Goal: Task Accomplishment & Management: Complete application form

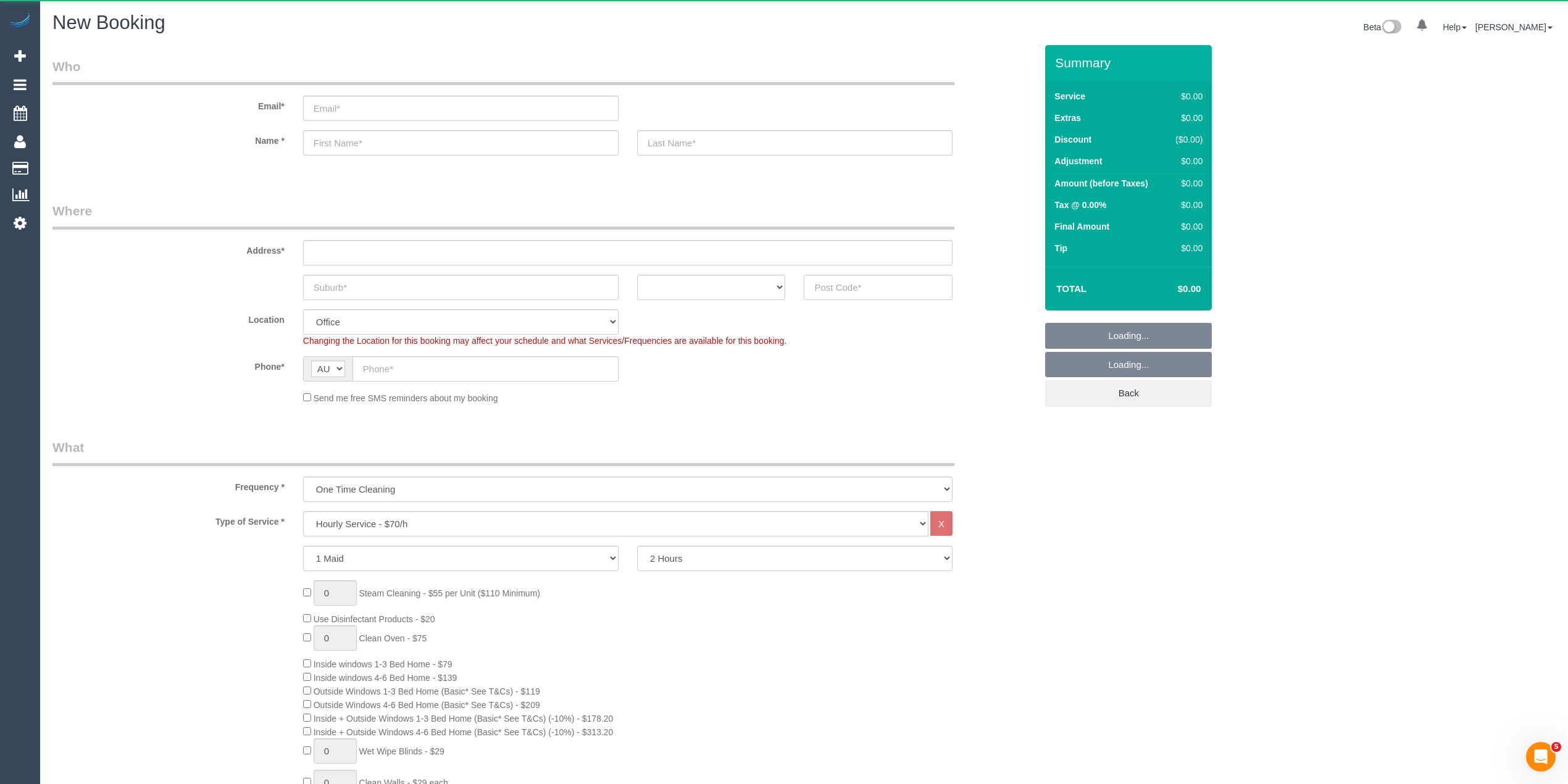
select select "object:2111"
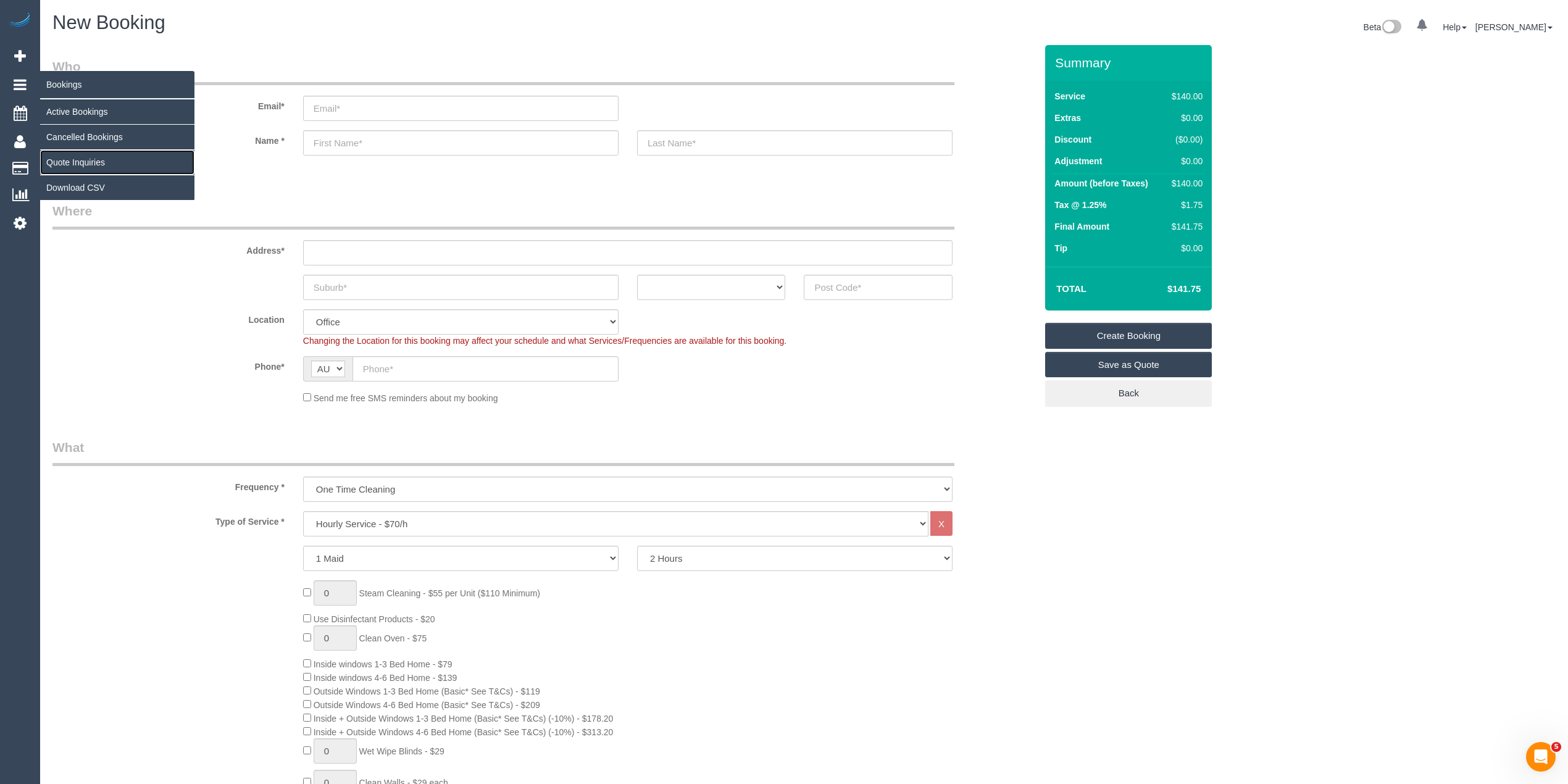
click at [80, 159] on link "Quote Inquiries" at bounding box center [117, 162] width 154 height 25
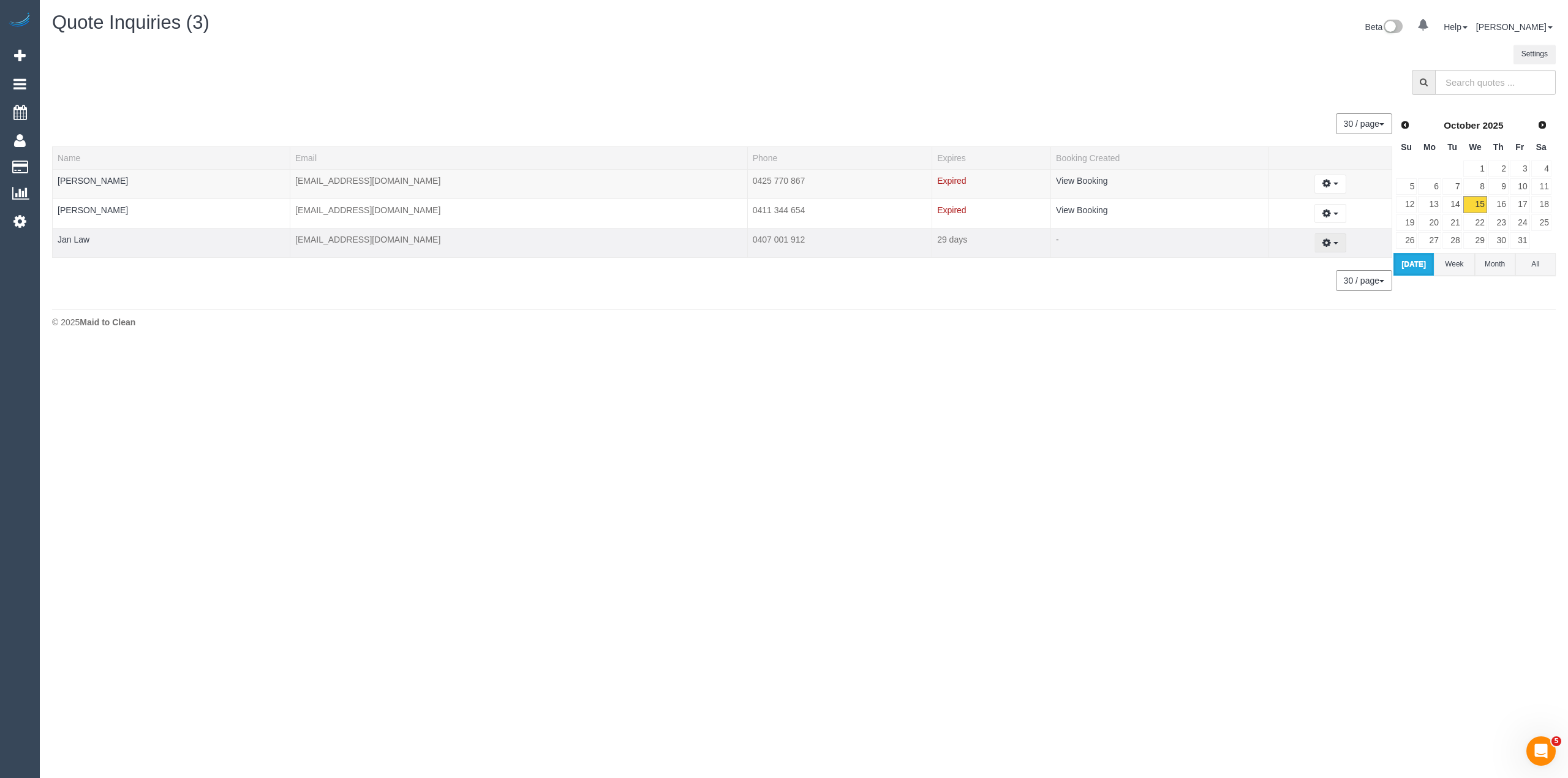
click at [1333, 243] on span "button" at bounding box center [1335, 243] width 5 height 3
click at [1159, 299] on sui-quotes-table "30 / page 10 / page 20 / page 30 / page 40 / page 50 / page 100 / page Name Ema…" at bounding box center [722, 202] width 1341 height 202
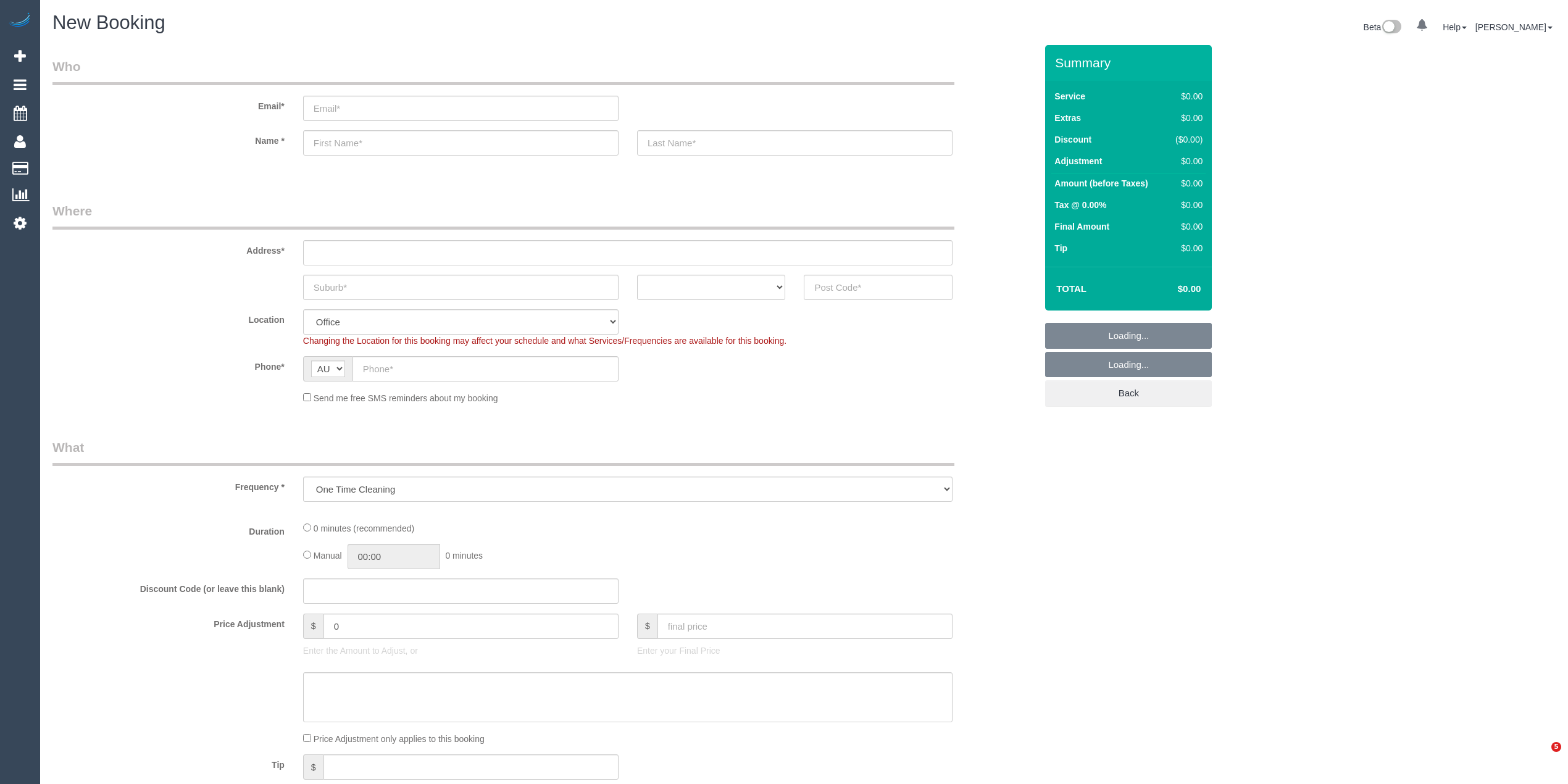
select select "object:2116"
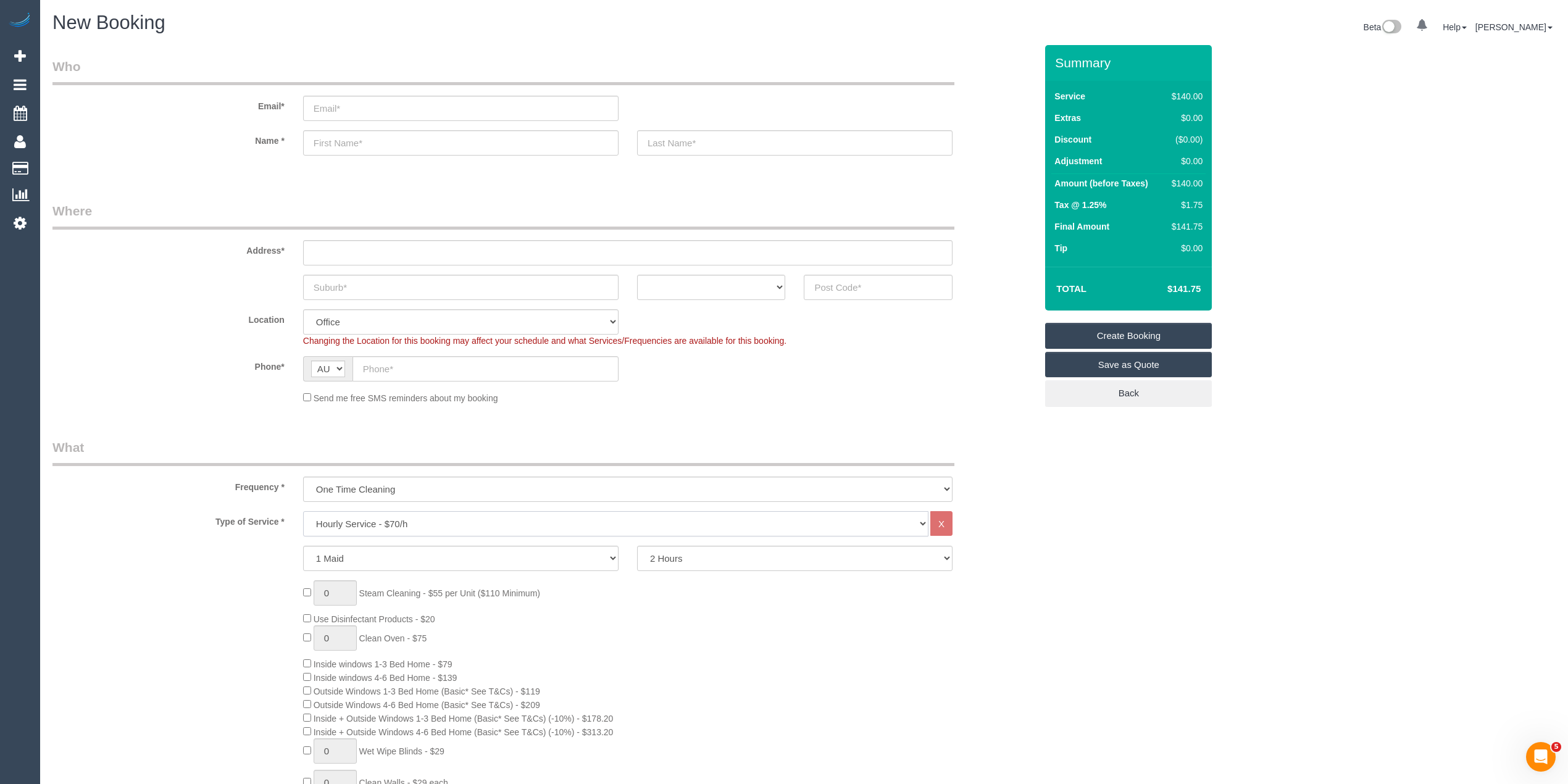
click at [363, 514] on select "Hourly Service - $70/h Hourly Service - $65/h Hourly Service - $60/h Hourly Ser…" at bounding box center [615, 523] width 625 height 26
select select "211"
click at [303, 511] on select "Hourly Service - $70/h Hourly Service - $65/h Hourly Service - $60/h Hourly Ser…" at bounding box center [615, 523] width 625 height 26
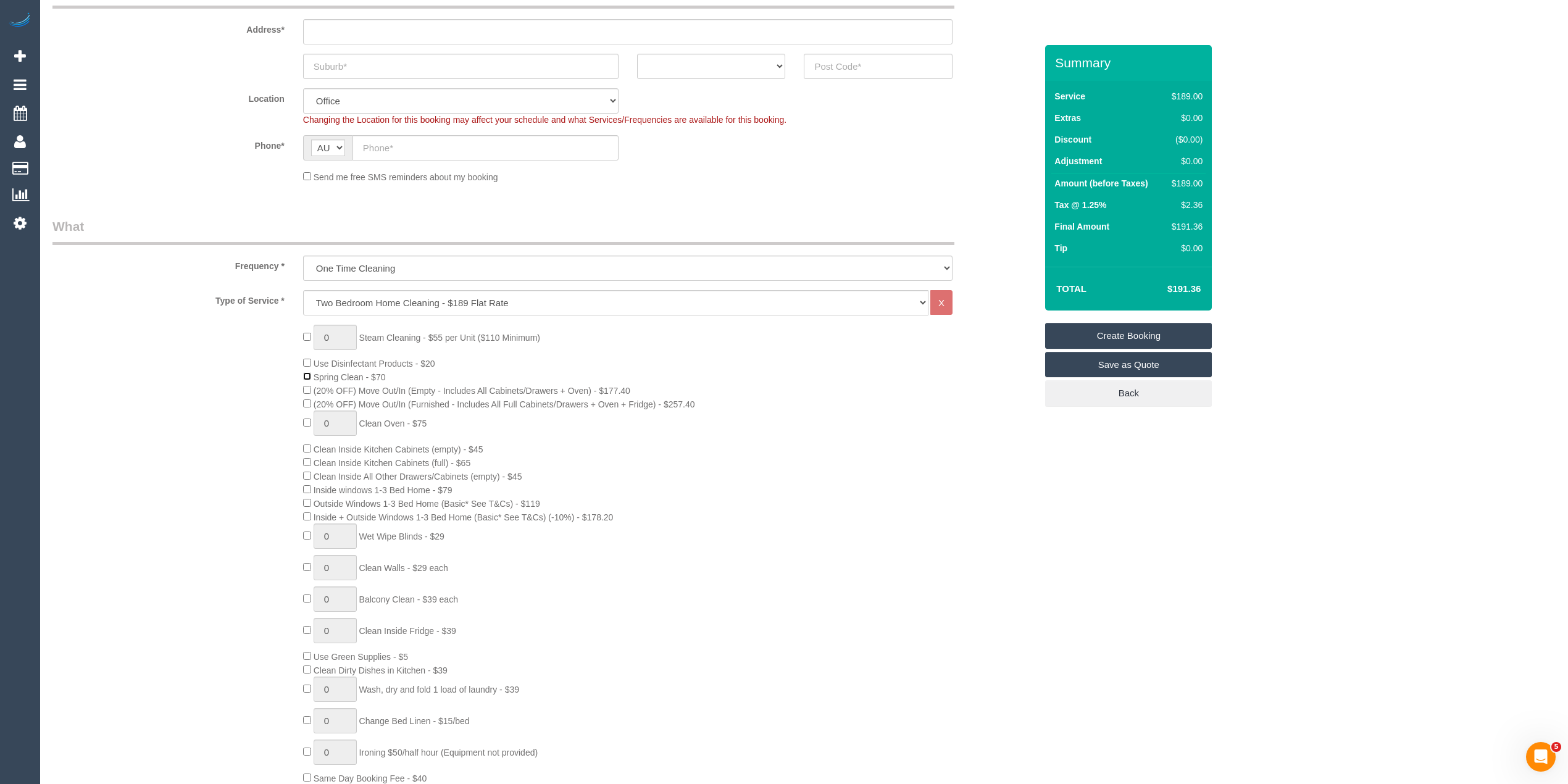
scroll to position [274, 0]
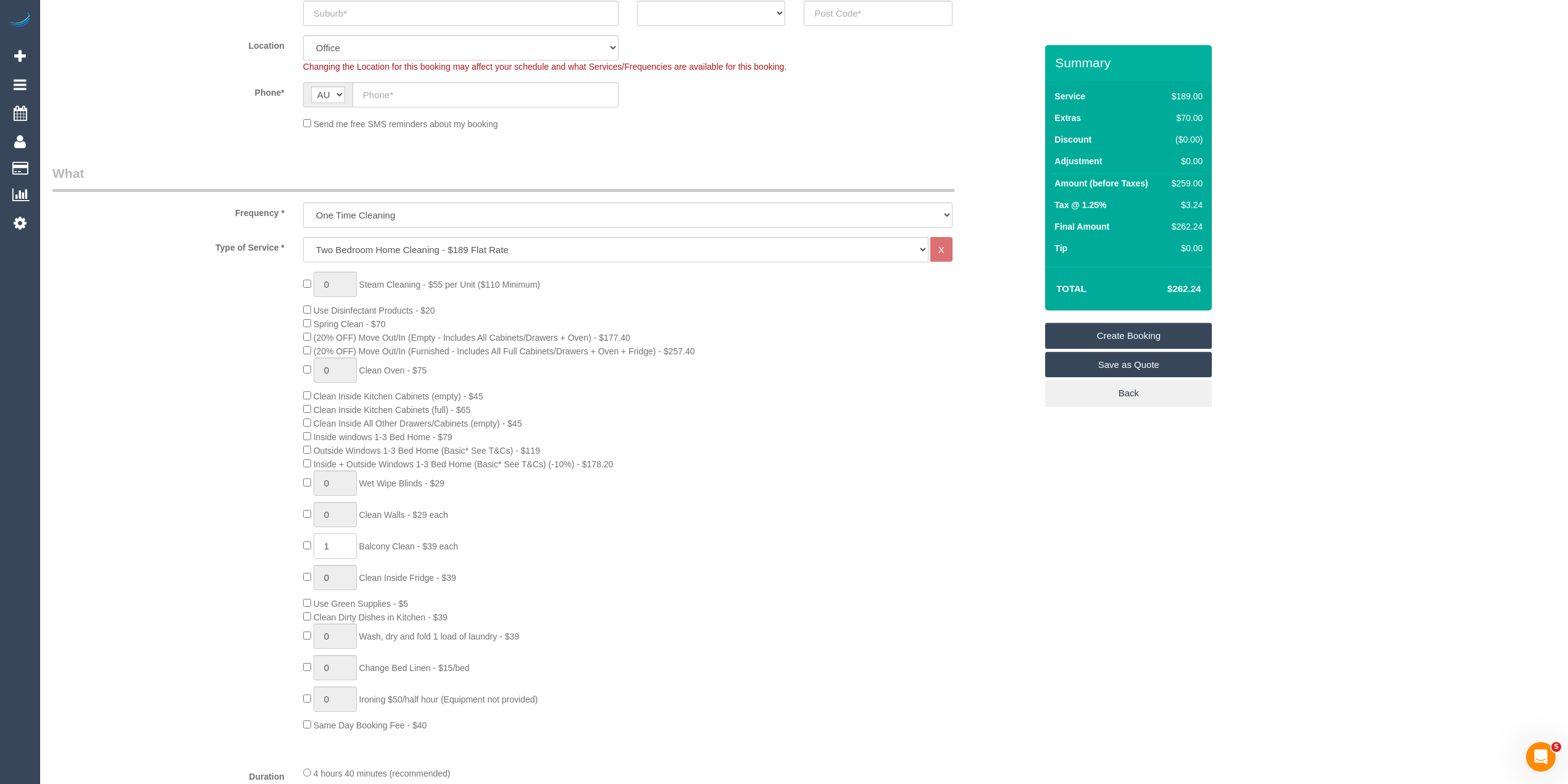
drag, startPoint x: 314, startPoint y: 546, endPoint x: 293, endPoint y: 544, distance: 21.1
click at [293, 544] on div "0 Steam Cleaning - $55 per Unit ($110 Minimum) Use Disinfectant Products - $20 …" at bounding box center [669, 501] width 751 height 460
type input "2"
click at [213, 510] on div "0 Steam Cleaning - $55 per Unit ($110 Minimum) Use Disinfectant Products - $20 …" at bounding box center [544, 501] width 1002 height 460
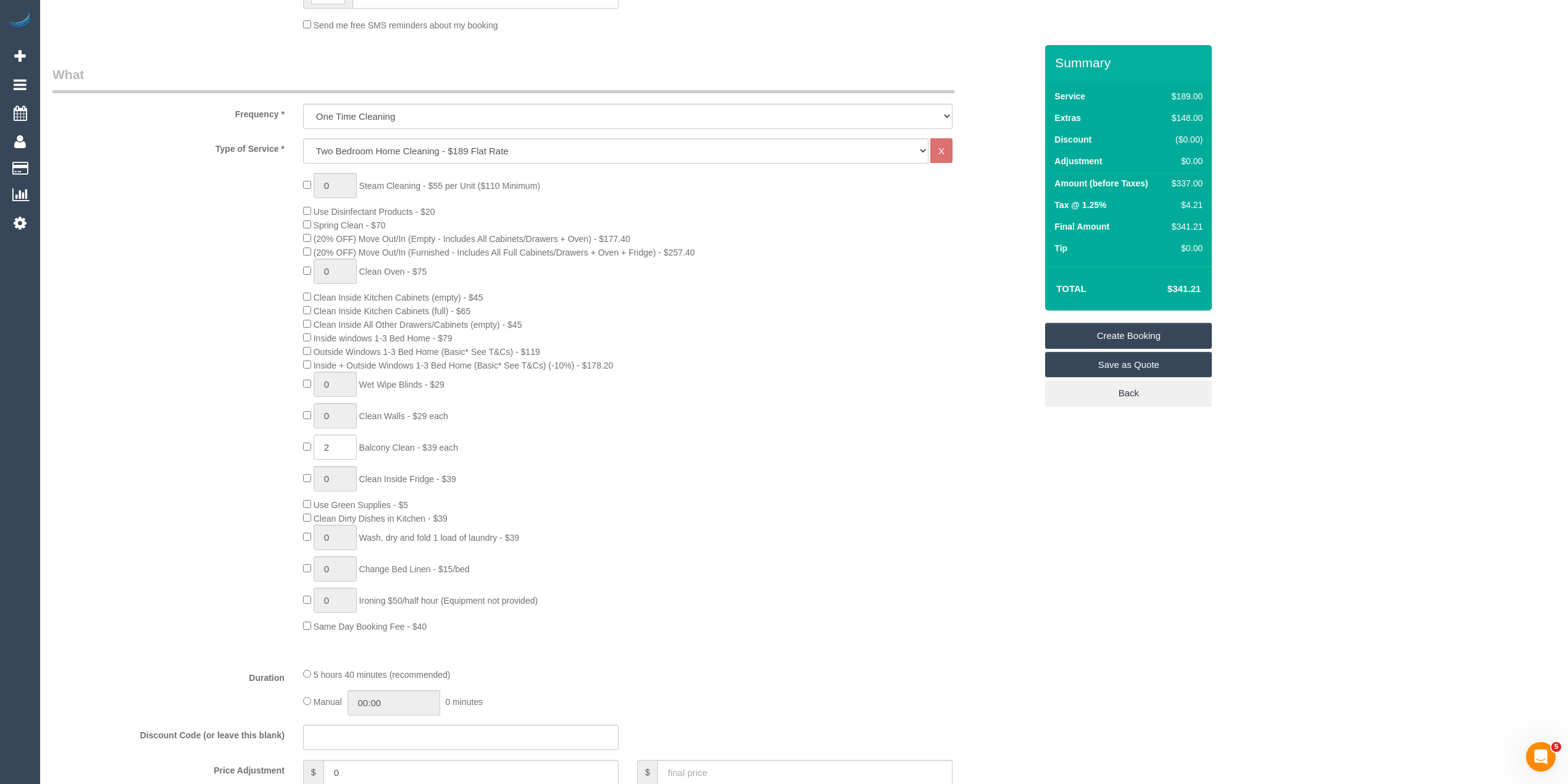
scroll to position [549, 0]
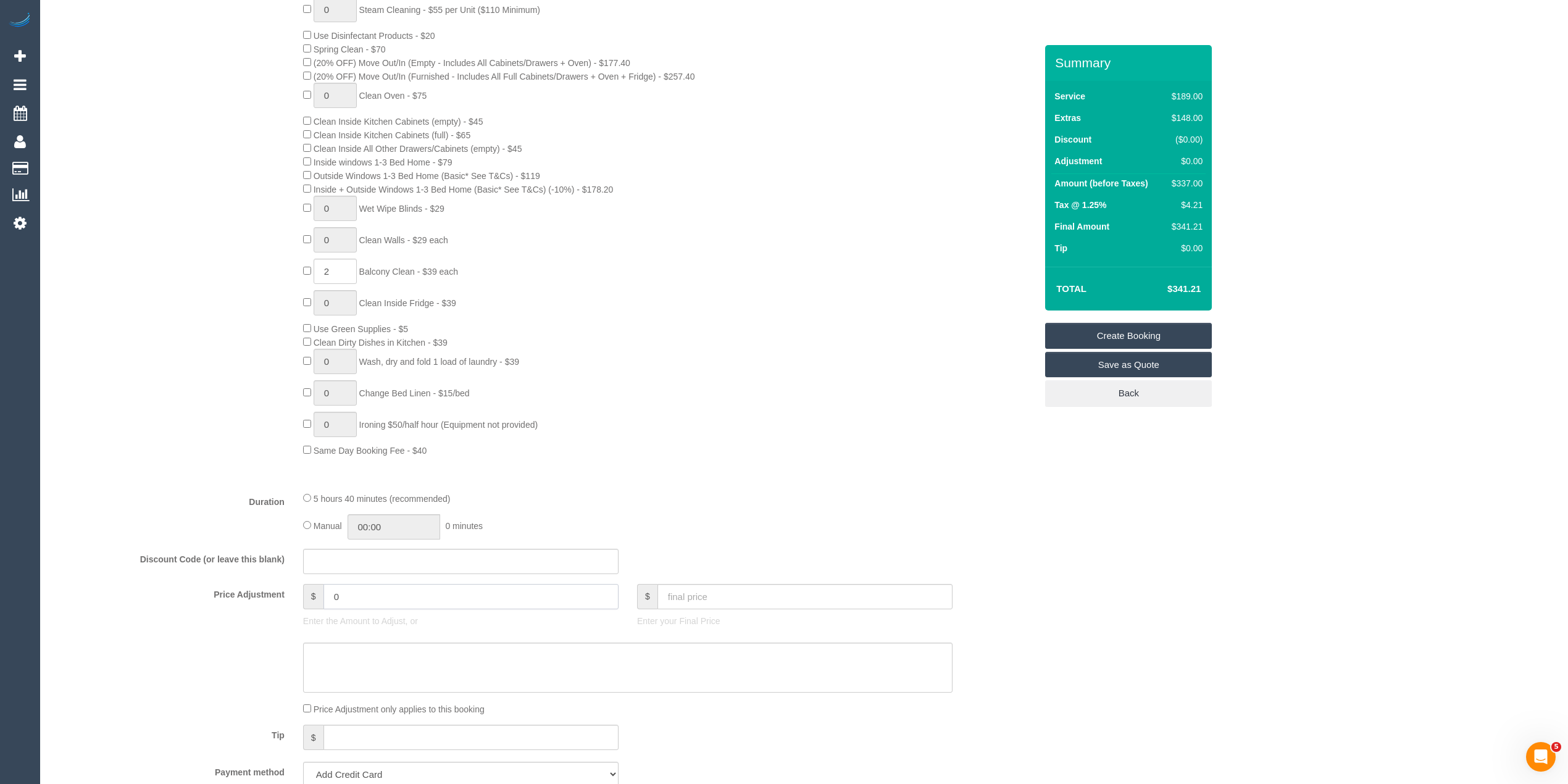
drag, startPoint x: 354, startPoint y: 593, endPoint x: 310, endPoint y: 593, distance: 44.0
click at [310, 593] on div "$ 0" at bounding box center [460, 596] width 315 height 26
type input "35"
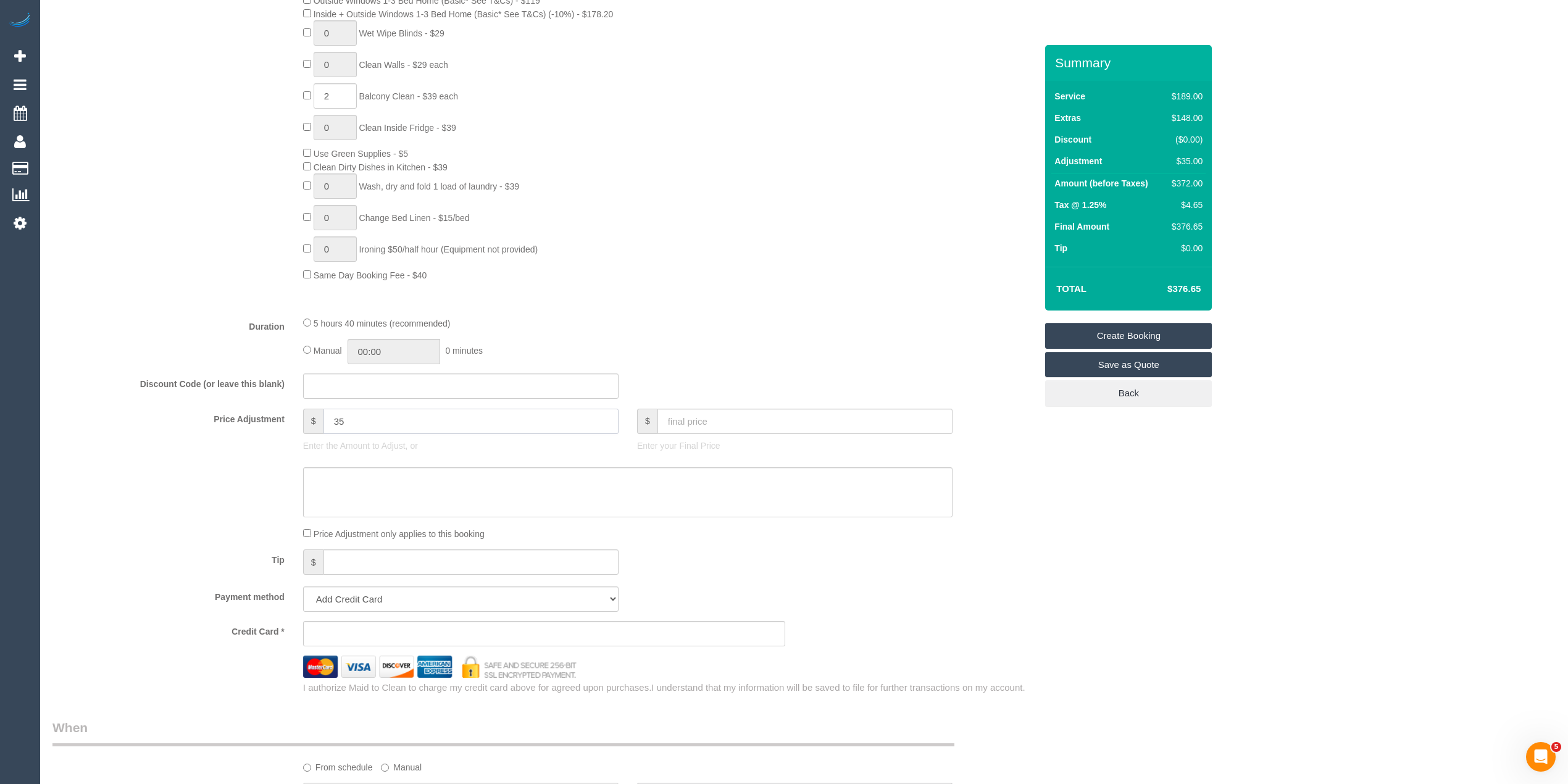
scroll to position [685, 0]
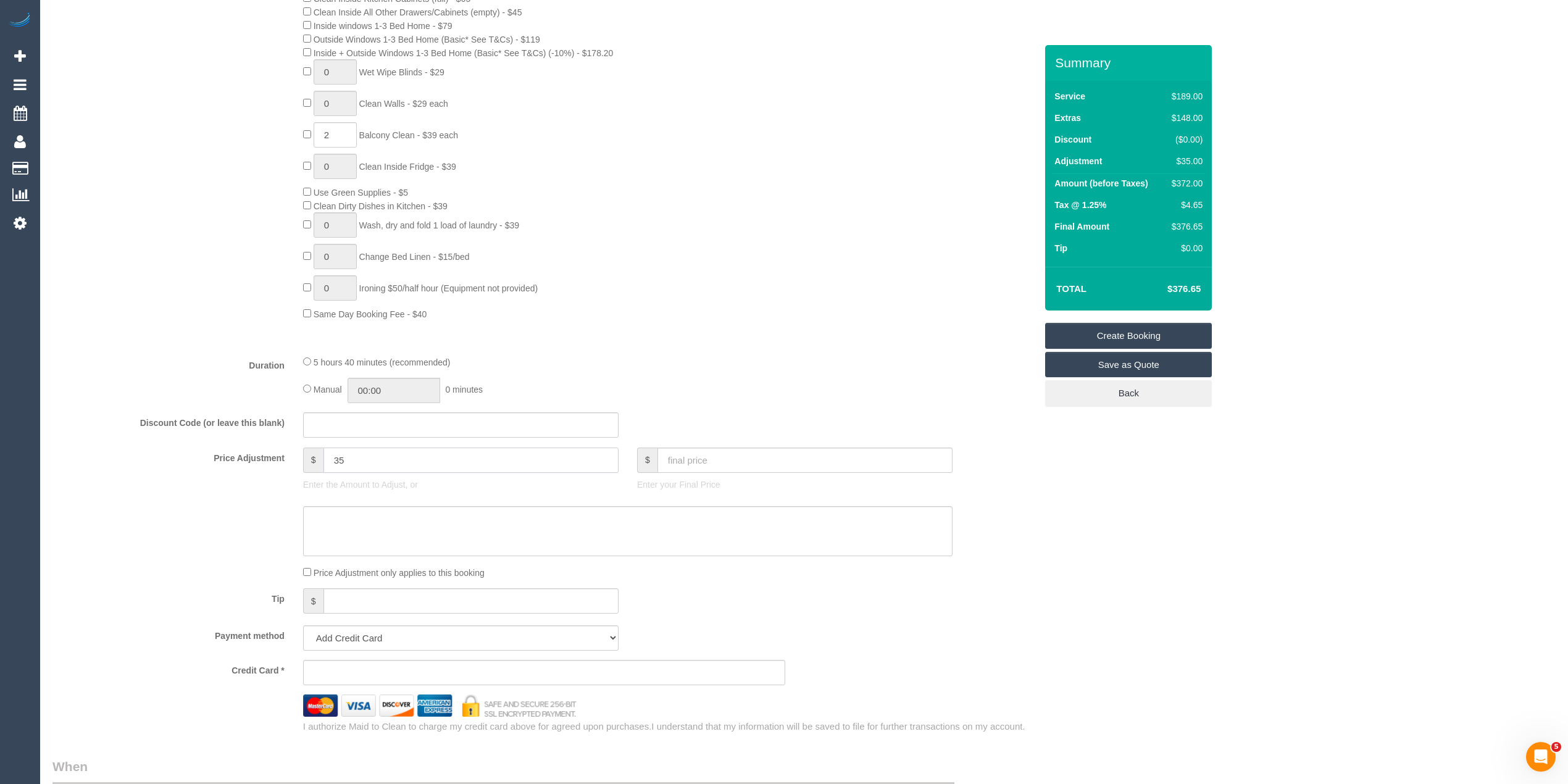
drag, startPoint x: 369, startPoint y: 453, endPoint x: 243, endPoint y: 454, distance: 126.0
click at [243, 454] on div "Price Adjustment $ 35 Enter the Amount to Adjust, or $ Enter your Final Price" at bounding box center [544, 472] width 1002 height 50
click at [85, 324] on div "Type of Service * Hourly Service - $70/h Hourly Service - $65/h Hourly Service …" at bounding box center [544, 85] width 983 height 519
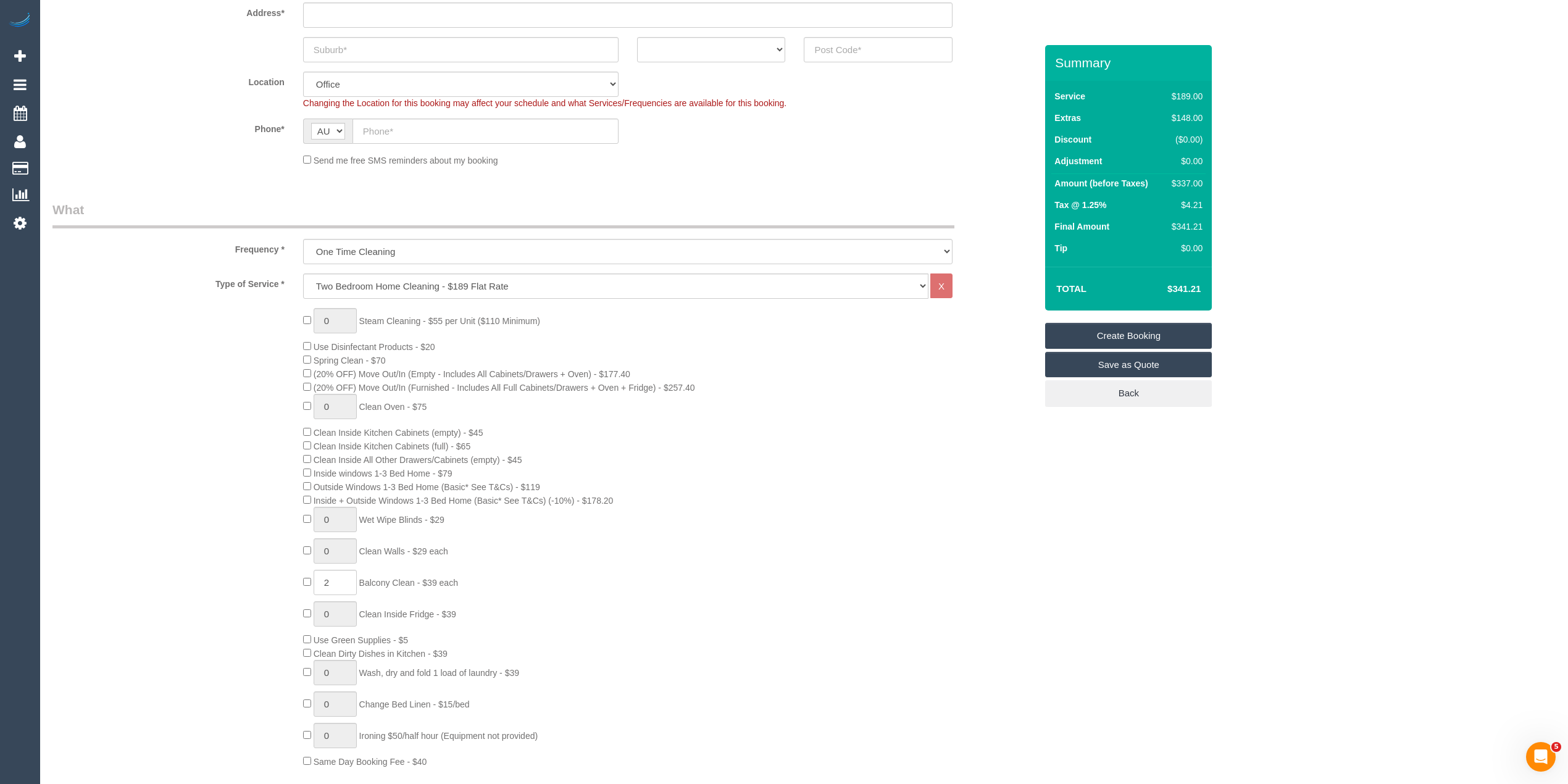
scroll to position [274, 0]
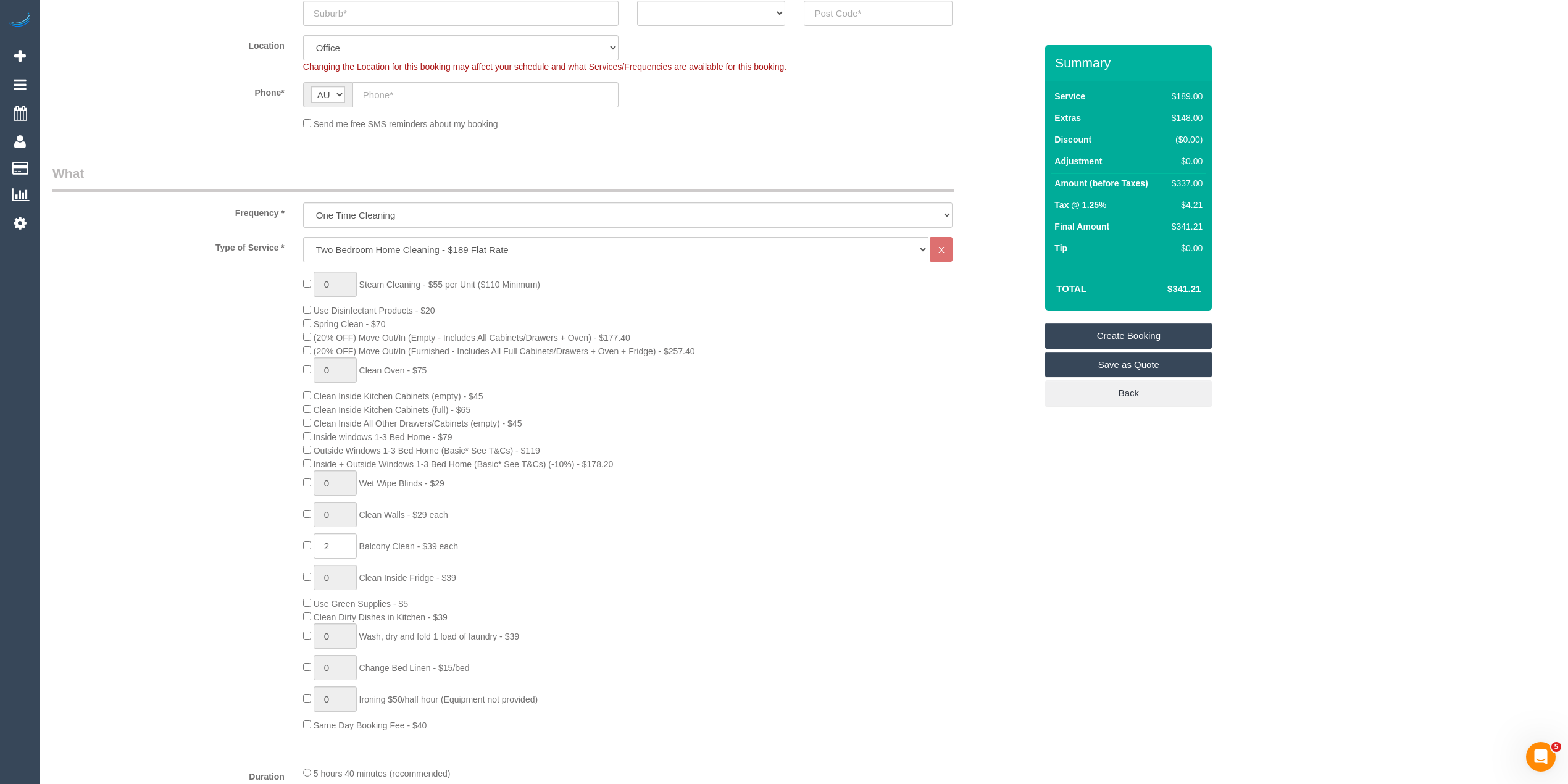
click at [199, 354] on div "0 Steam Cleaning - $55 per Unit ($110 Minimum) Use Disinfectant Products - $20 …" at bounding box center [544, 501] width 1002 height 460
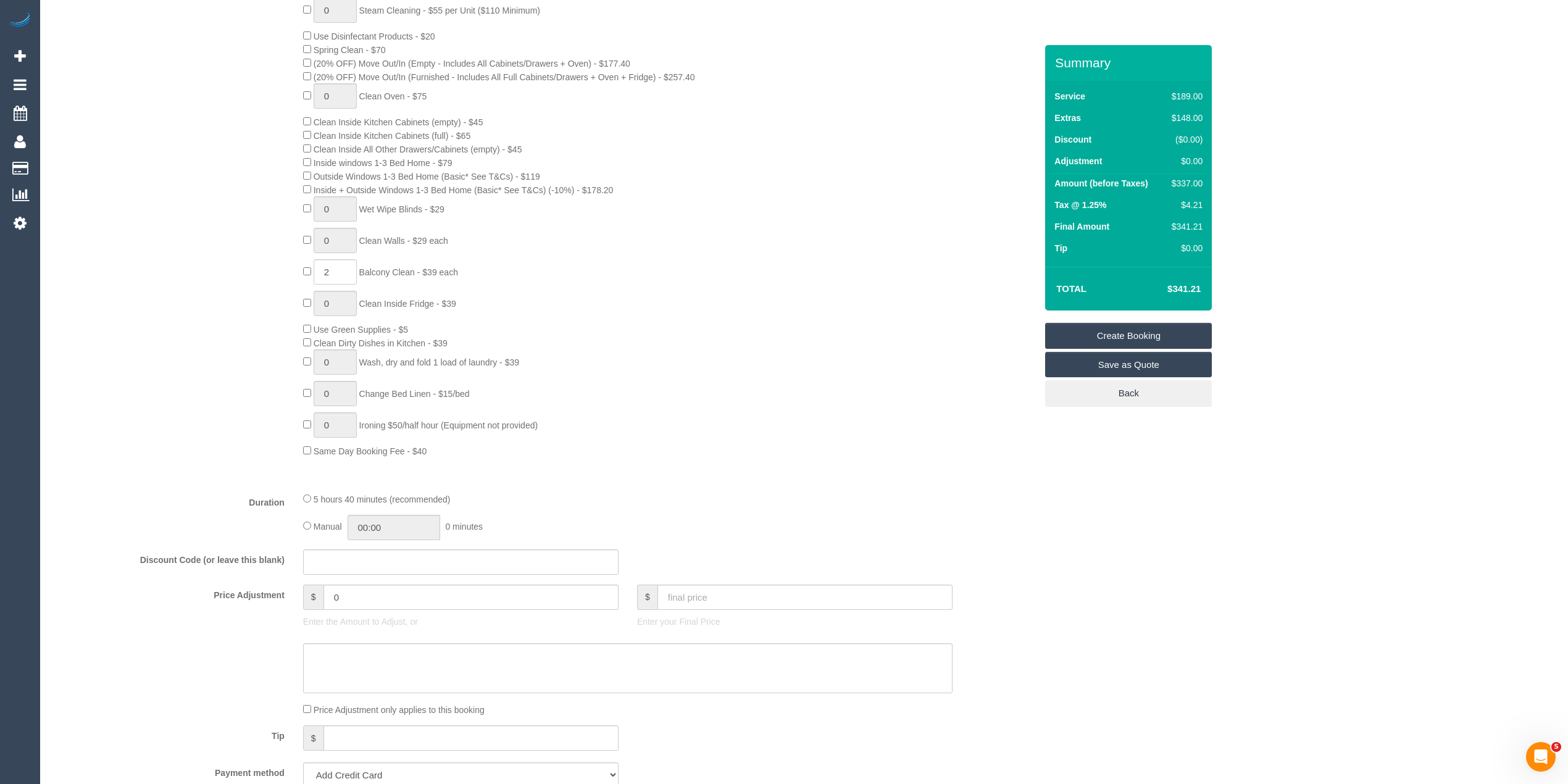
scroll to position [549, 0]
drag, startPoint x: 366, startPoint y: 595, endPoint x: 268, endPoint y: 581, distance: 99.0
click at [268, 581] on fieldset "What Frequency * One Time Cleaning Weekly - 10% Off - 10.00% (0% for the First …" at bounding box center [544, 379] width 983 height 980
type input "35"
click at [183, 472] on div "Type of Service * Hourly Service - $70/h Hourly Service - $65/h Hourly Service …" at bounding box center [544, 221] width 983 height 519
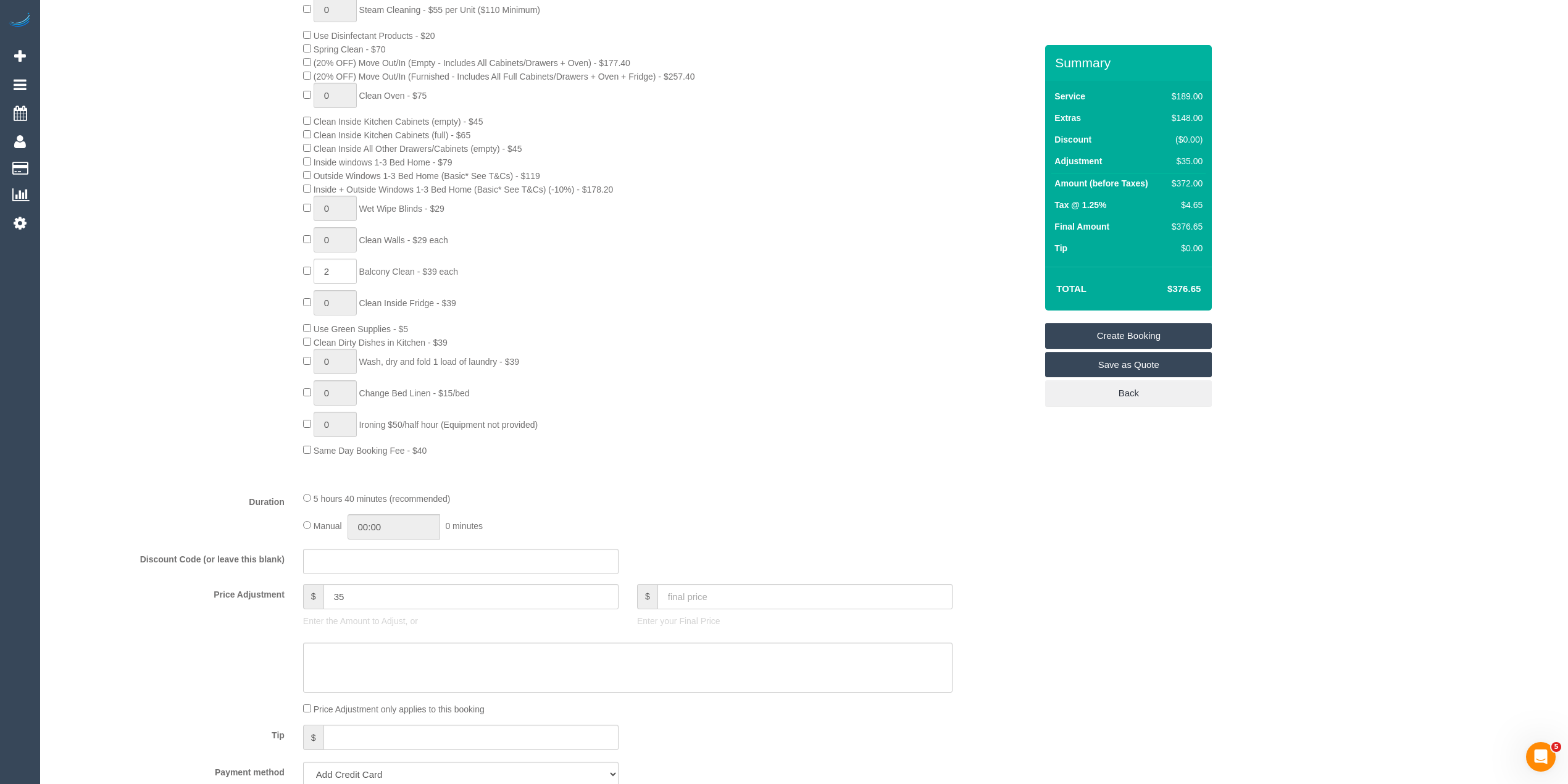
click at [179, 166] on div "0 Steam Cleaning - $55 per Unit ($110 Minimum) Use Disinfectant Products - $20 …" at bounding box center [544, 227] width 1002 height 460
drag, startPoint x: 346, startPoint y: 596, endPoint x: 327, endPoint y: 598, distance: 19.1
click at [327, 598] on input "35" at bounding box center [471, 596] width 295 height 26
click at [203, 288] on div "0 Steam Cleaning - $55 per Unit ($110 Minimum) Use Disinfectant Products - $20 …" at bounding box center [544, 227] width 1002 height 460
drag, startPoint x: 371, startPoint y: 597, endPoint x: 267, endPoint y: 593, distance: 104.1
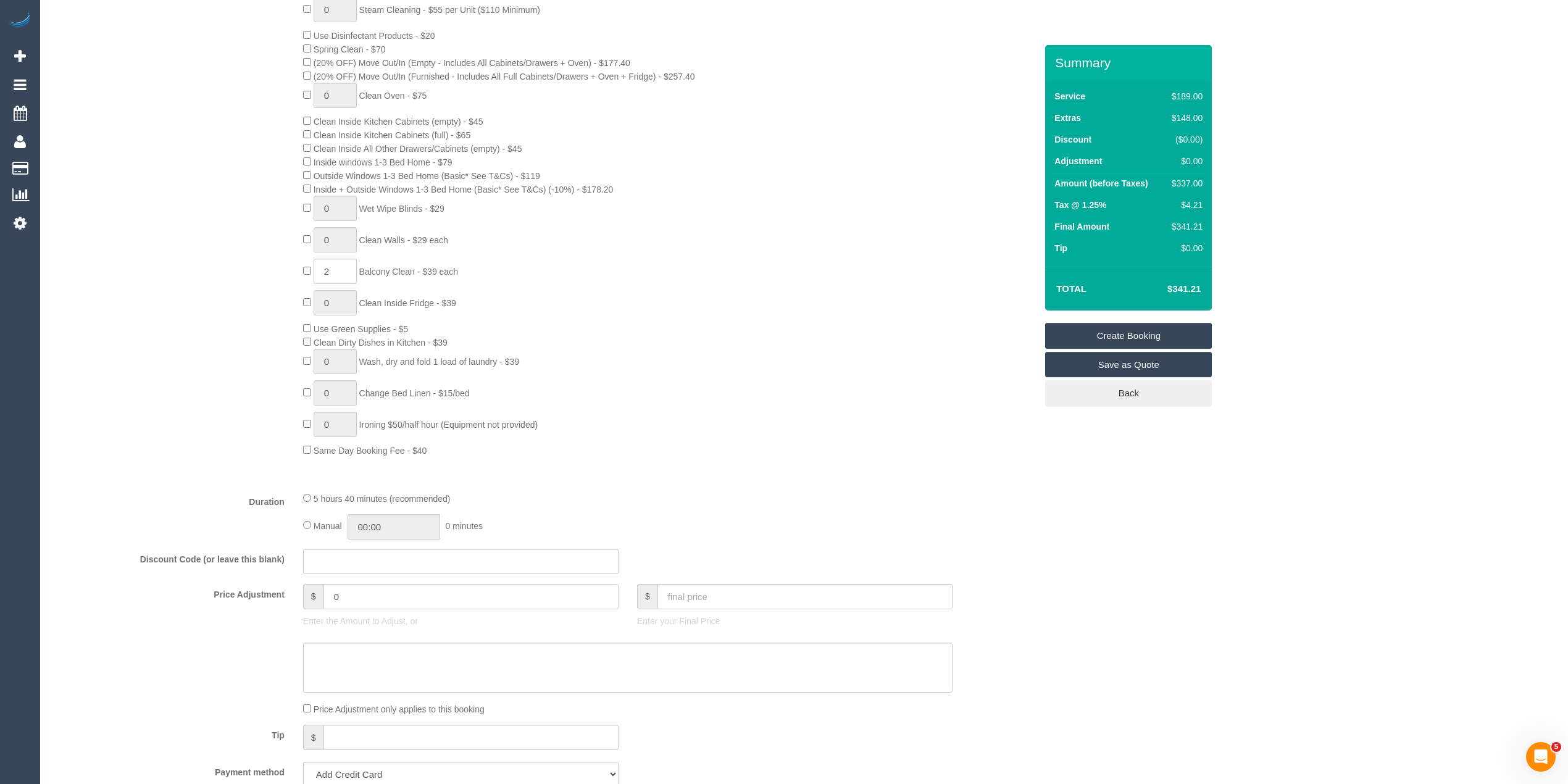
click at [268, 595] on div "Price Adjustment $ 0 Enter the Amount to Adjust, or $ Enter your Final Price" at bounding box center [544, 609] width 1002 height 50
click at [229, 406] on div "0 Steam Cleaning - $55 per Unit ($110 Minimum) Use Disinfectant Products - $20 …" at bounding box center [544, 227] width 1002 height 460
type input "17.5"
click at [251, 389] on div "0 Steam Cleaning - $55 per Unit ($110 Minimum) Use Disinfectant Products - $20 …" at bounding box center [544, 227] width 1002 height 460
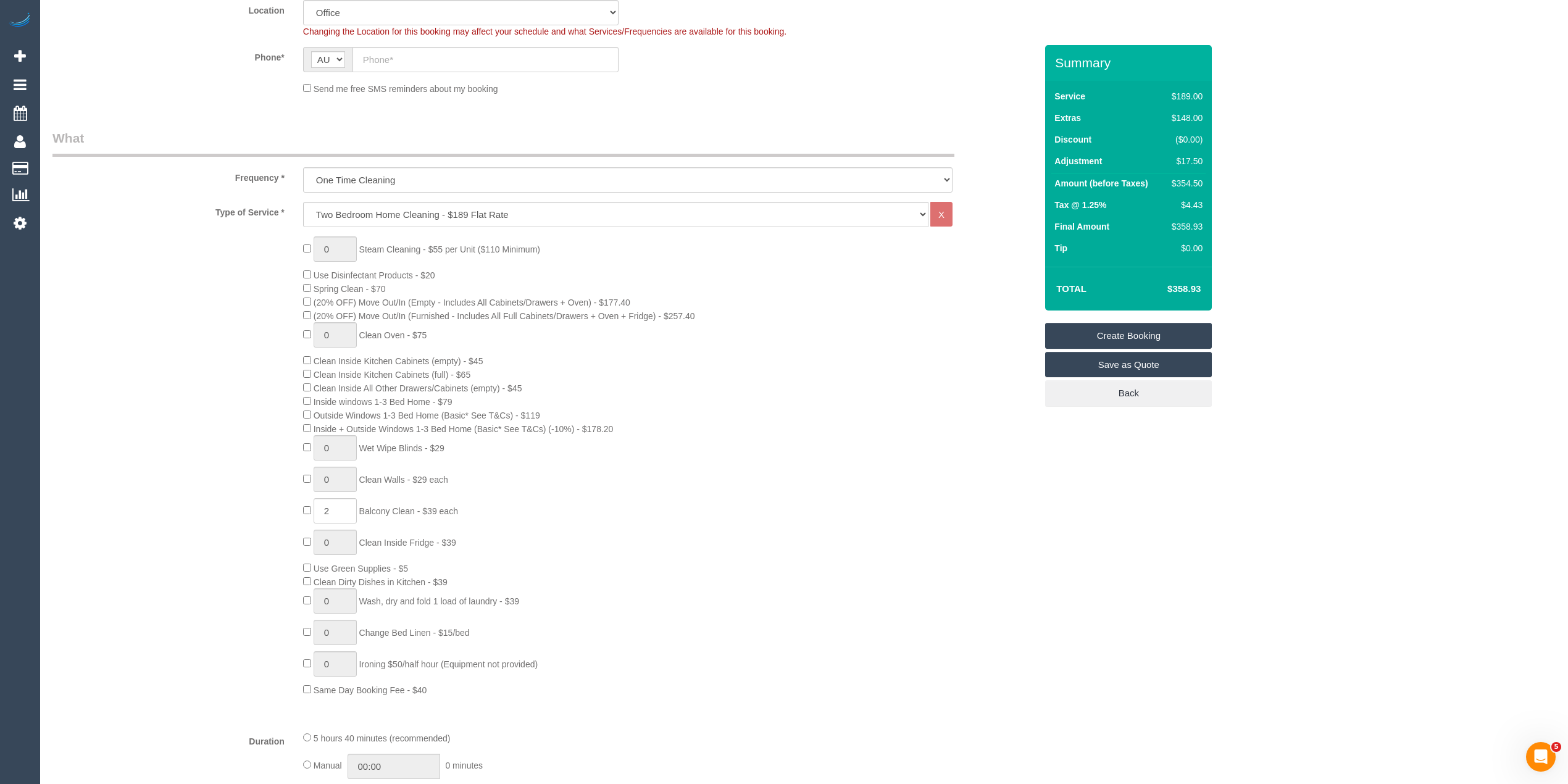
scroll to position [0, 0]
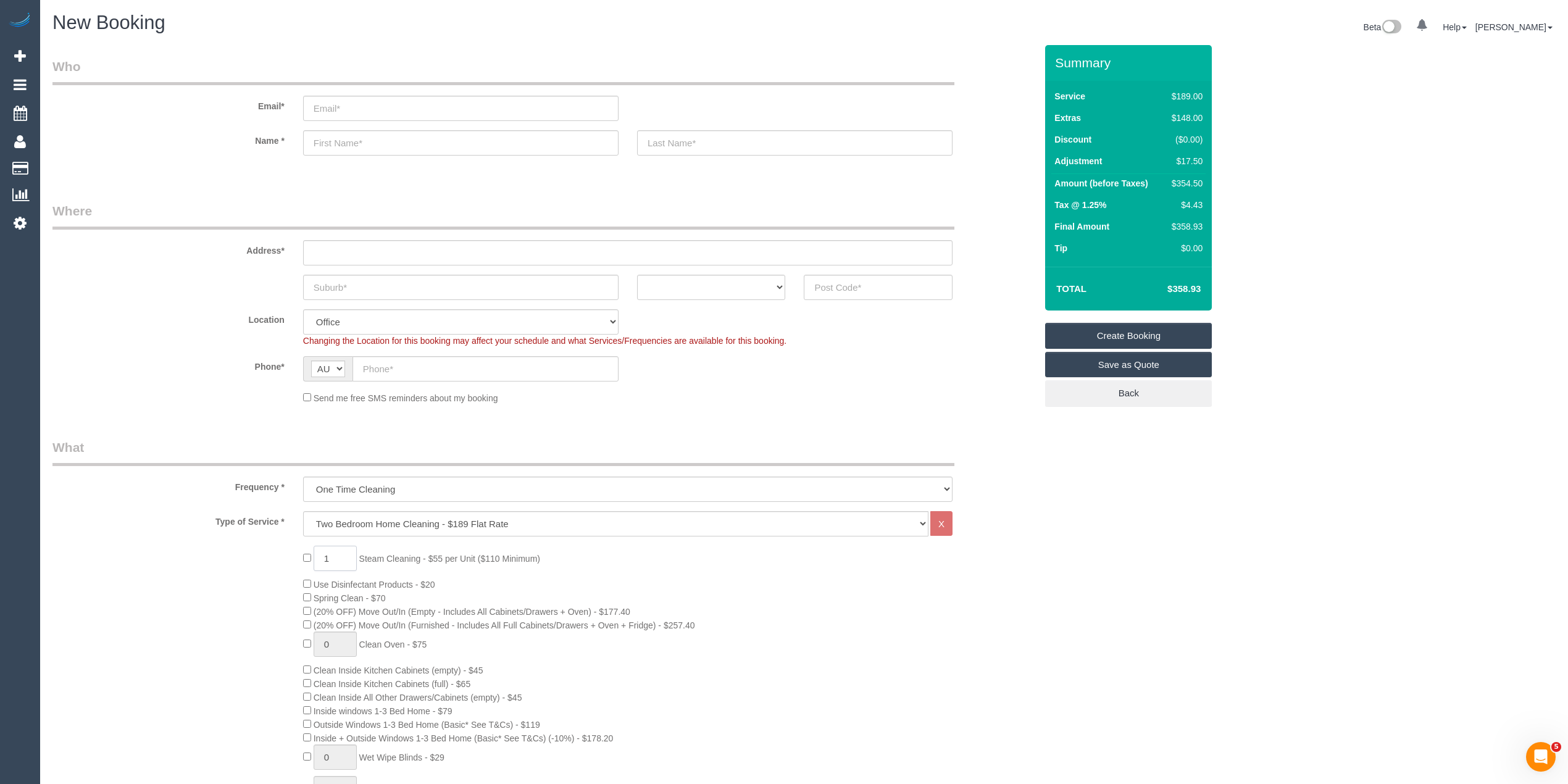
drag, startPoint x: 337, startPoint y: 556, endPoint x: 297, endPoint y: 546, distance: 41.2
click at [297, 546] on div "1 Steam Cleaning - $55 per Unit ($110 Minimum) Use Disinfectant Products - $20 …" at bounding box center [669, 775] width 751 height 460
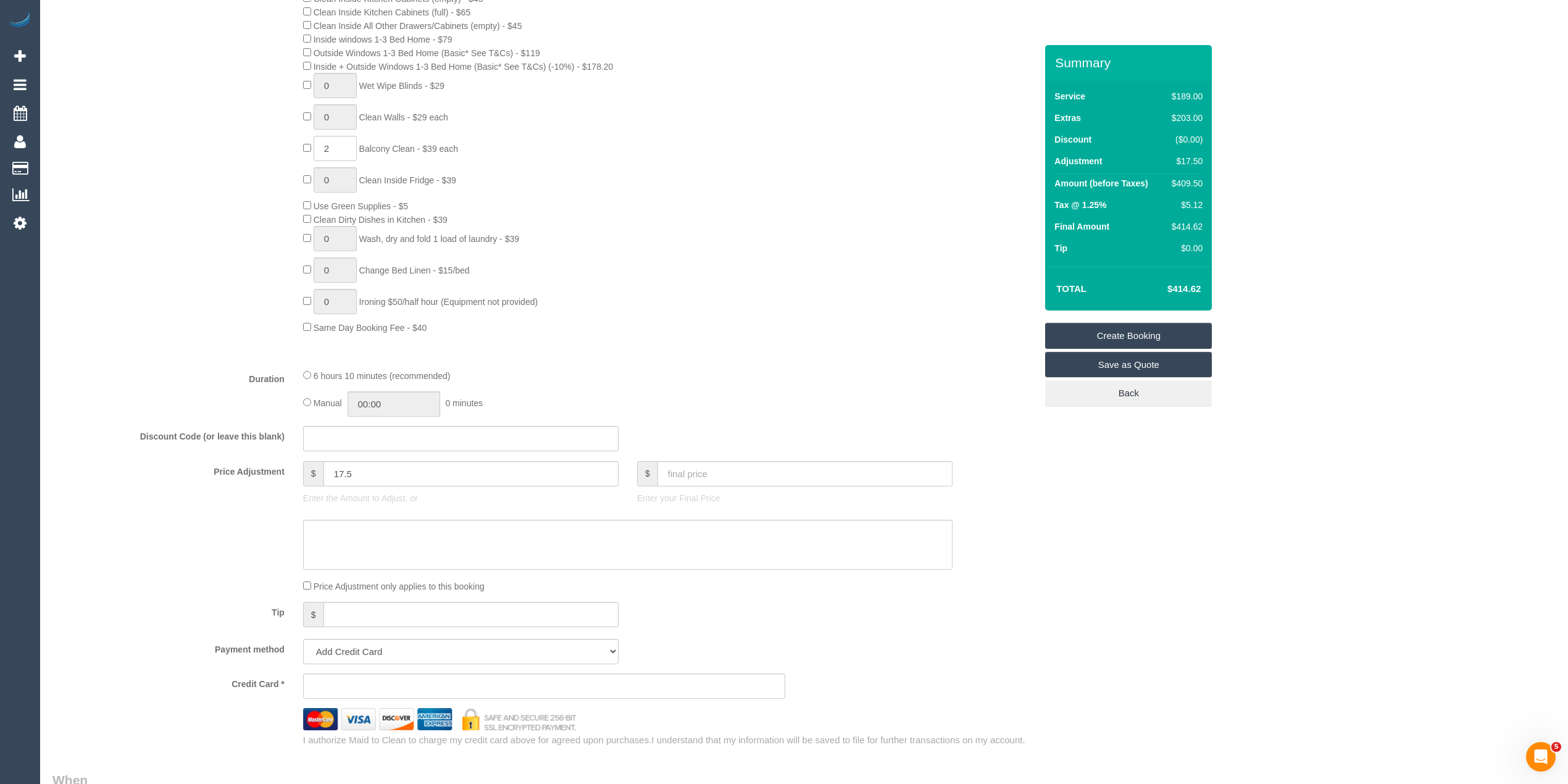
scroll to position [685, 0]
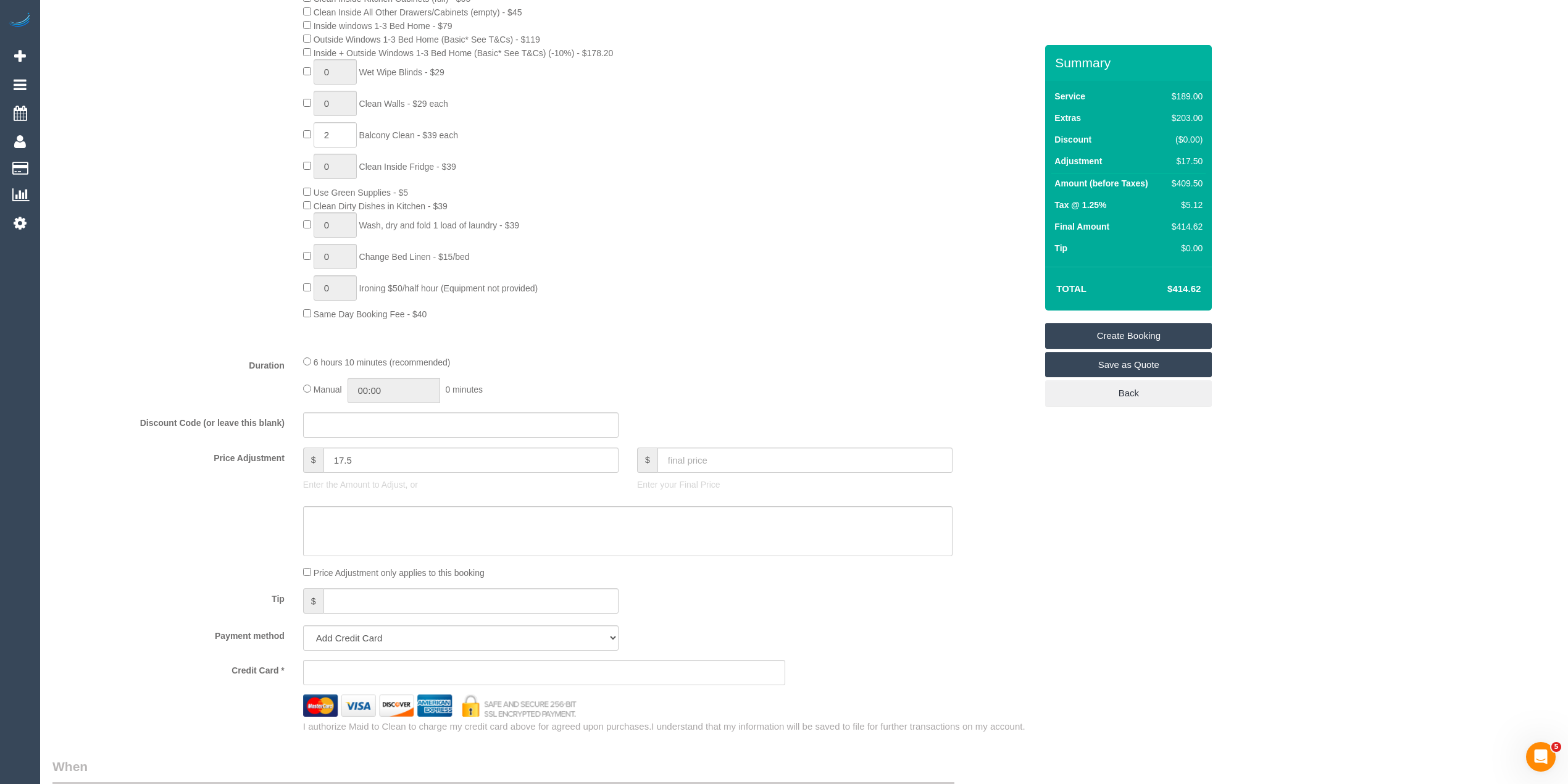
type input "3"
click at [368, 525] on textarea at bounding box center [628, 531] width 650 height 50
type textarea "$"
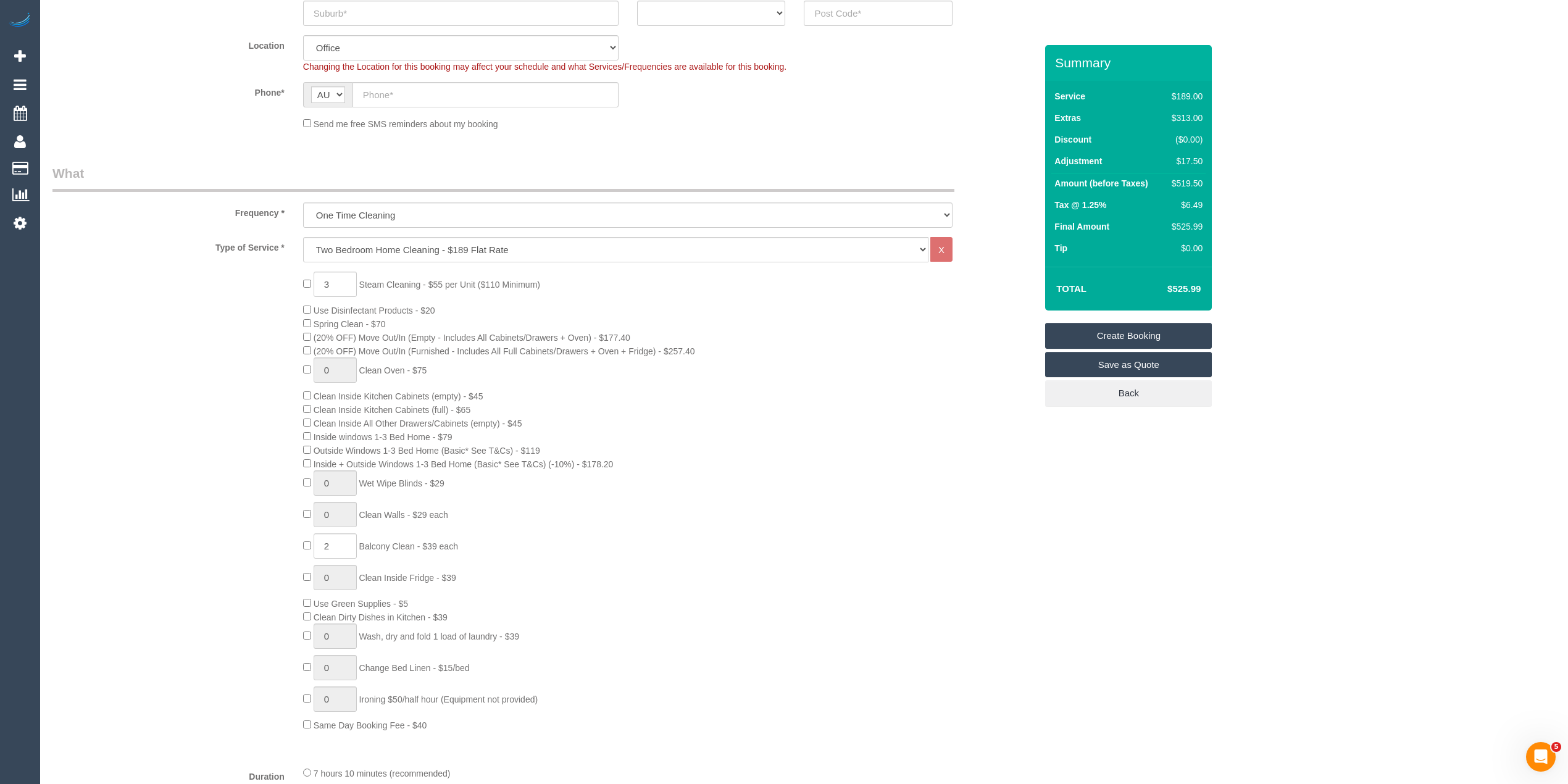
scroll to position [411, 0]
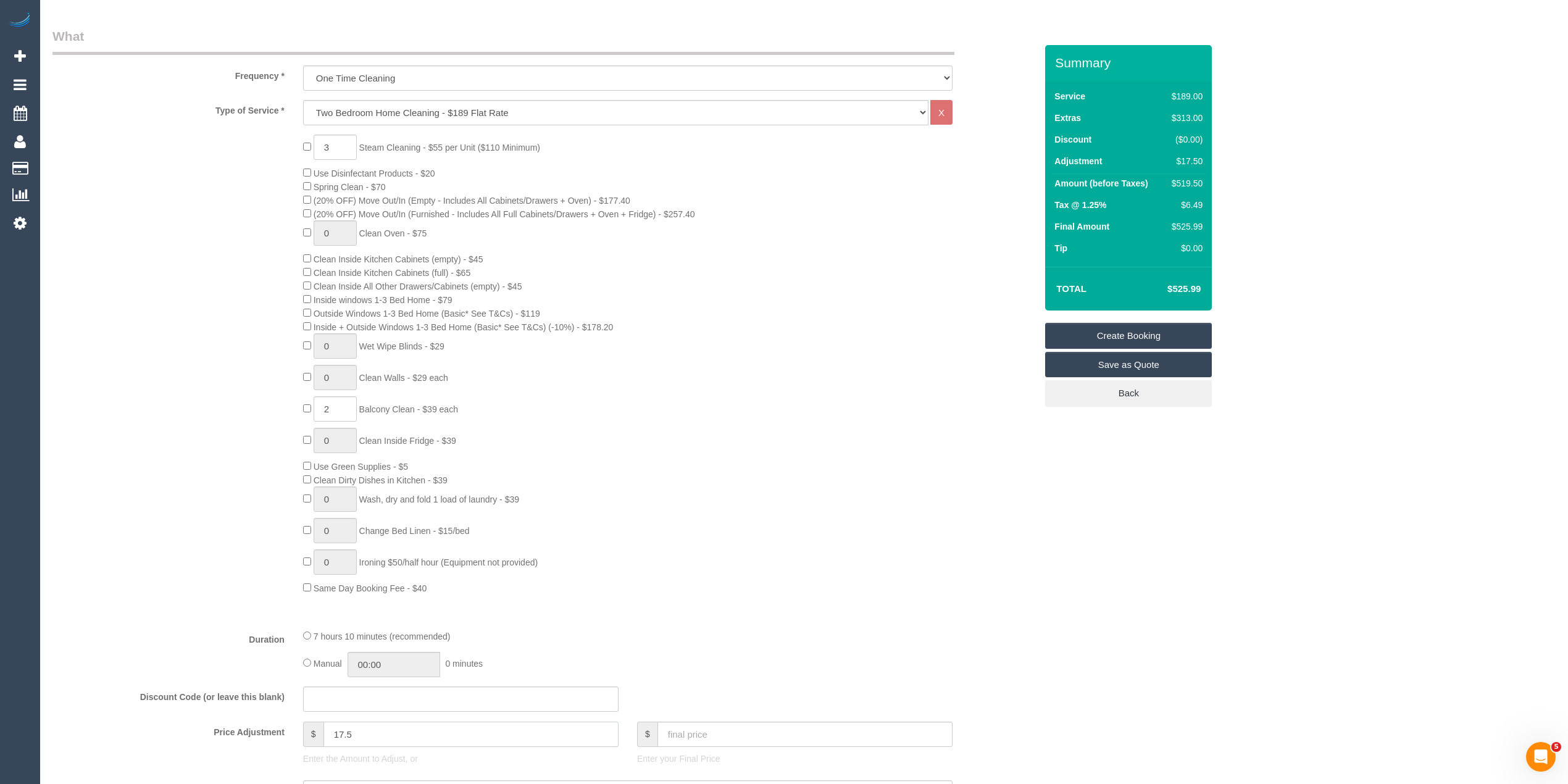
drag, startPoint x: 373, startPoint y: 734, endPoint x: 291, endPoint y: 734, distance: 82.0
click at [291, 734] on div "Price Adjustment $ 17.5 Enter the Amount to Adjust, or $ Enter your Final Price" at bounding box center [544, 746] width 1002 height 50
click at [404, 739] on input "17.5" at bounding box center [471, 734] width 295 height 26
drag, startPoint x: 400, startPoint y: 732, endPoint x: 312, endPoint y: 737, distance: 88.1
click at [316, 737] on div "$ 17.5" at bounding box center [460, 734] width 315 height 26
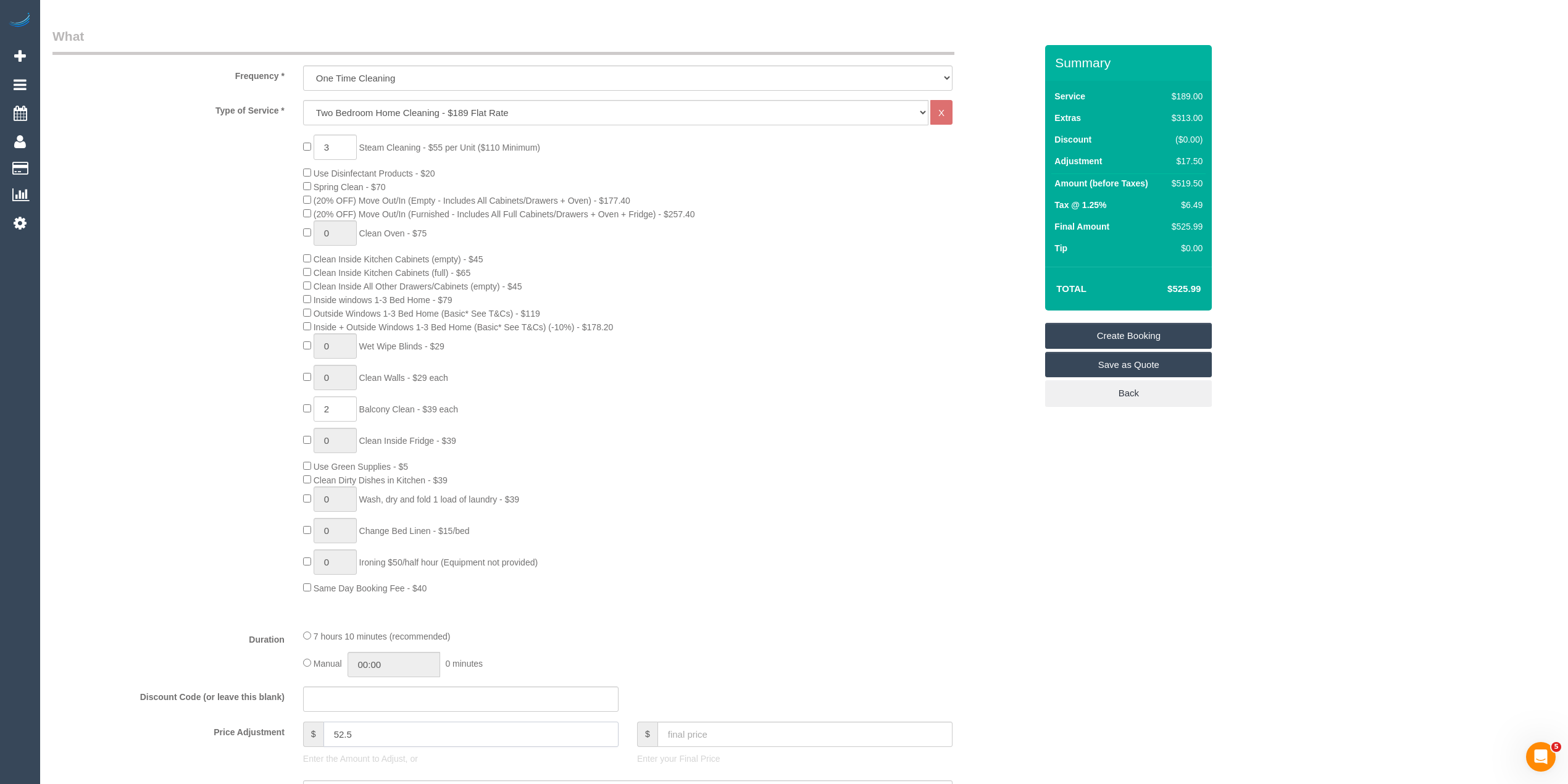
type input "52.5"
click at [189, 485] on div "3 Steam Cleaning - $55 per Unit ($110 Minimum) Use Disinfectant Products - $20 …" at bounding box center [544, 364] width 1002 height 460
click at [337, 699] on input "text" at bounding box center [460, 698] width 315 height 26
type input "LOCAL402024"
click at [115, 501] on div "3 Steam Cleaning - $55 per Unit ($110 Minimum) Use Disinfectant Products - $20 …" at bounding box center [544, 364] width 1002 height 460
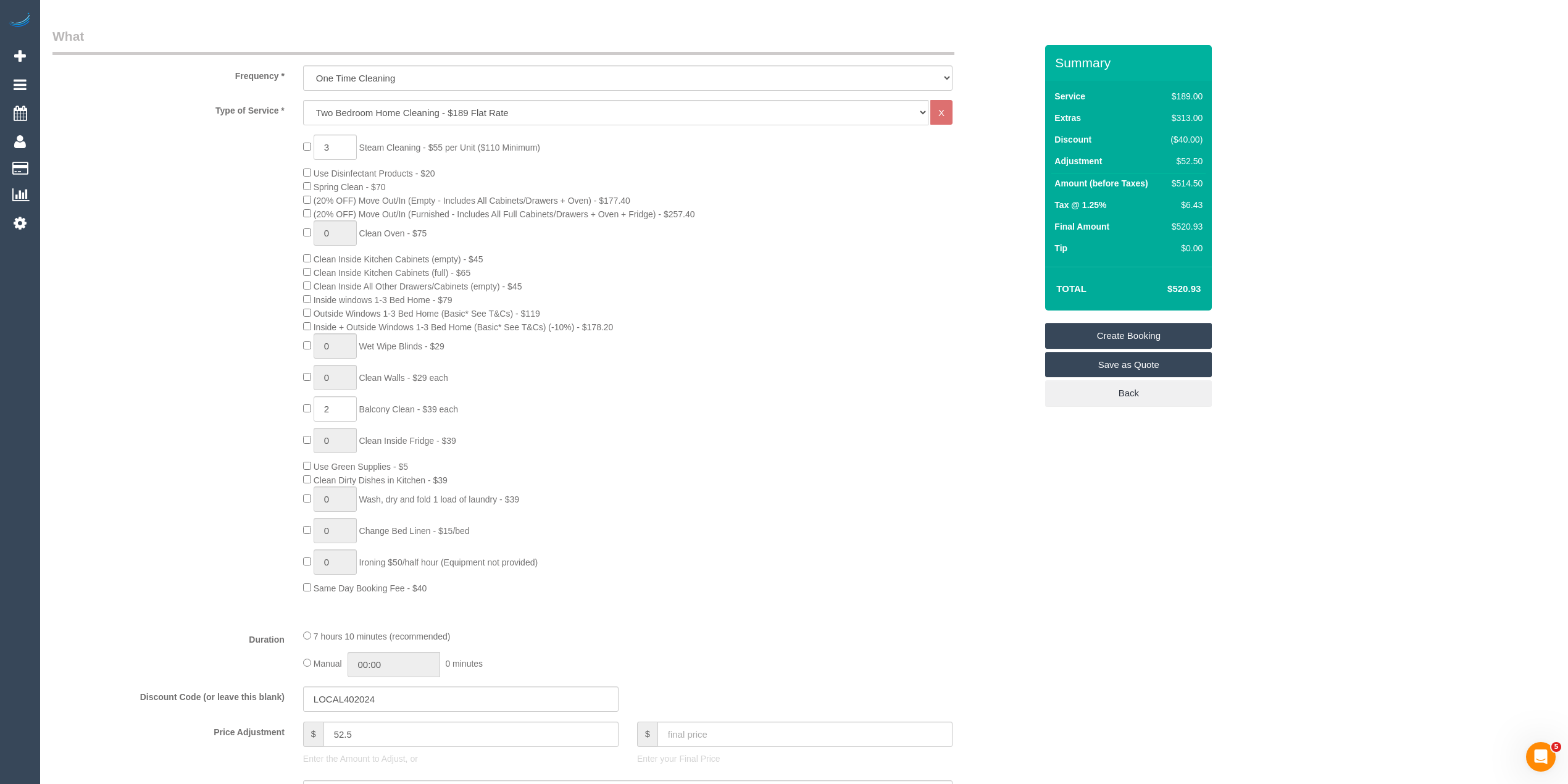
click at [1443, 308] on div "Who Email* Name * Where Address* ACT NSW NT QLD SA TAS VIC WA Location Office C…" at bounding box center [804, 754] width 1503 height 2240
click at [1452, 310] on div "Who Email* Name * Where Address* ACT NSW NT QLD SA TAS VIC WA Location Office C…" at bounding box center [804, 754] width 1503 height 2240
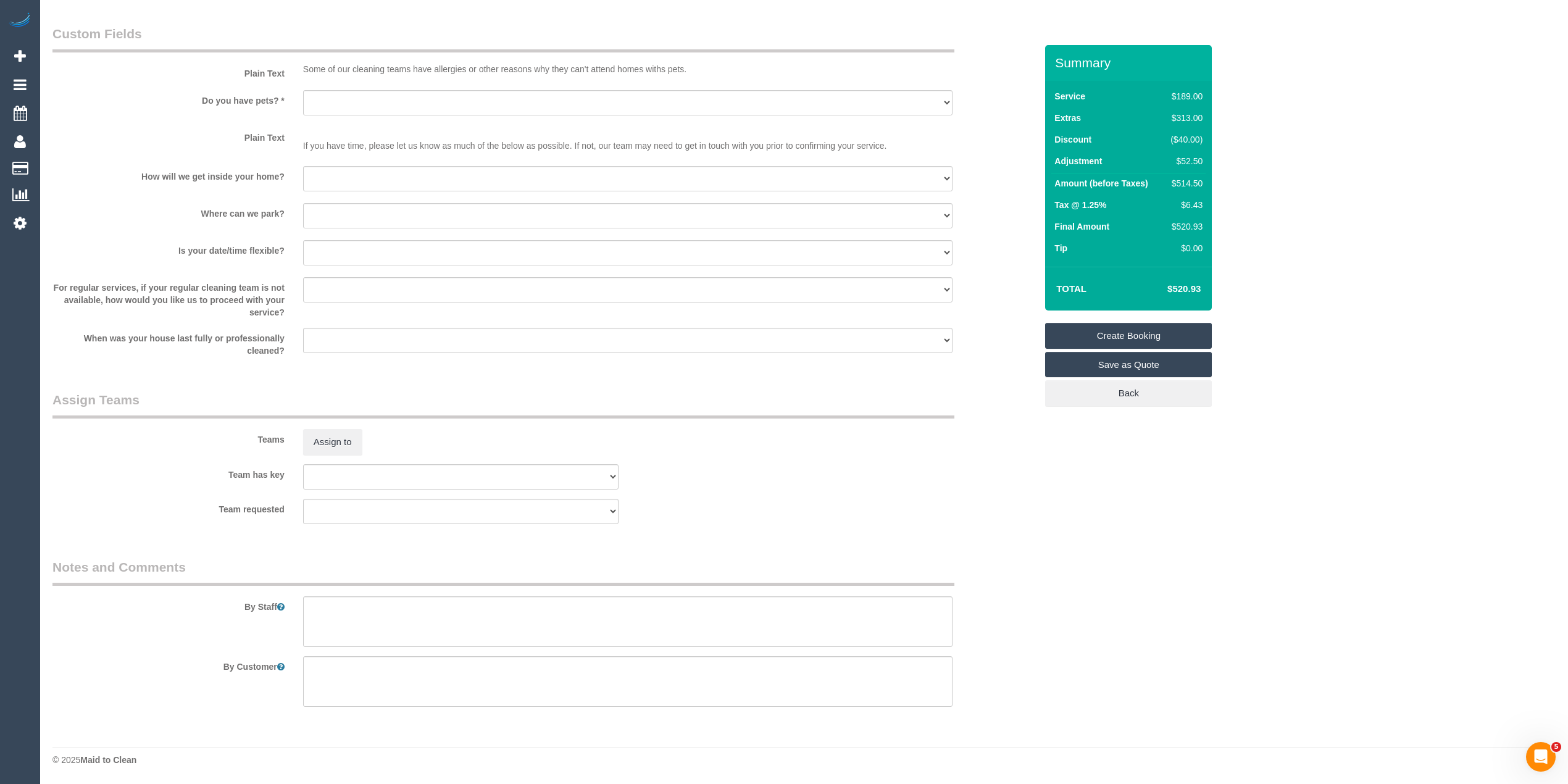
scroll to position [1544, 0]
click at [366, 633] on textarea at bounding box center [628, 621] width 650 height 50
type textarea "Dishwasher needs cleaning including filter"
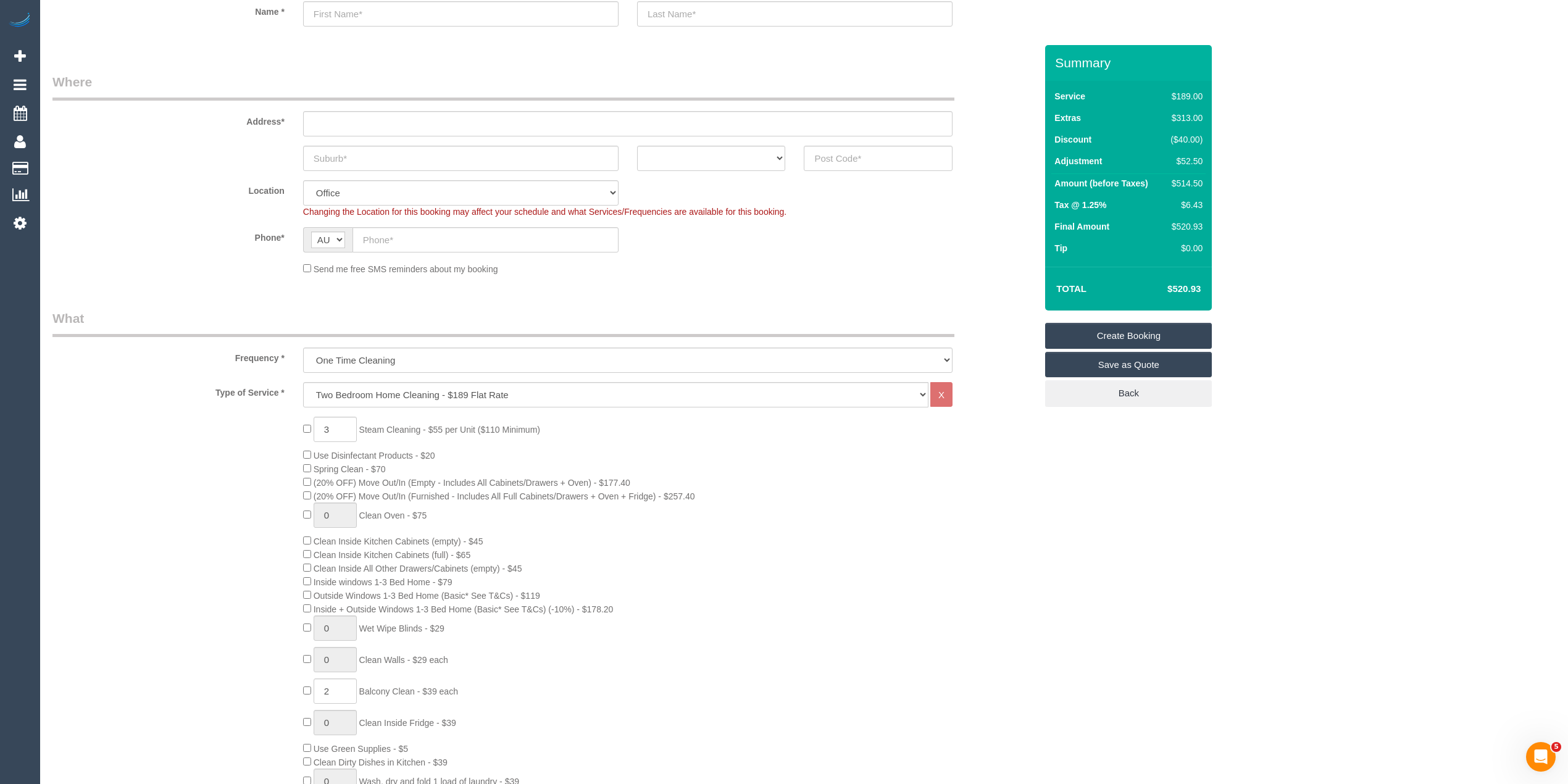
scroll to position [0, 0]
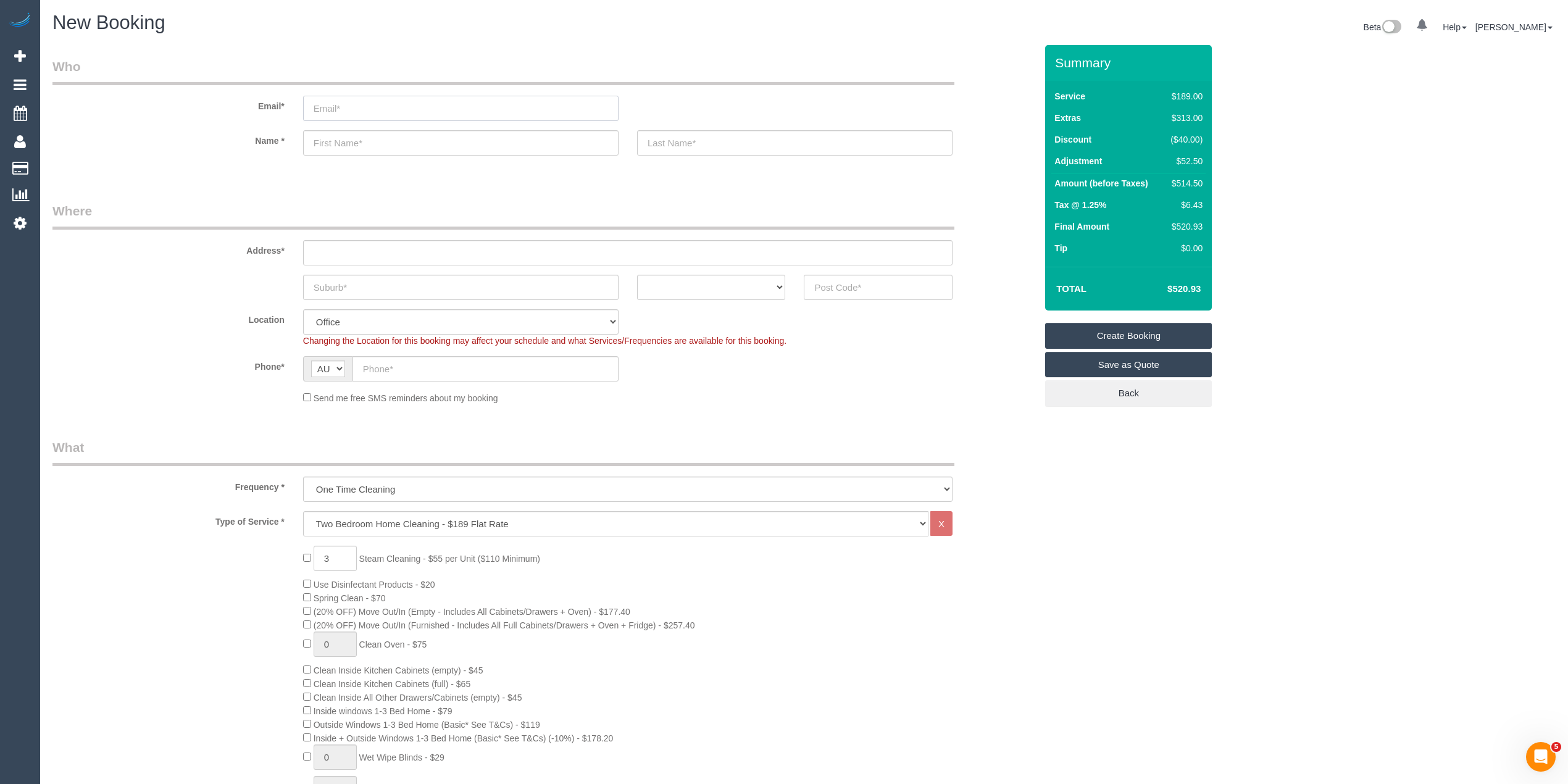
drag, startPoint x: 336, startPoint y: 111, endPoint x: 335, endPoint y: 104, distance: 7.1
click at [336, 111] on input "email" at bounding box center [460, 108] width 315 height 26
click at [381, 364] on input "text" at bounding box center [485, 369] width 266 height 26
paste input "61 474 821 063"
drag, startPoint x: 379, startPoint y: 364, endPoint x: 329, endPoint y: 359, distance: 50.2
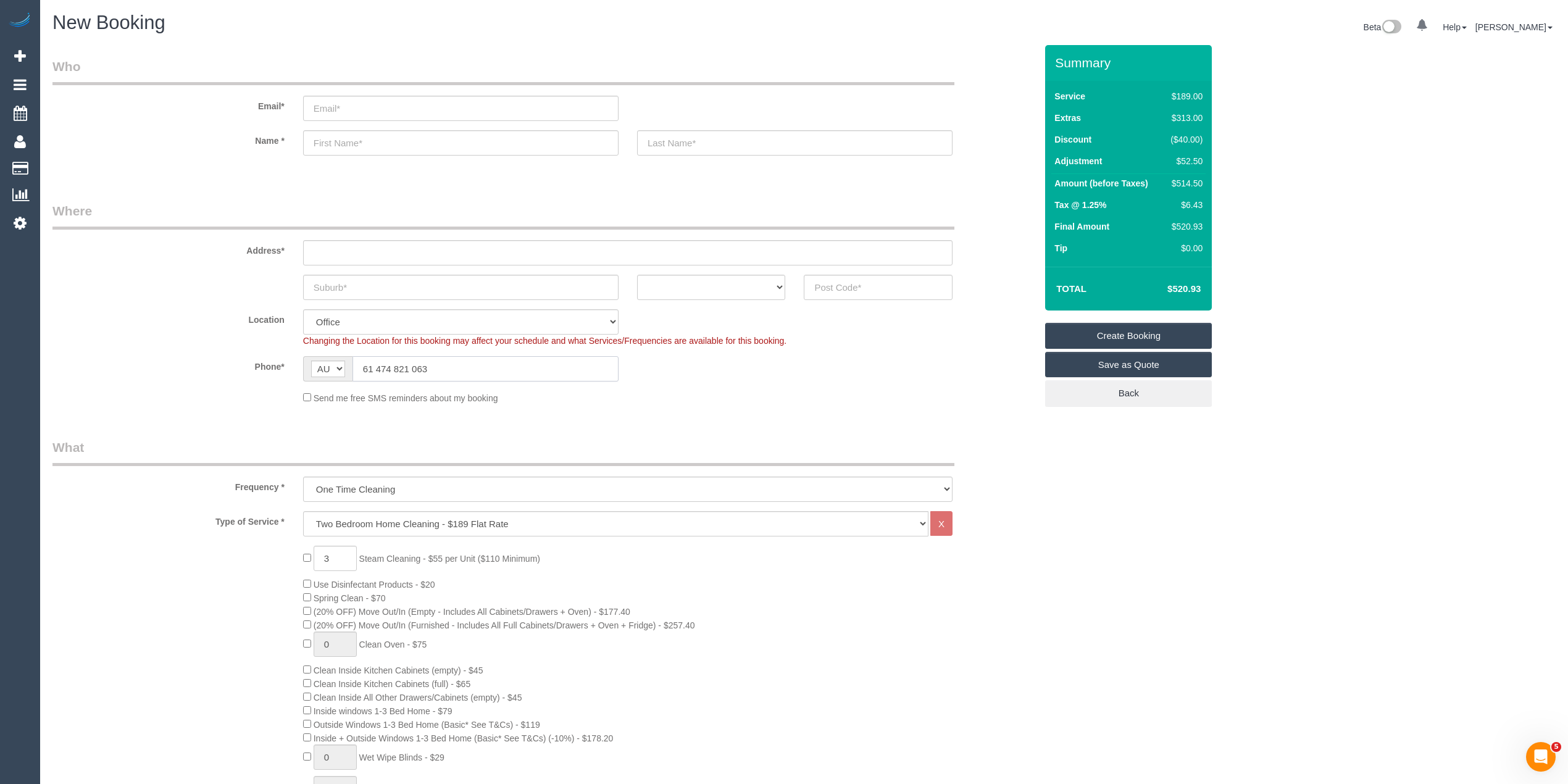
click at [329, 361] on div "AF AL DZ AD AO AI AQ AG AR AM AW AU AT AZ BS BH BD BB BY BE BZ BJ BM BT BO BA B…" at bounding box center [460, 369] width 315 height 26
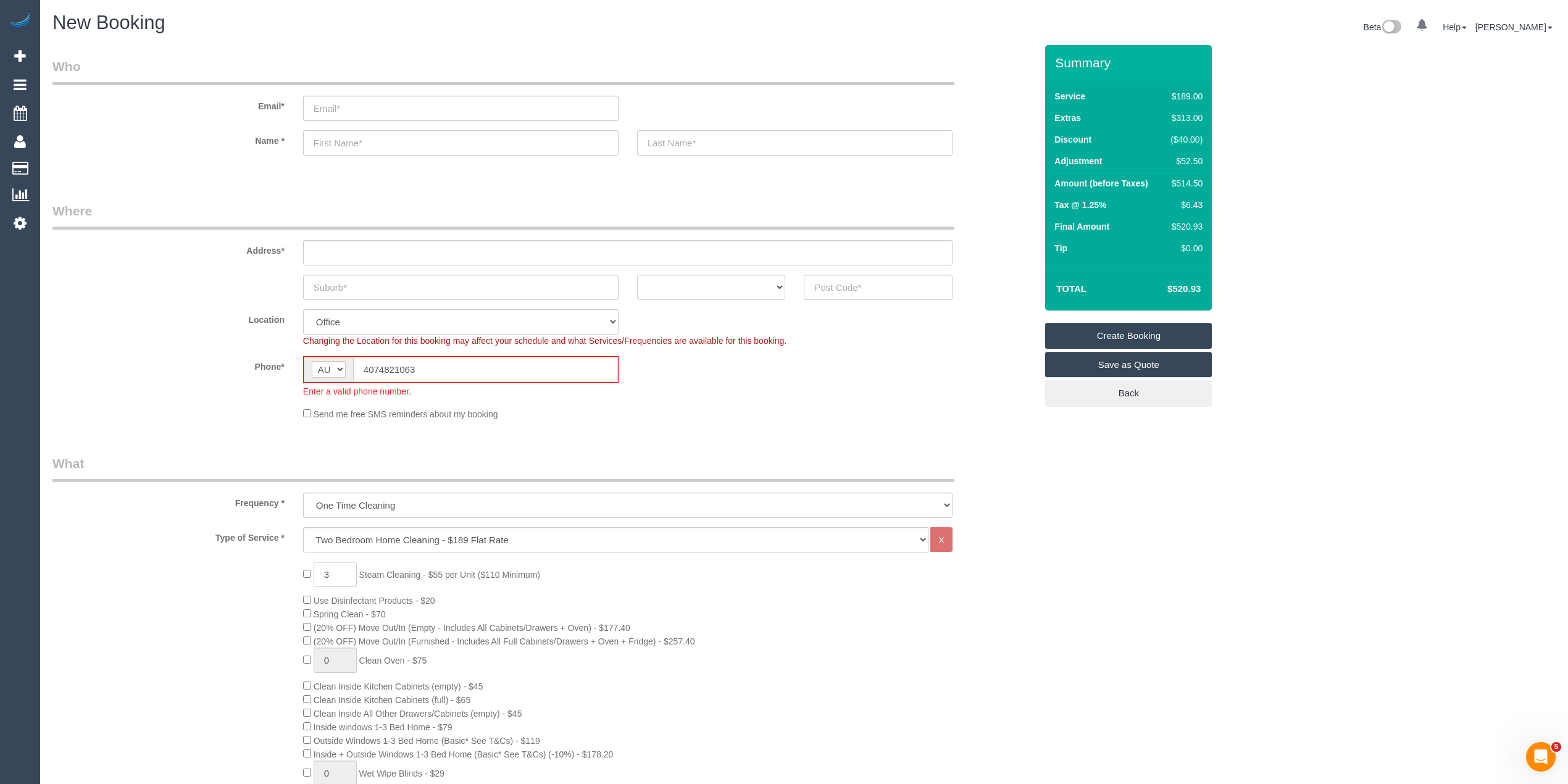
drag, startPoint x: 374, startPoint y: 366, endPoint x: 352, endPoint y: 364, distance: 22.1
click at [352, 364] on div "AF AL DZ AD AO AI AQ AG AR AM AW AU AT AZ BS BH BD BB BY BE BZ BJ BM BT BO BA B…" at bounding box center [460, 370] width 315 height 27
drag, startPoint x: 454, startPoint y: 364, endPoint x: 242, endPoint y: 369, distance: 212.1
click at [243, 369] on div "Phone* AF AL DZ AD AO AI AQ AG AR AM AW AU AT AZ BS BH BD BB BY BE BZ BJ BM BT …" at bounding box center [544, 376] width 1002 height 41
paste input "61 474 821"
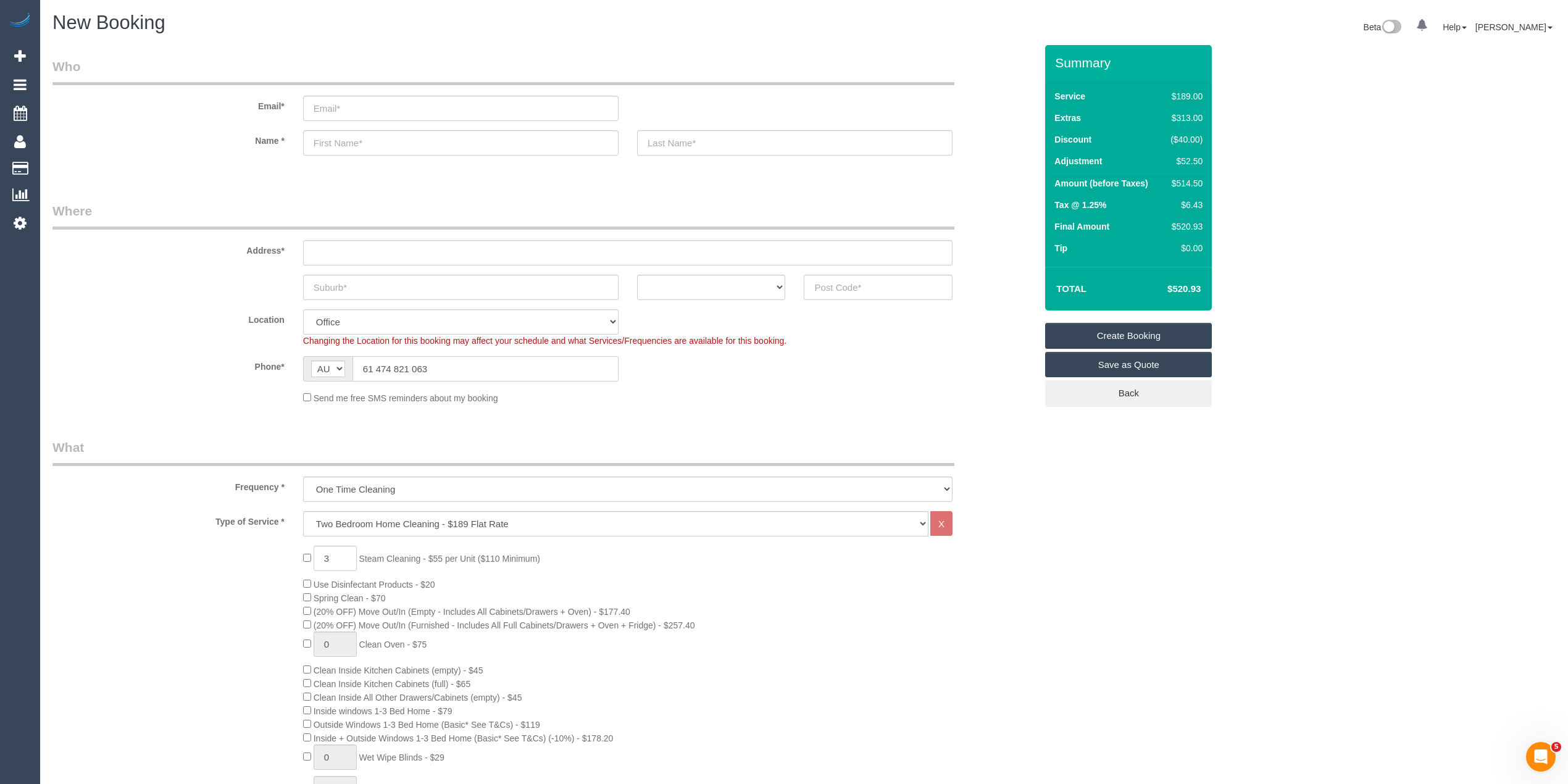
click at [375, 366] on input "61 474 821 063" at bounding box center [485, 369] width 266 height 26
click at [374, 366] on input "61 474 821 063" at bounding box center [485, 369] width 266 height 26
drag, startPoint x: 372, startPoint y: 366, endPoint x: 379, endPoint y: 371, distance: 8.6
click at [372, 366] on input "61 474 821 063" at bounding box center [485, 369] width 266 height 26
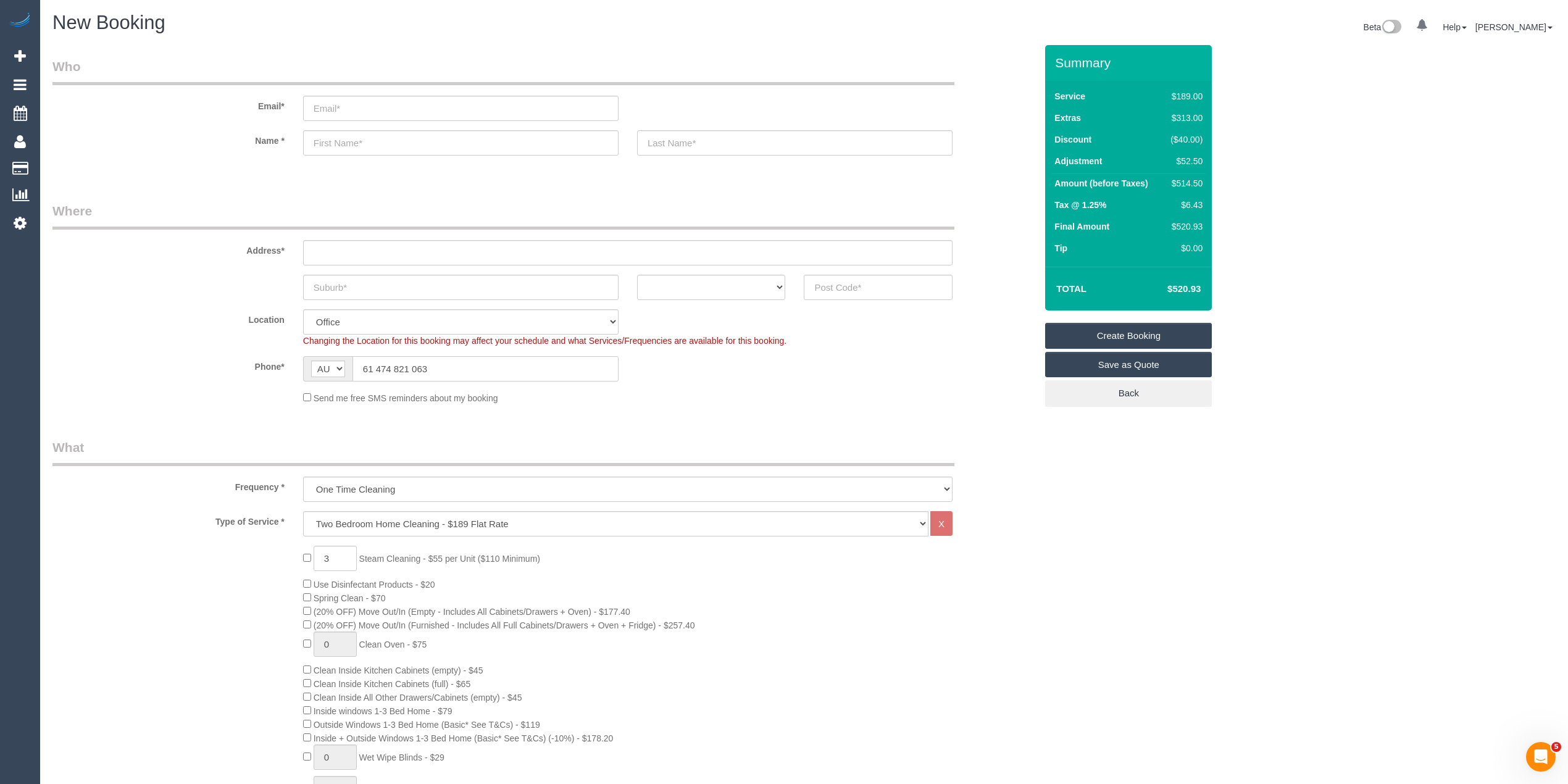
click at [373, 367] on input "61 474 821 063" at bounding box center [485, 369] width 266 height 26
drag, startPoint x: 376, startPoint y: 367, endPoint x: 348, endPoint y: 363, distance: 28.3
click at [349, 364] on div "AF AL DZ AD AO AI AQ AG AR AM AW AU AT AZ BS BH BD BB BY BE BZ BJ BM BT BO BA B…" at bounding box center [460, 369] width 315 height 26
type input "0474 821 063"
click at [373, 104] on input "email" at bounding box center [460, 108] width 315 height 26
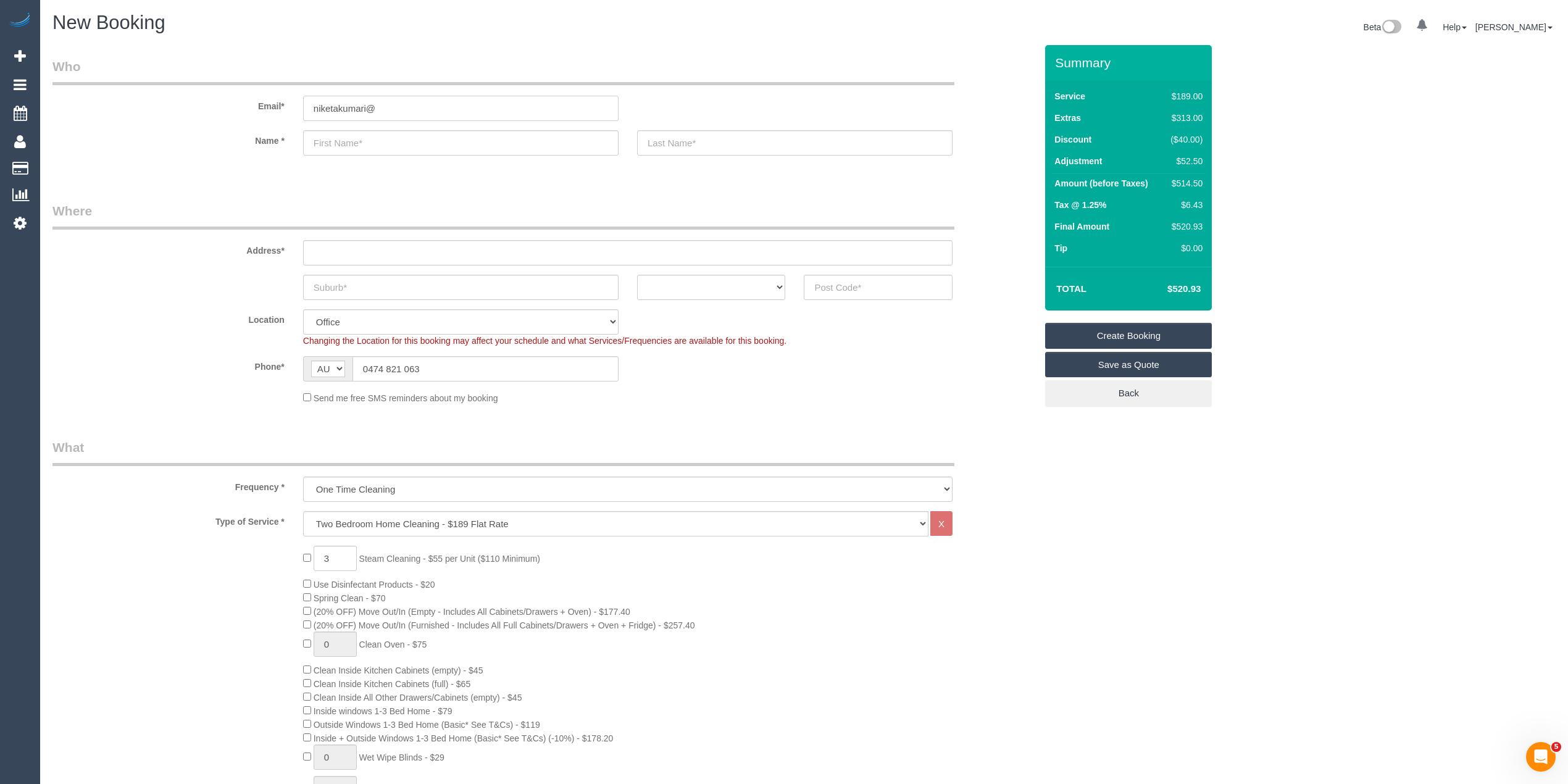
drag, startPoint x: 378, startPoint y: 107, endPoint x: 349, endPoint y: 112, distance: 29.4
click at [349, 112] on input "niketakumari@" at bounding box center [460, 108] width 315 height 26
click at [337, 106] on input "niketakumari@" at bounding box center [460, 108] width 315 height 26
drag, startPoint x: 448, startPoint y: 106, endPoint x: 267, endPoint y: 101, distance: 181.1
click at [267, 101] on div "Email* niketa.bharadwaj@gmail.com" at bounding box center [544, 89] width 1002 height 64
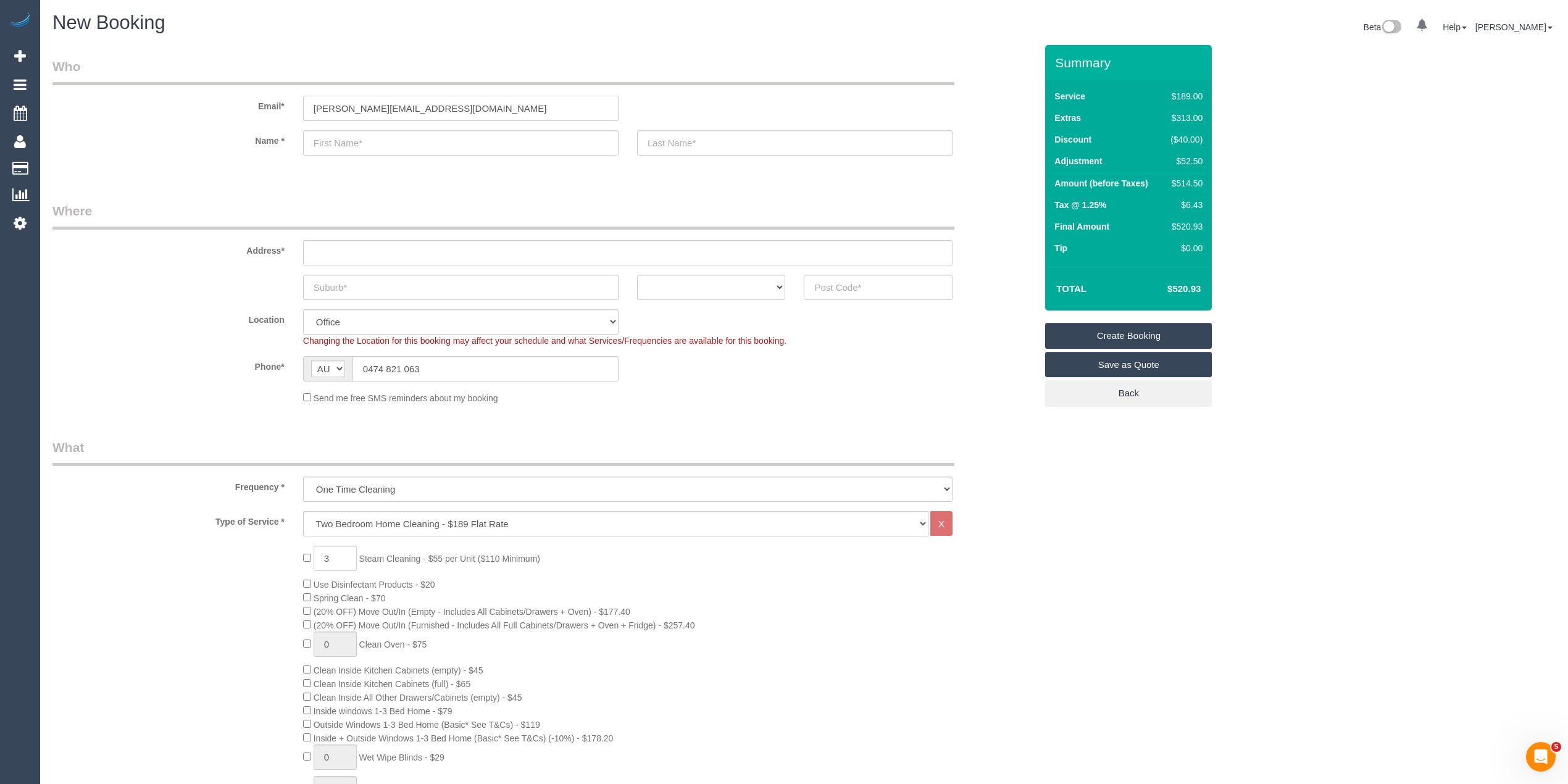
type input "niketa.bharadwaj@gmail.com"
drag, startPoint x: 450, startPoint y: 104, endPoint x: 456, endPoint y: 106, distance: 6.3
click at [450, 104] on input "niketa.bharadwaj@gmail.com" at bounding box center [460, 108] width 315 height 26
drag, startPoint x: 457, startPoint y: 110, endPoint x: 246, endPoint y: 99, distance: 211.3
click at [246, 99] on div "Email* niketa.bharadwaj@gmail.com" at bounding box center [544, 89] width 1002 height 64
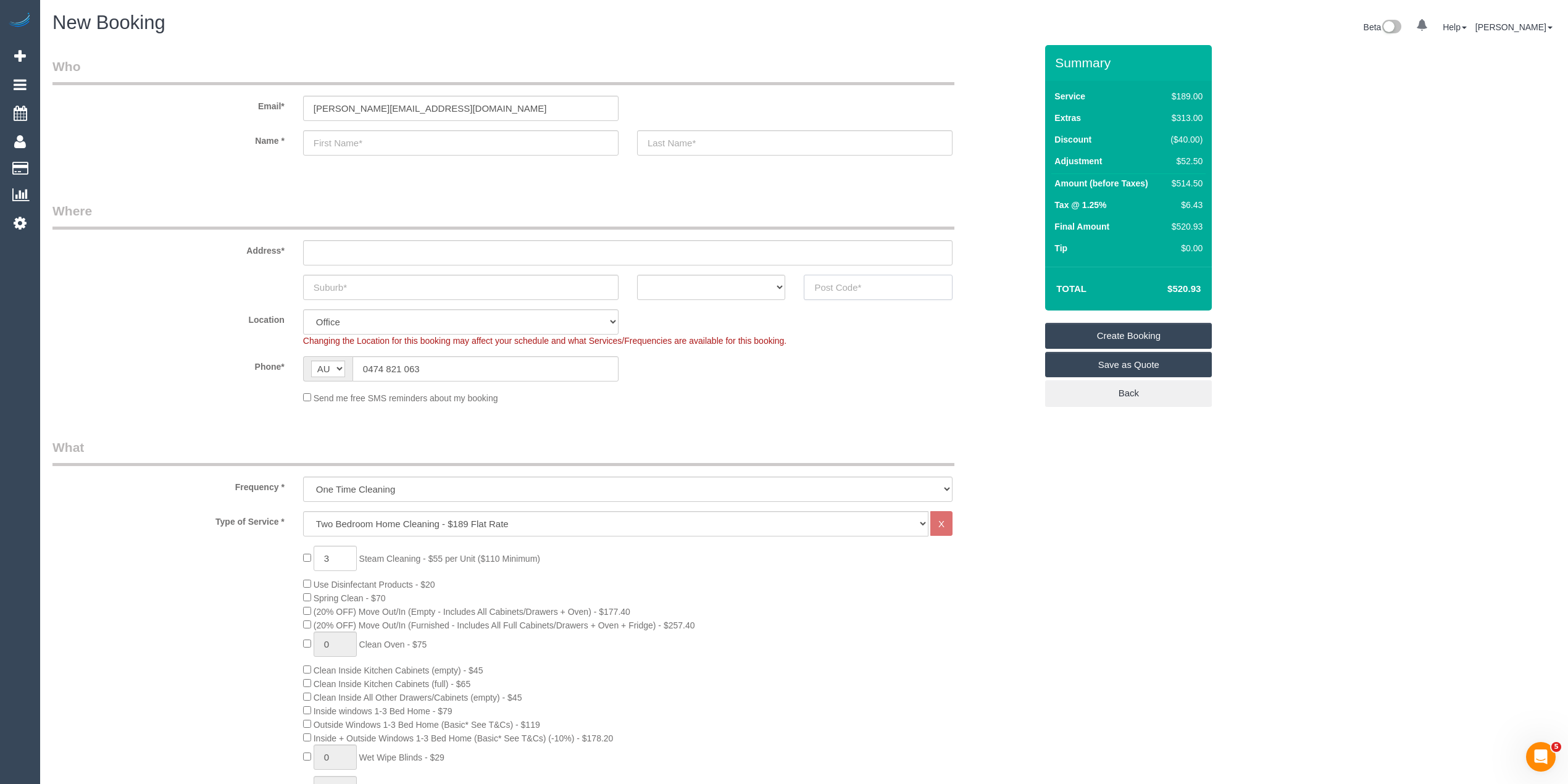
click at [825, 291] on input "text" at bounding box center [878, 287] width 149 height 26
type input "3152"
click at [399, 232] on div "Address*" at bounding box center [544, 233] width 1002 height 64
click at [395, 250] on input "text" at bounding box center [628, 252] width 650 height 26
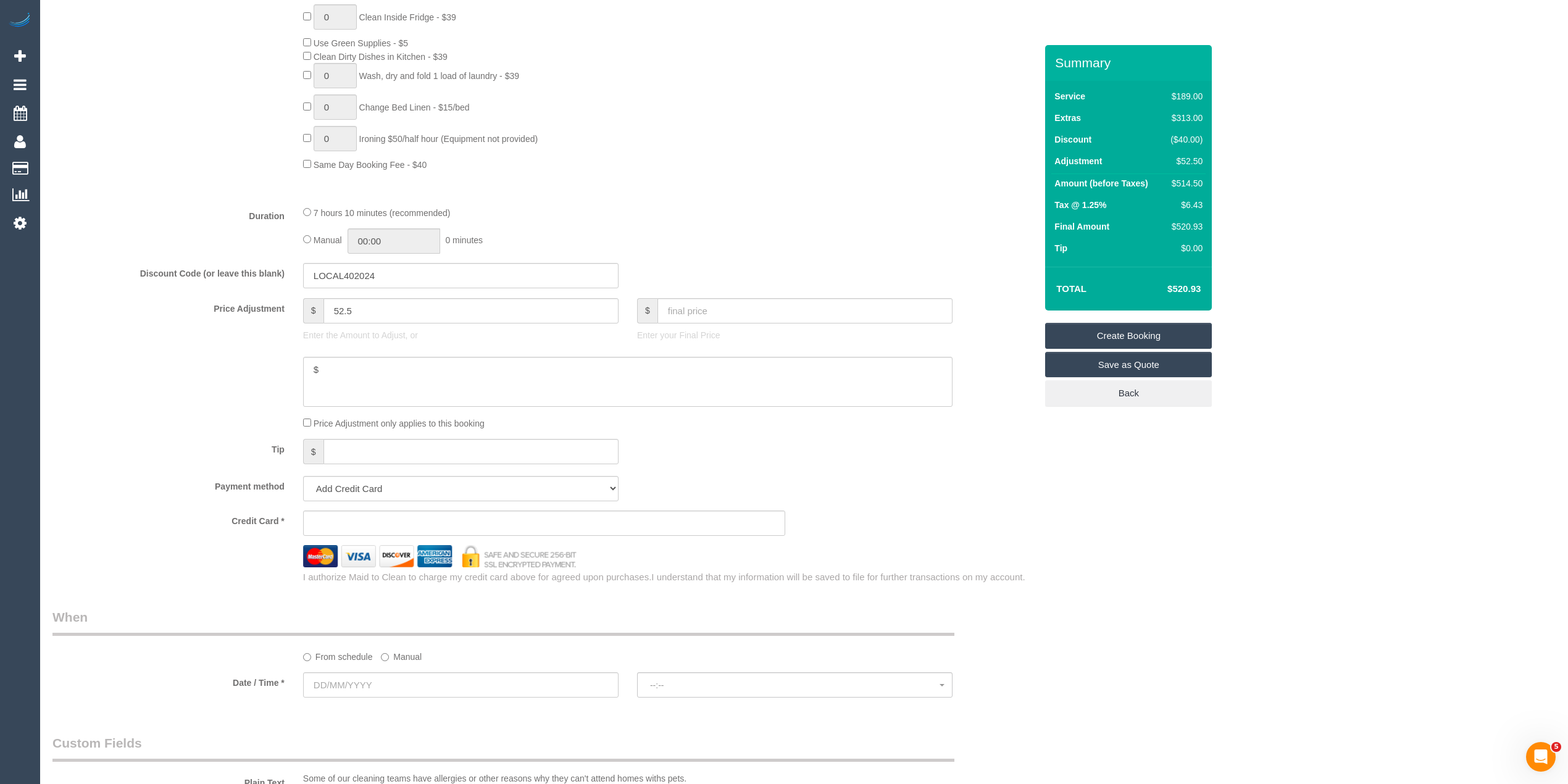
scroll to position [960, 0]
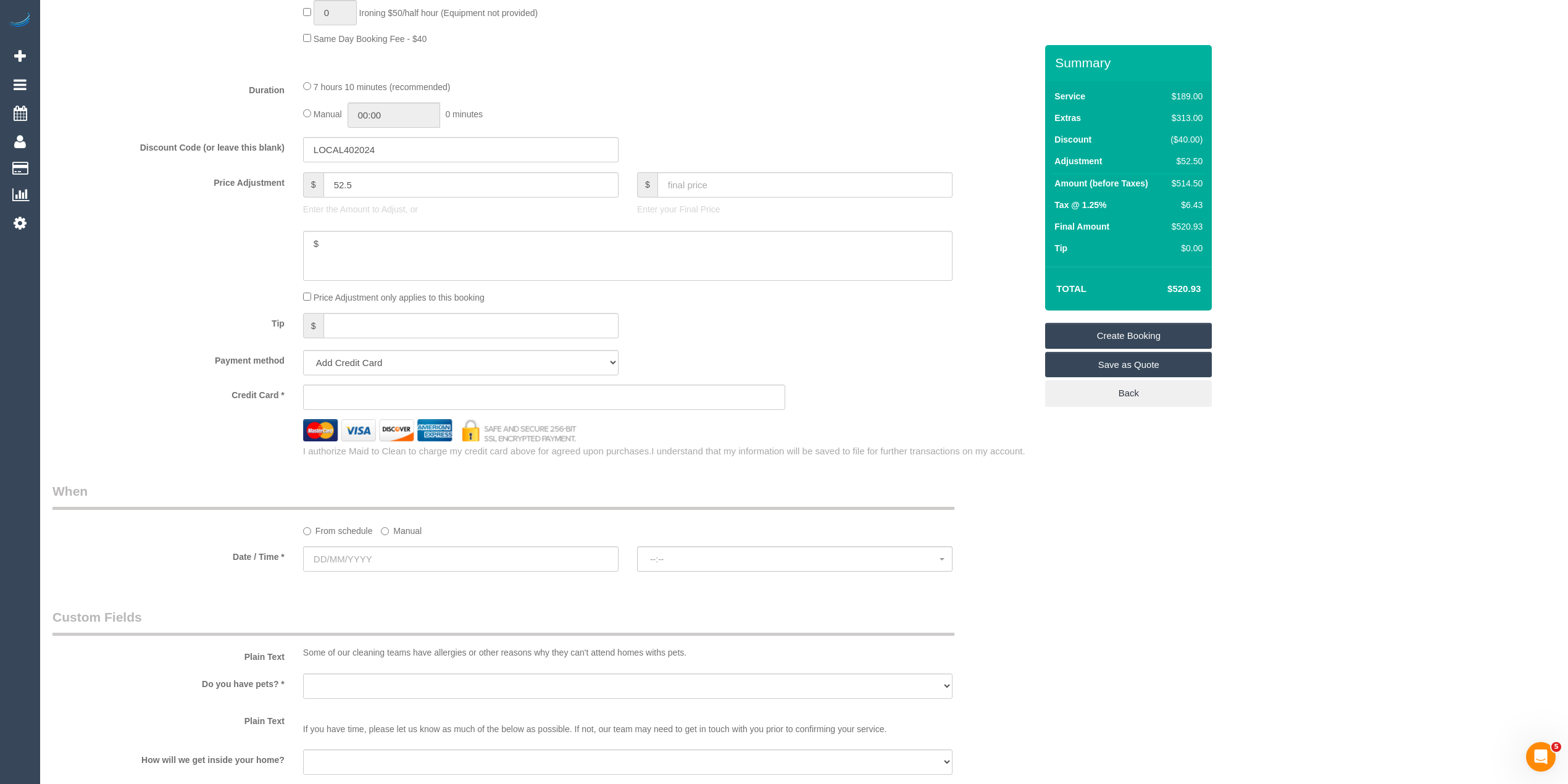
type input "-"
click at [352, 556] on input "text" at bounding box center [460, 558] width 315 height 26
select select "48"
select select "object:2247"
click at [366, 683] on link "21" at bounding box center [362, 685] width 20 height 16
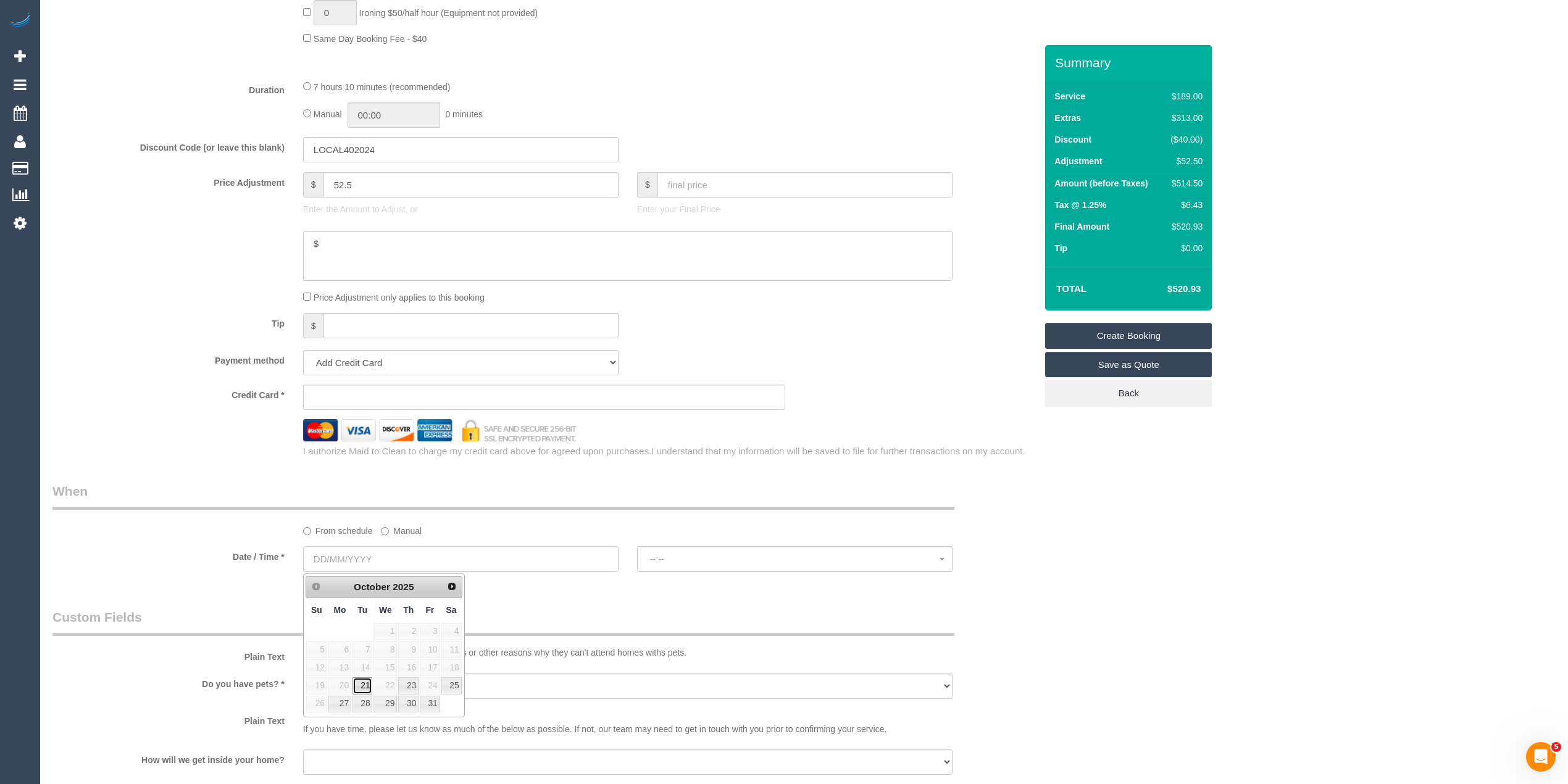
type input "21/10/2025"
select select "spot1"
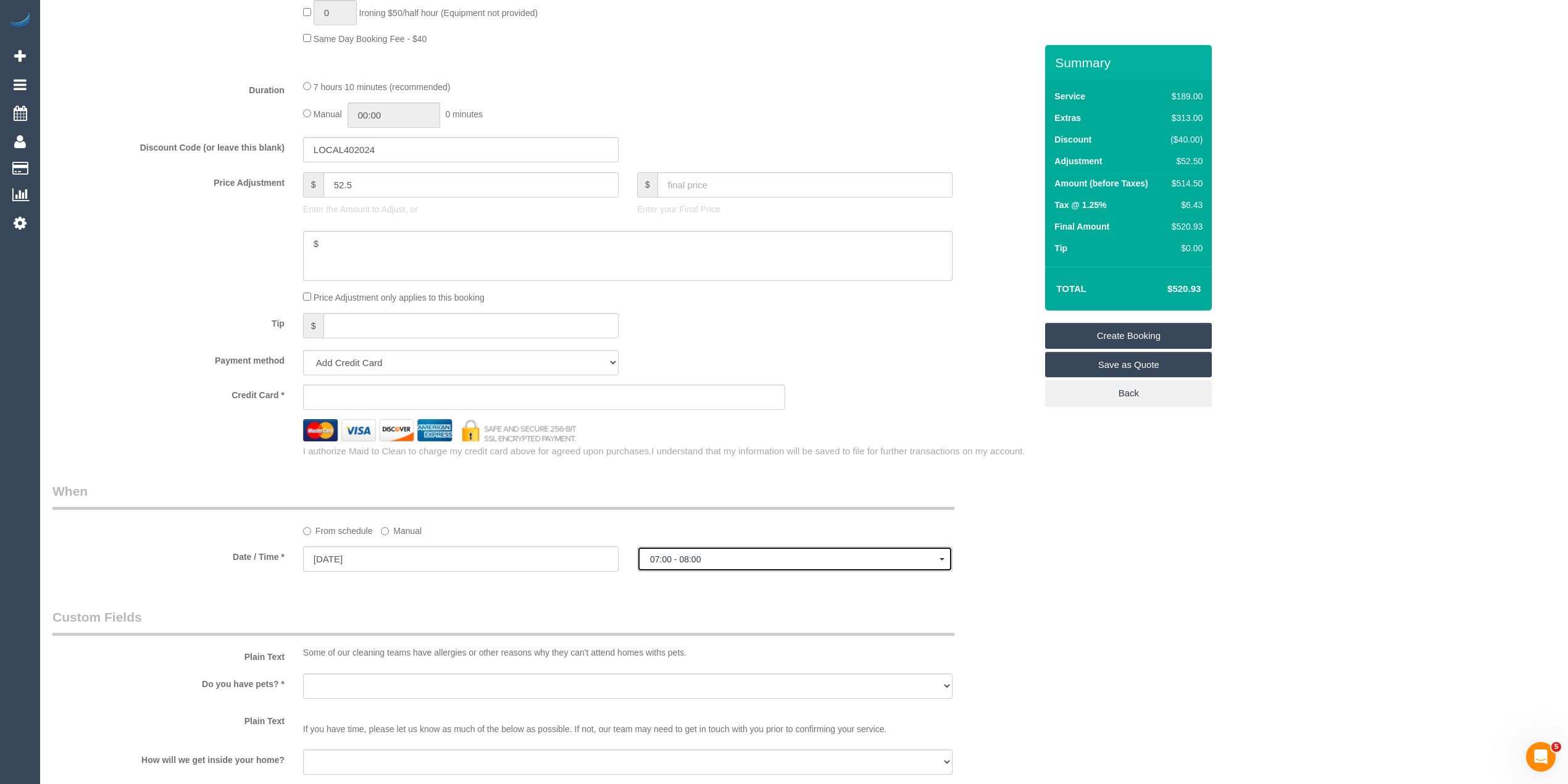
click at [688, 556] on span "07:00 - 08:00" at bounding box center [794, 559] width 290 height 10
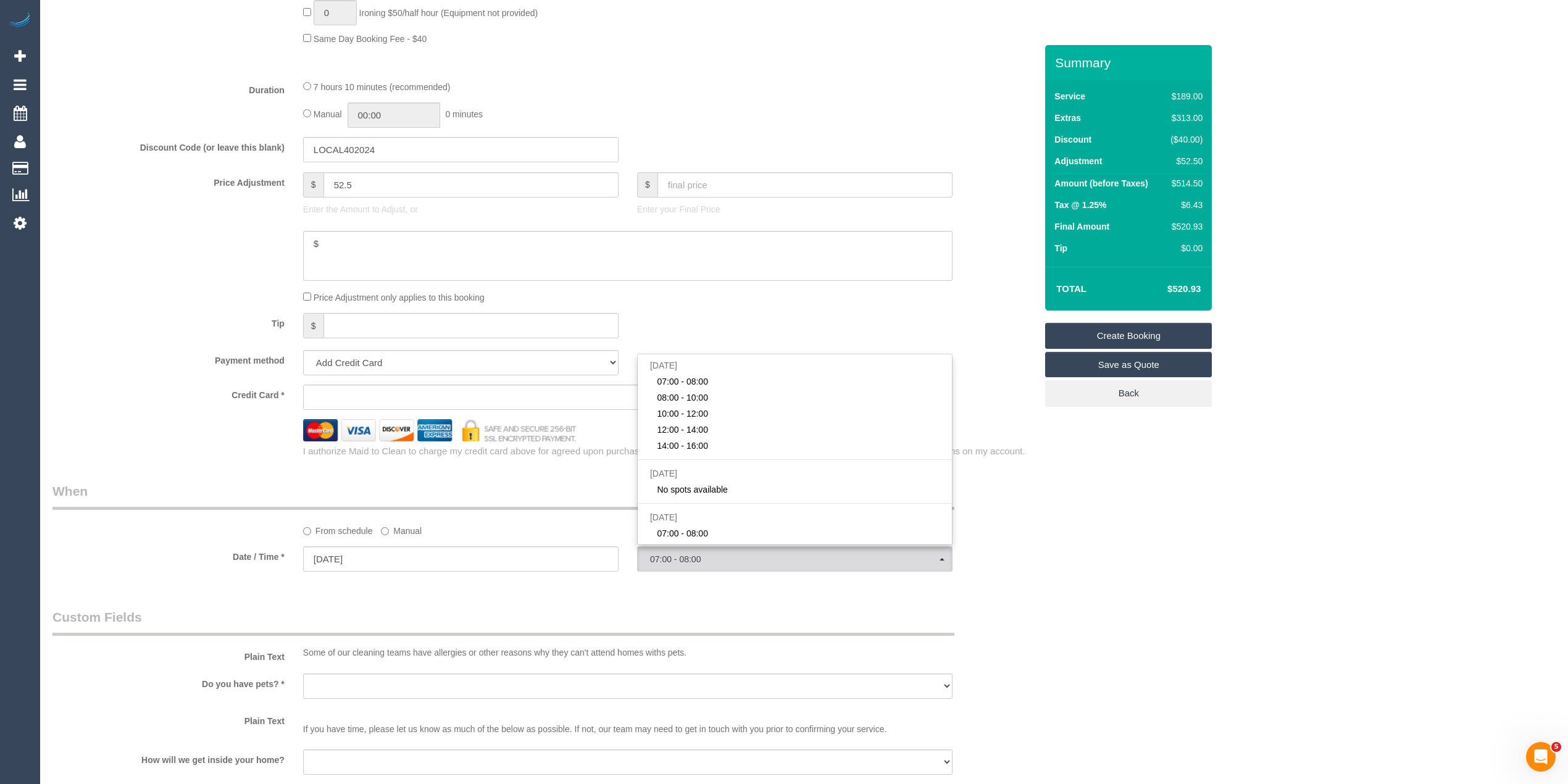
click at [1320, 553] on div "Who Email* niketa.bharadwaj@gmail.com Name * Where Address* - ACT NSW NT QLD SA…" at bounding box center [804, 204] width 1503 height 2240
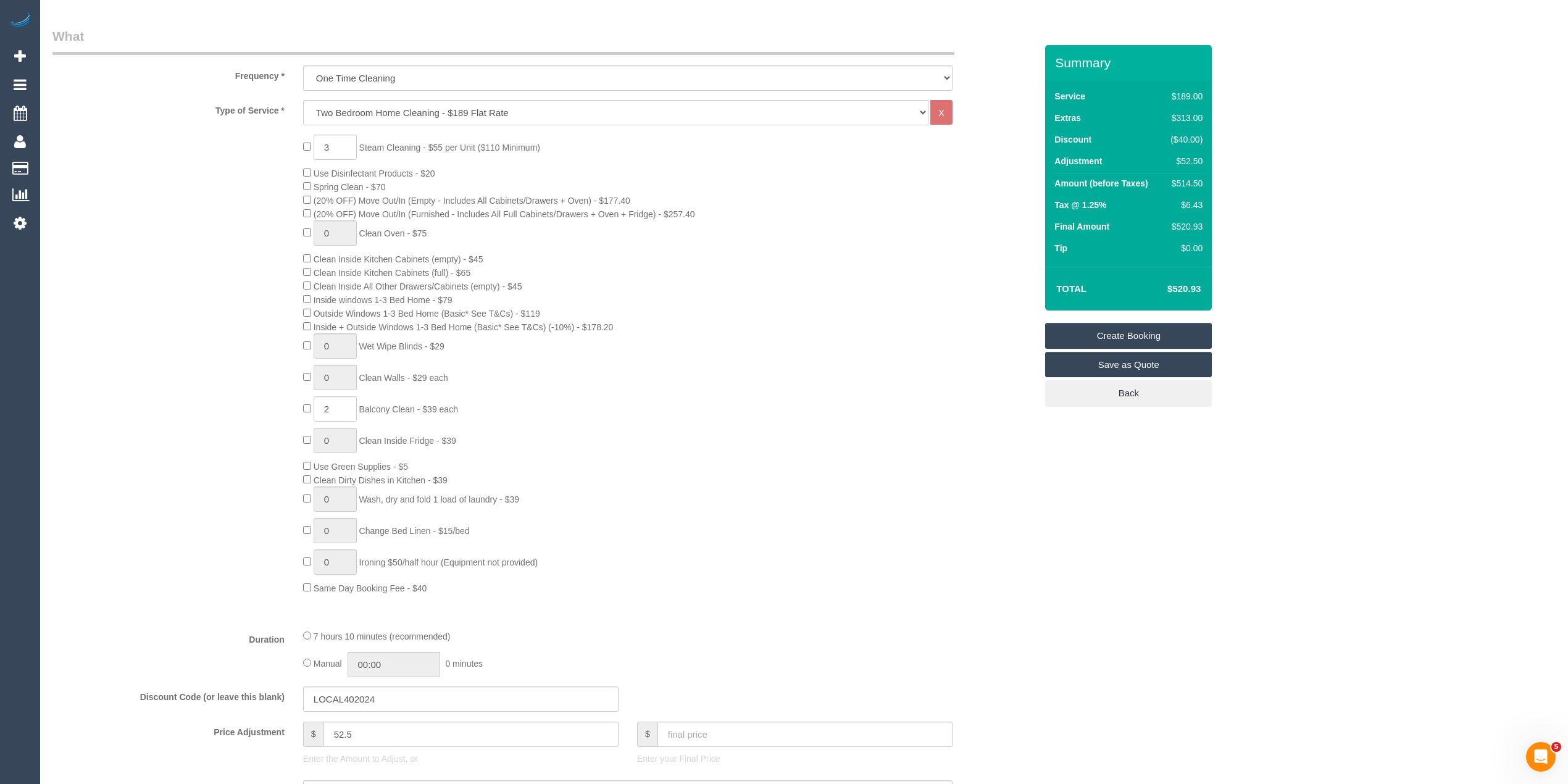
scroll to position [549, 0]
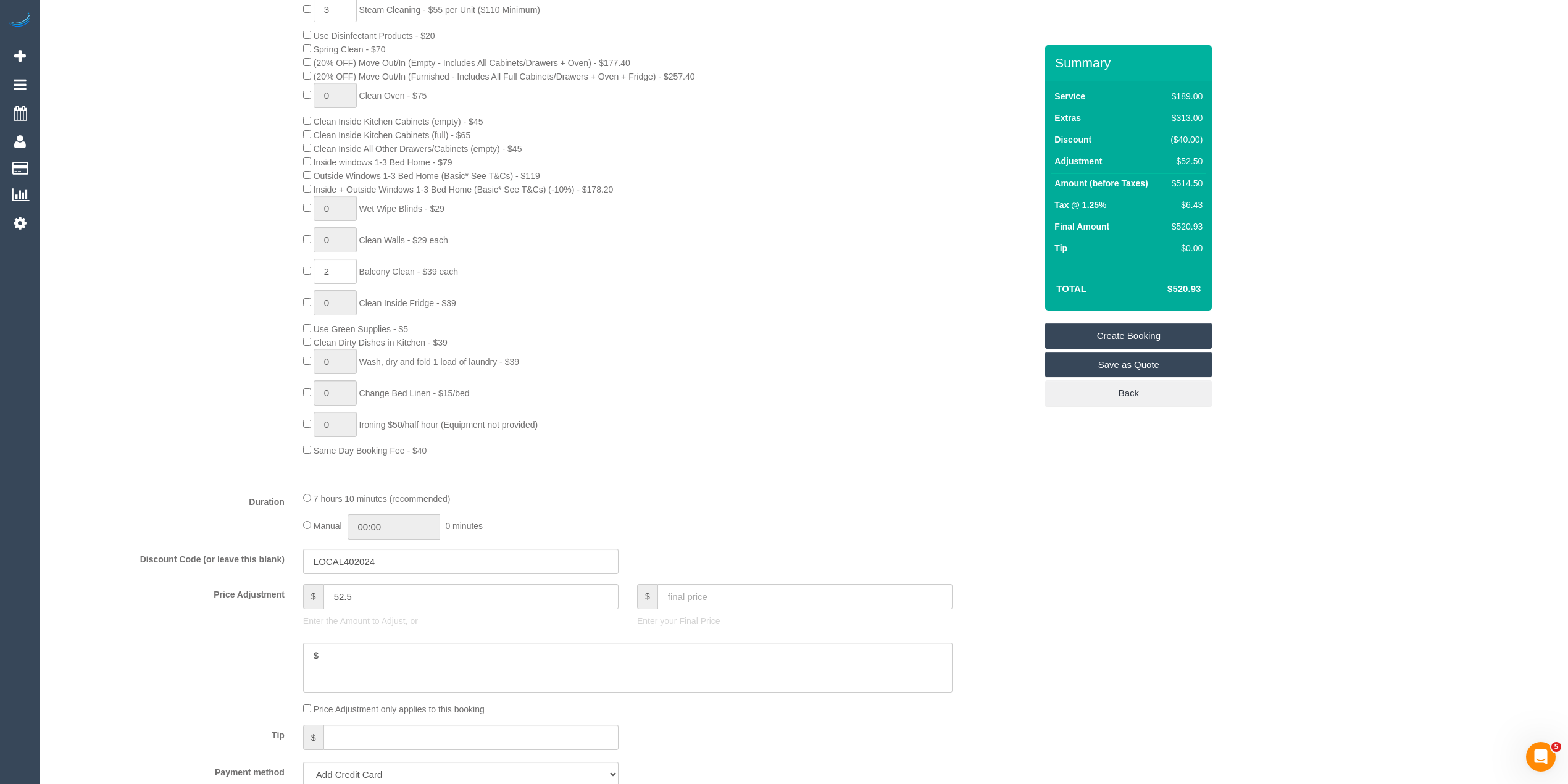
click at [136, 305] on div "3 Steam Cleaning - $55 per Unit ($110 Minimum) Use Disinfectant Products - $20 …" at bounding box center [544, 227] width 1002 height 460
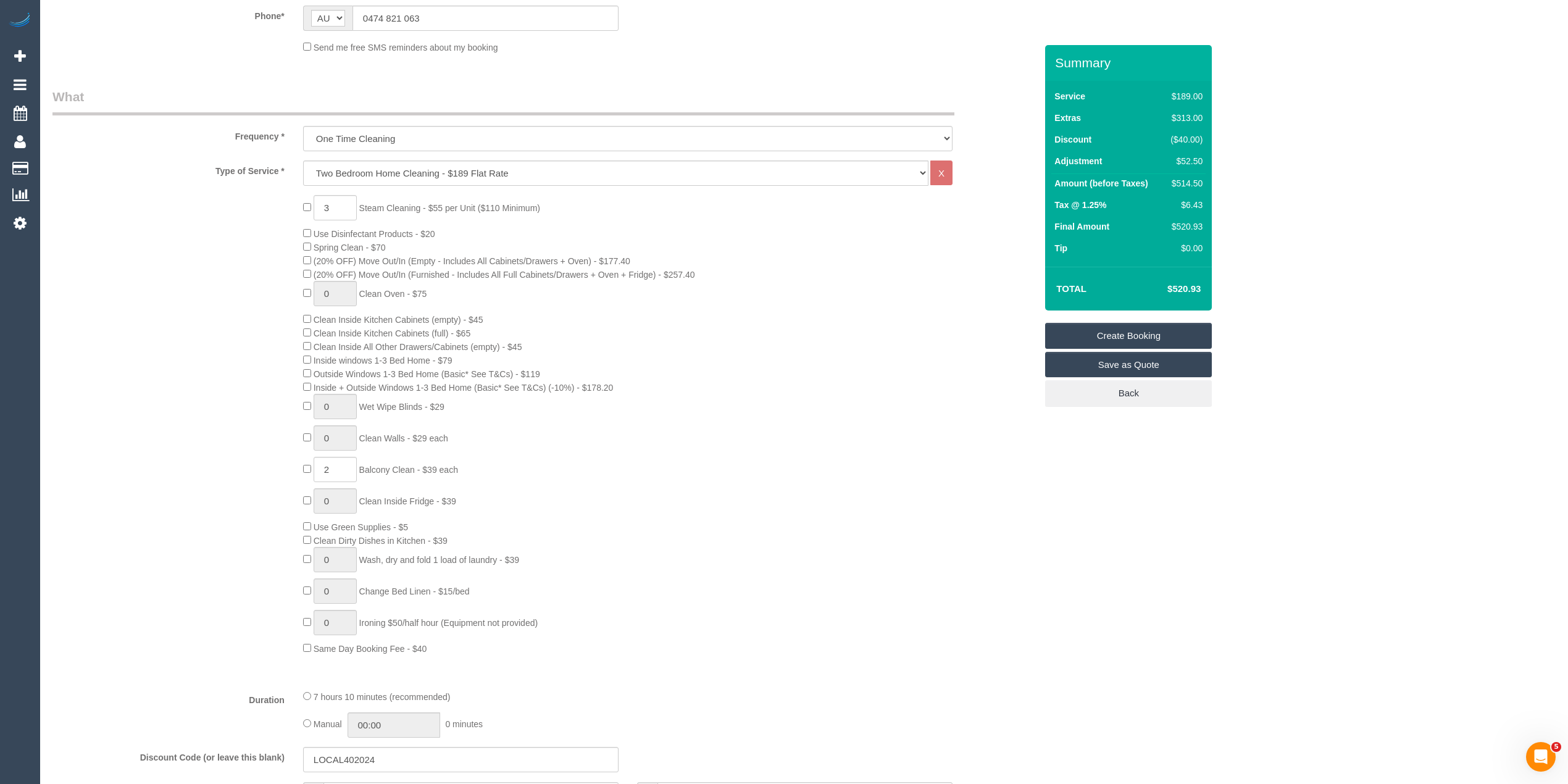
scroll to position [0, 0]
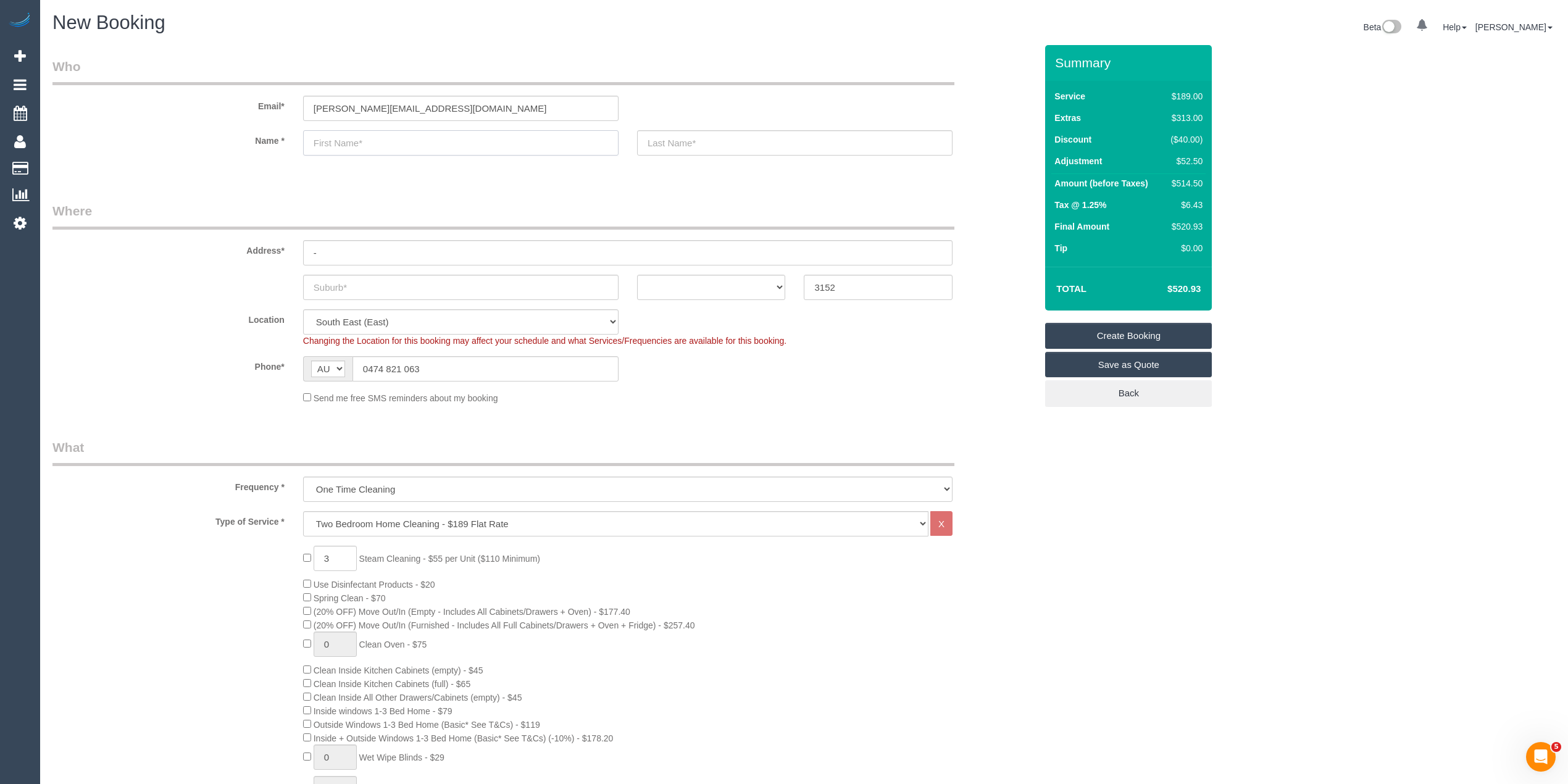
click at [348, 143] on input "text" at bounding box center [460, 143] width 315 height 26
type input "Niketa"
click at [344, 278] on input "text" at bounding box center [460, 287] width 315 height 26
type input "Wantirna"
click at [714, 283] on select "ACT NSW NT QLD SA TAS VIC WA" at bounding box center [712, 287] width 149 height 26
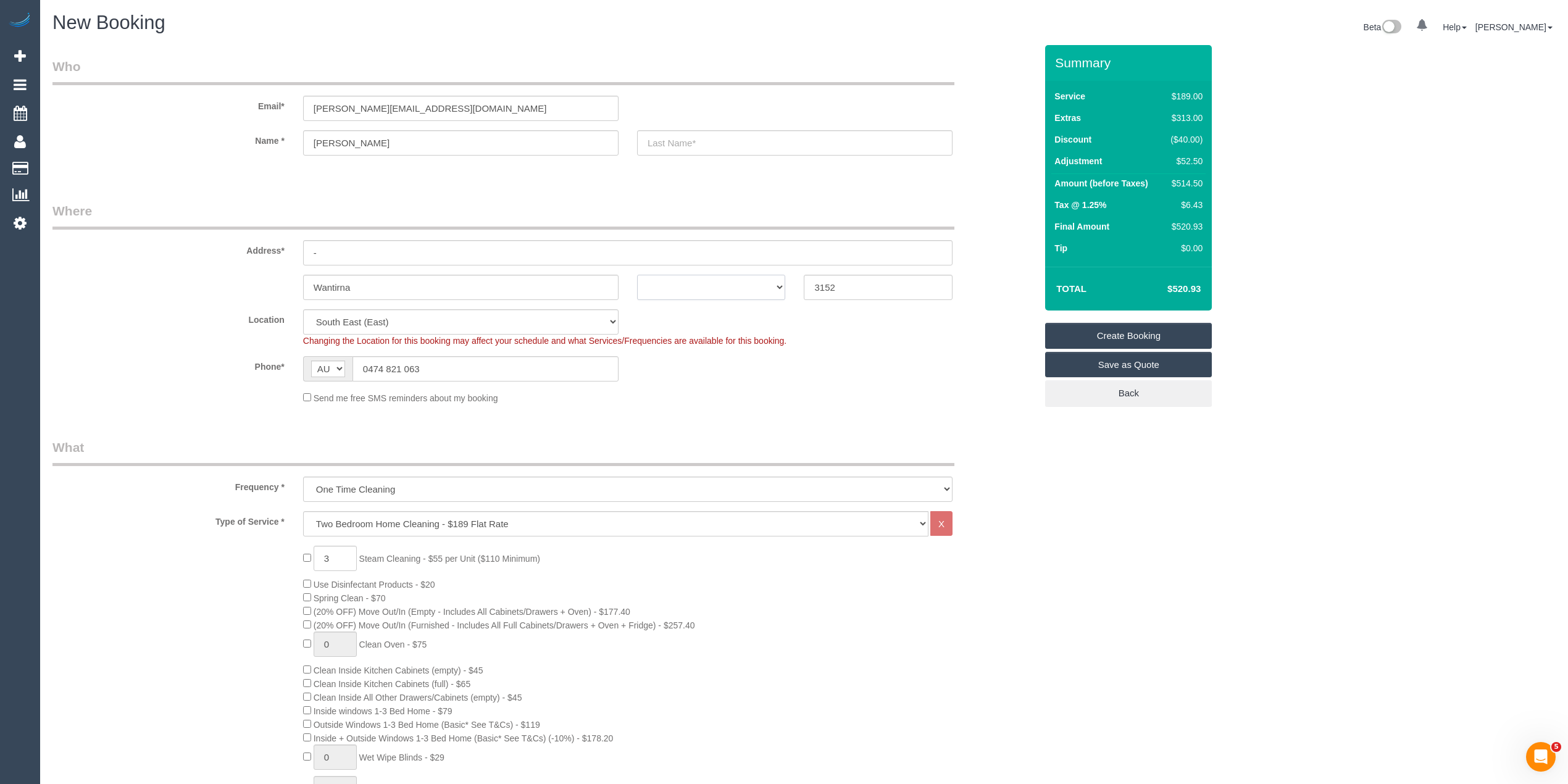
select select "VIC"
click at [637, 274] on select "ACT NSW NT QLD SA TAS VIC WA" at bounding box center [712, 287] width 149 height 26
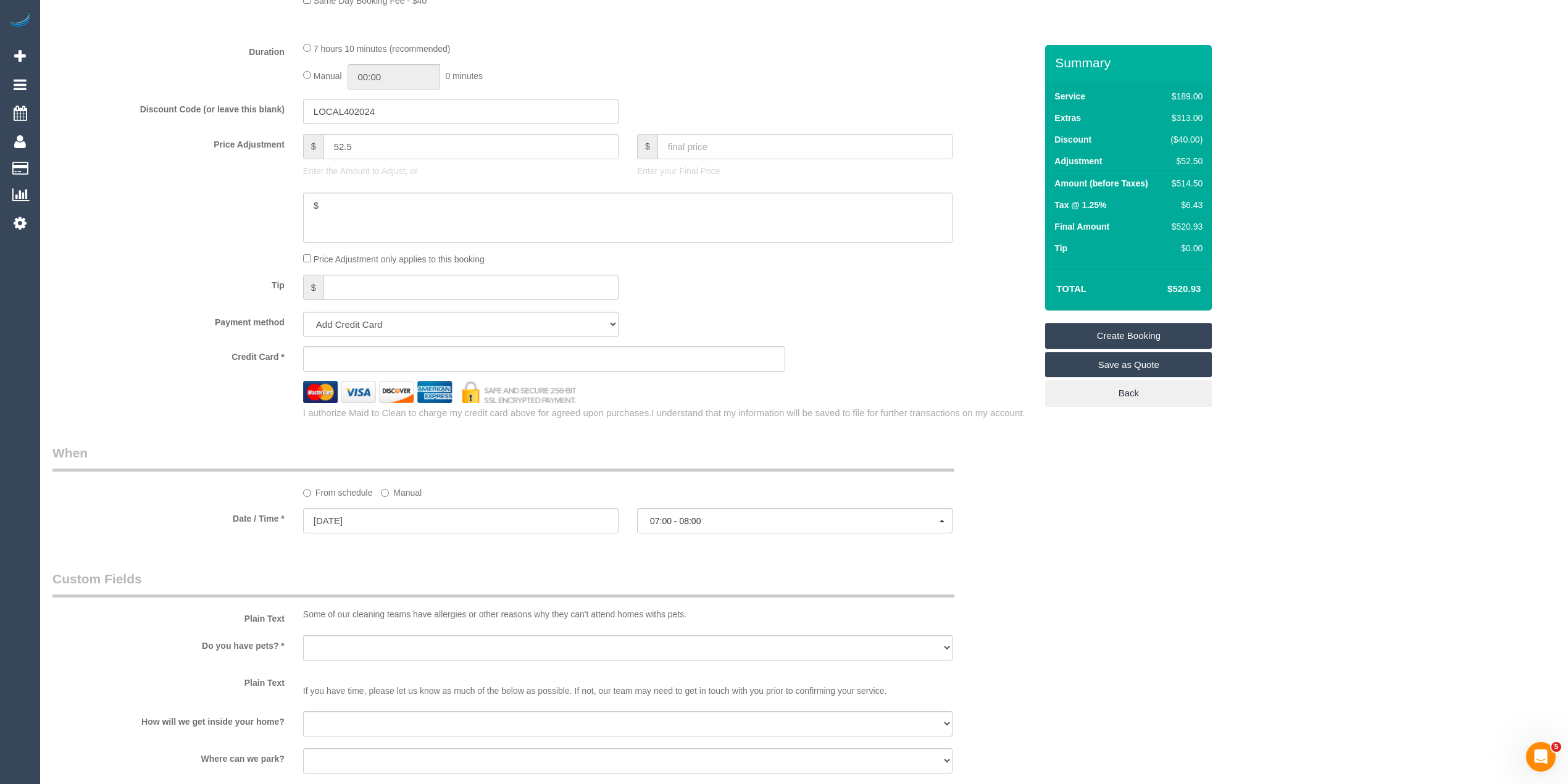
scroll to position [960, 0]
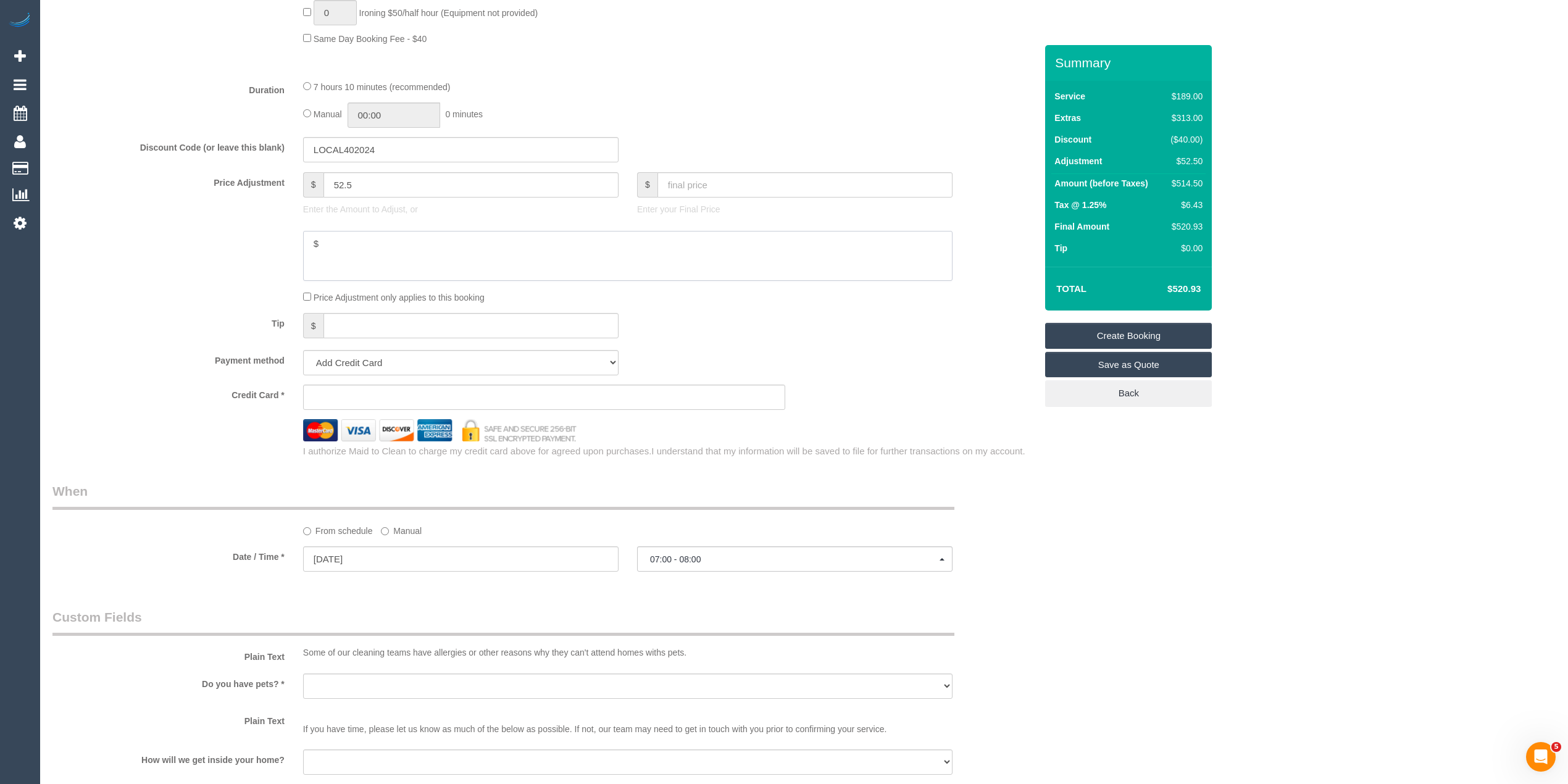
click at [345, 243] on textarea at bounding box center [628, 255] width 650 height 50
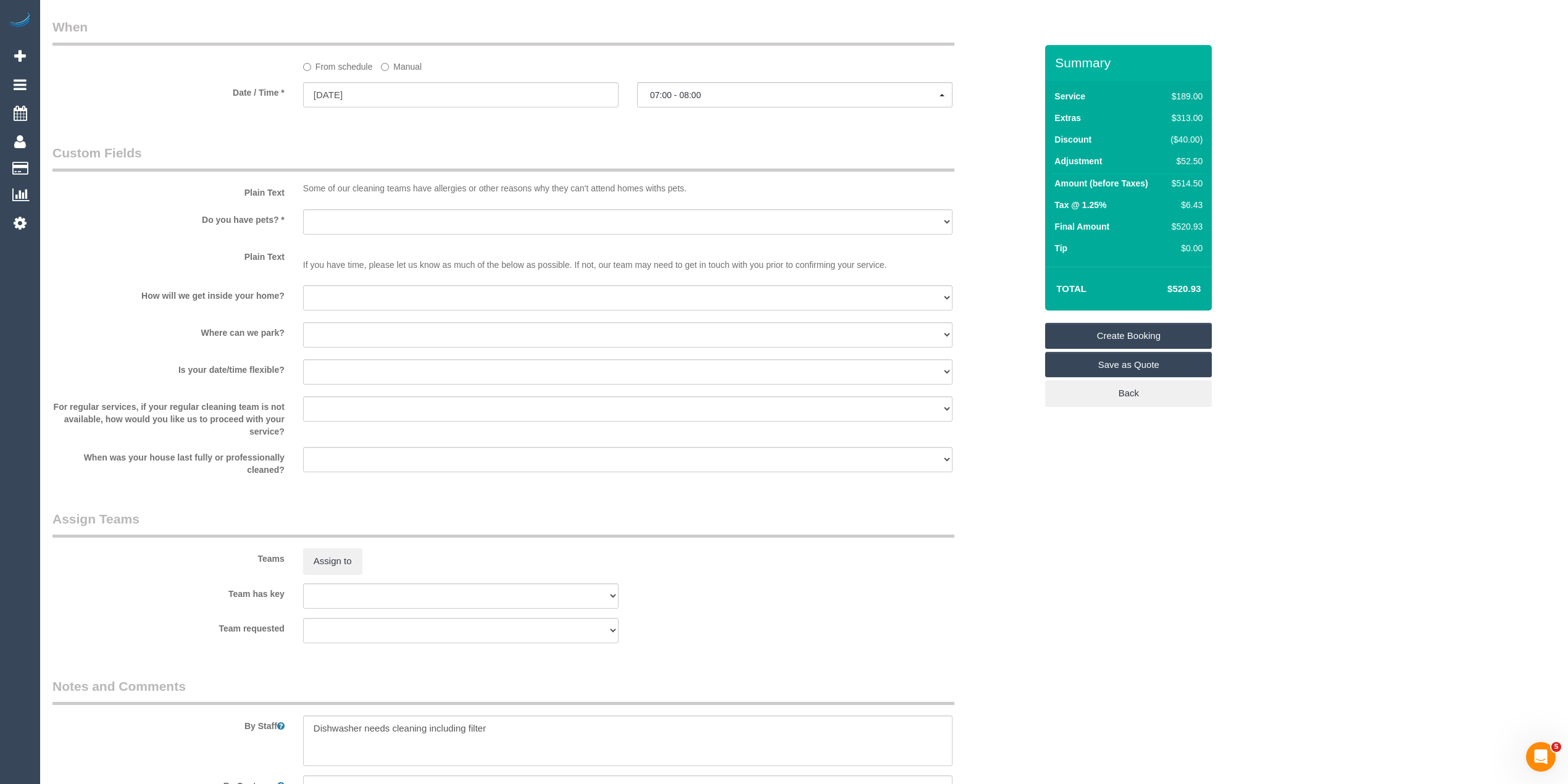
scroll to position [1544, 0]
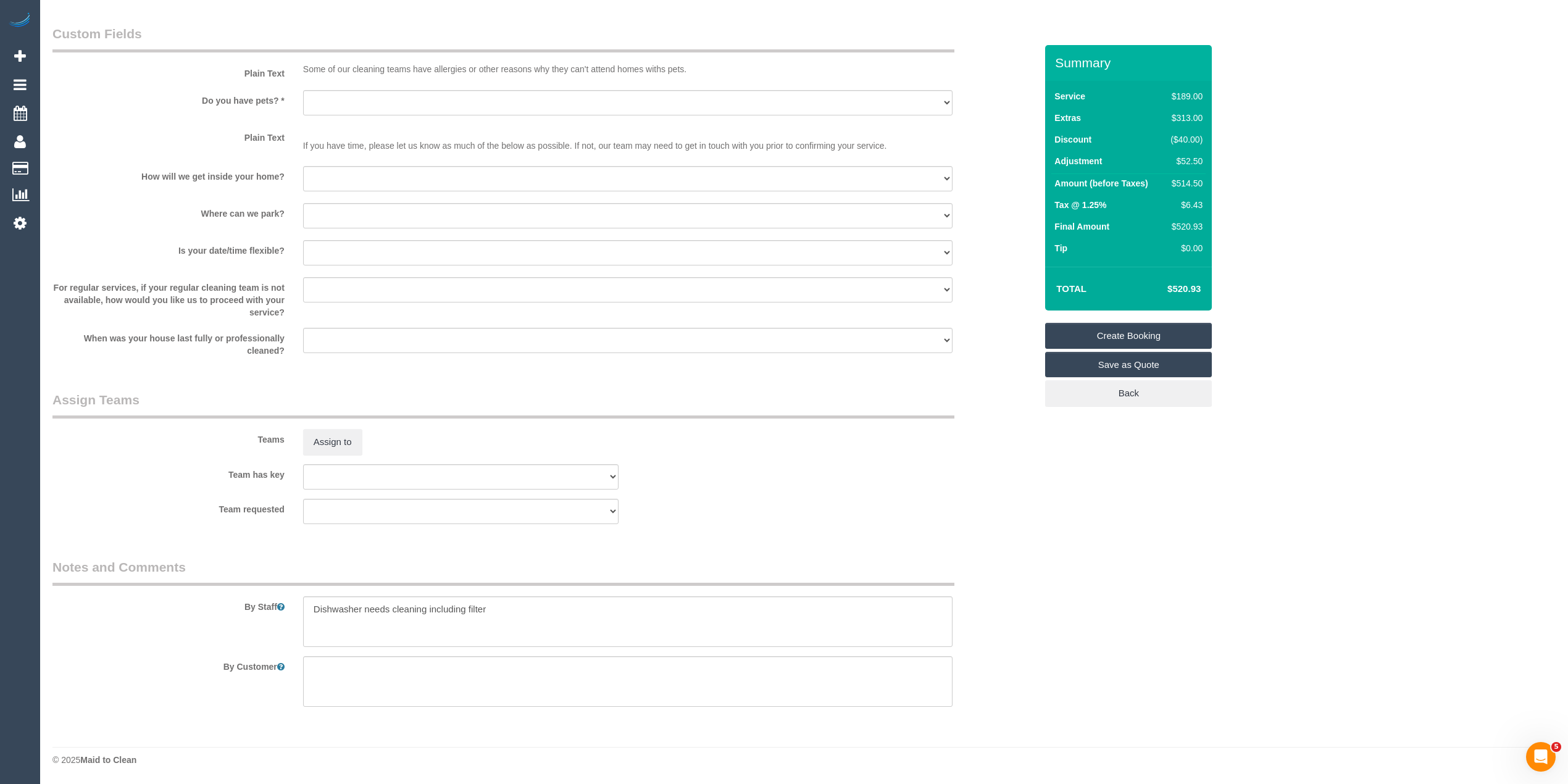
type textarea "$17.5 for cleaning bathroom exhaust - CG $35 for cleaning dishwasher inside - CG"
click at [517, 608] on textarea at bounding box center [628, 621] width 650 height 50
click at [719, 609] on textarea at bounding box center [628, 621] width 650 height 50
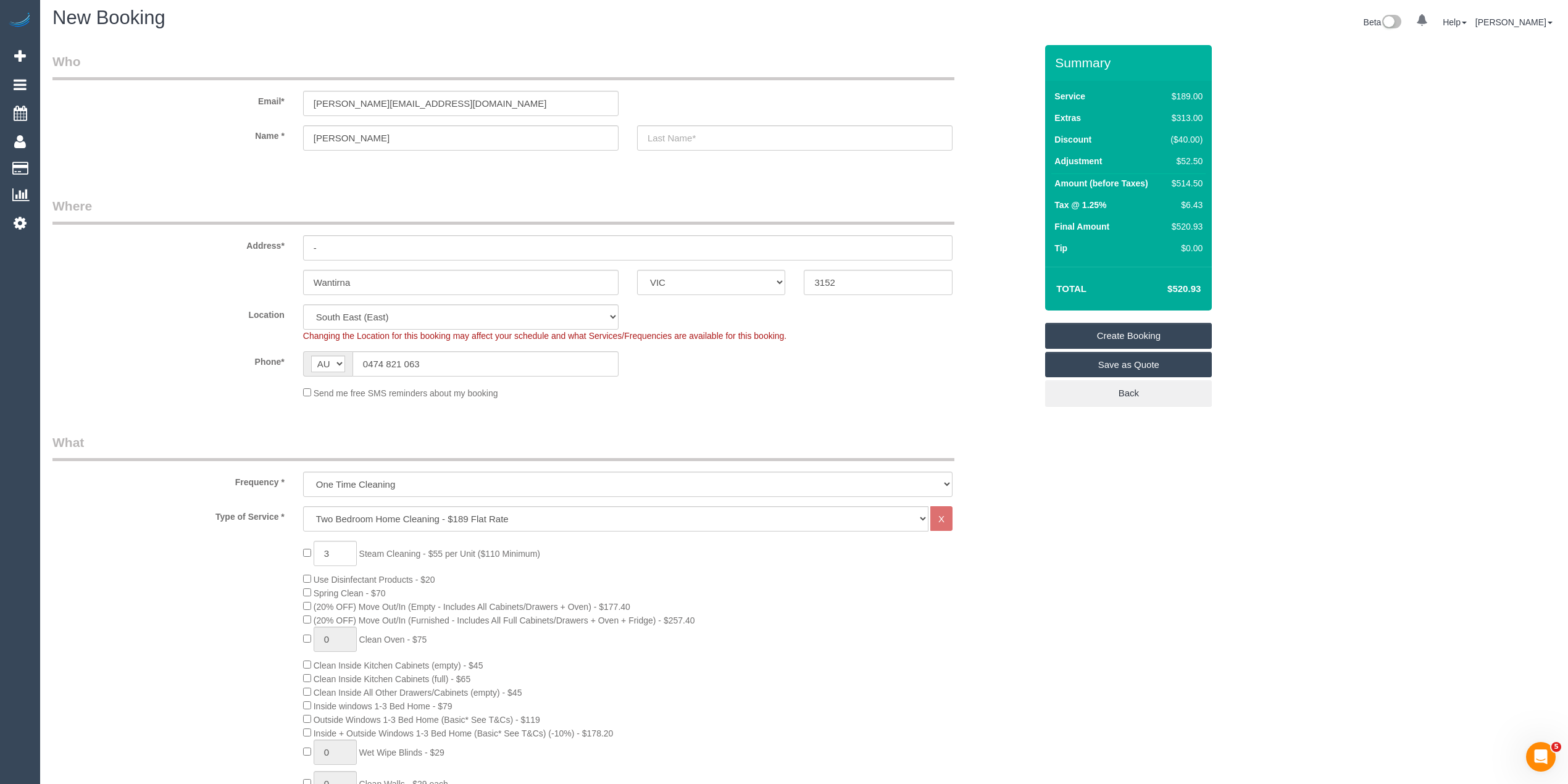
scroll to position [0, 0]
type textarea "Dishwasher needs cleaning including filters. Bathroom exhaust fan needs to be c…"
click at [1136, 368] on link "Save as Quote" at bounding box center [1128, 364] width 167 height 26
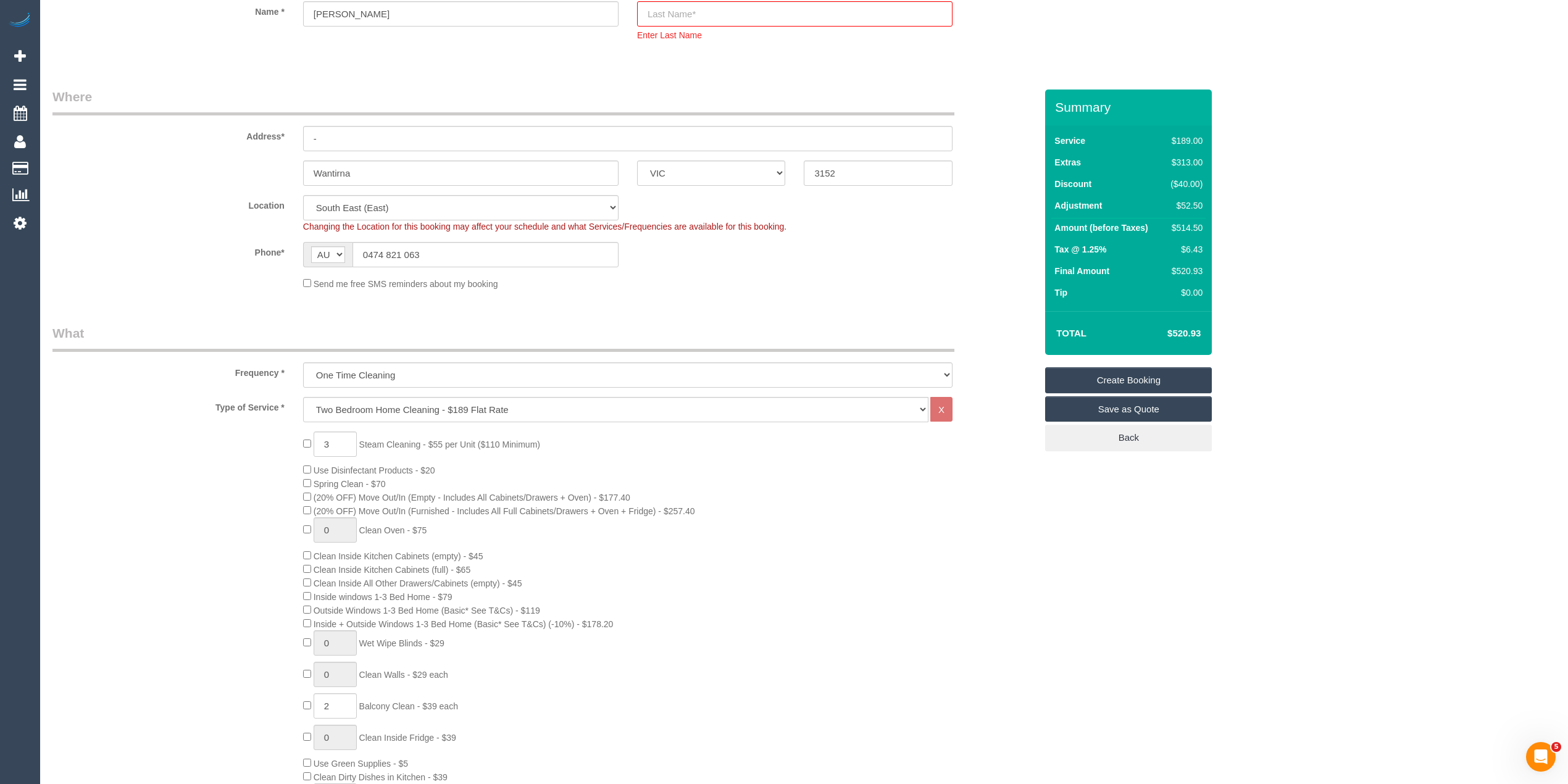
scroll to position [174, 0]
click at [679, 18] on input "text" at bounding box center [794, 13] width 315 height 26
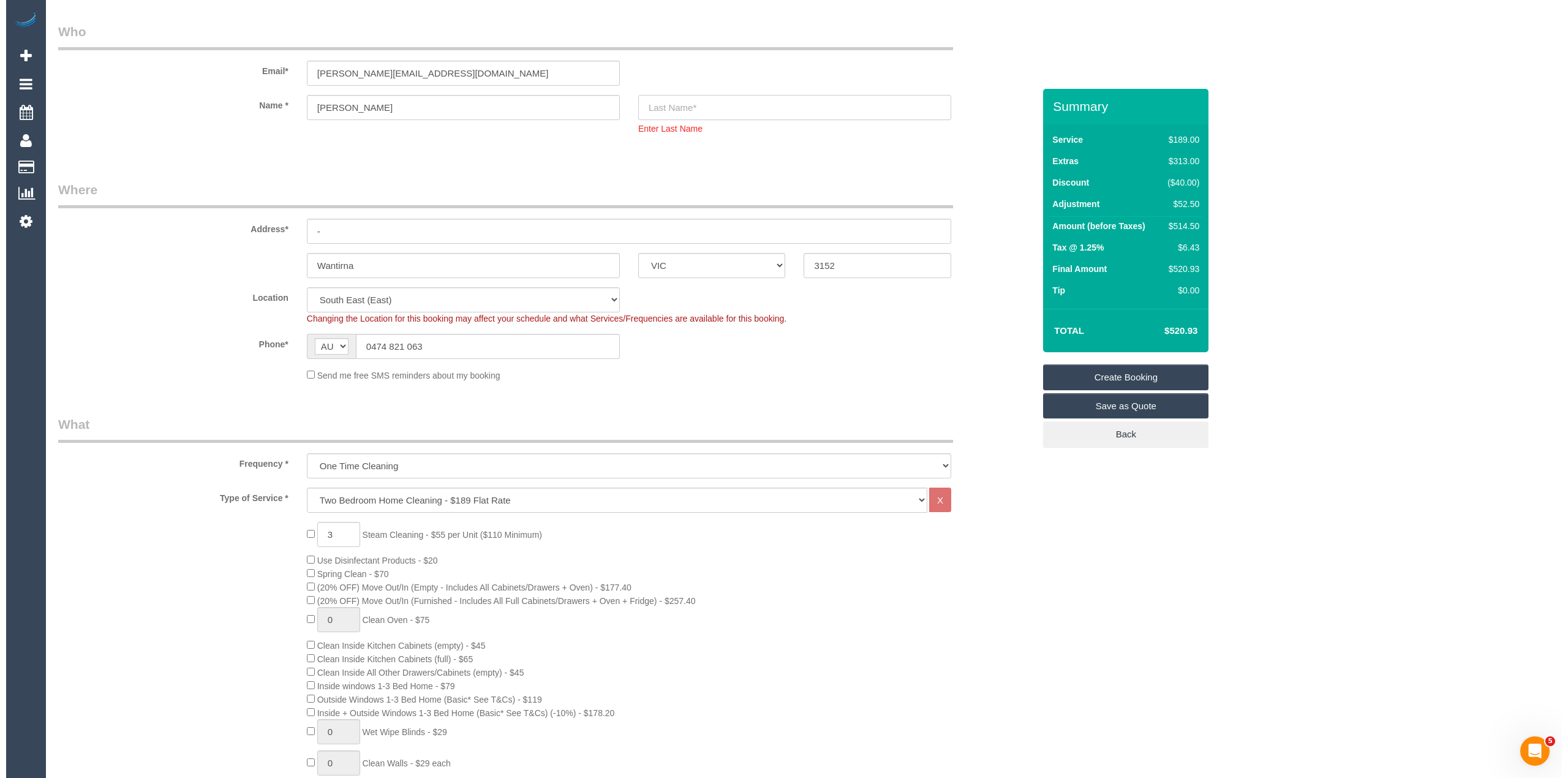
scroll to position [0, 0]
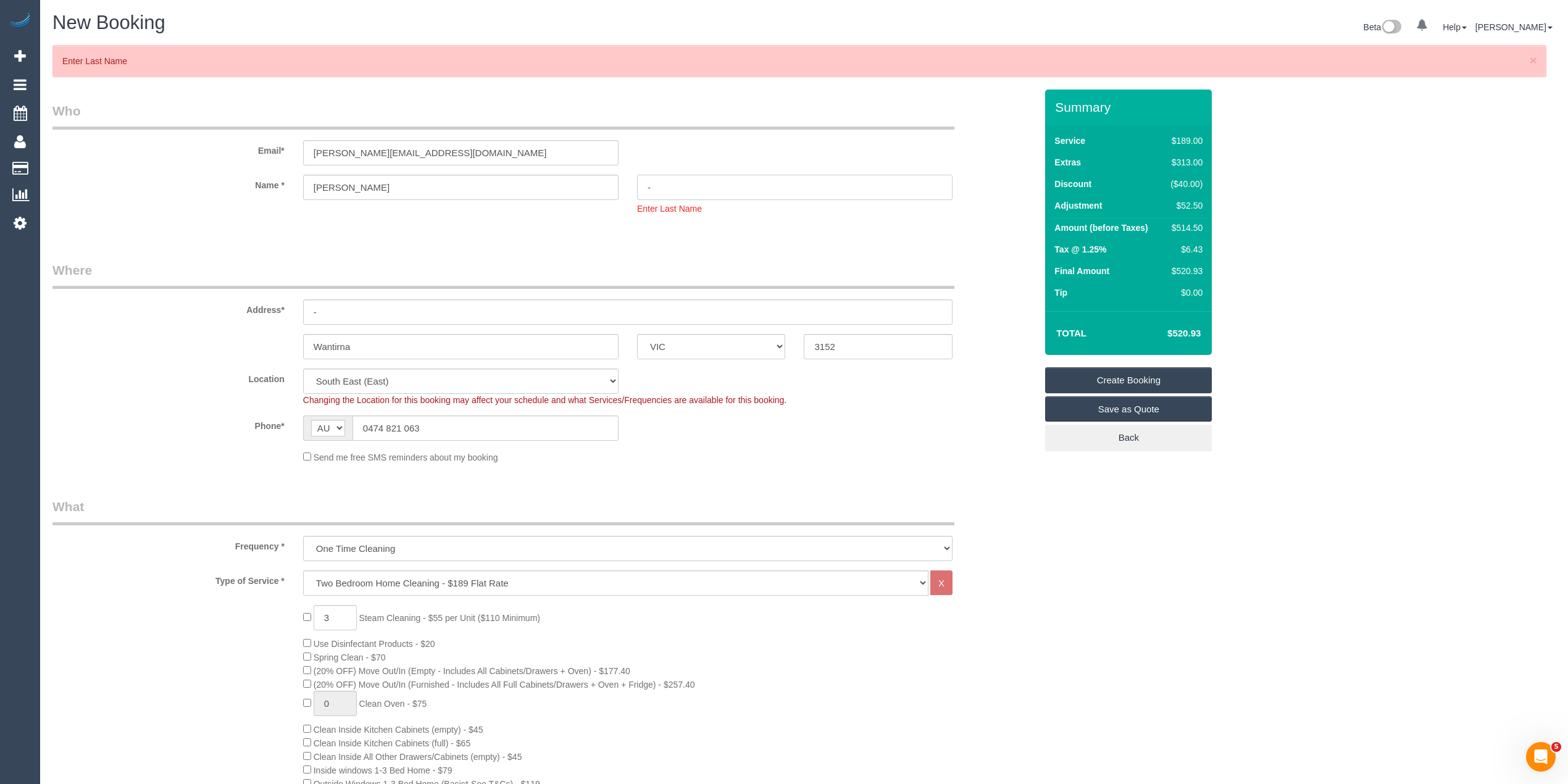
type input "-"
click at [1128, 408] on link "Save as Quote" at bounding box center [1128, 409] width 167 height 26
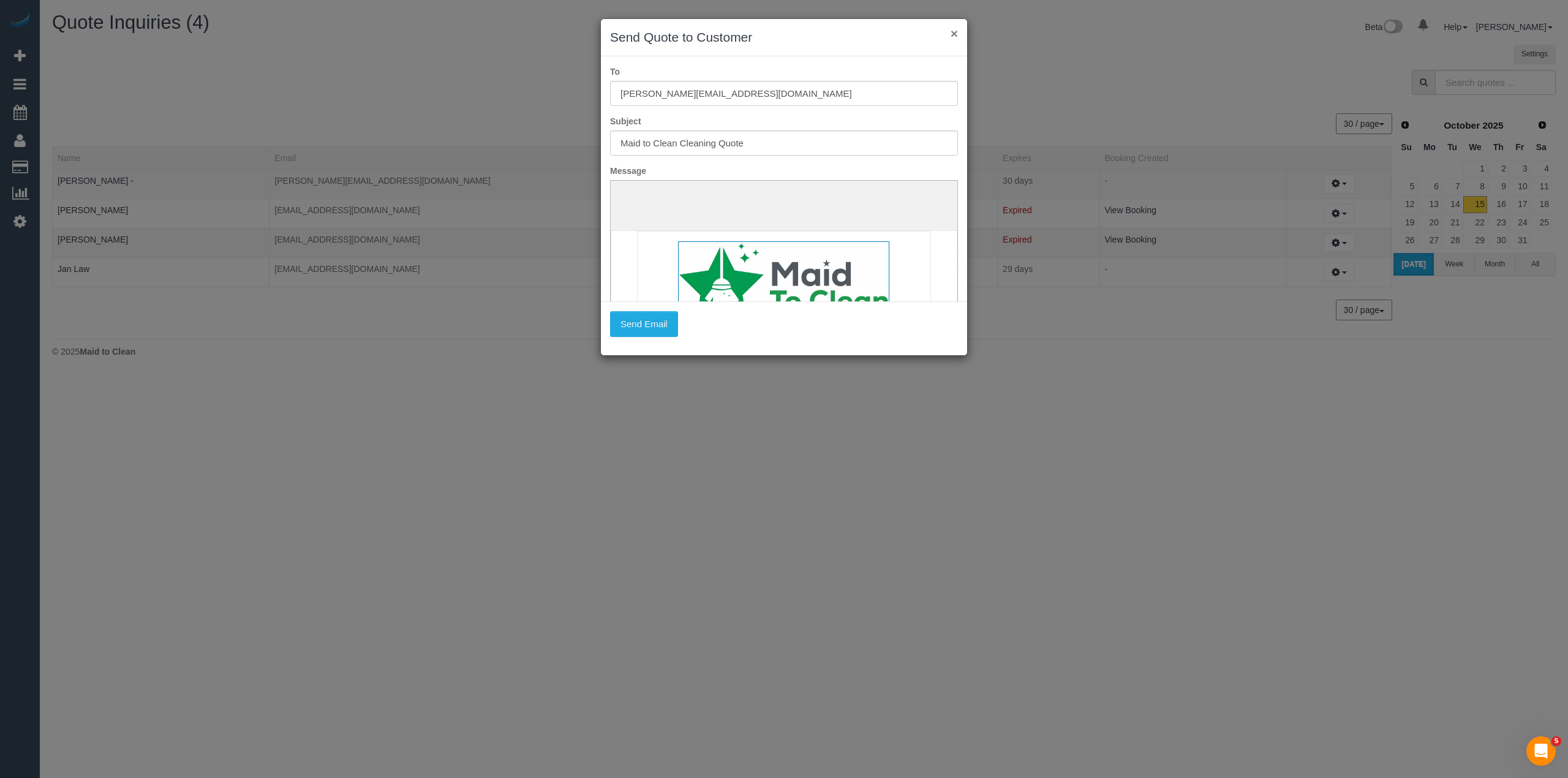
click at [953, 32] on button "×" at bounding box center [955, 34] width 8 height 13
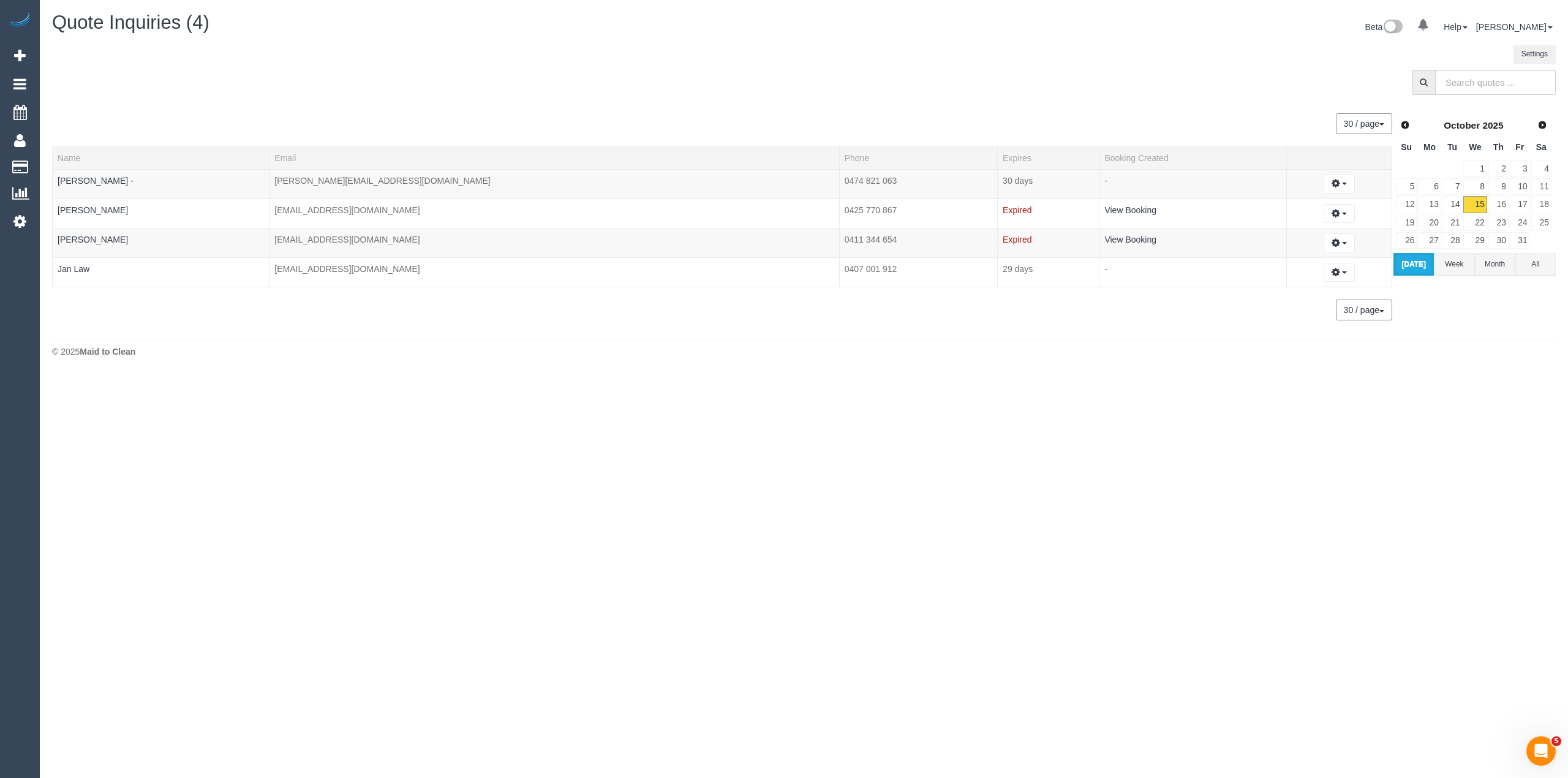
click at [1423, 266] on button "Today" at bounding box center [1413, 265] width 41 height 23
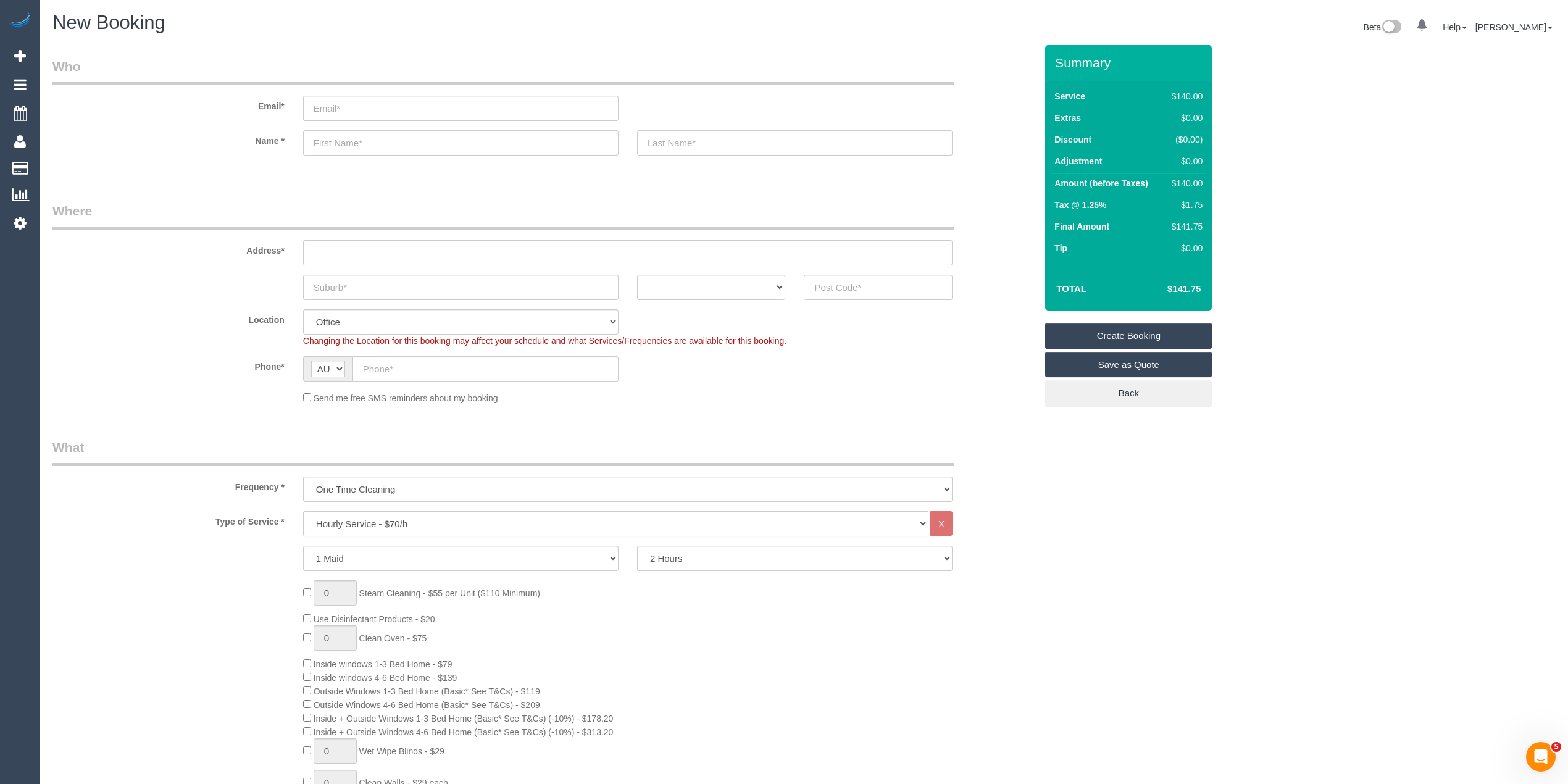
click at [395, 516] on select "Hourly Service - $70/h Hourly Service - $65/h Hourly Service - $60/h Hourly Ser…" at bounding box center [615, 523] width 625 height 26
click at [303, 511] on select "Hourly Service - $70/h Hourly Service - $65/h Hourly Service - $60/h Hourly Ser…" at bounding box center [615, 523] width 625 height 26
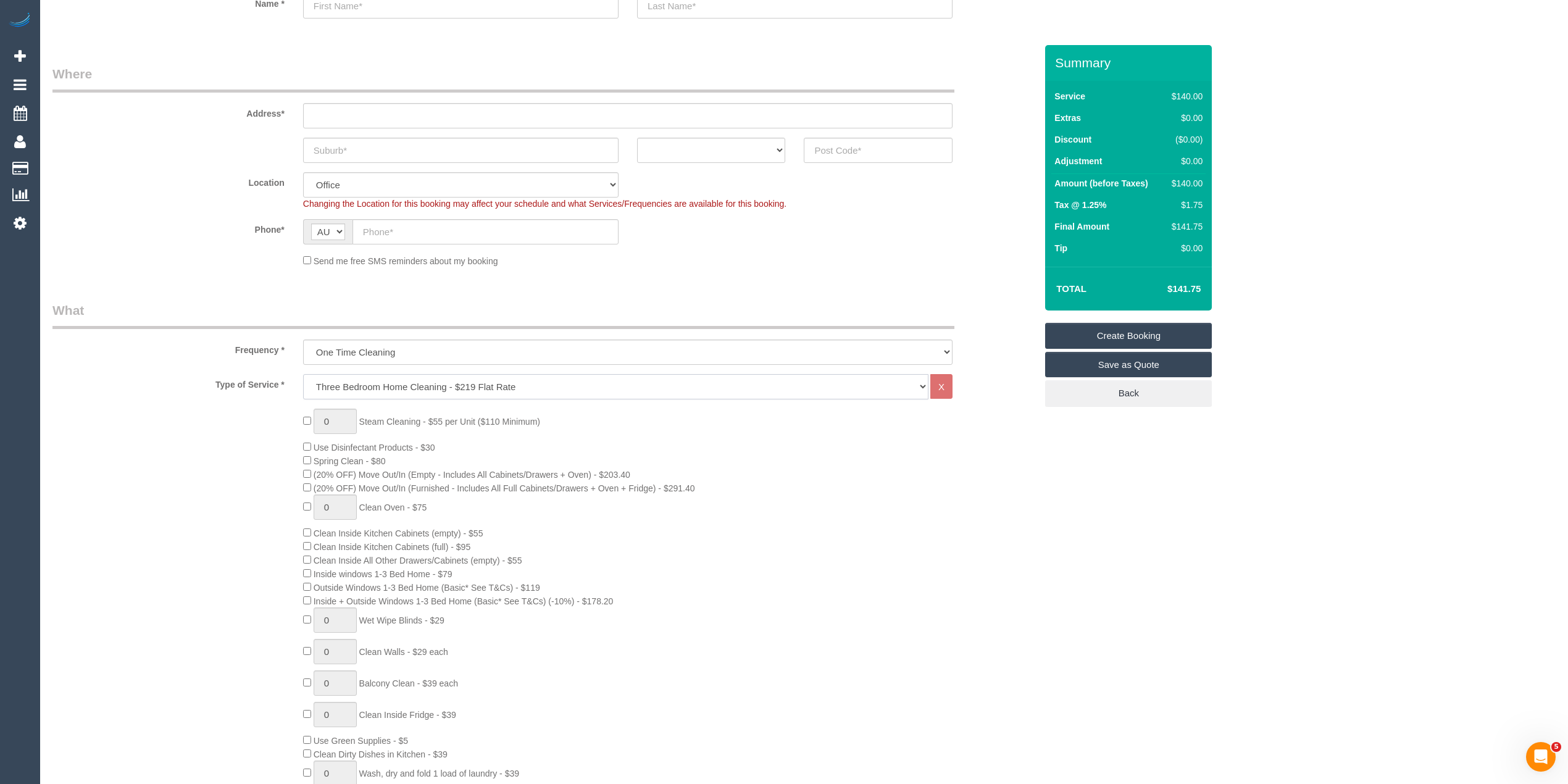
scroll to position [274, 0]
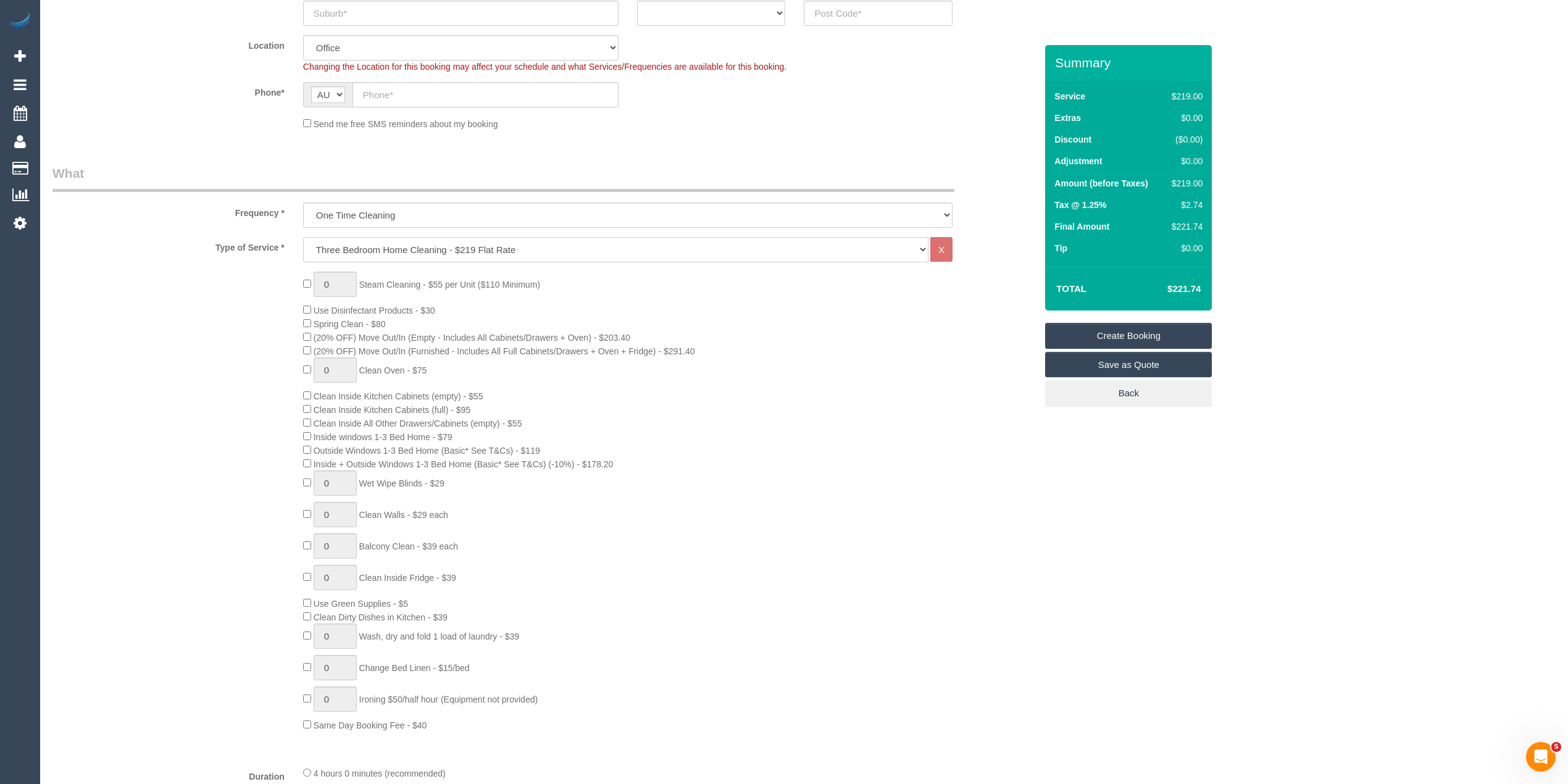
click at [420, 251] on select "Hourly Service - $70/h Hourly Service - $65/h Hourly Service - $60/h Hourly Ser…" at bounding box center [615, 250] width 625 height 26
click at [303, 237] on select "Hourly Service - $70/h Hourly Service - $65/h Hourly Service - $60/h Hourly Ser…" at bounding box center [615, 250] width 625 height 26
click at [477, 251] on select "Hourly Service - $70/h Hourly Service - $65/h Hourly Service - $60/h Hourly Ser…" at bounding box center [615, 250] width 625 height 26
select select "209"
click at [303, 237] on select "Hourly Service - $70/h Hourly Service - $65/h Hourly Service - $60/h Hourly Ser…" at bounding box center [615, 250] width 625 height 26
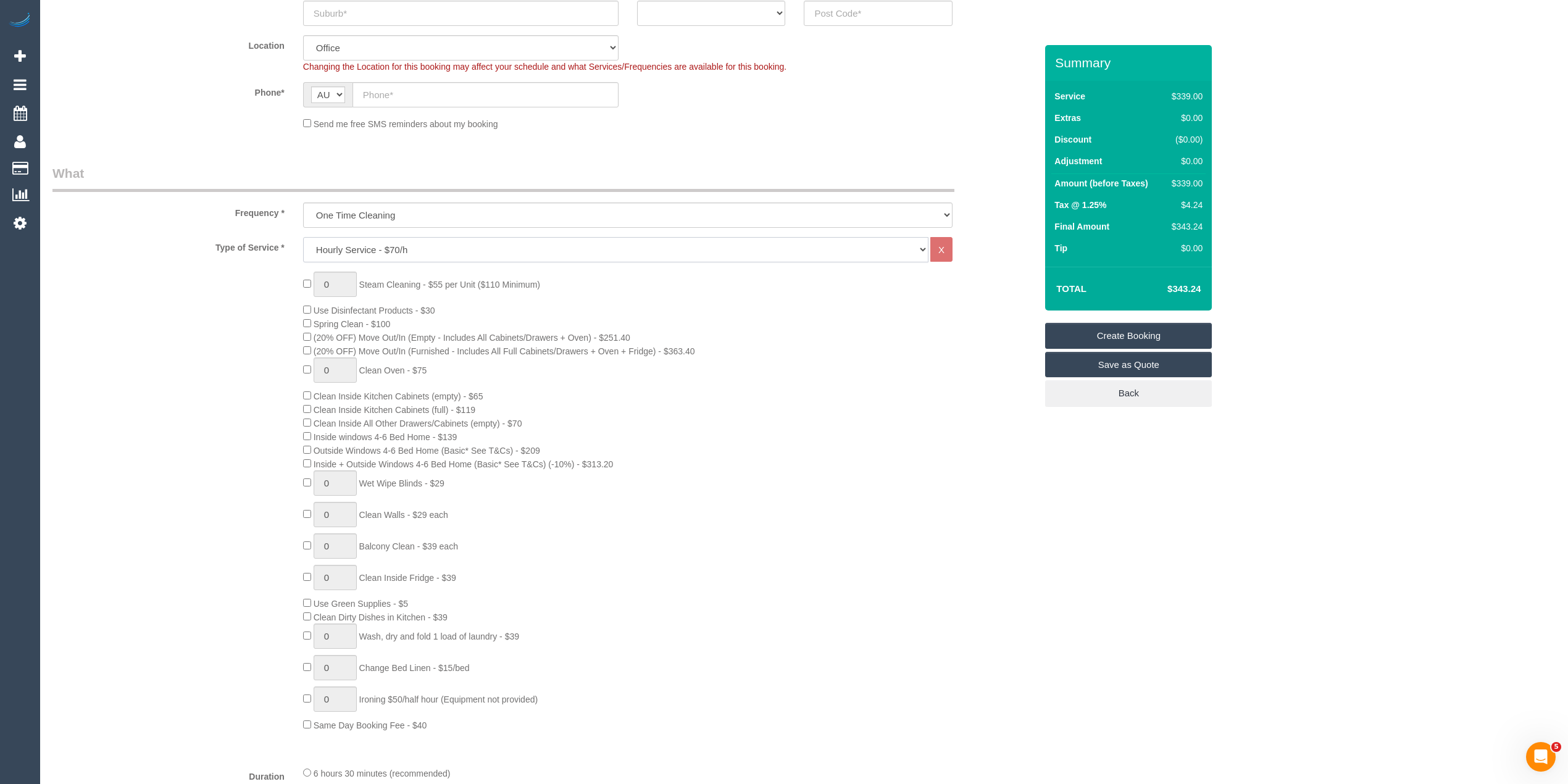
select select "1"
select select "120"
click at [412, 211] on select "One Time Cleaning Weekly - 10% Off - 10.00% (0% for the First Booking) Fortnigh…" at bounding box center [628, 215] width 650 height 26
select select "object:2120"
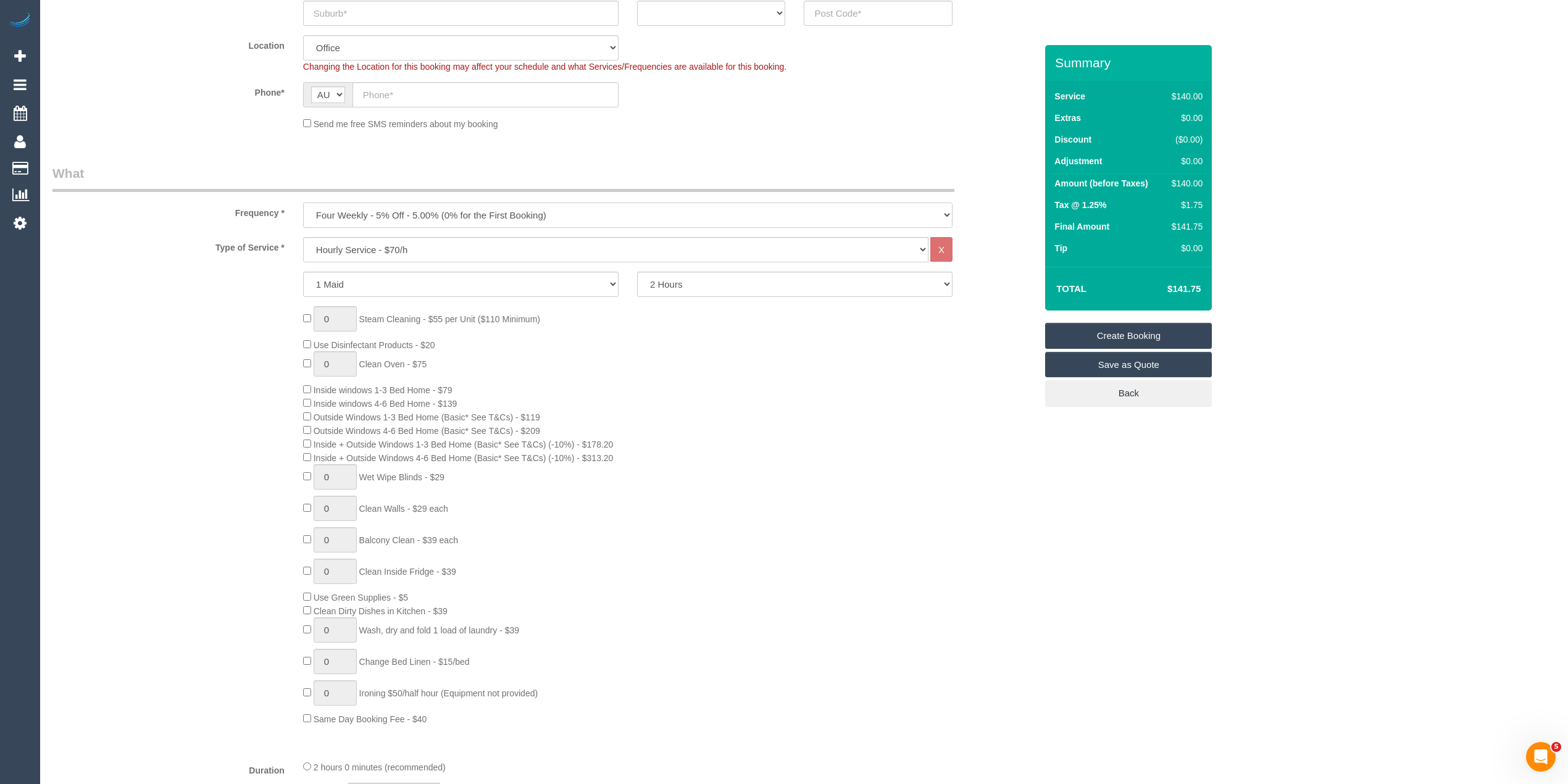
click at [303, 203] on select "One Time Cleaning Weekly - 10% Off - 10.00% (0% for the First Booking) Fortnigh…" at bounding box center [628, 215] width 650 height 26
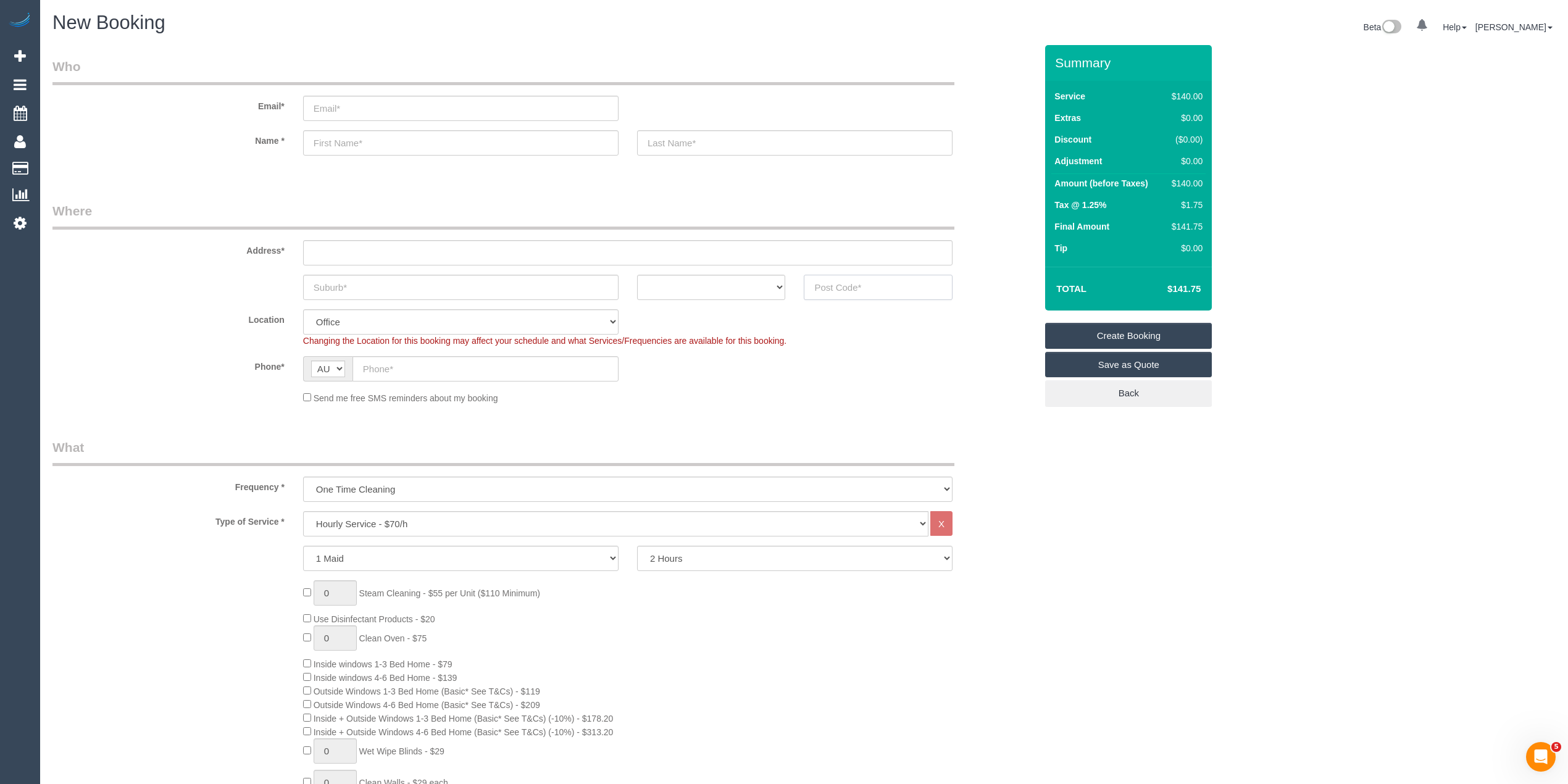
click at [876, 279] on input "text" at bounding box center [878, 287] width 149 height 26
type input "3216"
click at [350, 251] on input "text" at bounding box center [628, 252] width 650 height 26
type input "-"
click at [353, 291] on input "text" at bounding box center [460, 287] width 315 height 26
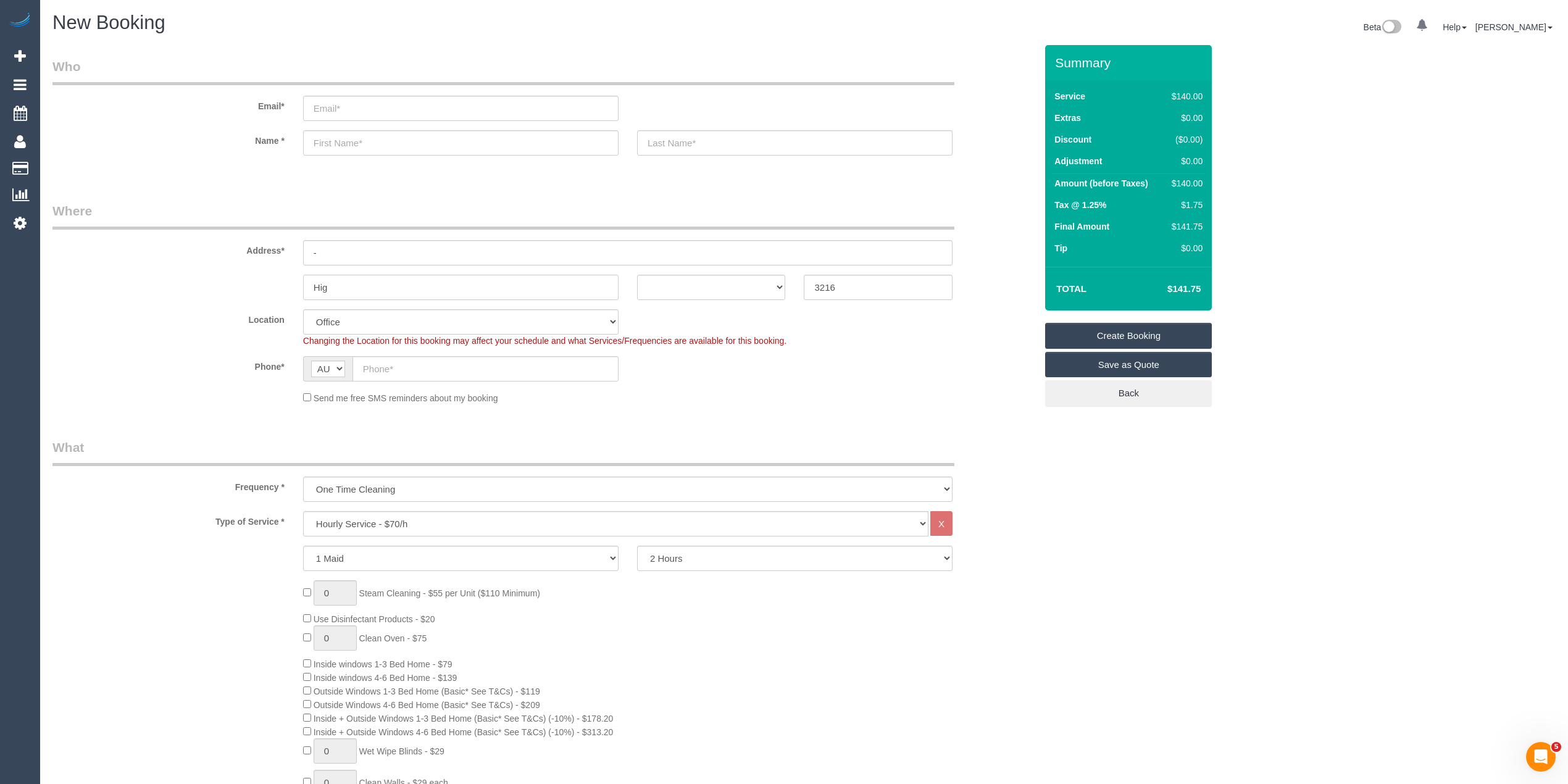
type input "High"
select select "121"
type input "Highton"
select select "object:2121"
type input "Highton"
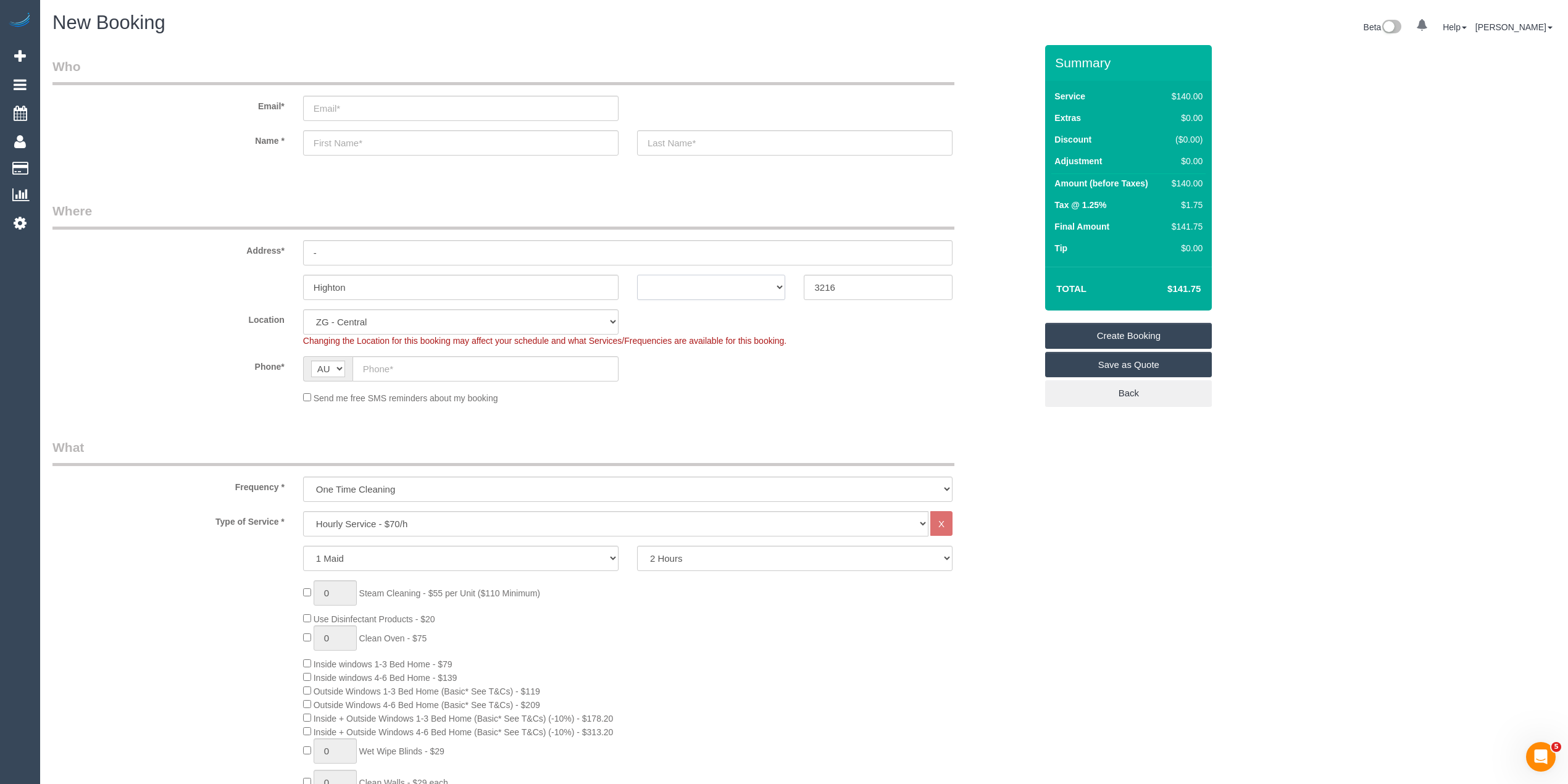
click at [695, 280] on select "ACT NSW NT QLD SA TAS VIC WA" at bounding box center [712, 287] width 149 height 26
select select "VIC"
click at [637, 274] on select "ACT NSW NT QLD SA TAS VIC WA" at bounding box center [712, 287] width 149 height 26
click at [437, 374] on input "text" at bounding box center [485, 369] width 266 height 26
click at [397, 366] on input "text" at bounding box center [485, 369] width 266 height 26
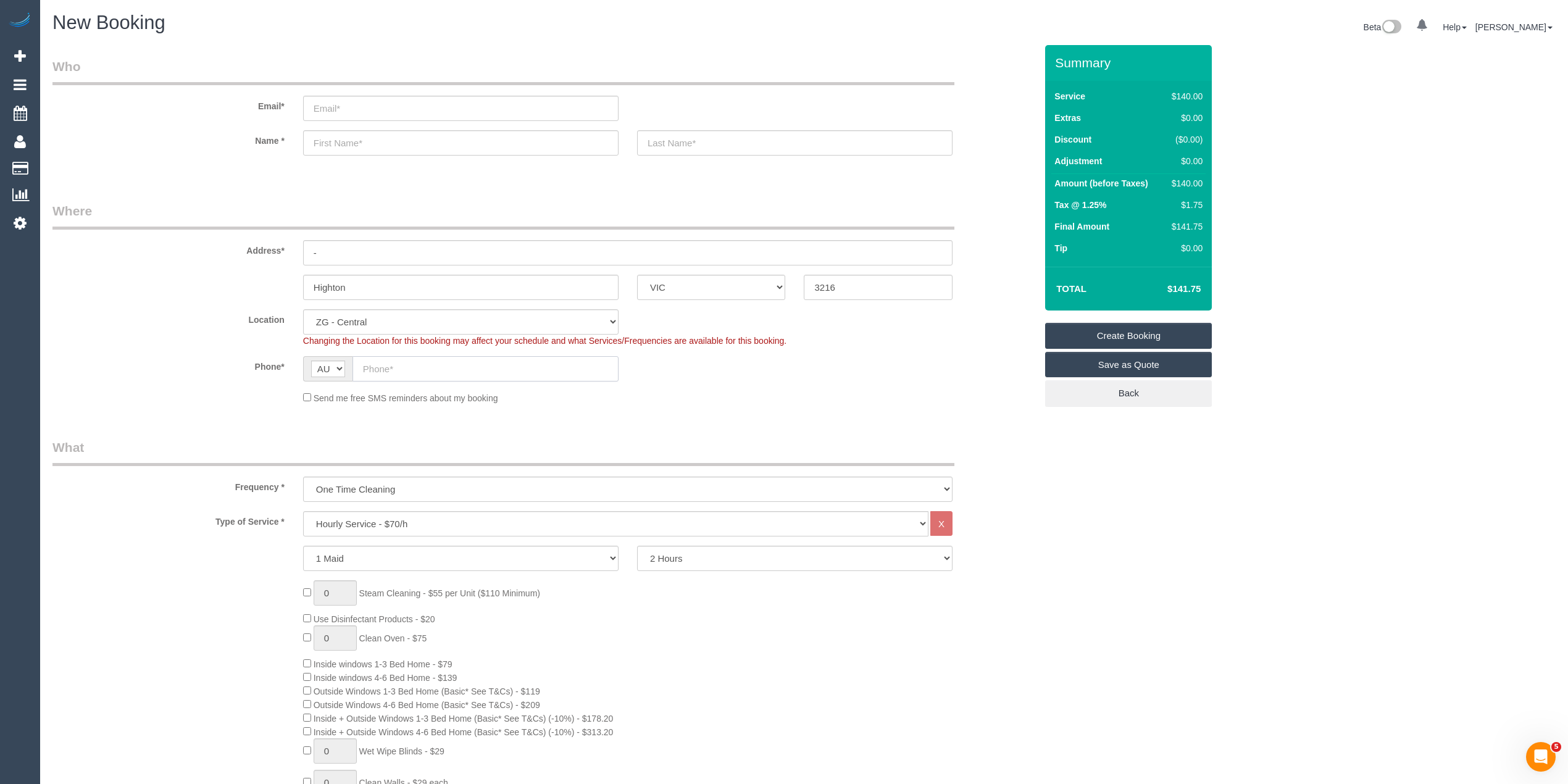
paste input "61 480 429 456"
drag, startPoint x: 376, startPoint y: 369, endPoint x: 366, endPoint y: 369, distance: 10.0
click at [366, 369] on input "61 480 429 456" at bounding box center [485, 369] width 266 height 26
type input "0480 429 456"
click at [366, 520] on select "Hourly Service - $70/h Hourly Service - $65/h Hourly Service - $60/h Hourly Ser…" at bounding box center [615, 523] width 625 height 26
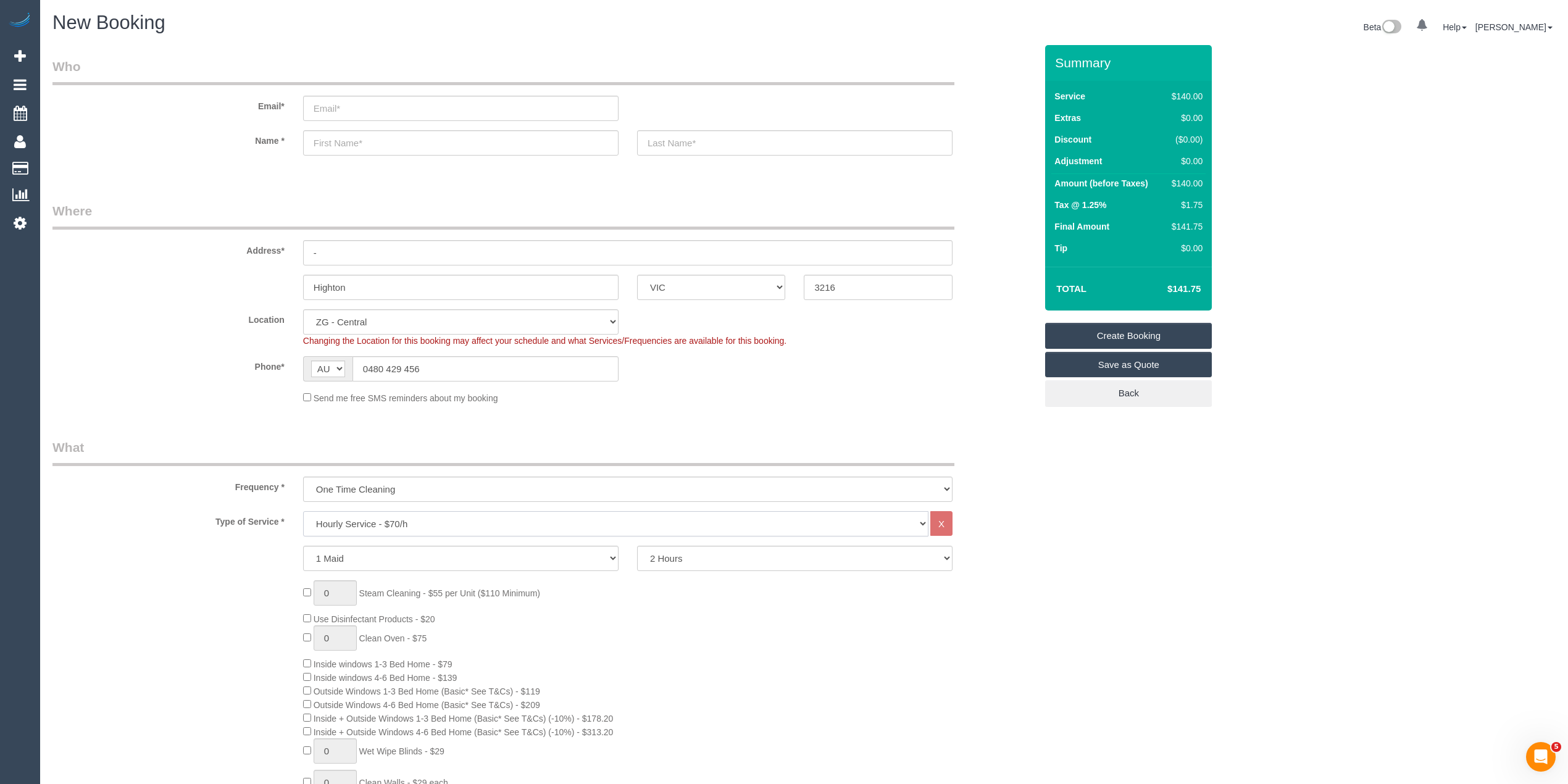
select select "213"
click at [303, 511] on select "Hourly Service - $70/h Hourly Service - $65/h Hourly Service - $60/h Hourly Ser…" at bounding box center [615, 523] width 625 height 26
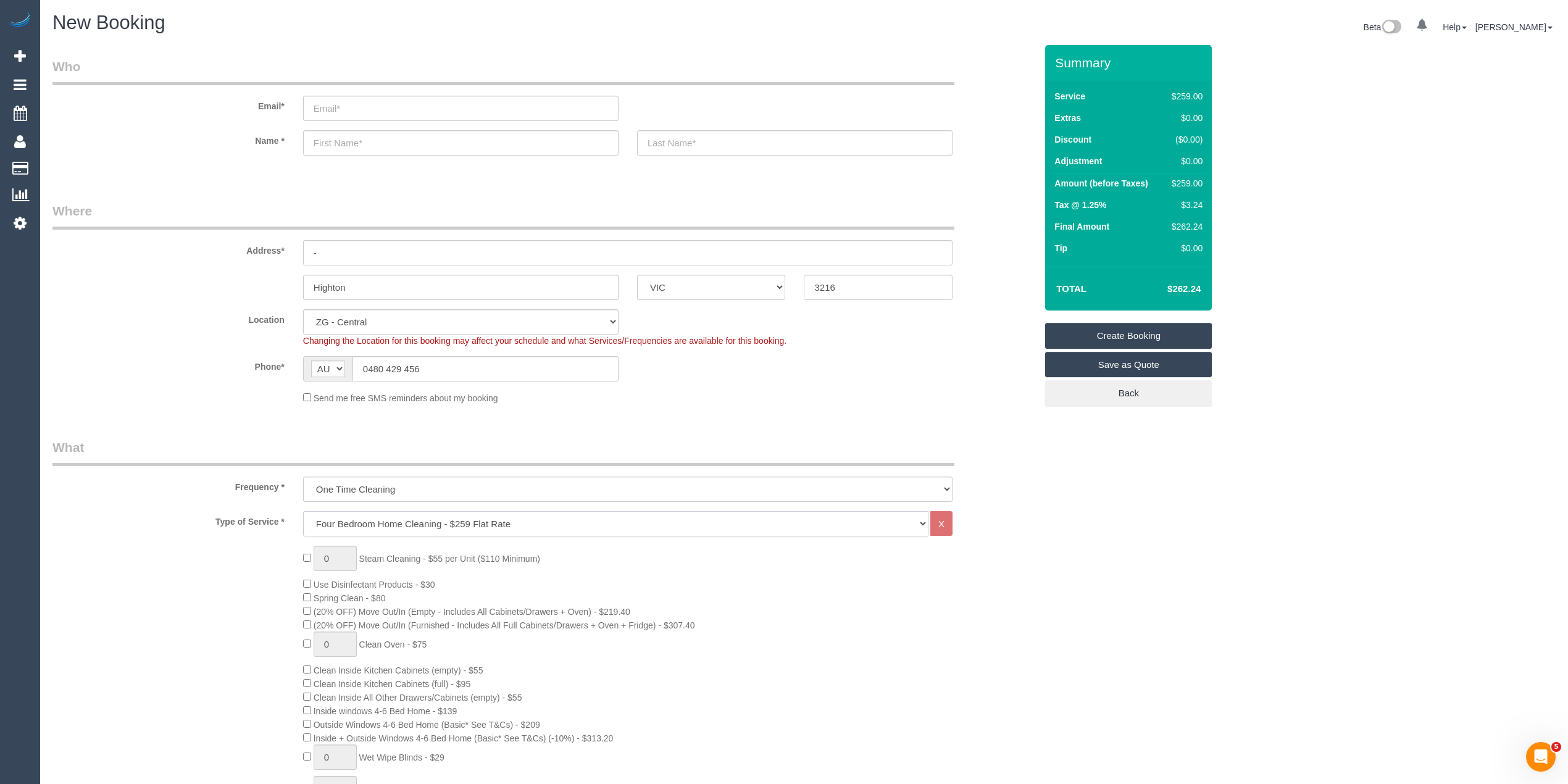
scroll to position [137, 0]
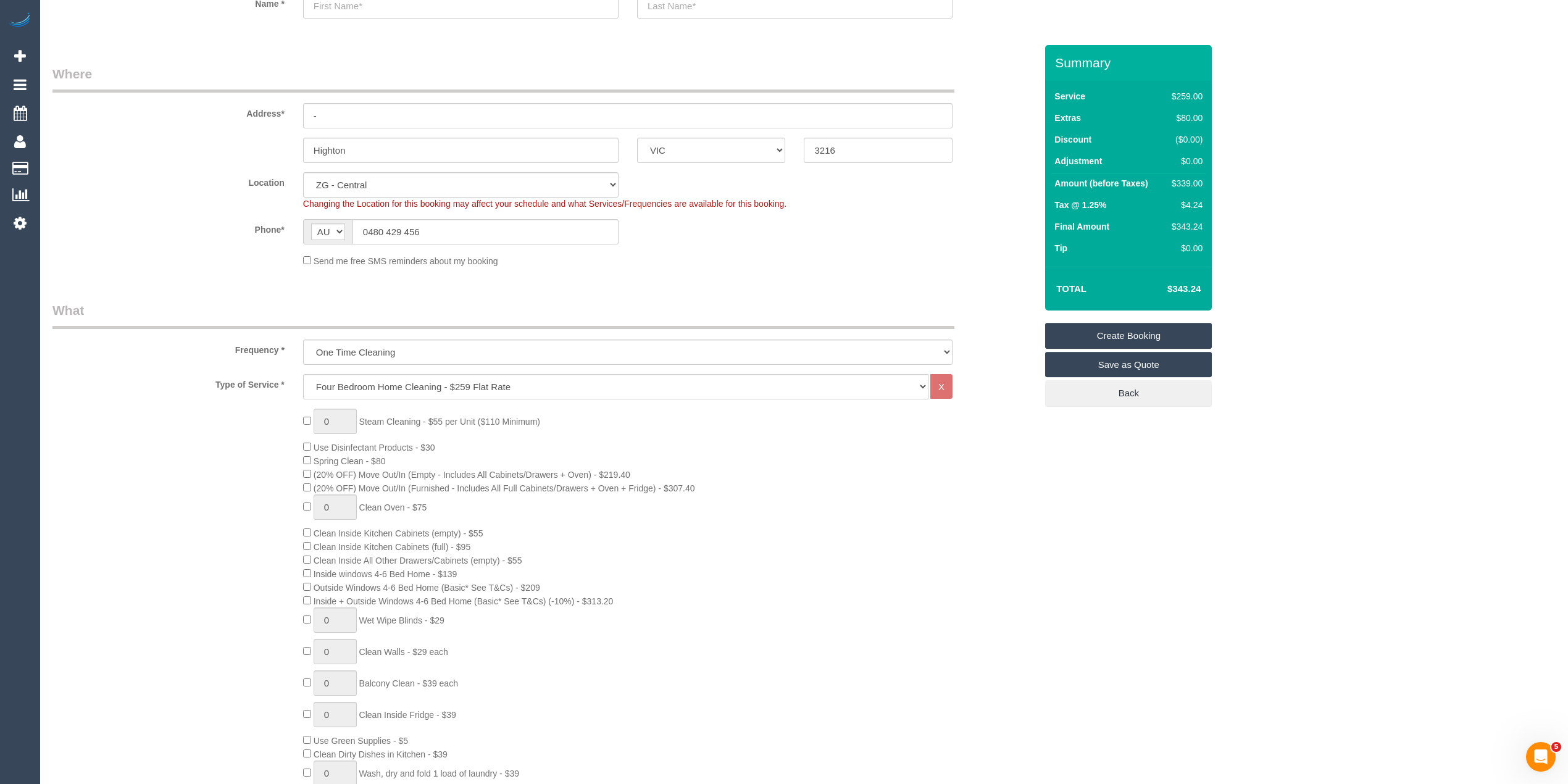
click at [234, 564] on div "0 Steam Cleaning - $55 per Unit ($110 Minimum) Use Disinfectant Products - $30 …" at bounding box center [544, 638] width 1002 height 460
click at [304, 456] on div "0 Steam Cleaning - $55 per Unit ($110 Minimum) Use Disinfectant Products - $30 …" at bounding box center [669, 638] width 751 height 460
click at [246, 565] on div "0 Steam Cleaning - $55 per Unit ($110 Minimum) Use Disinfectant Products - $30 …" at bounding box center [544, 638] width 1002 height 460
click at [312, 456] on span "Spring Clean - $80" at bounding box center [344, 461] width 83 height 10
click at [155, 437] on div "0 Steam Cleaning - $55 per Unit ($110 Minimum) Use Disinfectant Products - $30 …" at bounding box center [544, 638] width 1002 height 460
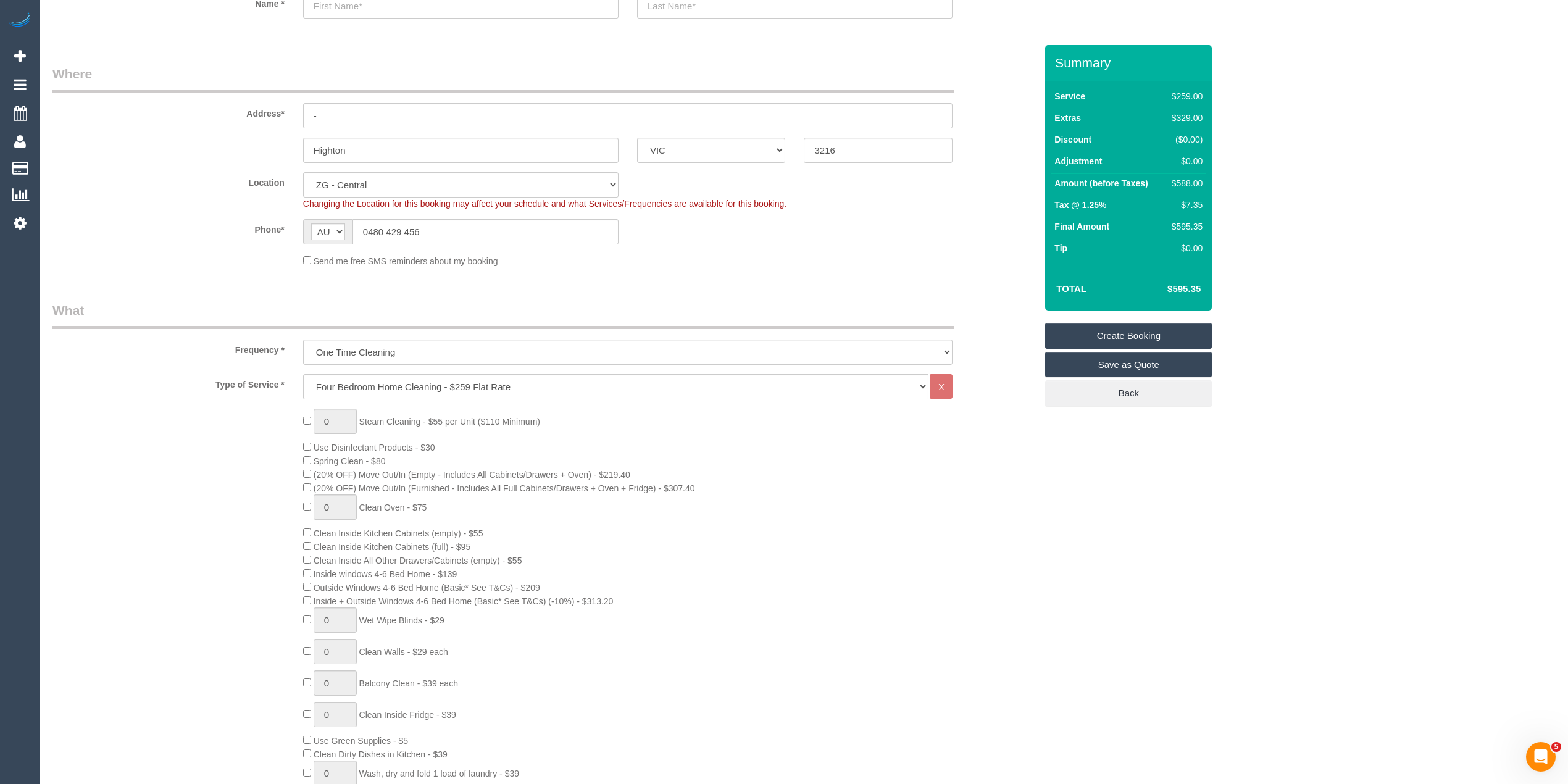
click at [237, 569] on div "0 Steam Cleaning - $55 per Unit ($110 Minimum) Use Disinfectant Products - $30 …" at bounding box center [544, 638] width 1002 height 460
click at [217, 543] on div "0 Steam Cleaning - $55 per Unit ($110 Minimum) Use Disinfectant Products - $30 …" at bounding box center [544, 638] width 1002 height 460
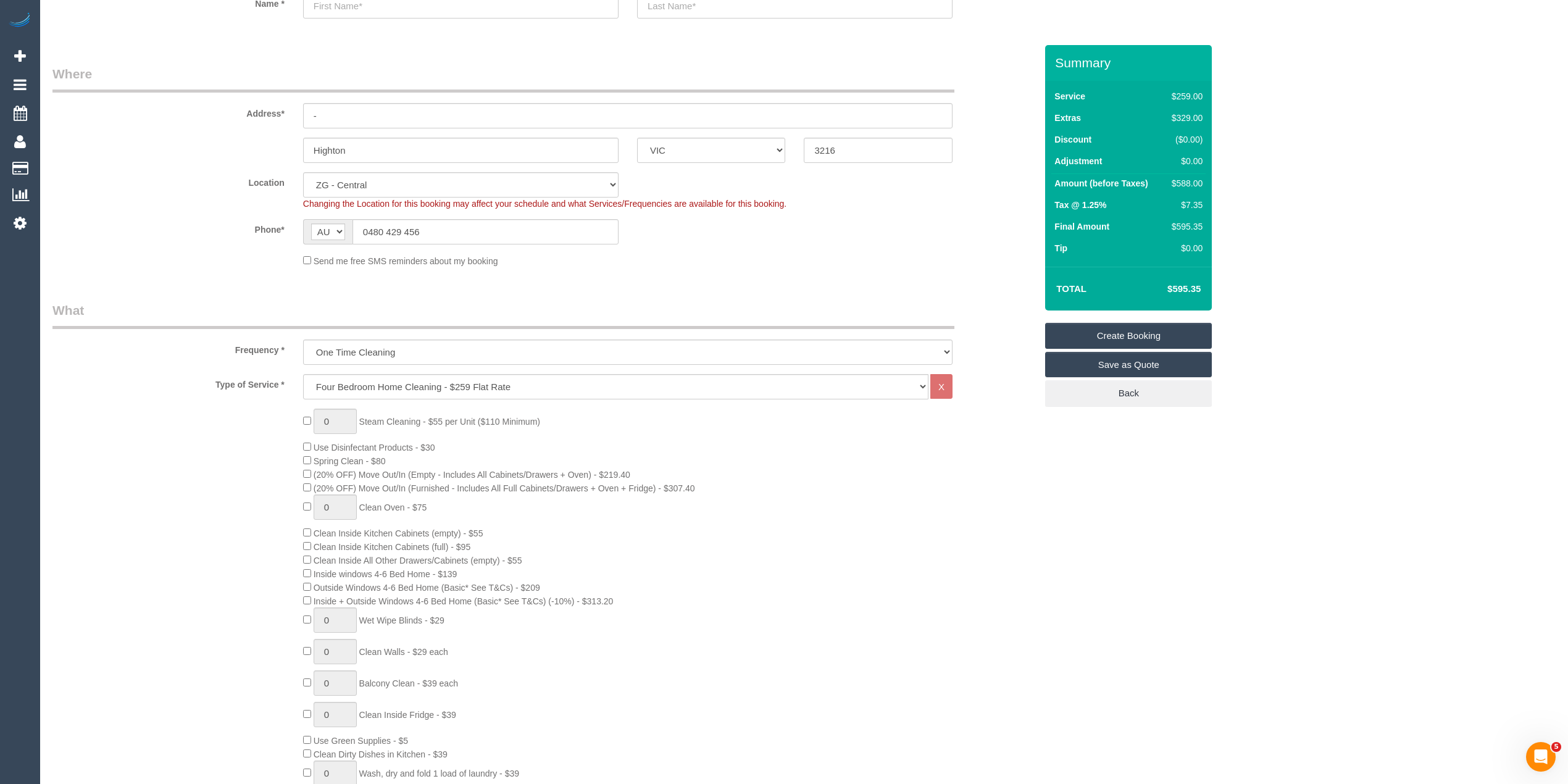
click at [255, 552] on div "0 Steam Cleaning - $55 per Unit ($110 Minimum) Use Disinfectant Products - $30 …" at bounding box center [544, 638] width 1002 height 460
click at [272, 532] on div "0 Steam Cleaning - $55 per Unit ($110 Minimum) Use Disinfectant Products - $30 …" at bounding box center [544, 638] width 1002 height 460
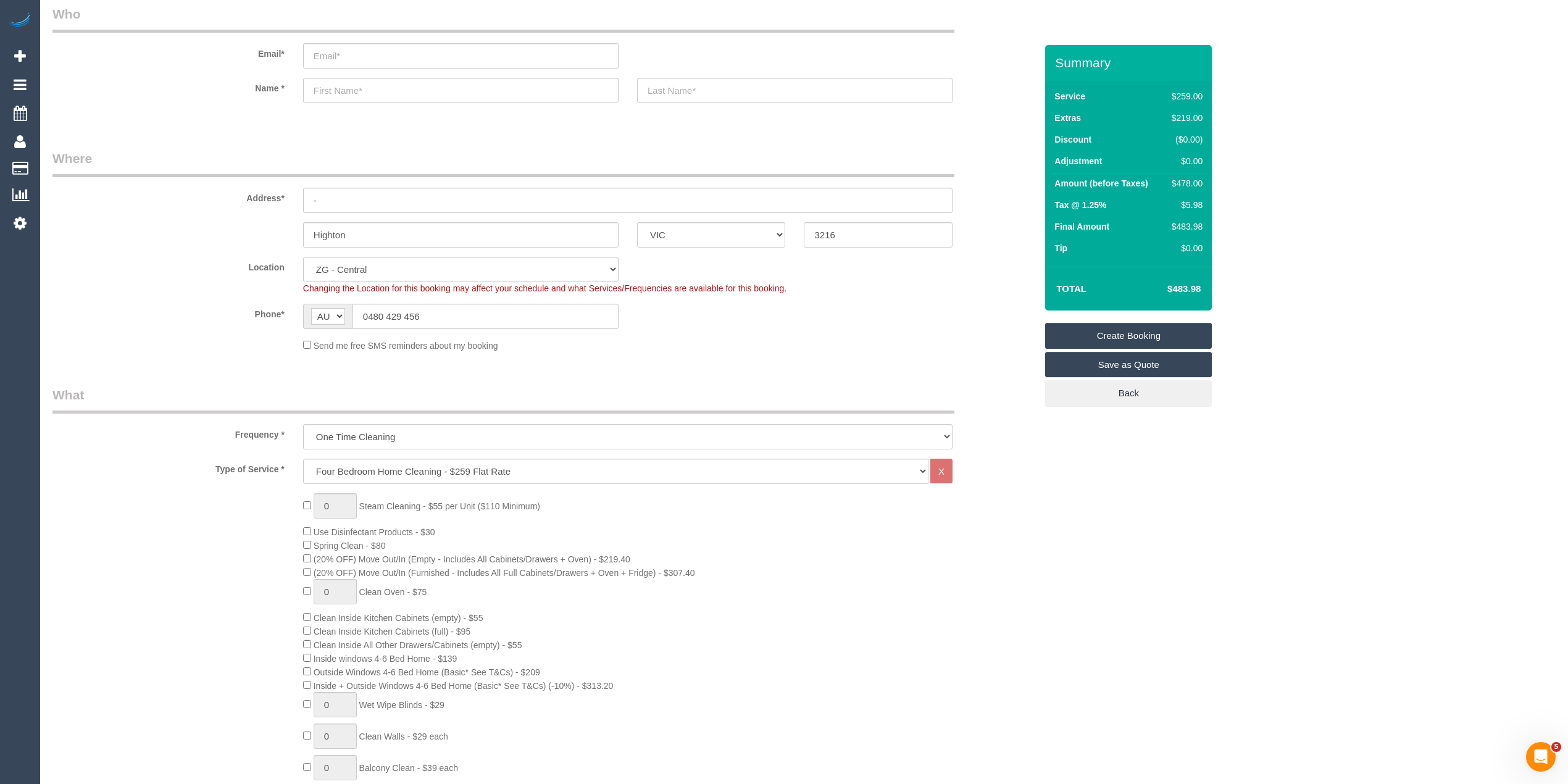
scroll to position [0, 0]
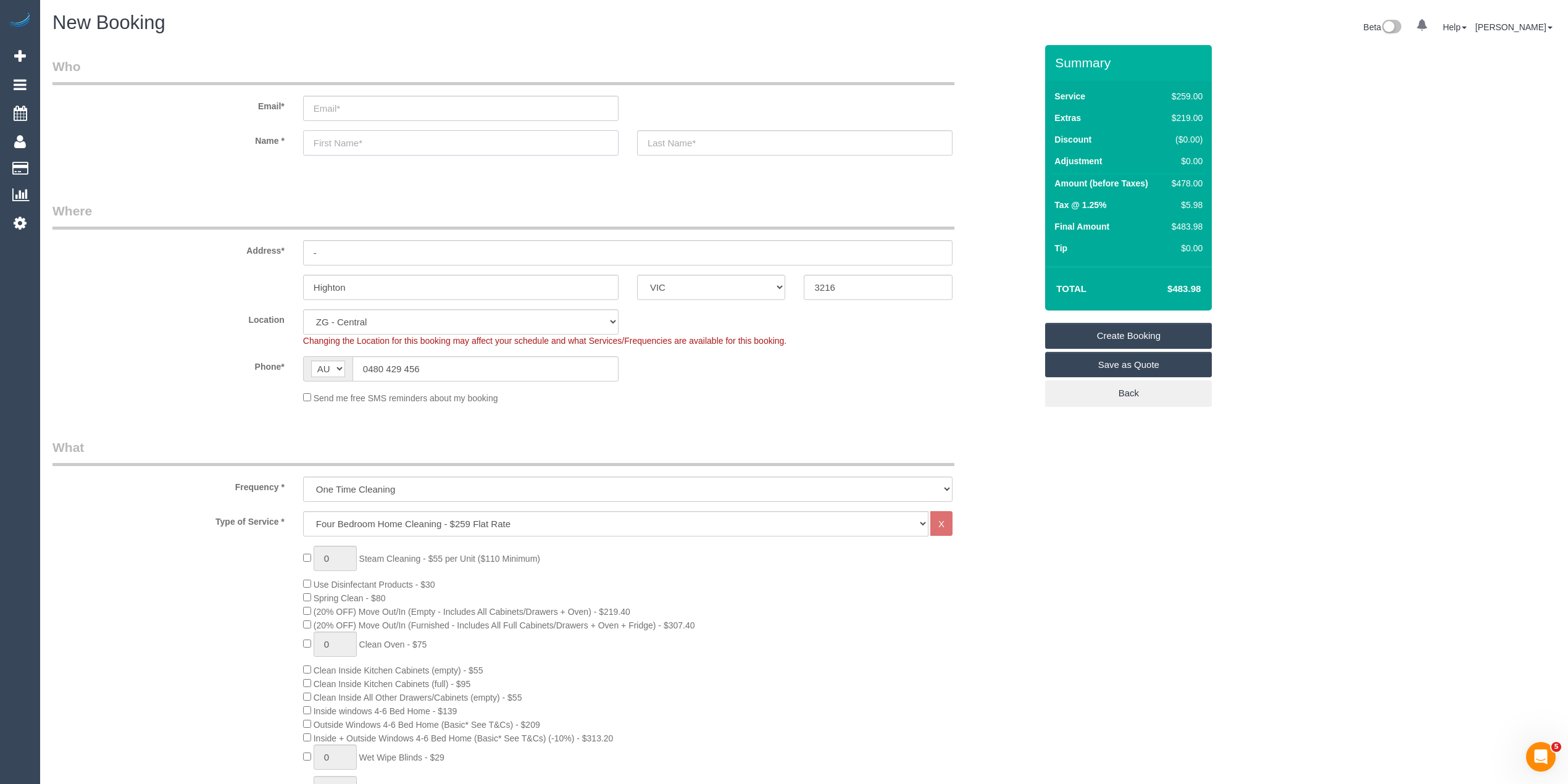
click at [323, 136] on input "text" at bounding box center [460, 143] width 315 height 26
click at [353, 137] on input "text" at bounding box center [460, 143] width 315 height 26
type input "Joey"
click at [380, 102] on input "email" at bounding box center [460, 108] width 315 height 26
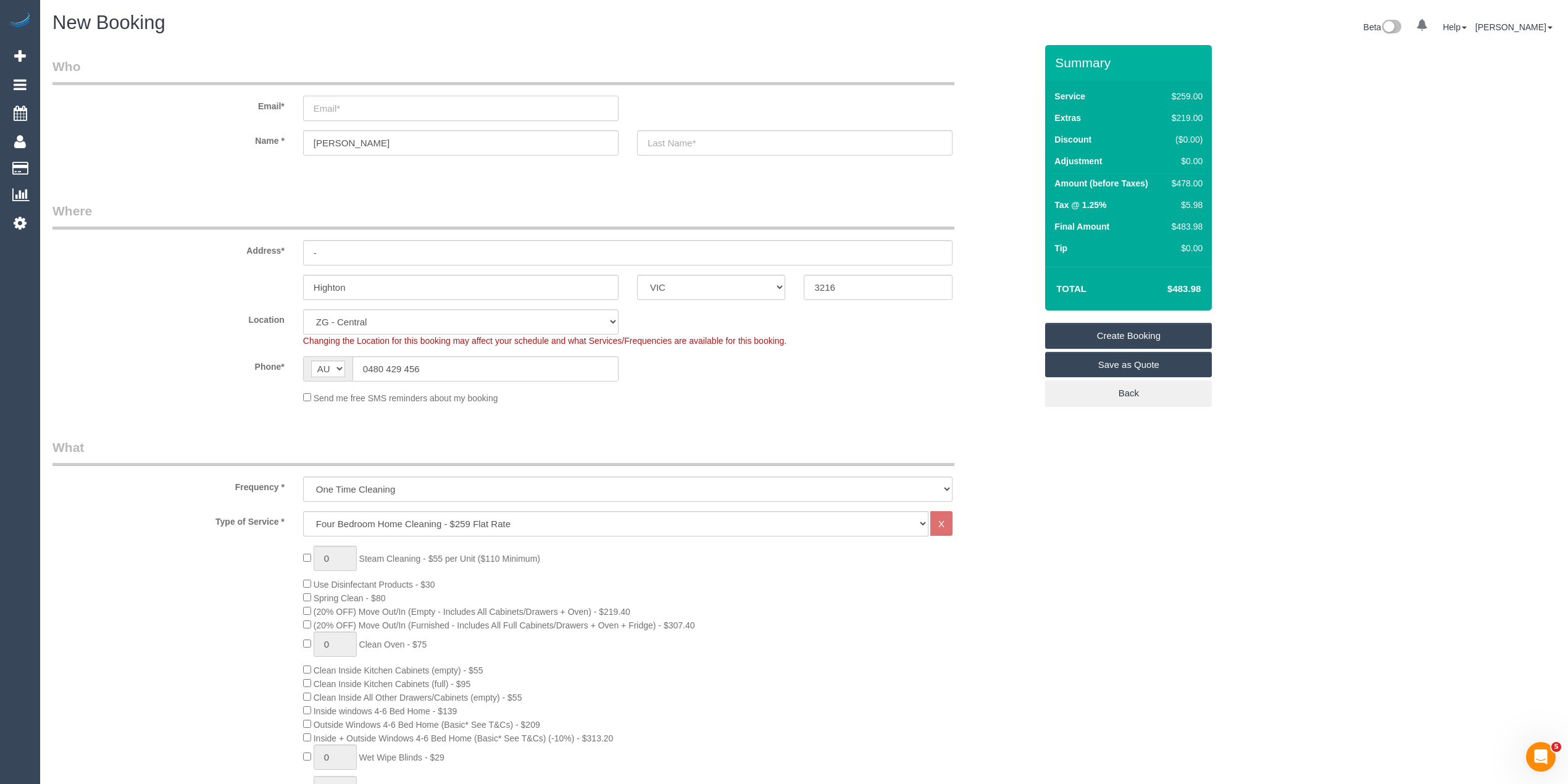
click at [381, 103] on input "email" at bounding box center [460, 108] width 315 height 26
type input "joekimpton1@gmail.com"
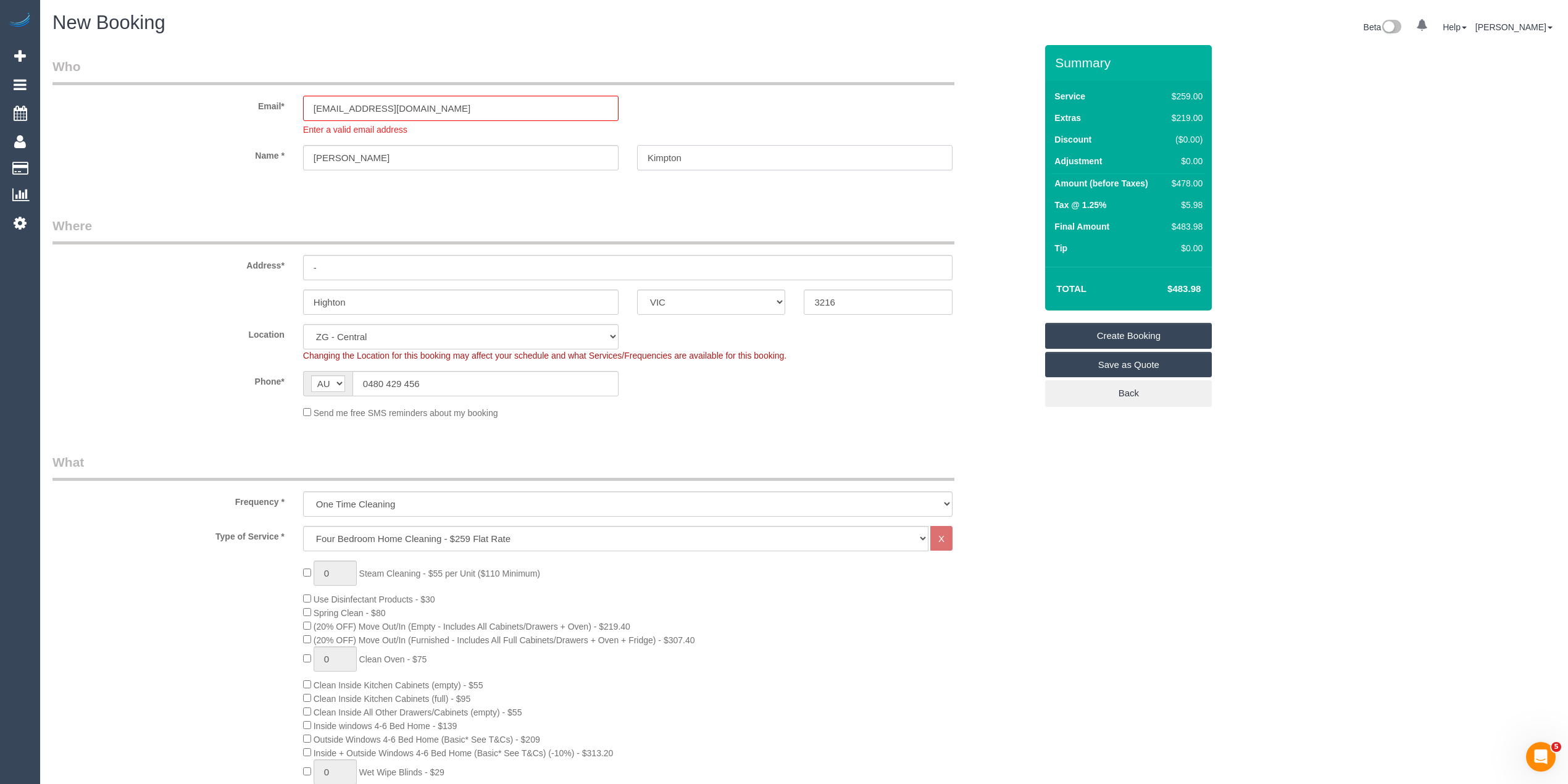
type input "Kimpton"
click at [372, 157] on input "Joey" at bounding box center [460, 157] width 315 height 26
drag, startPoint x: 356, startPoint y: 260, endPoint x: 295, endPoint y: 267, distance: 61.4
click at [295, 267] on div "-" at bounding box center [627, 268] width 668 height 26
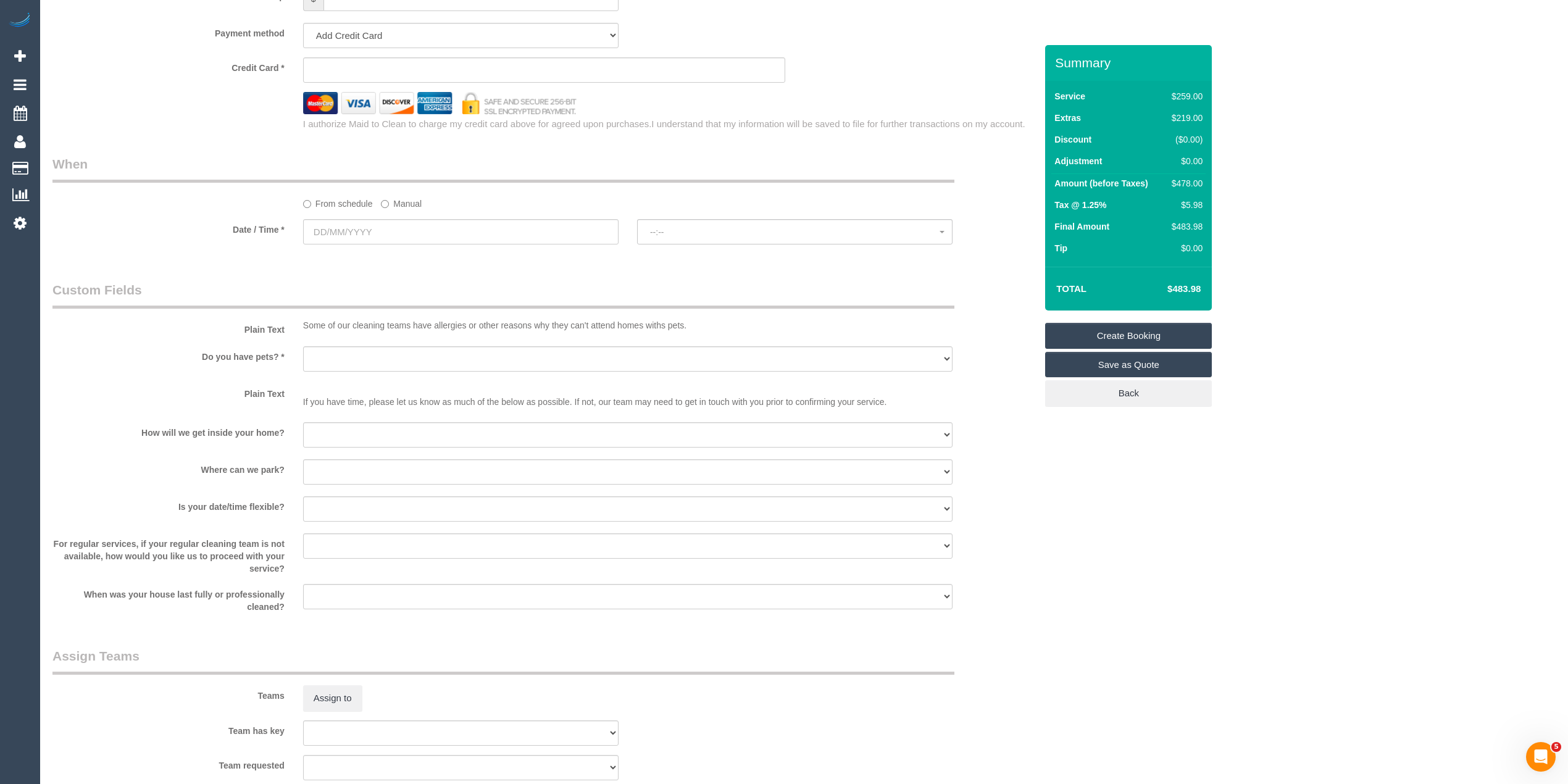
scroll to position [1372, 0]
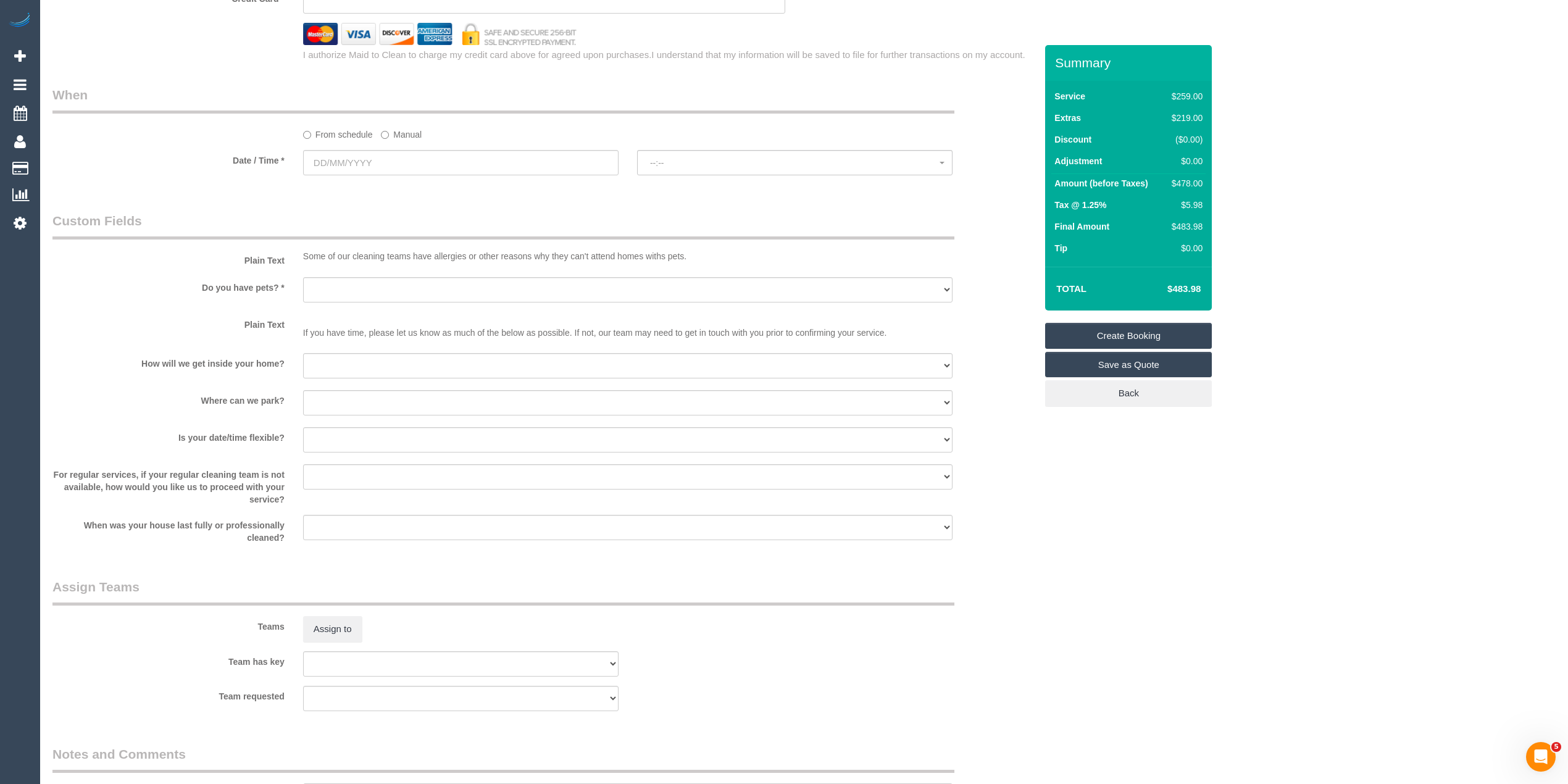
type input "6 Pinto Way"
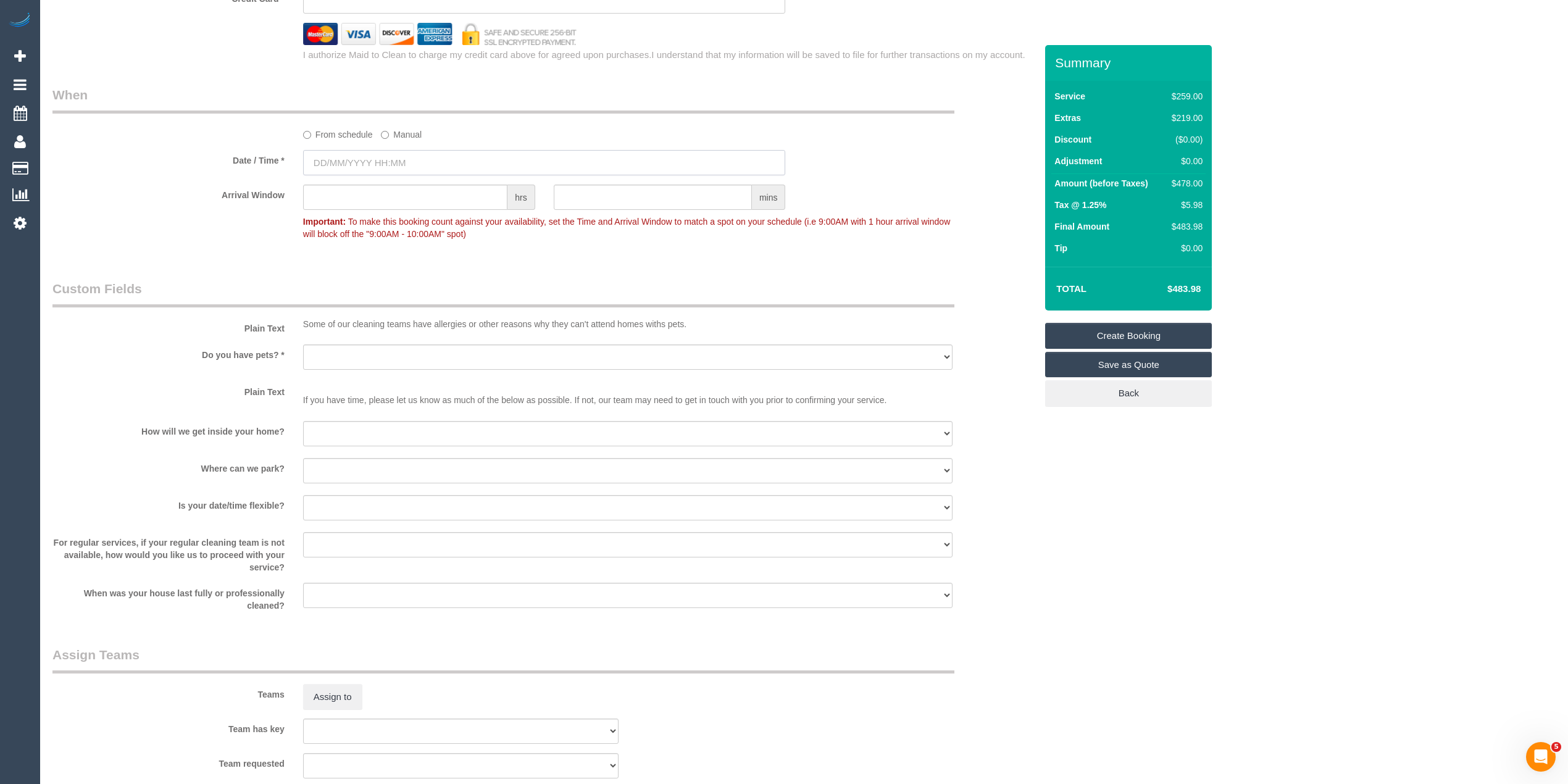
click at [341, 157] on input "text" at bounding box center [544, 162] width 483 height 26
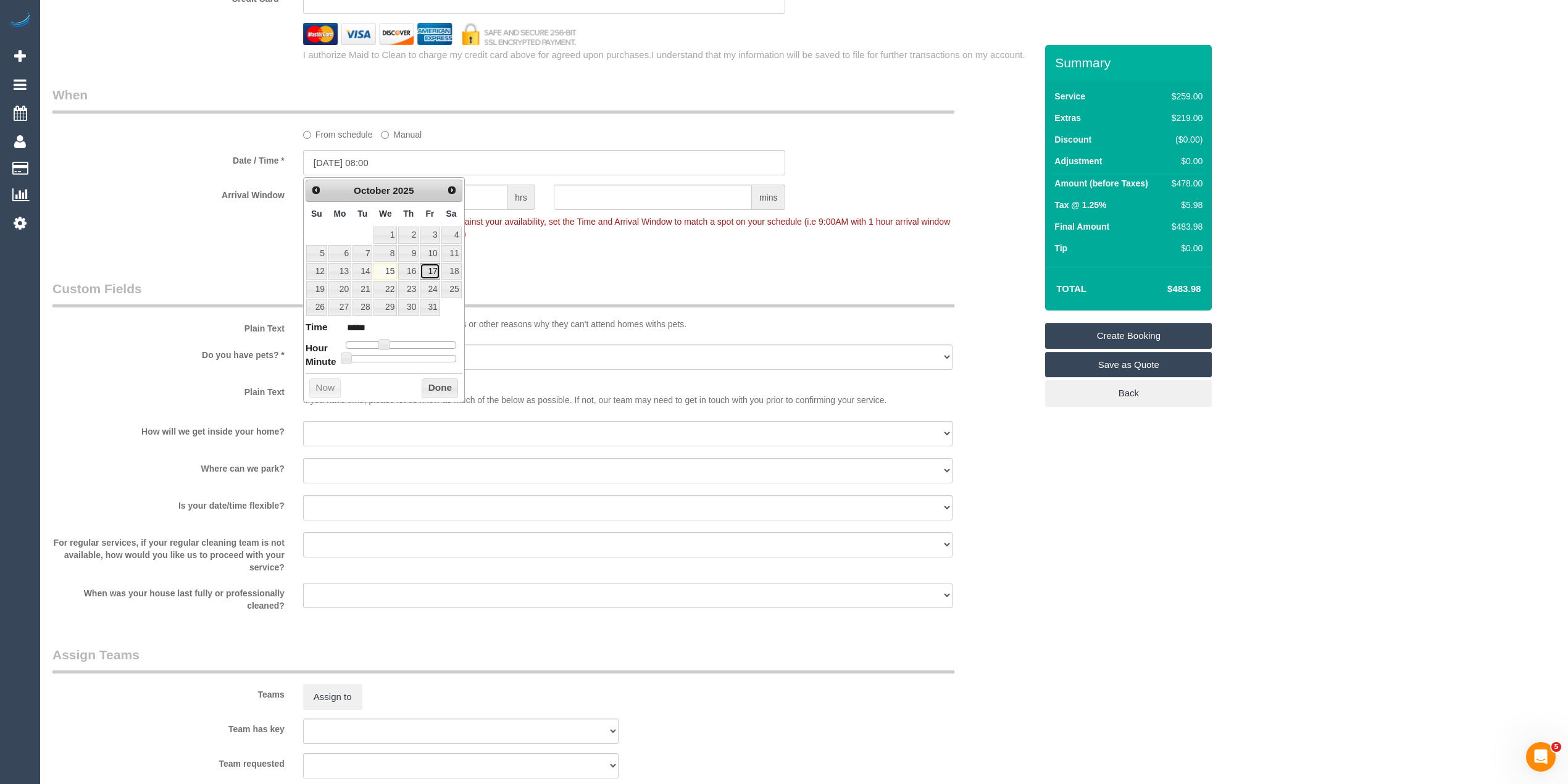
click at [431, 271] on link "17" at bounding box center [430, 271] width 20 height 16
type input "17/10/2025 08:00"
click at [386, 349] on span at bounding box center [384, 345] width 11 height 11
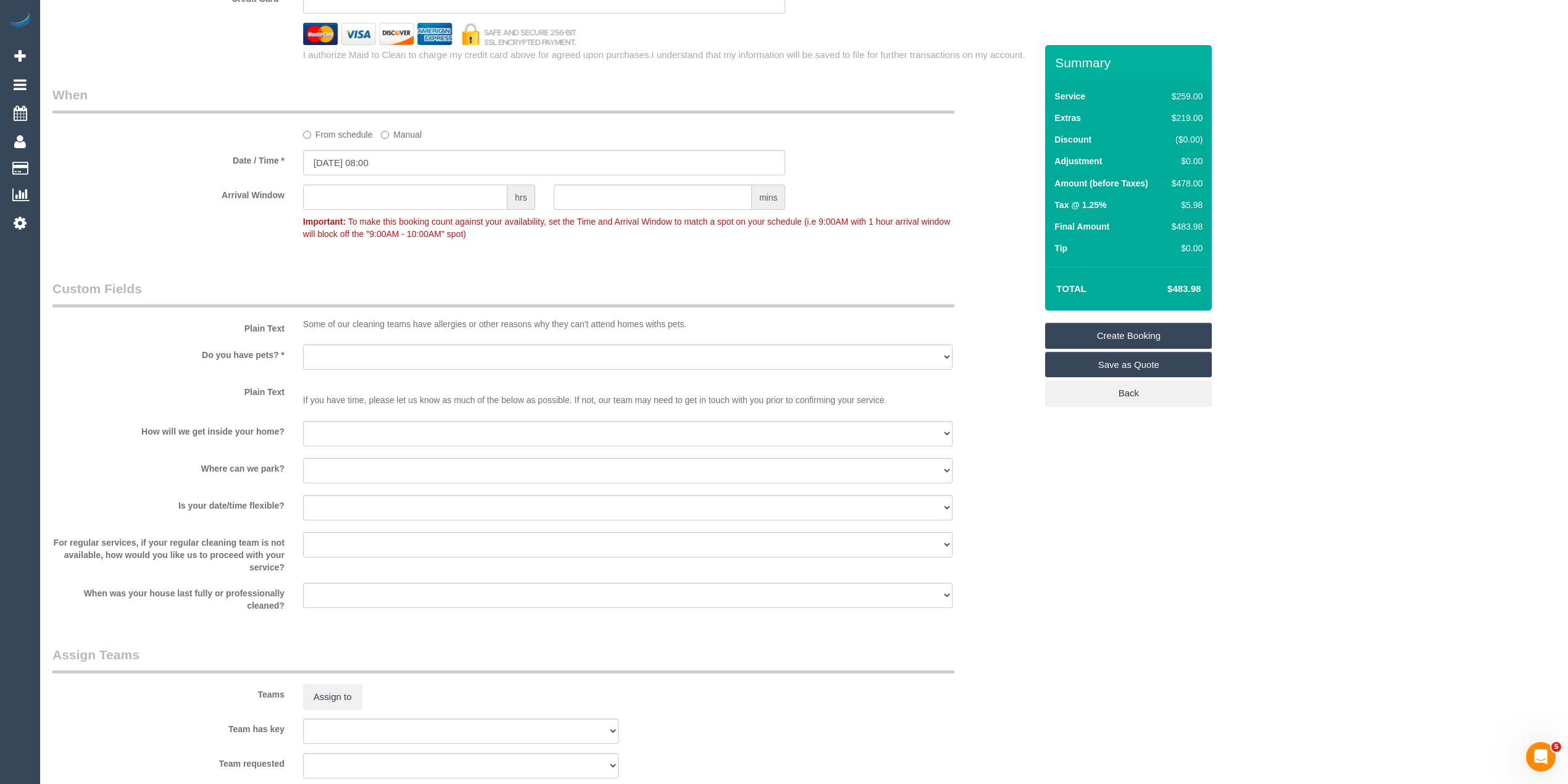
click at [331, 200] on input "text" at bounding box center [405, 197] width 204 height 26
type input "1"
click at [322, 356] on select "Yes - Cats Yes - Dogs No pets Yes - Dogs and Cats Yes - Other" at bounding box center [628, 357] width 650 height 26
select select "number:28"
click at [303, 345] on select "Yes - Cats Yes - Dogs No pets Yes - Dogs and Cats Yes - Other" at bounding box center [628, 357] width 650 height 26
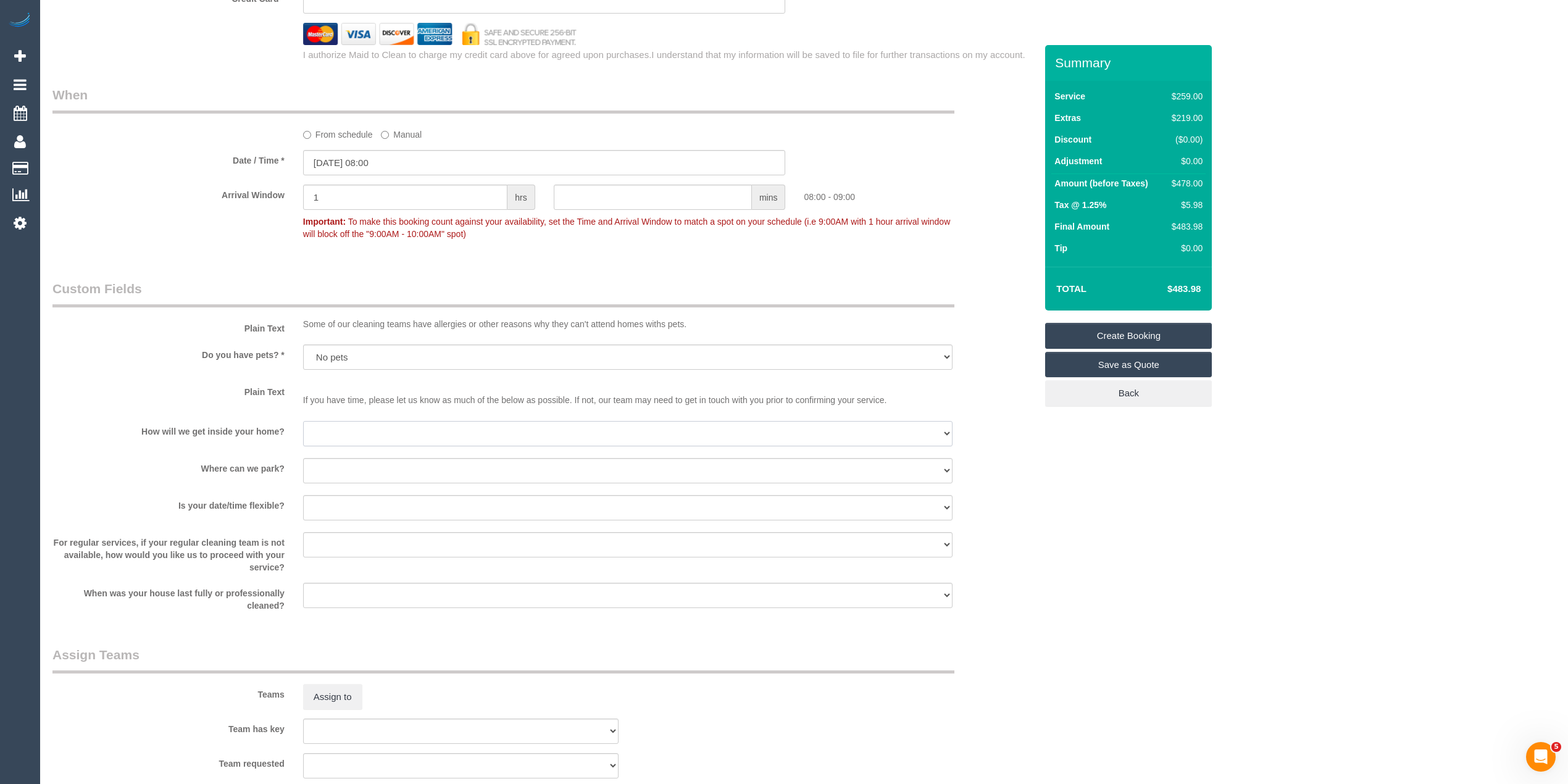
click at [341, 423] on select "I will be home Key will be left (please provide details below) Lock box/Access …" at bounding box center [628, 433] width 650 height 26
select select "number:14"
click at [303, 422] on select "I will be home Key will be left (please provide details below) Lock box/Access …" at bounding box center [628, 433] width 650 height 26
click at [332, 460] on select "I will provide parking on-site Free street parking Paid street parking (cost wi…" at bounding box center [628, 471] width 650 height 26
select select "number:19"
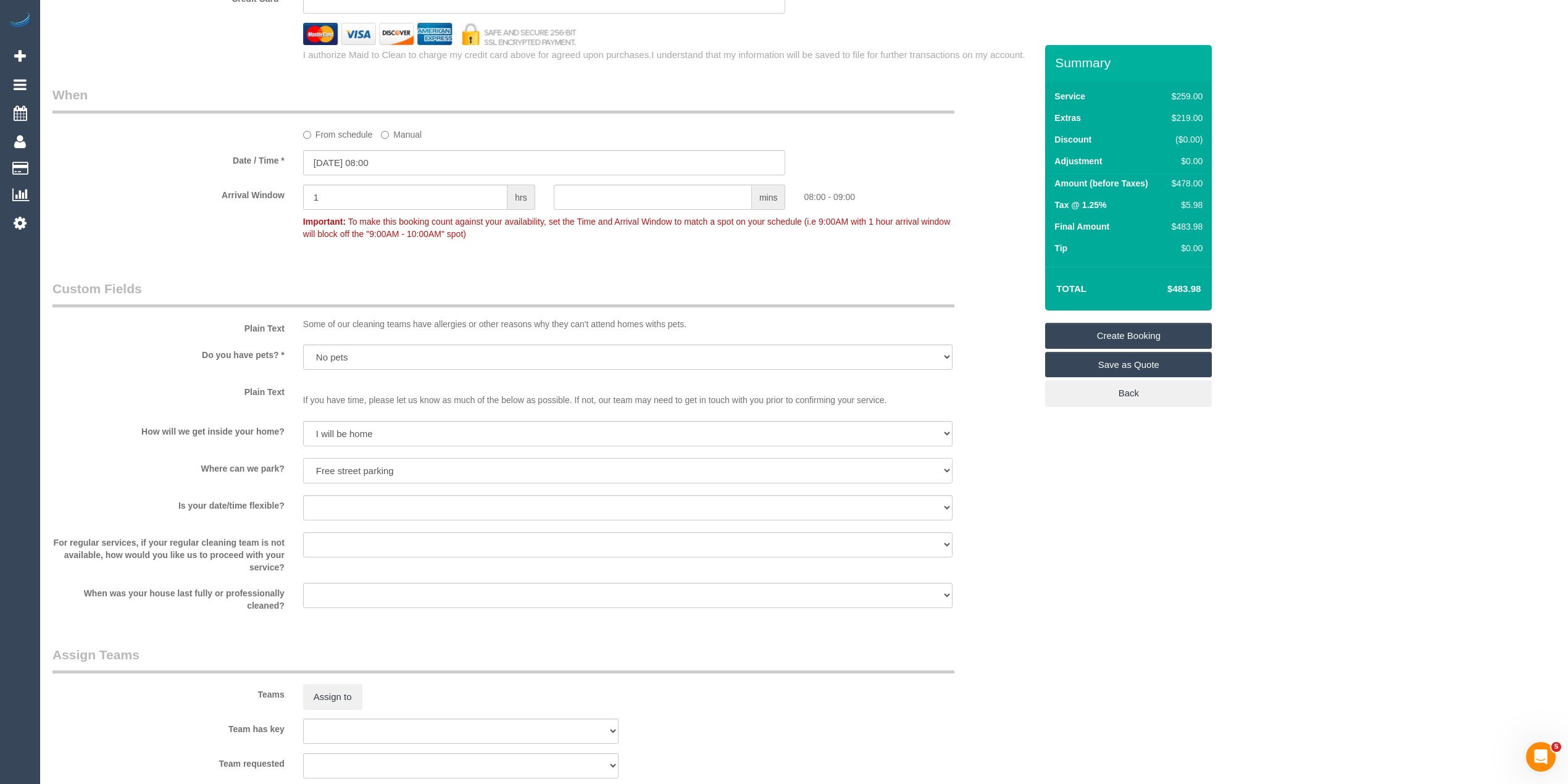
click at [303, 458] on select "I will provide parking on-site Free street parking Paid street parking (cost wi…" at bounding box center [628, 471] width 650 height 26
click at [348, 506] on select "Yes - date and time Yes - date but not time Yes - time but not date No - No fle…" at bounding box center [628, 508] width 650 height 26
select select "number:22"
click at [303, 495] on select "Yes - date and time Yes - date but not time Yes - time but not date No - No fle…" at bounding box center [628, 508] width 650 height 26
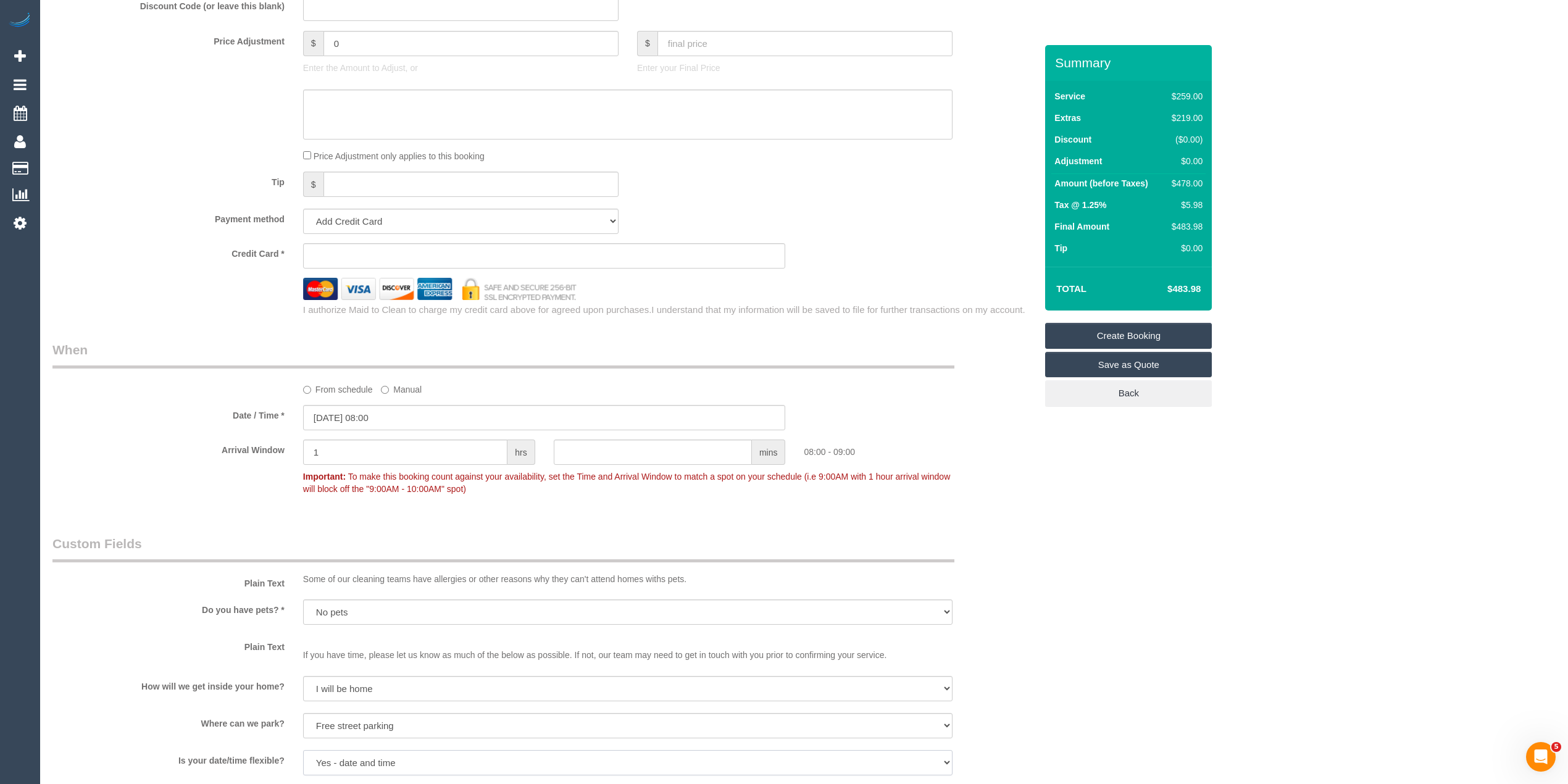
scroll to position [1077, 0]
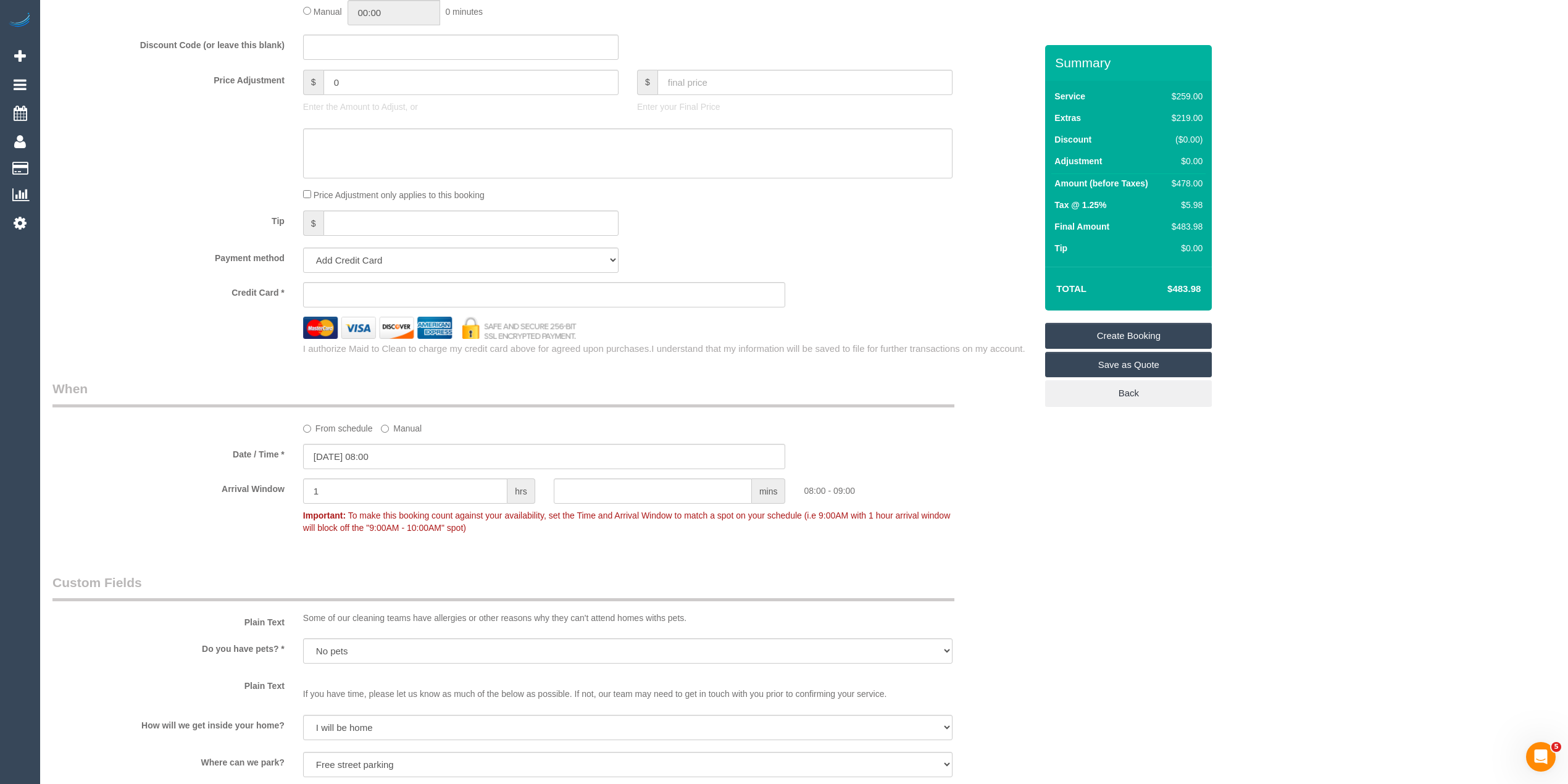
click at [356, 291] on sui-stripe-card at bounding box center [544, 294] width 483 height 26
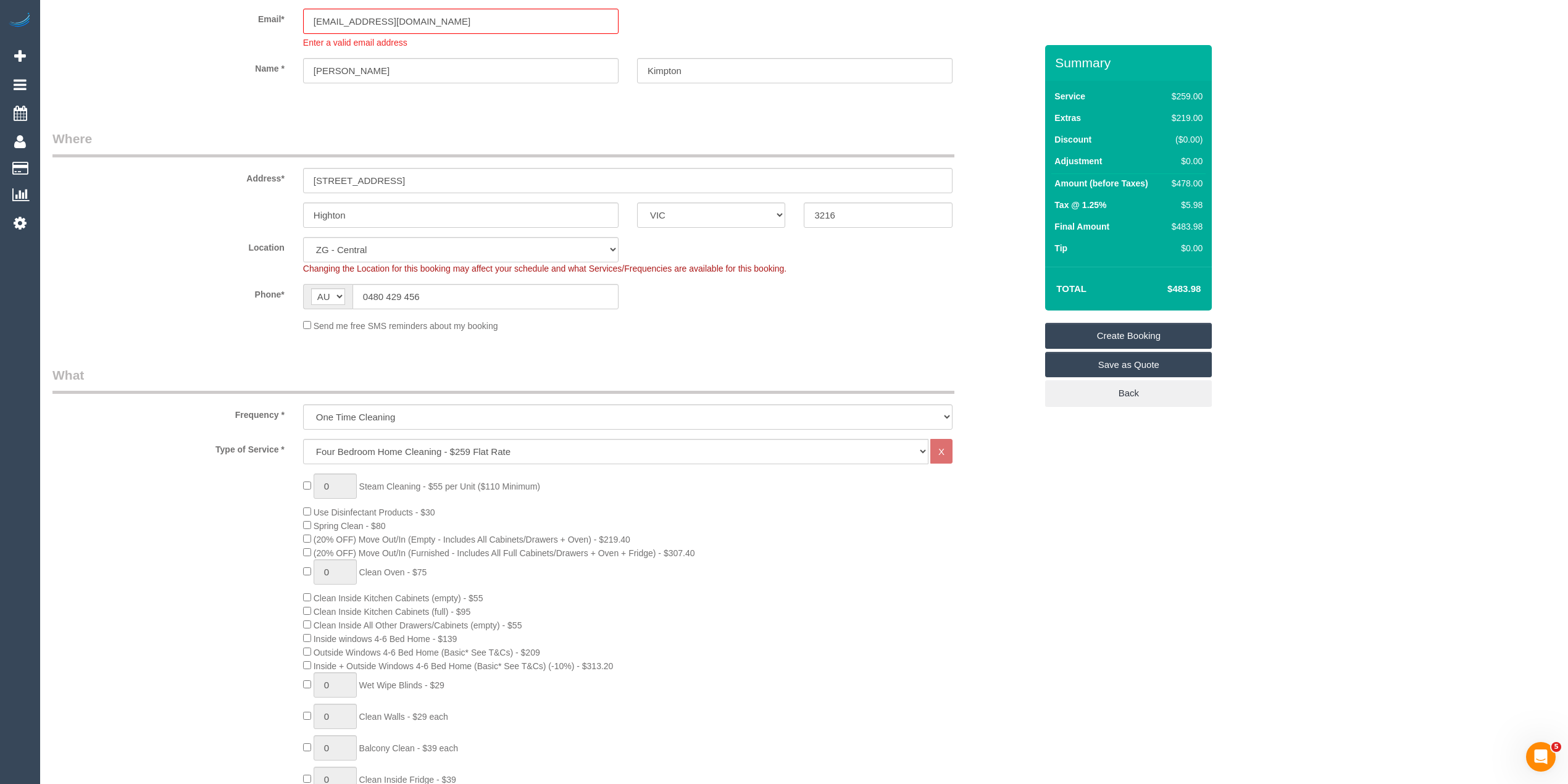
scroll to position [0, 0]
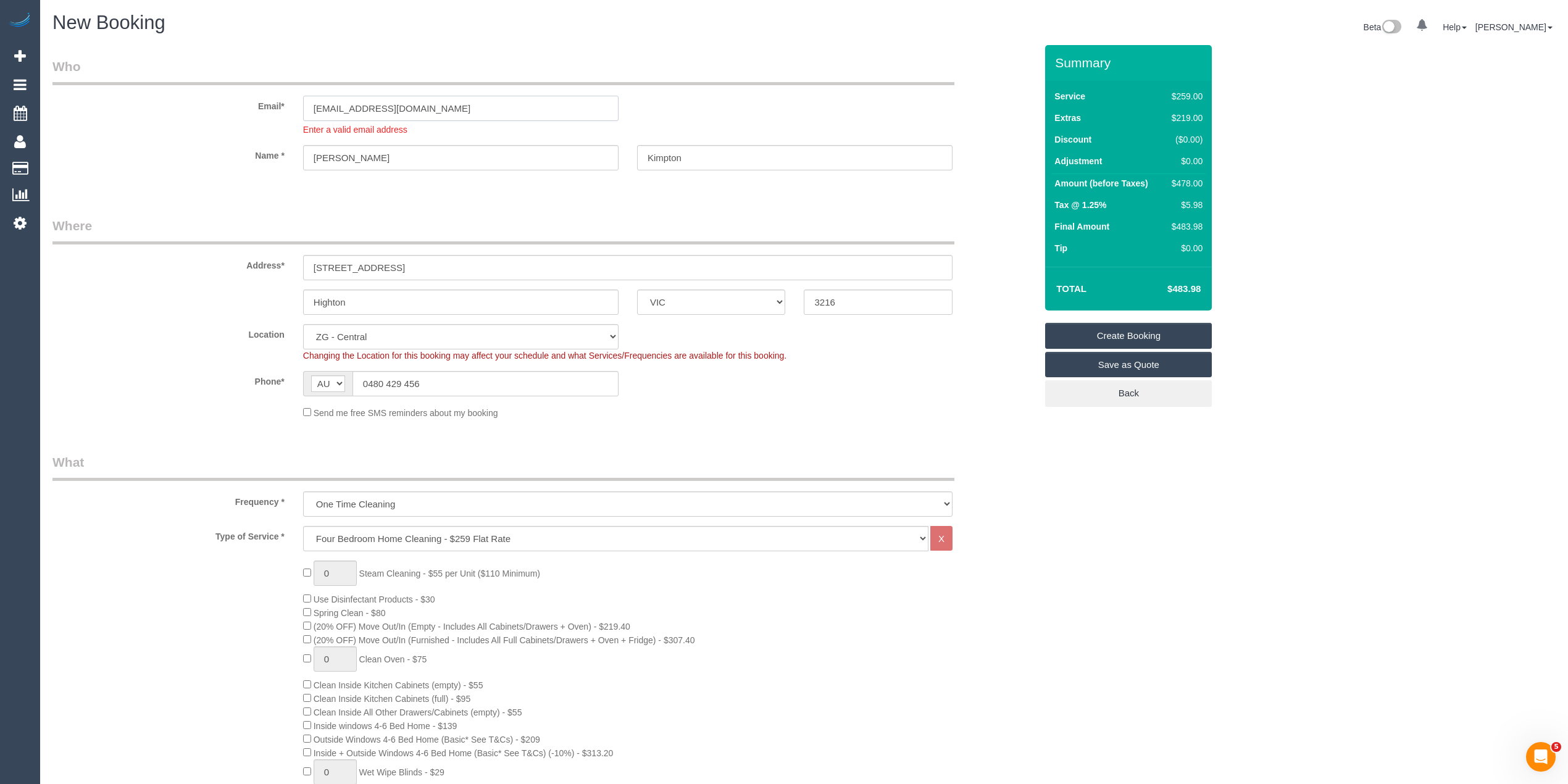
click at [452, 103] on input "joekimpton1@gmail.com" at bounding box center [460, 108] width 315 height 26
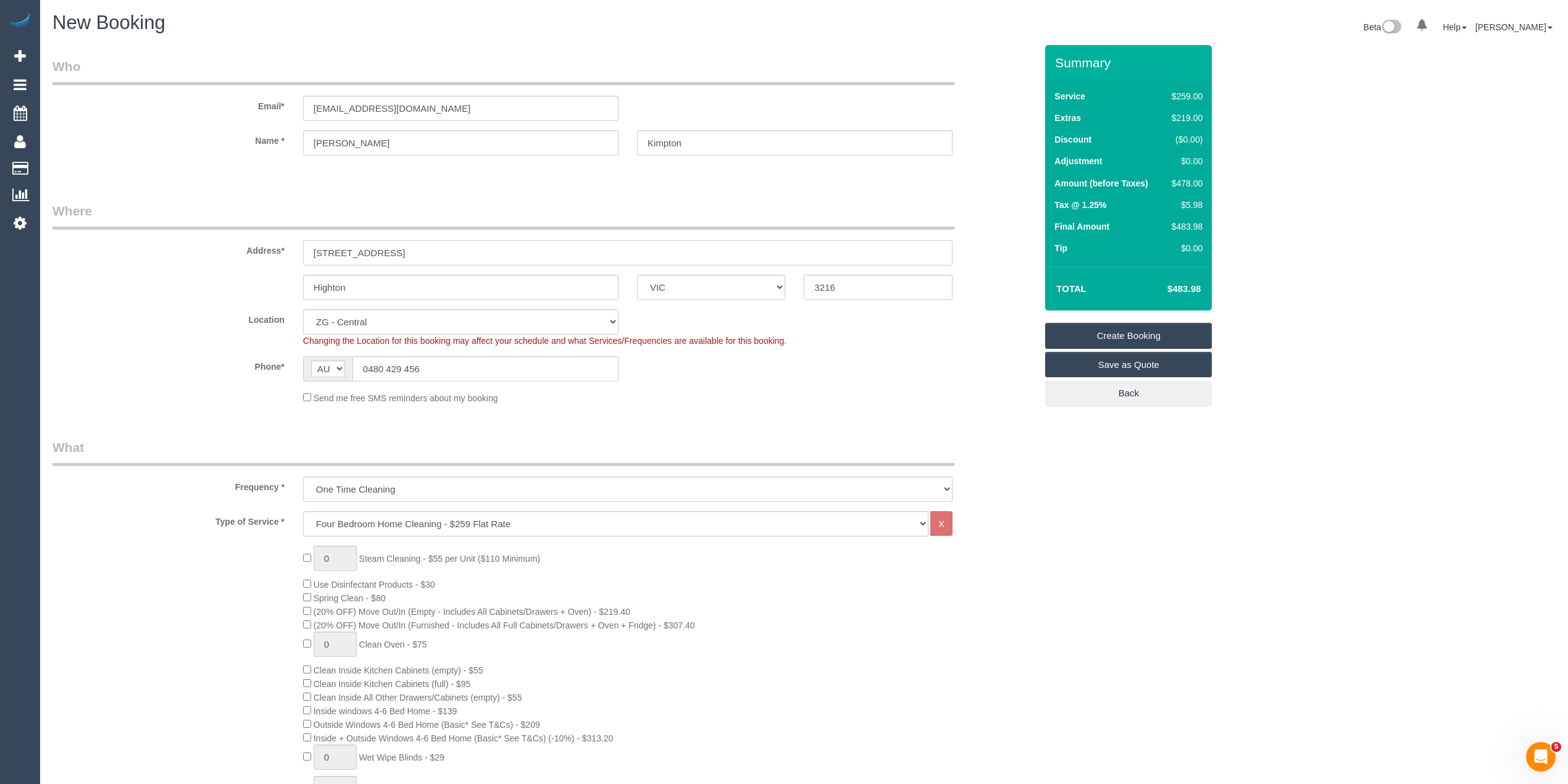
drag, startPoint x: 332, startPoint y: 251, endPoint x: 233, endPoint y: 250, distance: 99.0
click at [233, 250] on div "Address* 6 Pinto Way" at bounding box center [544, 233] width 1002 height 64
click at [413, 255] on input "6 Pinto Way" at bounding box center [628, 252] width 650 height 26
drag, startPoint x: 452, startPoint y: 105, endPoint x: 217, endPoint y: 106, distance: 235.0
click at [217, 106] on div "Email* joekimpton1@gmail.com" at bounding box center [544, 89] width 1002 height 64
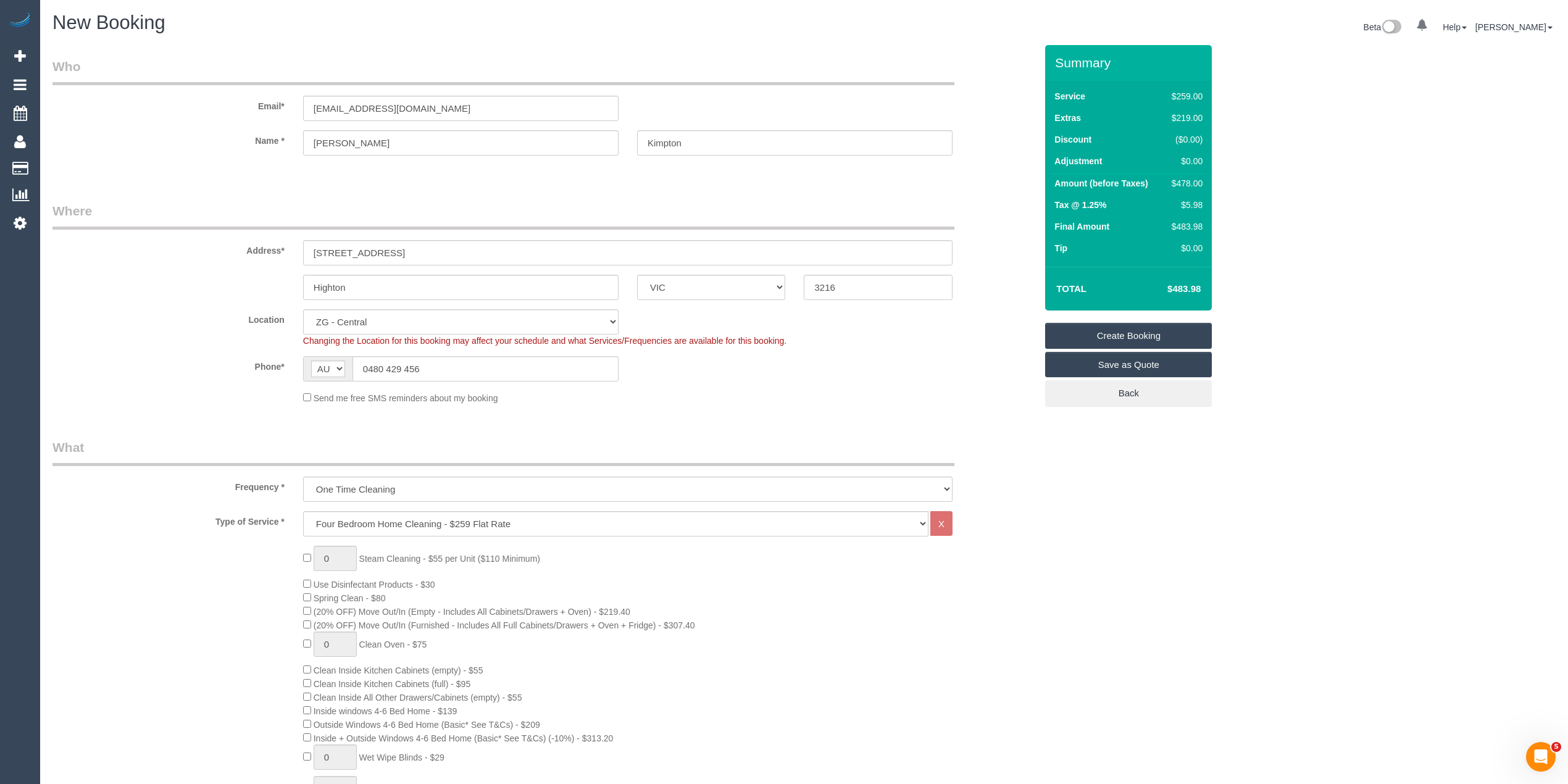
click at [1128, 326] on link "Create Booking" at bounding box center [1128, 335] width 167 height 26
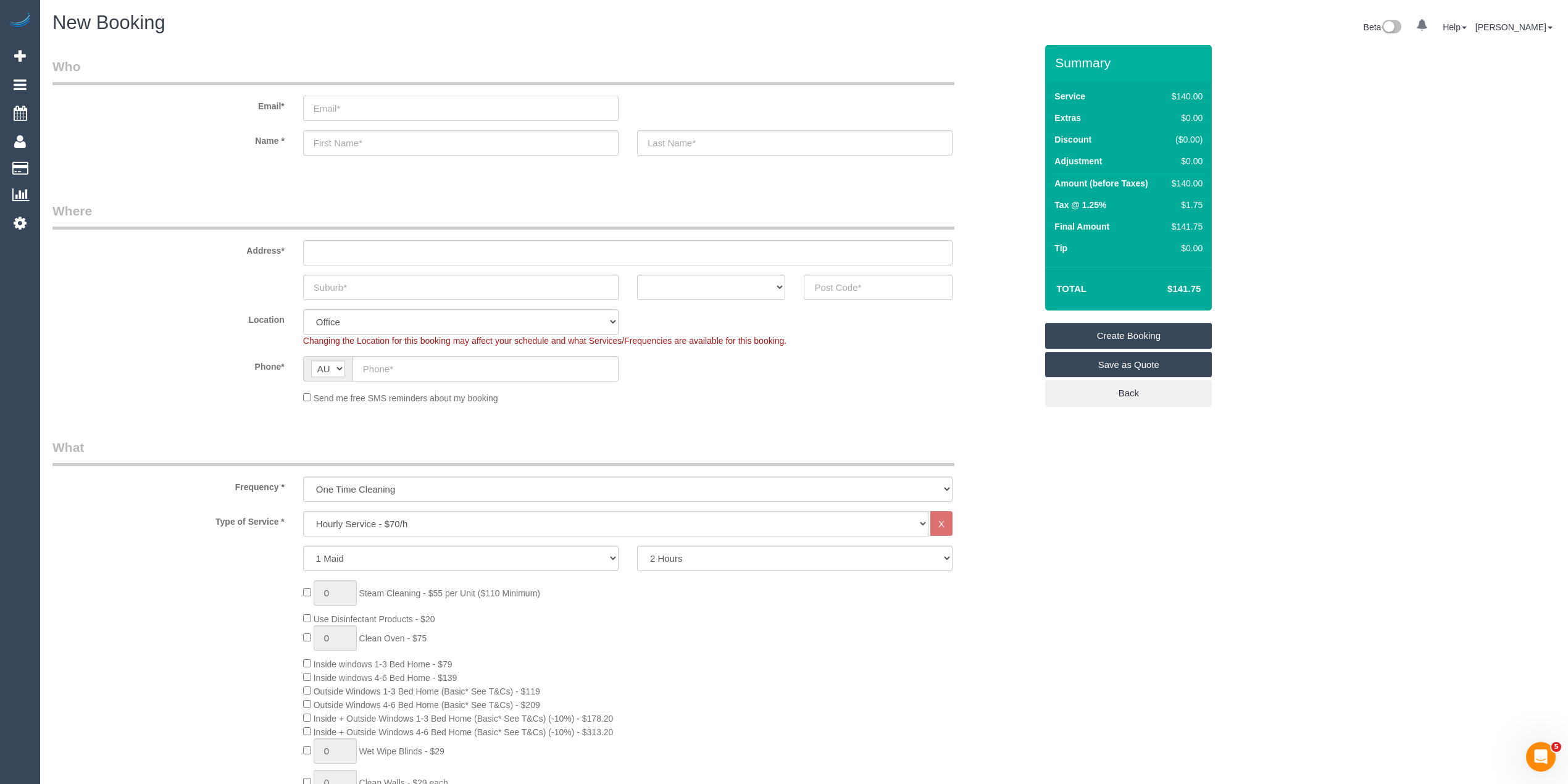
click at [425, 104] on input "email" at bounding box center [460, 108] width 315 height 26
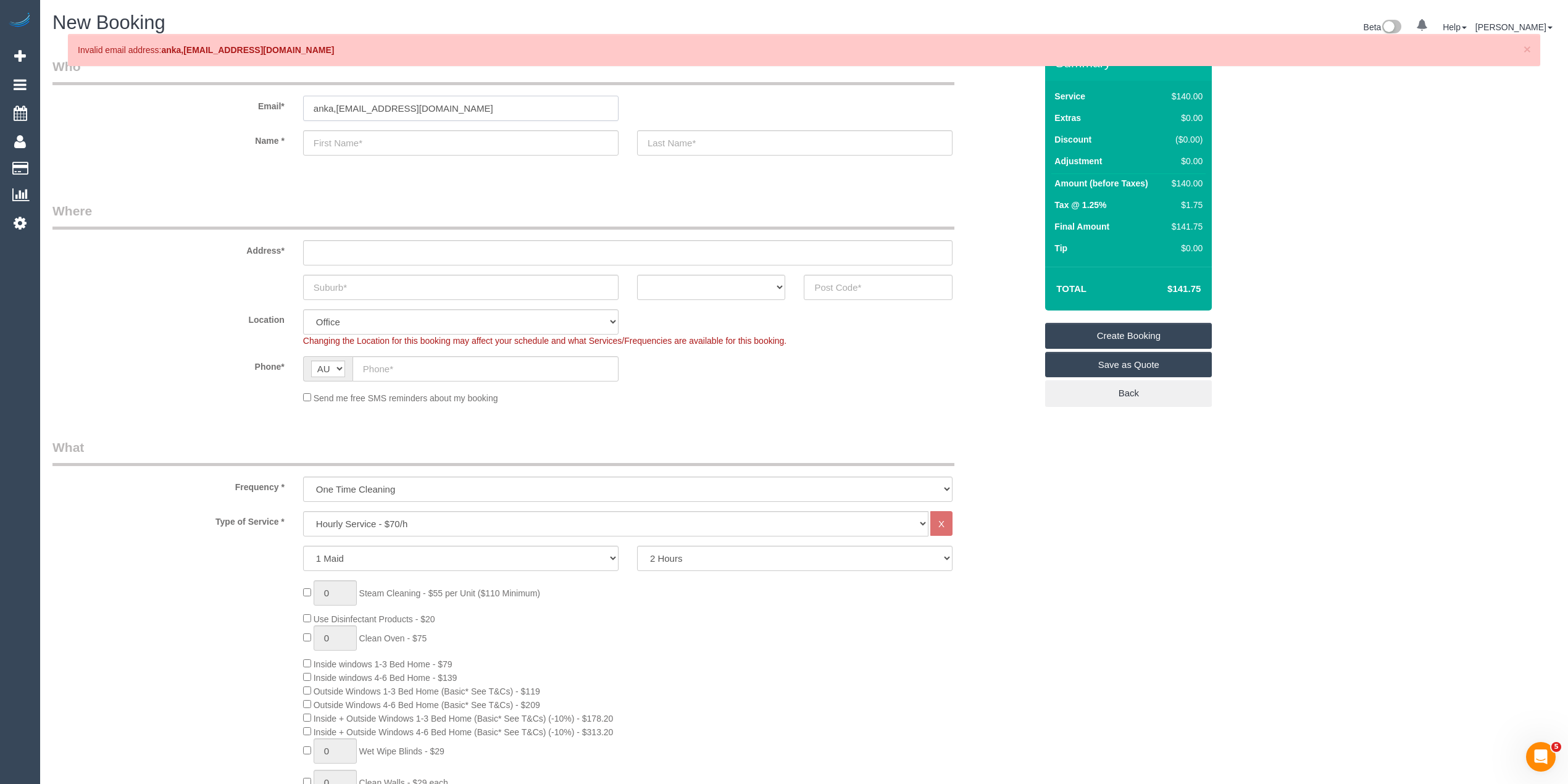
click at [336, 109] on input "anka,[EMAIL_ADDRESS][DOMAIN_NAME]" at bounding box center [460, 108] width 315 height 26
type input "[EMAIL_ADDRESS][DOMAIN_NAME]"
click at [366, 141] on input "text" at bounding box center [460, 143] width 315 height 26
click at [400, 141] on input "[PERSON_NAME]" at bounding box center [460, 143] width 315 height 26
type input "[PERSON_NAME]"
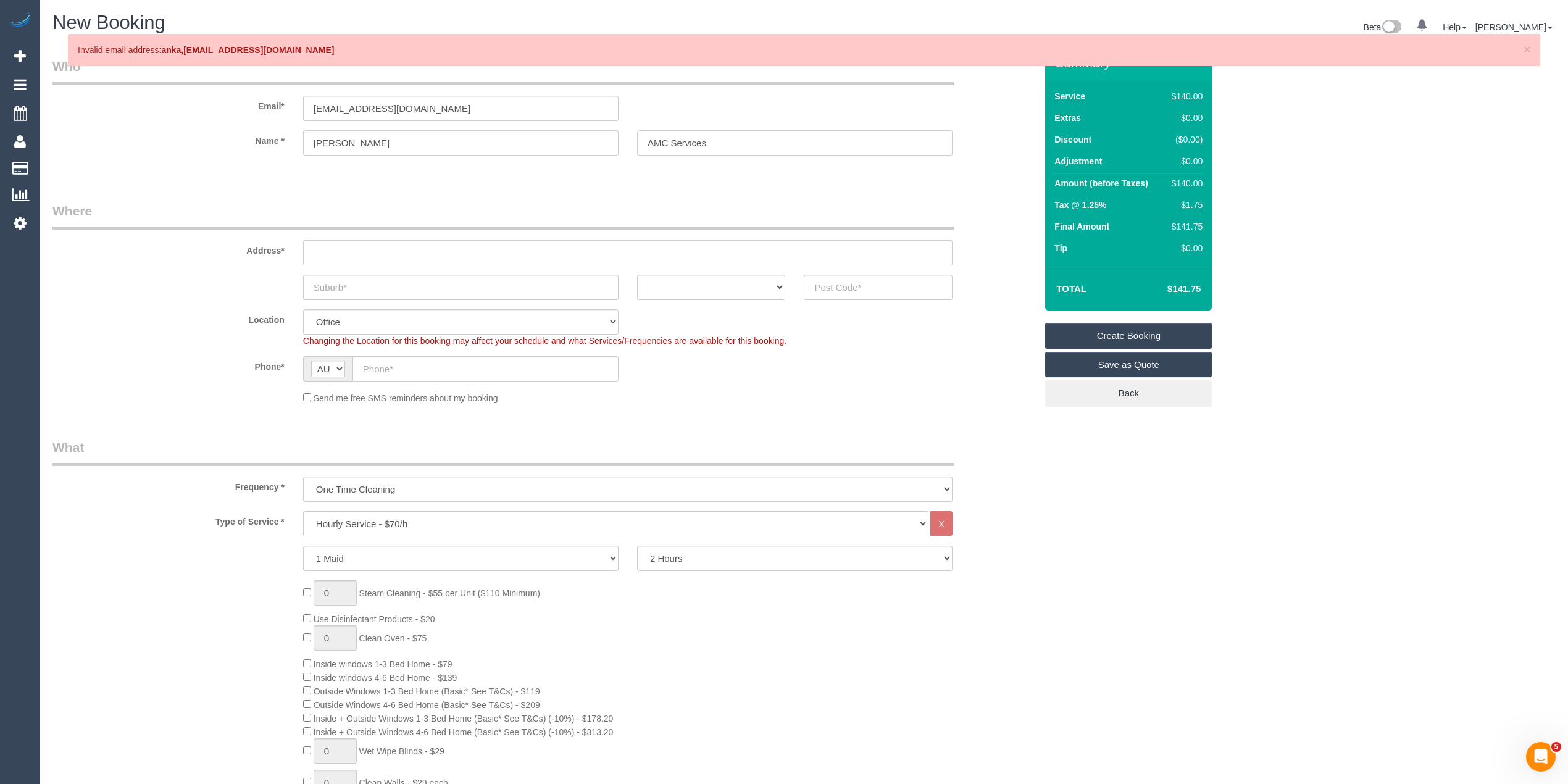
type input "AMC Services"
click at [368, 245] on input "text" at bounding box center [628, 252] width 650 height 26
paste input "[STREET_ADDRESS][PERSON_NAME]"
type input "[STREET_ADDRESS][PERSON_NAME]"
click at [372, 289] on input "text" at bounding box center [460, 287] width 315 height 26
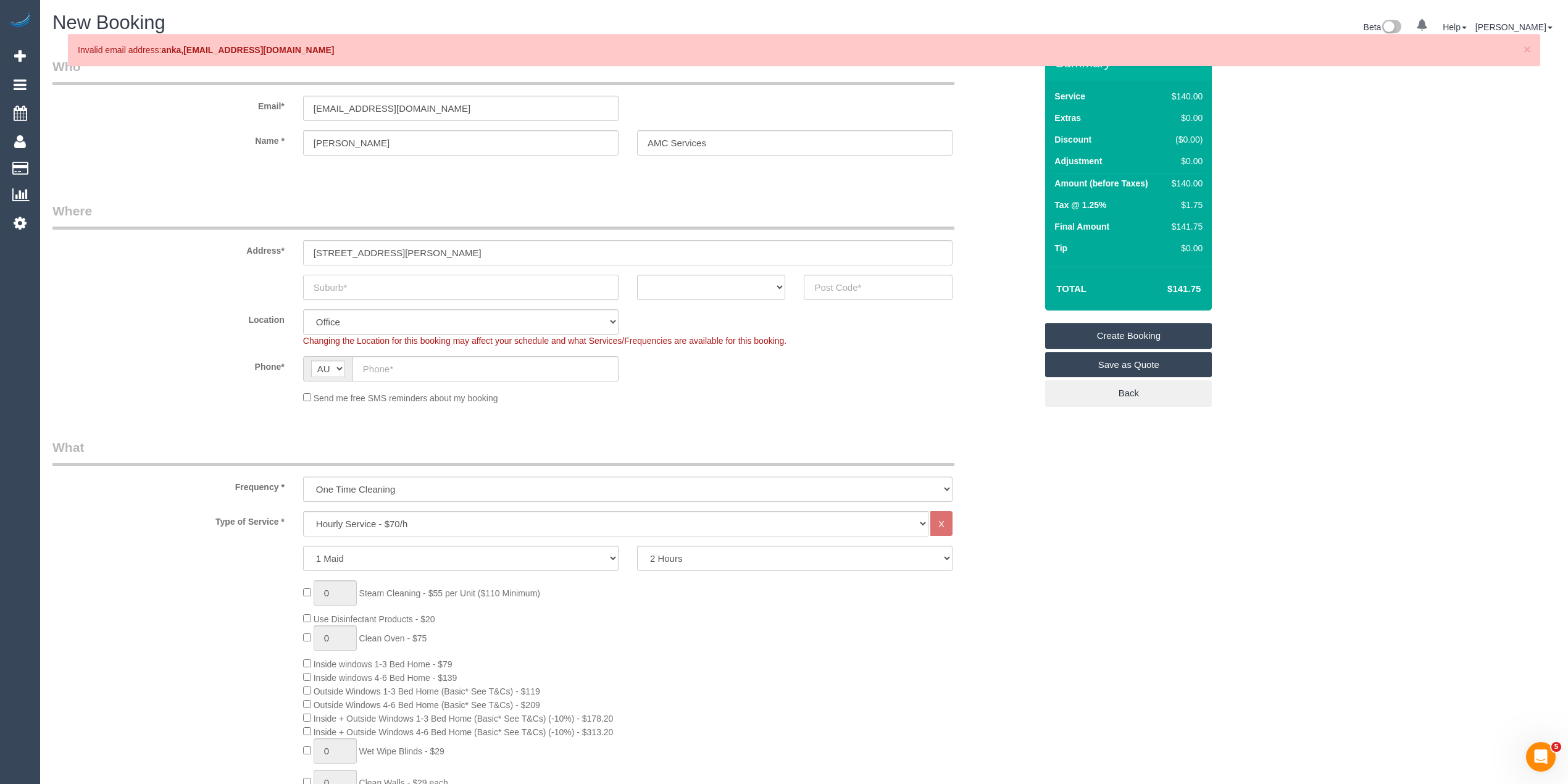
click at [373, 280] on input "text" at bounding box center [460, 287] width 315 height 26
paste input "KINGSVILLE"
type input "KINGSVILLE"
click at [663, 288] on select "ACT NSW NT QLD SA TAS VIC WA" at bounding box center [712, 287] width 149 height 26
select select "VIC"
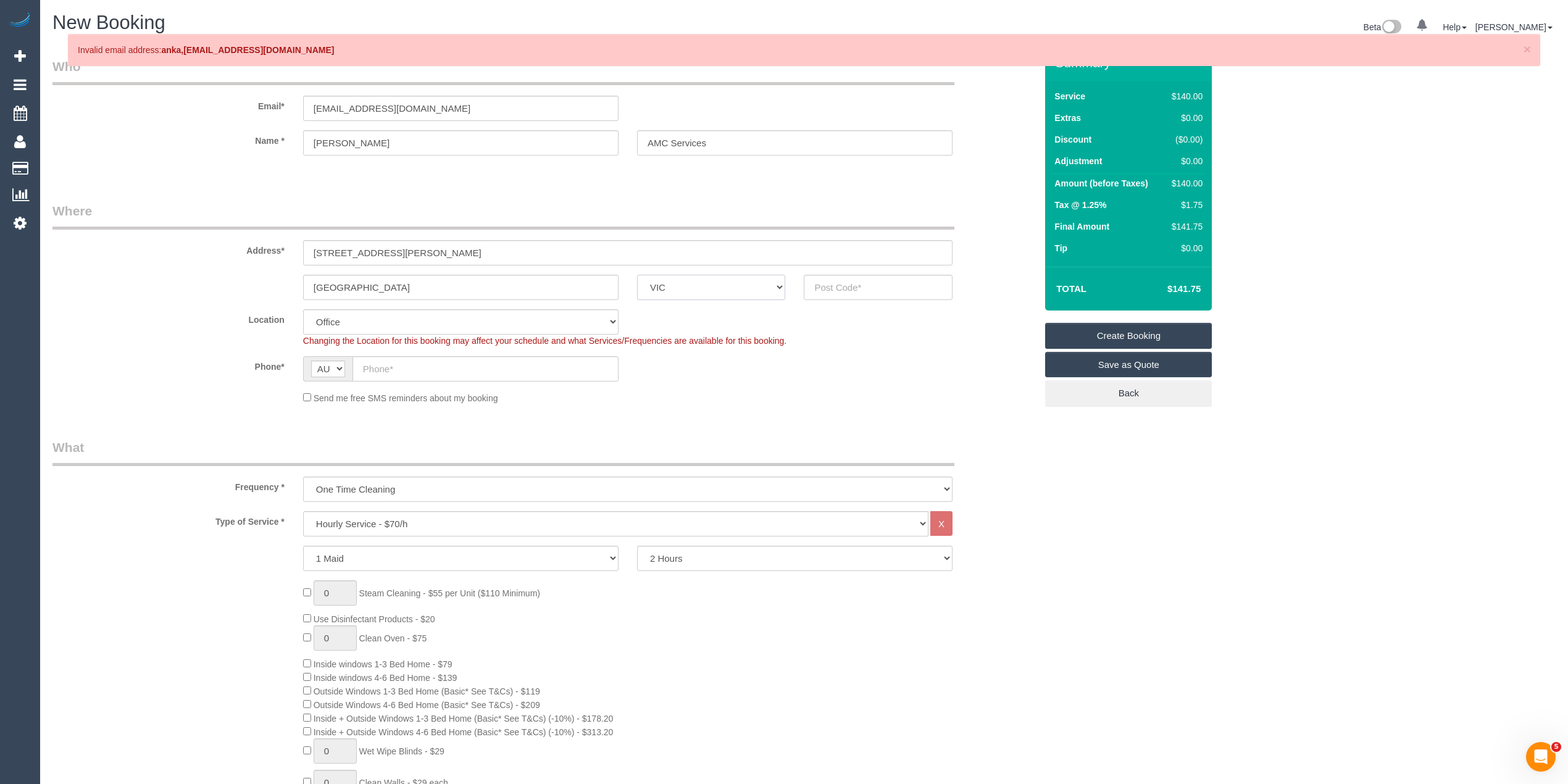
click at [637, 274] on select "ACT NSW NT QLD SA TAS VIC WA" at bounding box center [712, 287] width 149 height 26
click at [853, 291] on input "text" at bounding box center [878, 287] width 149 height 26
type input "3012"
click at [409, 356] on input "text" at bounding box center [485, 369] width 266 height 26
select select "59"
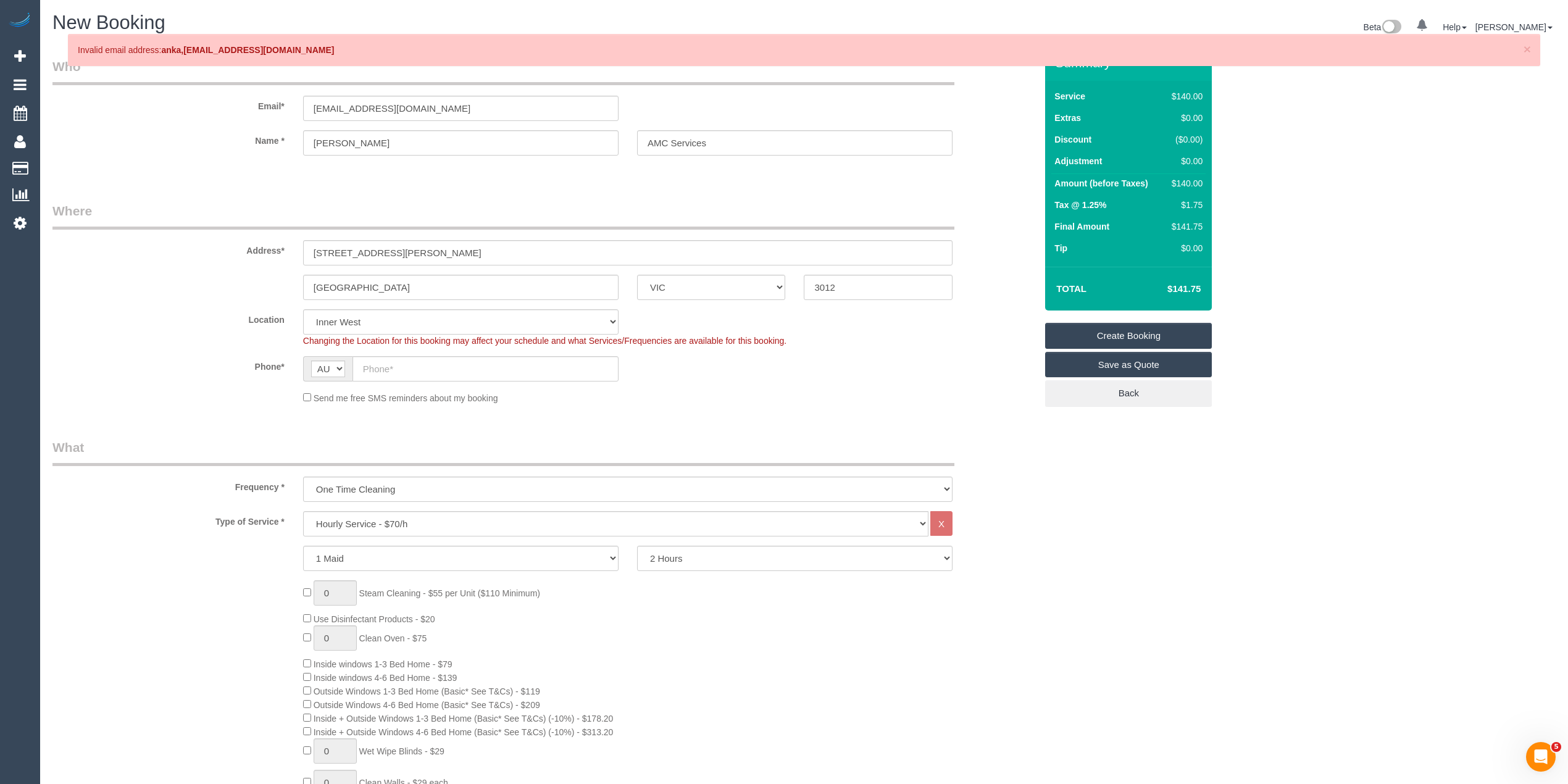
select select "object:2258"
click at [381, 358] on input "text" at bounding box center [485, 369] width 266 height 26
paste input "0412 418 524"
type input "0412 418 524"
click at [355, 484] on select "One Time Cleaning Weekly - 10% Off - 10.00% (0% for the First Booking) Fortnigh…" at bounding box center [628, 489] width 650 height 26
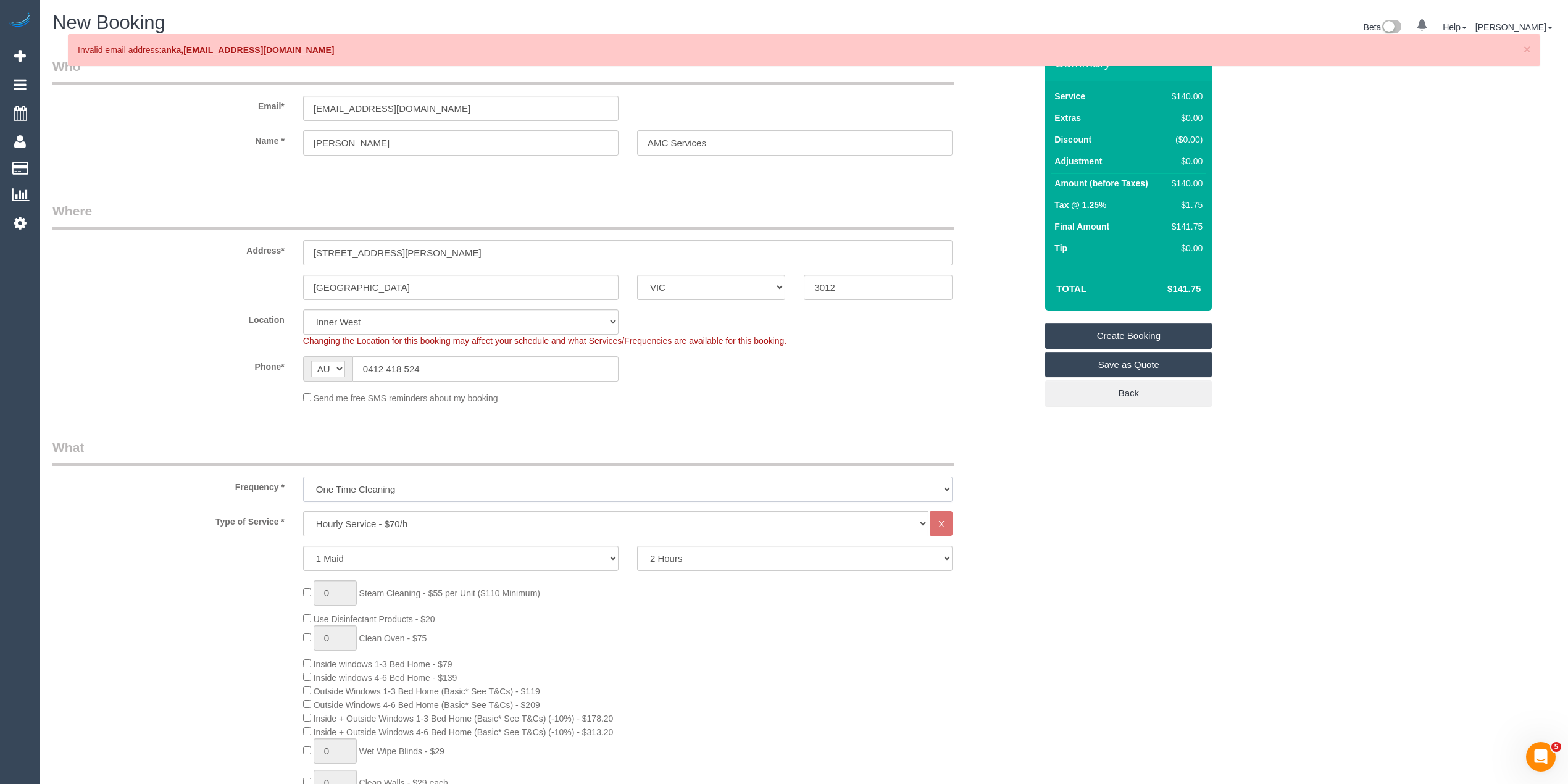
select select "object:2260"
click at [303, 476] on select "One Time Cleaning Weekly - 10% Off - 10.00% (0% for the First Booking) Fortnigh…" at bounding box center [628, 489] width 650 height 26
click at [353, 520] on select "Hourly Service - $70/h Hourly Service - $65/h Hourly Service - $60/h Hourly Ser…" at bounding box center [615, 523] width 625 height 26
select select "308"
click at [303, 511] on select "Hourly Service - $70/h Hourly Service - $65/h Hourly Service - $60/h Hourly Ser…" at bounding box center [615, 523] width 625 height 26
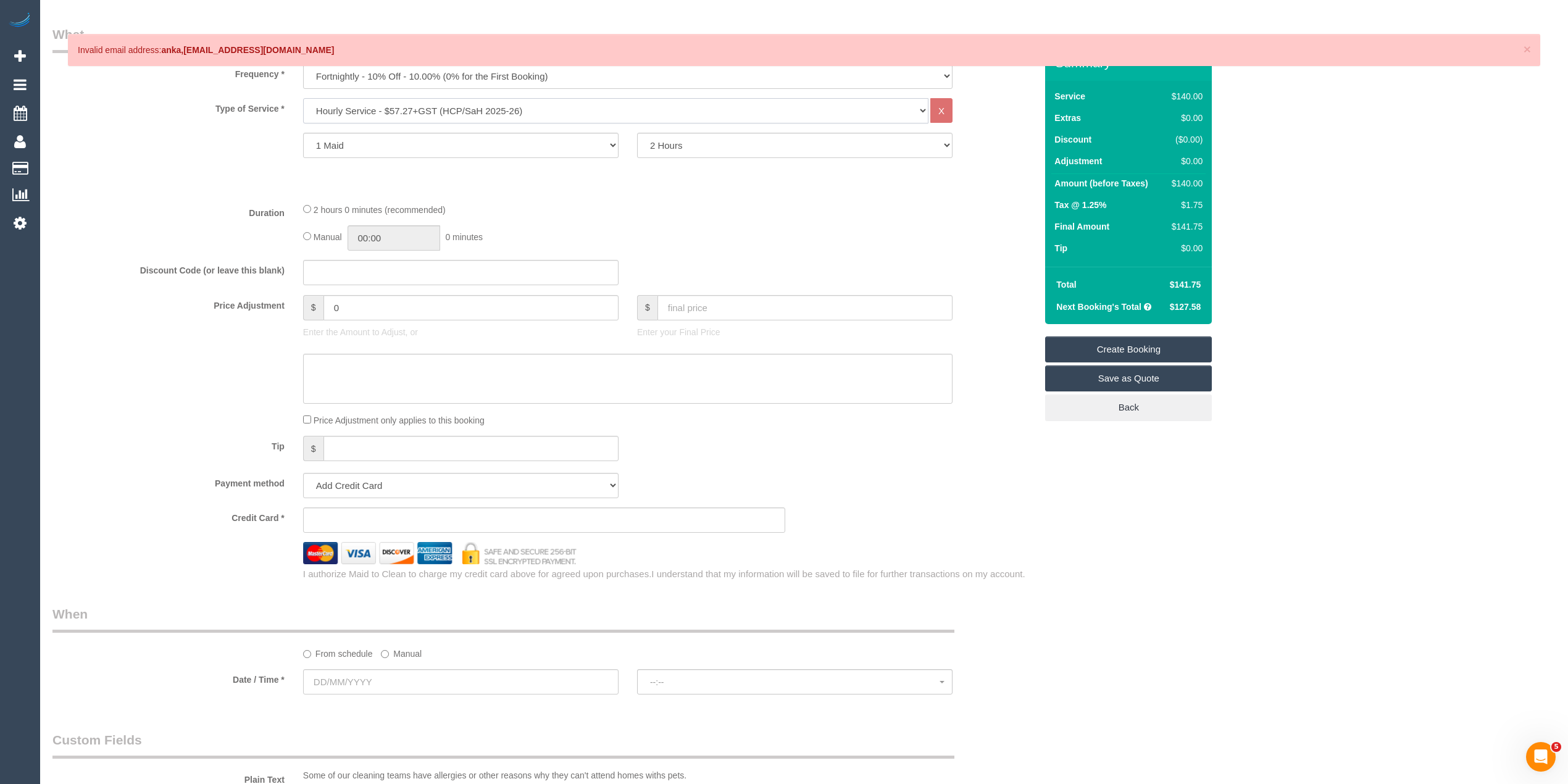
scroll to position [549, 0]
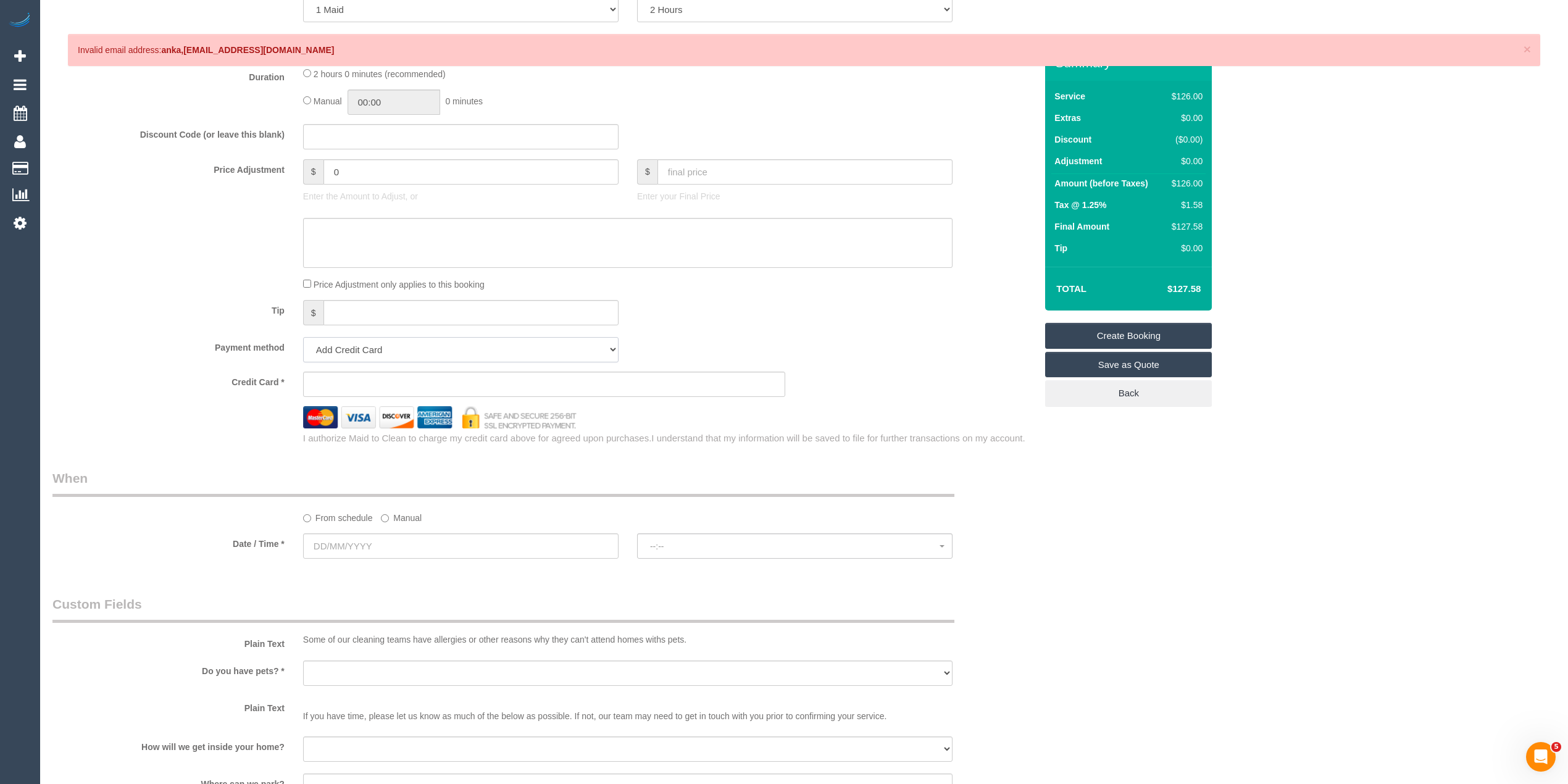
click at [332, 348] on select "Add Credit Card Cash Check Paypal" at bounding box center [460, 350] width 315 height 26
select select "string:check"
click at [303, 337] on select "Add Credit Card Cash Check Paypal" at bounding box center [460, 350] width 315 height 26
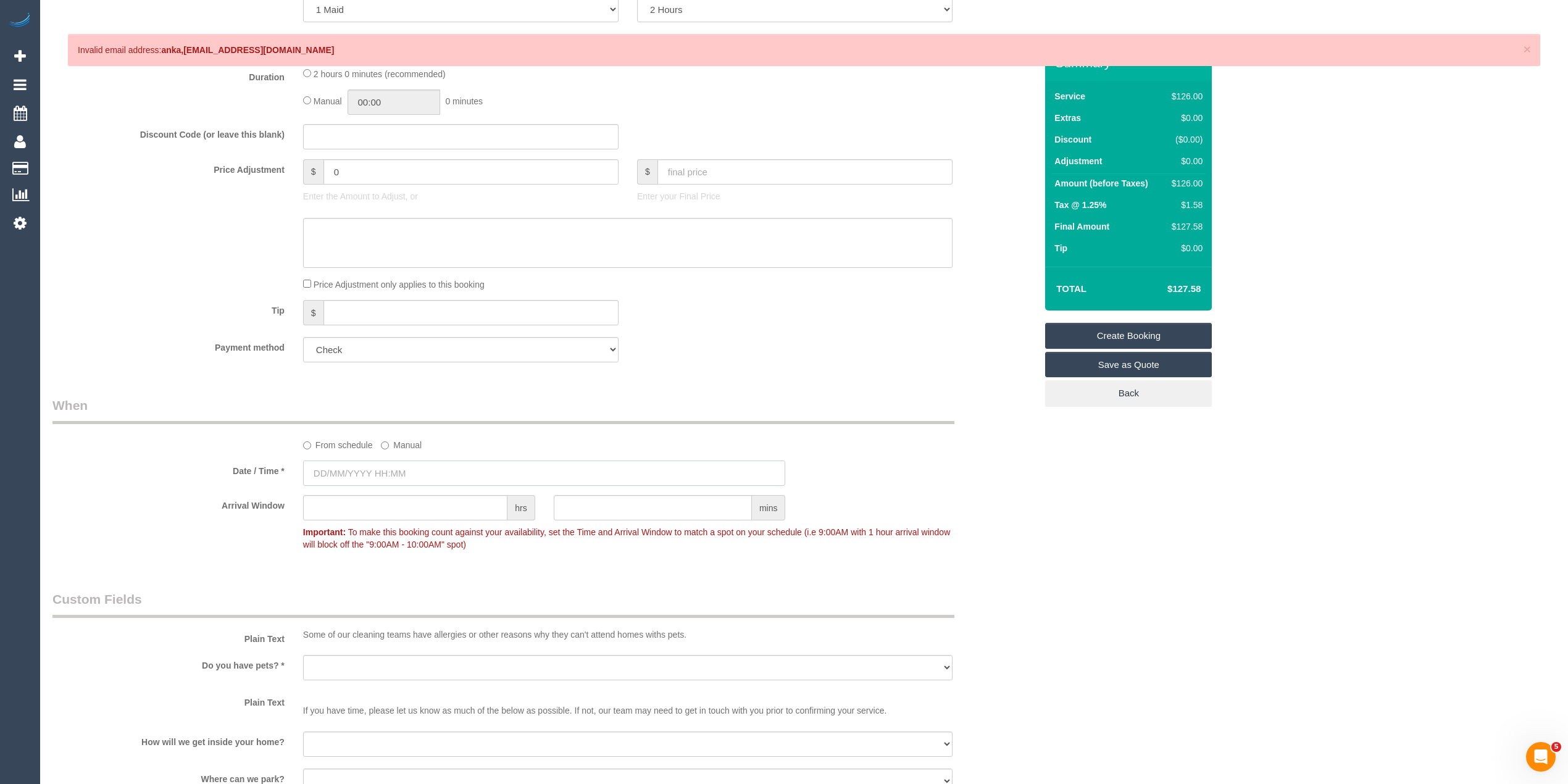
click at [373, 475] on input "text" at bounding box center [544, 472] width 483 height 26
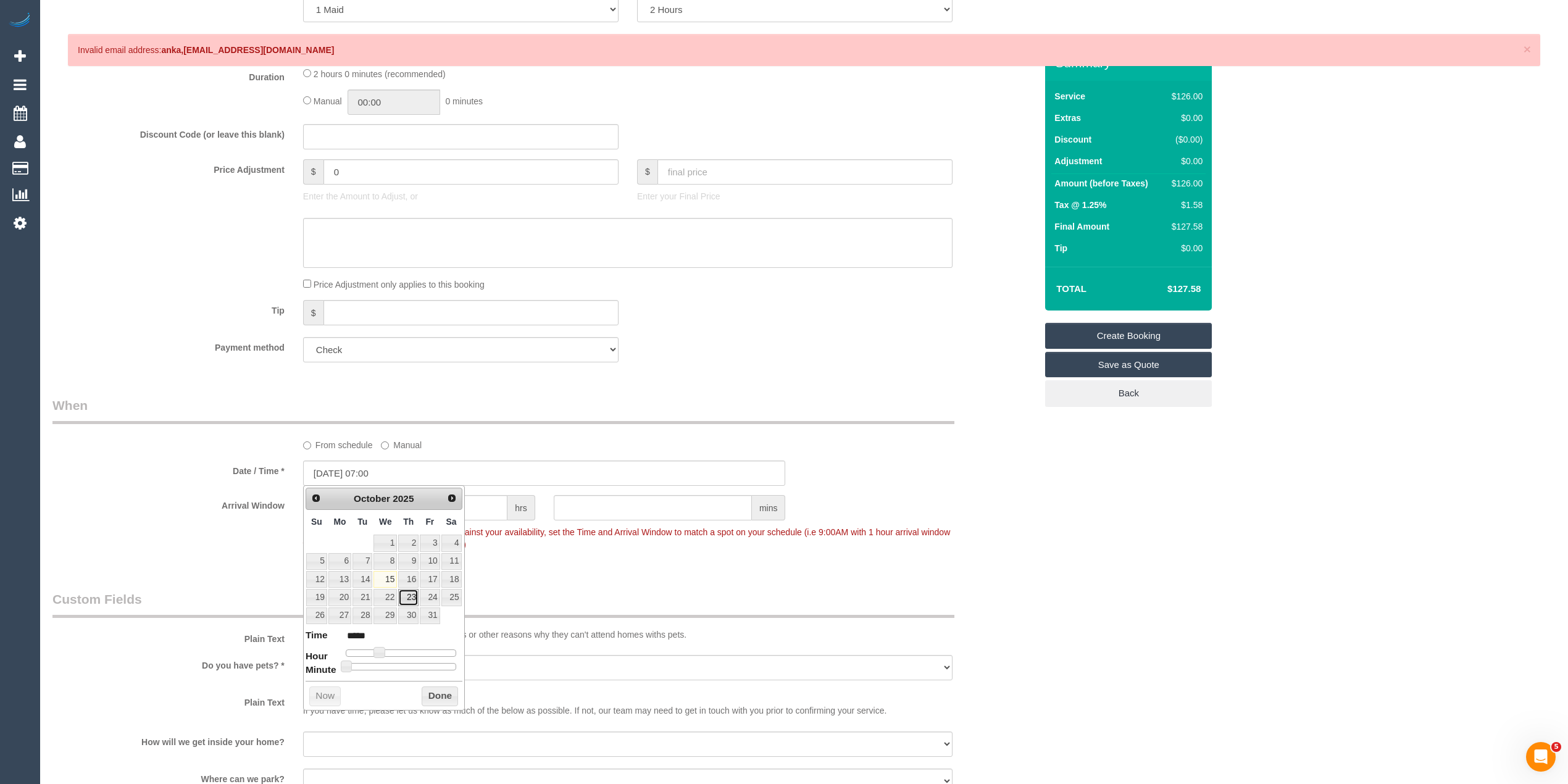
click at [408, 598] on link "23" at bounding box center [408, 596] width 20 height 16
type input "23/10/2025 08:00"
type input "*****"
type input "23/10/2025 09:00"
type input "*****"
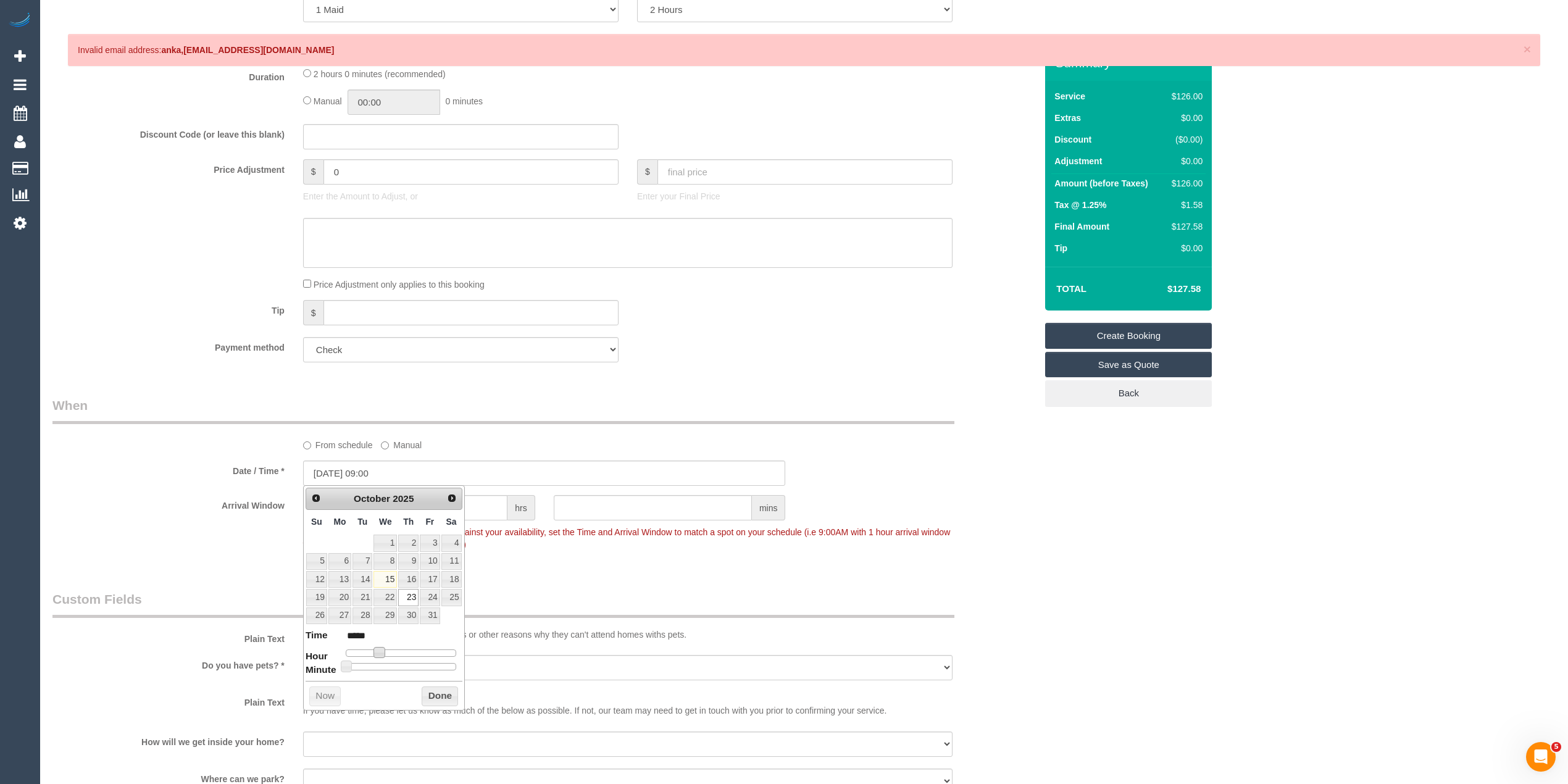
type input "23/10/2025 10:00"
type input "*****"
drag, startPoint x: 378, startPoint y: 652, endPoint x: 391, endPoint y: 651, distance: 13.0
click at [391, 651] on span at bounding box center [393, 653] width 11 height 11
click at [1233, 500] on div "Who Email* anka.amcservices@fake.com Name * Mrs. Anka Vranic AMC Services Where…" at bounding box center [804, 401] width 1503 height 1810
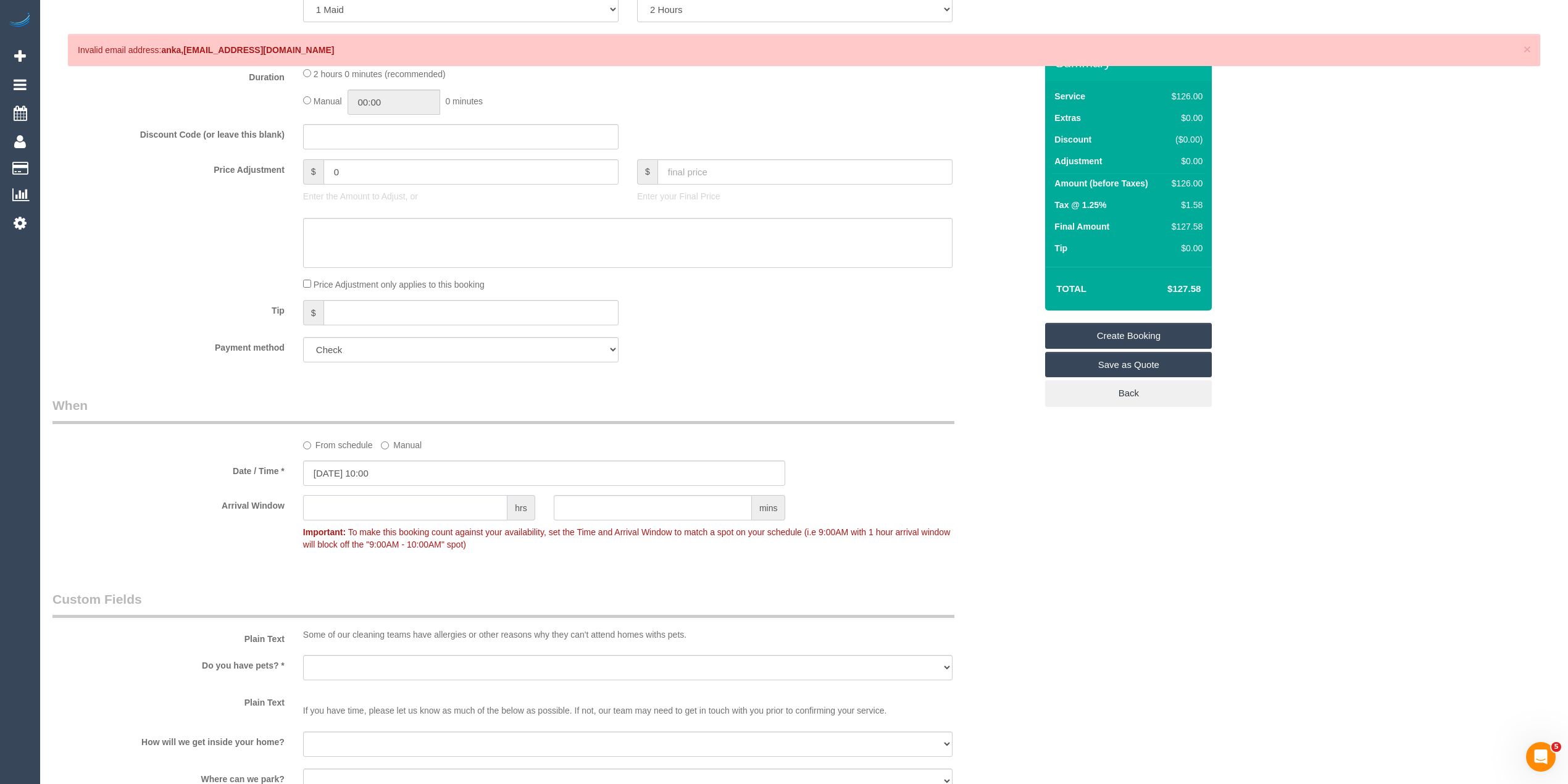
click at [326, 497] on input "text" at bounding box center [405, 508] width 204 height 26
type input "1"
click at [330, 662] on select "Yes - Cats Yes - Dogs No pets Yes - Dogs and Cats Yes - Other" at bounding box center [628, 667] width 650 height 26
select select "number:28"
click at [303, 654] on select "Yes - Cats Yes - Dogs No pets Yes - Dogs and Cats Yes - Other" at bounding box center [628, 667] width 650 height 26
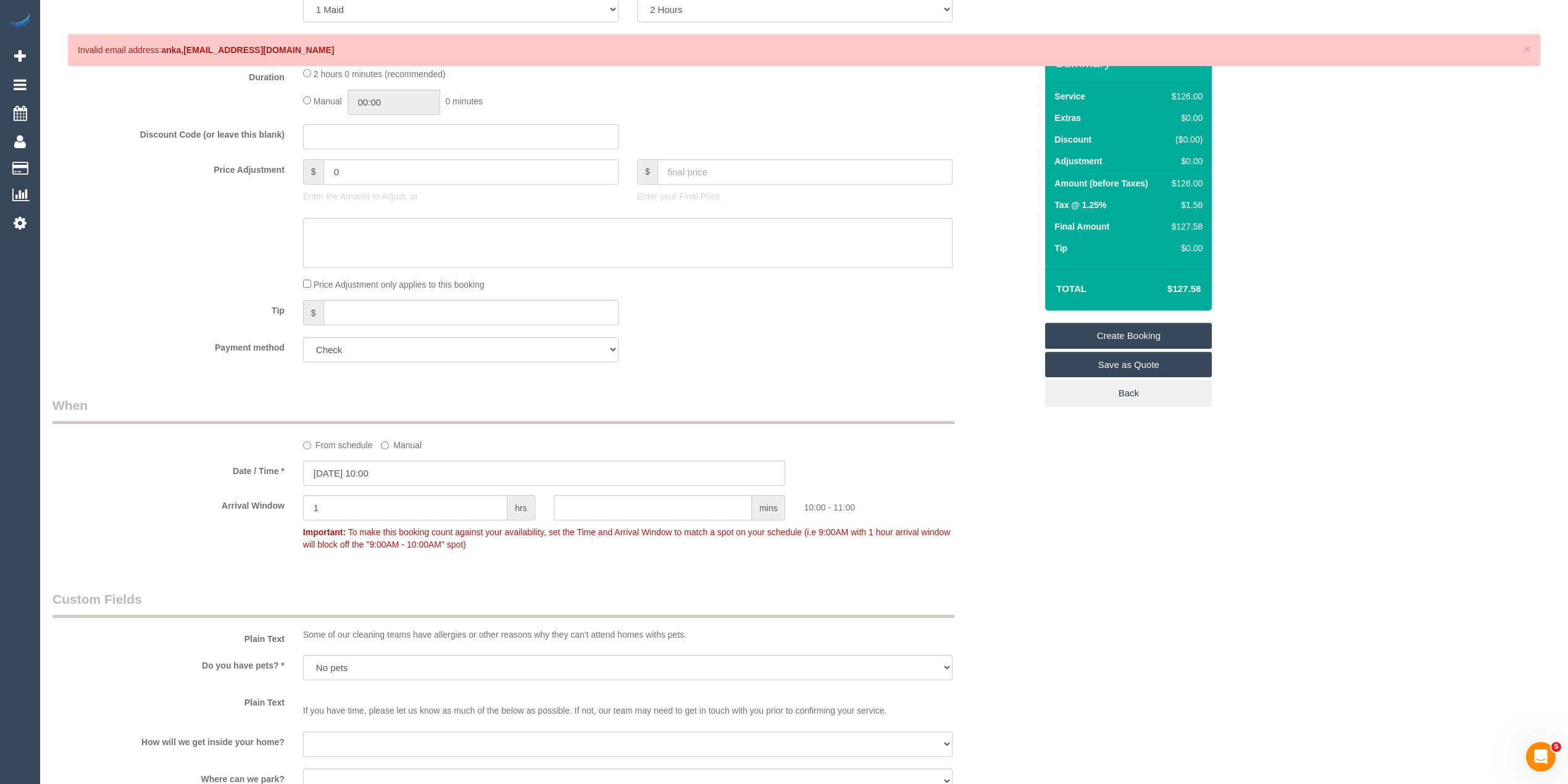
click at [367, 743] on select "I will be home Key will be left (please provide details below) Lock box/Access …" at bounding box center [628, 744] width 650 height 26
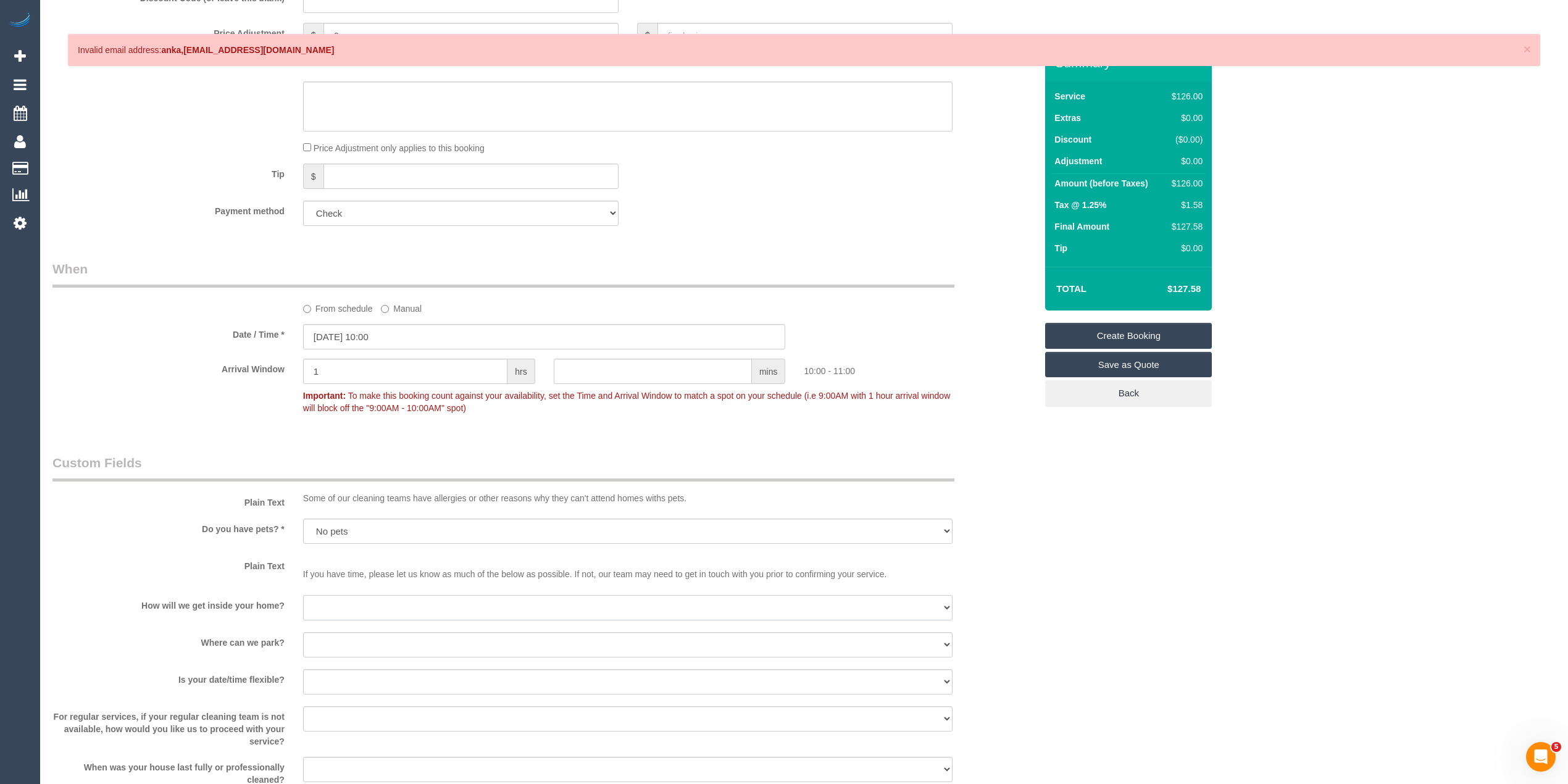
click at [322, 605] on select "I will be home Key will be left (please provide details below) Lock box/Access …" at bounding box center [628, 608] width 650 height 26
select select "number:14"
click at [303, 595] on select "I will be home Key will be left (please provide details below) Lock box/Access …" at bounding box center [628, 608] width 650 height 26
click at [333, 635] on select "I will provide parking on-site Free street parking Paid street parking (cost wi…" at bounding box center [628, 644] width 650 height 26
select select "number:19"
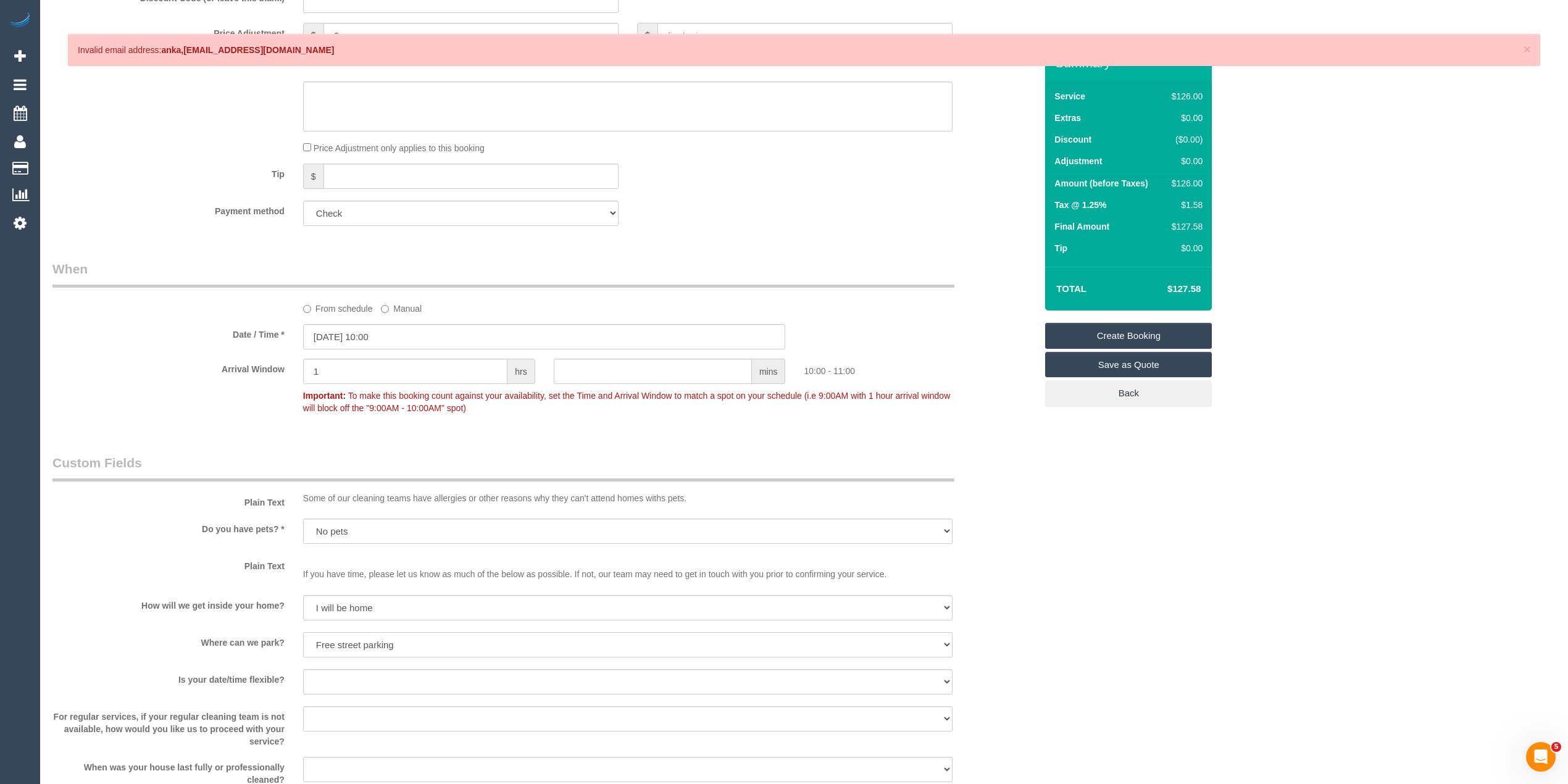
click at [303, 632] on select "I will provide parking on-site Free street parking Paid street parking (cost wi…" at bounding box center [628, 644] width 650 height 26
click at [339, 677] on select "Yes - date and time Yes - date but not time Yes - time but not date No - No fle…" at bounding box center [628, 681] width 650 height 26
select select "number:25"
click at [303, 669] on select "Yes - date and time Yes - date but not time Yes - time but not date No - No fle…" at bounding box center [628, 681] width 650 height 26
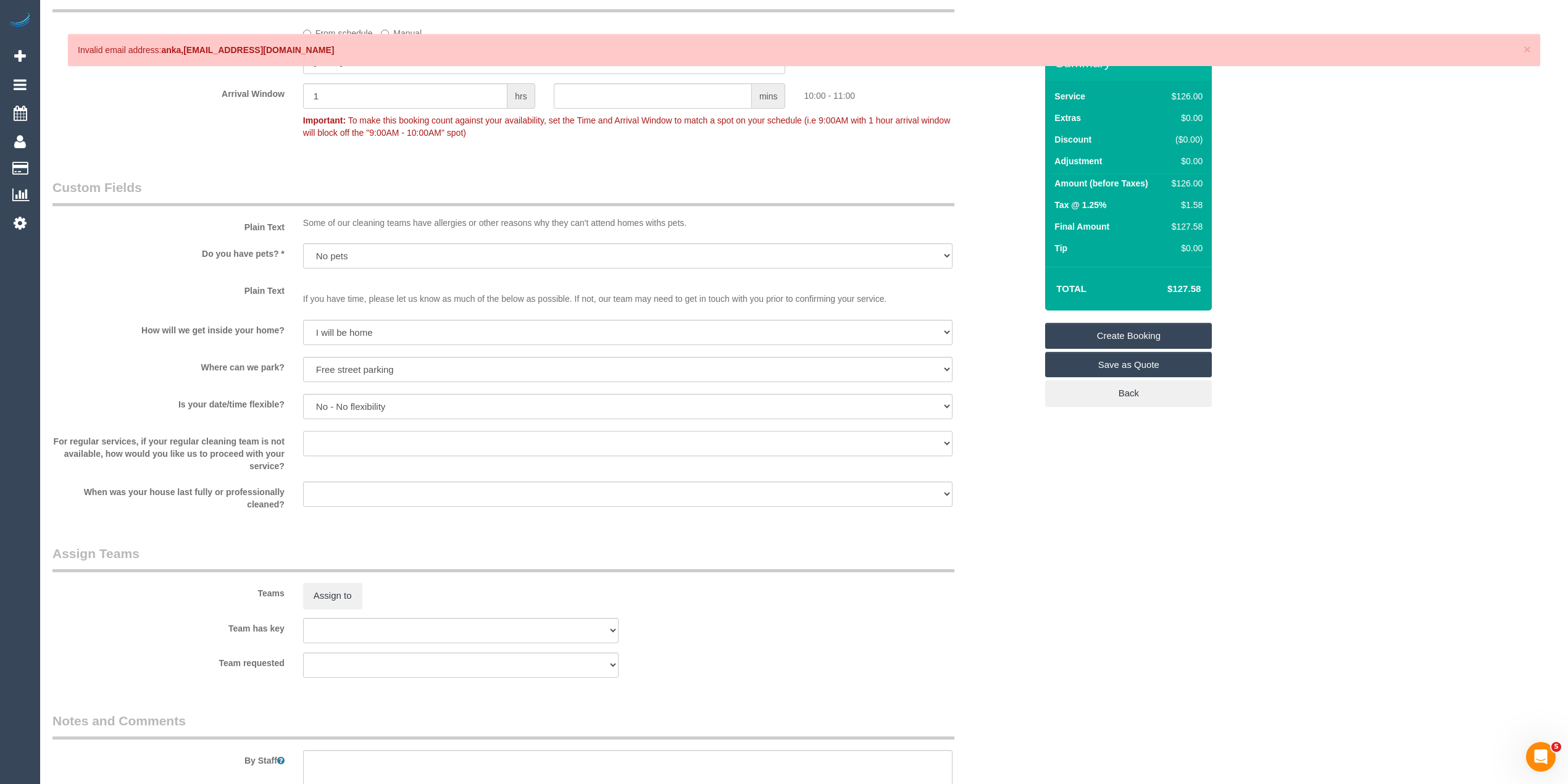
click at [331, 437] on select "Arrange a cleaner to cover and do not bother you Arrange a cleaner to cover and…" at bounding box center [628, 443] width 650 height 26
select select "number:35"
click at [303, 431] on select "Arrange a cleaner to cover and do not bother you Arrange a cleaner to cover and…" at bounding box center [628, 443] width 650 height 26
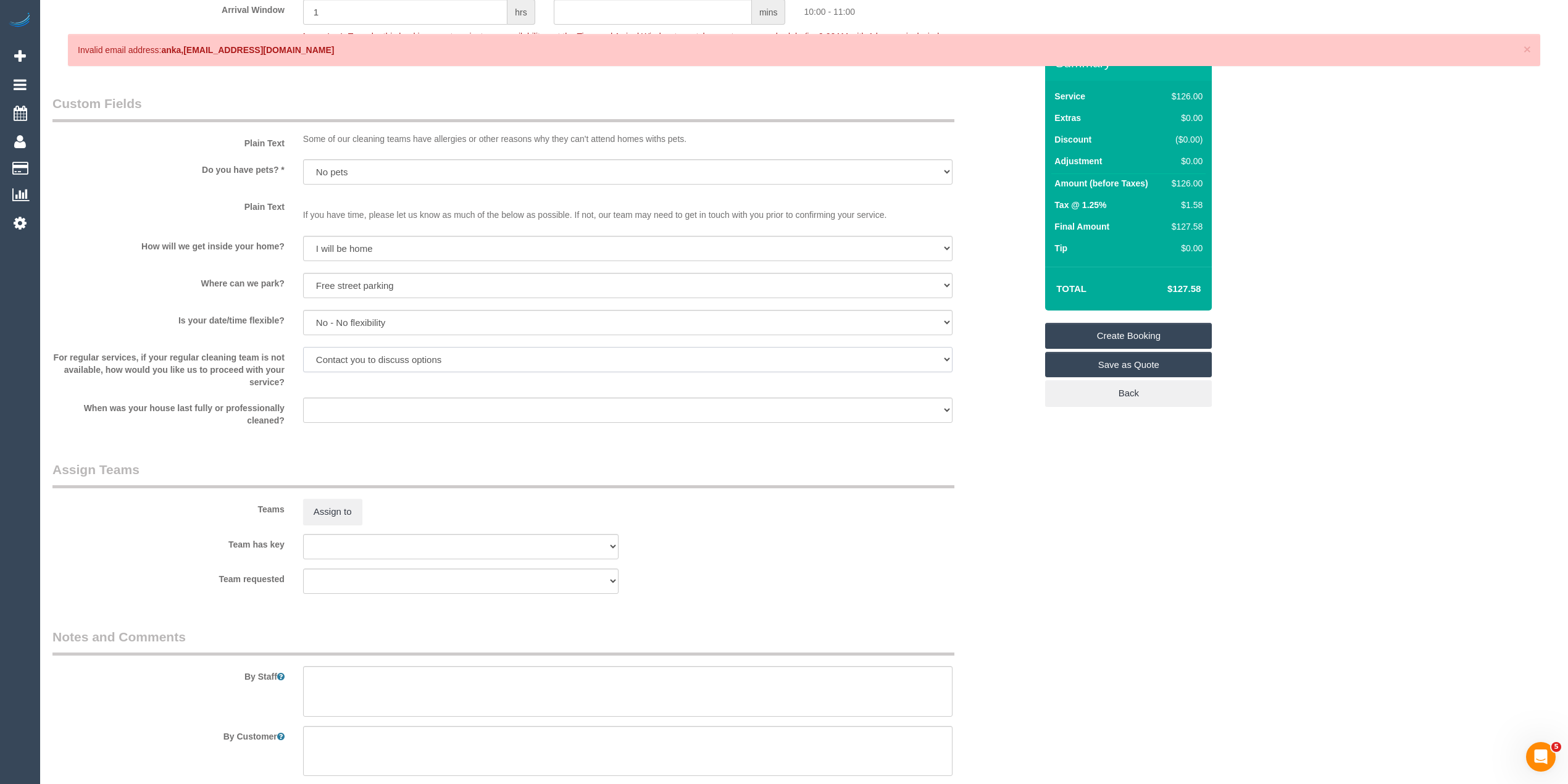
scroll to position [1112, 0]
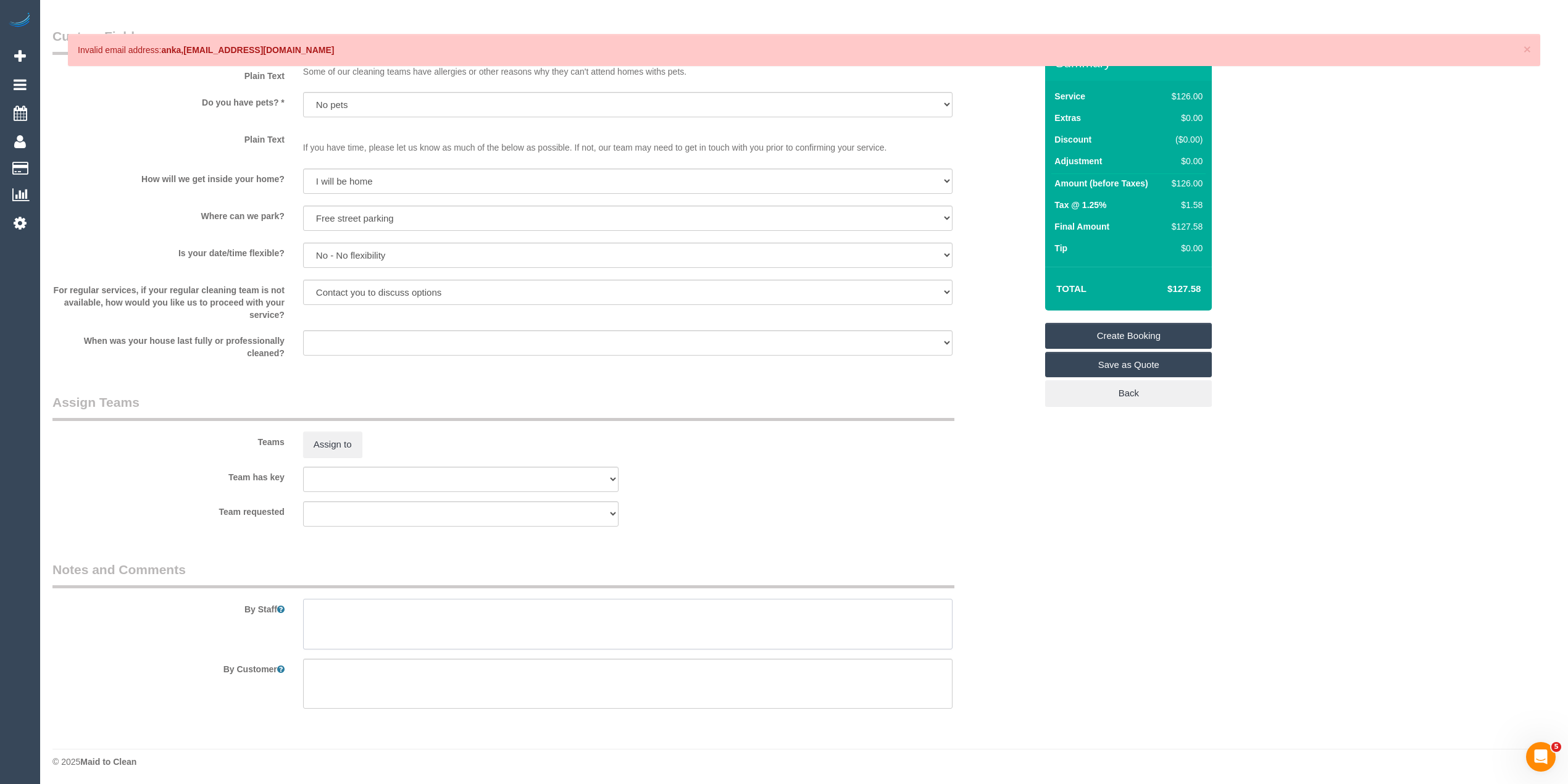
click at [391, 647] on textarea at bounding box center [628, 623] width 650 height 50
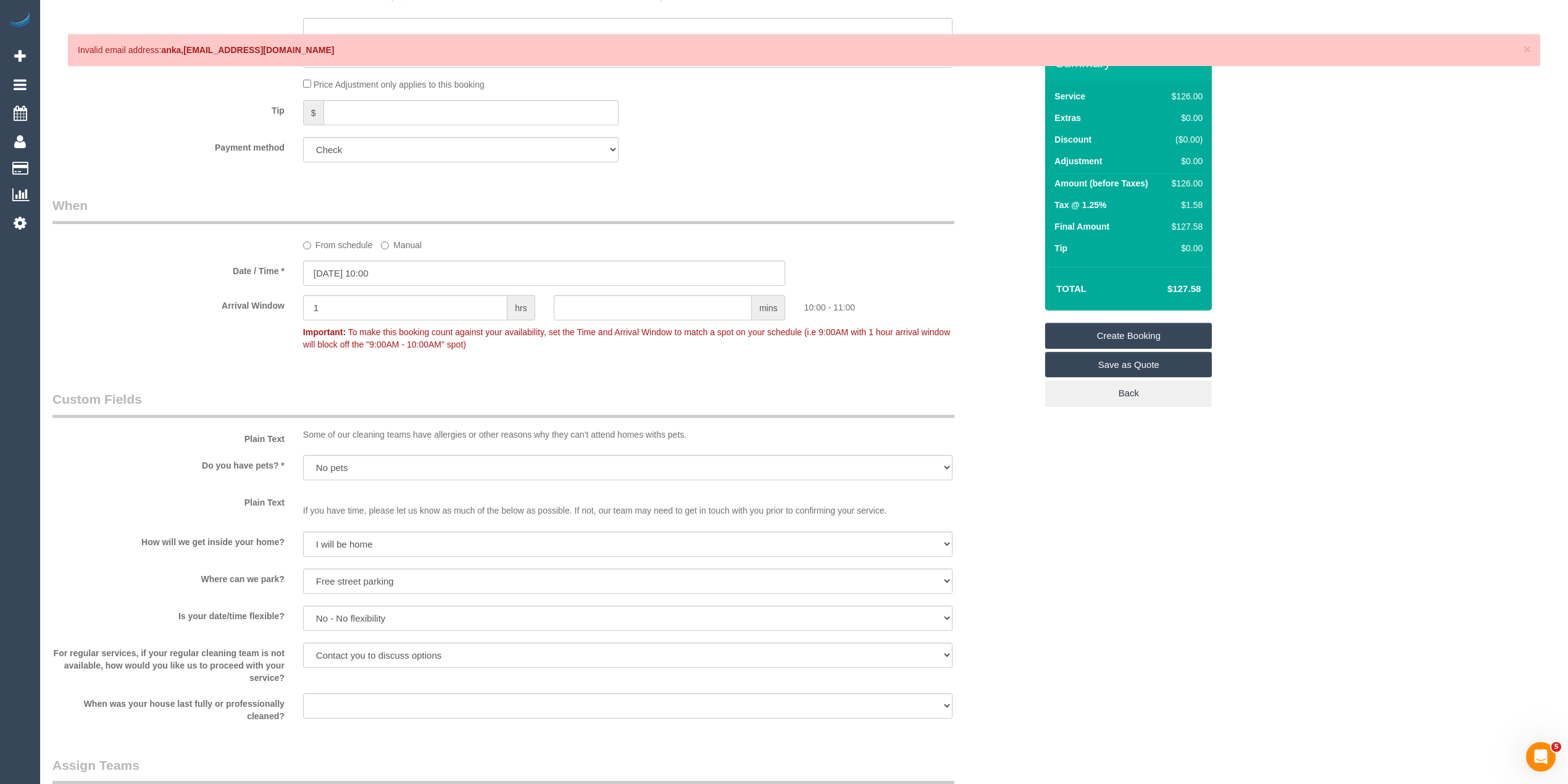
scroll to position [563, 0]
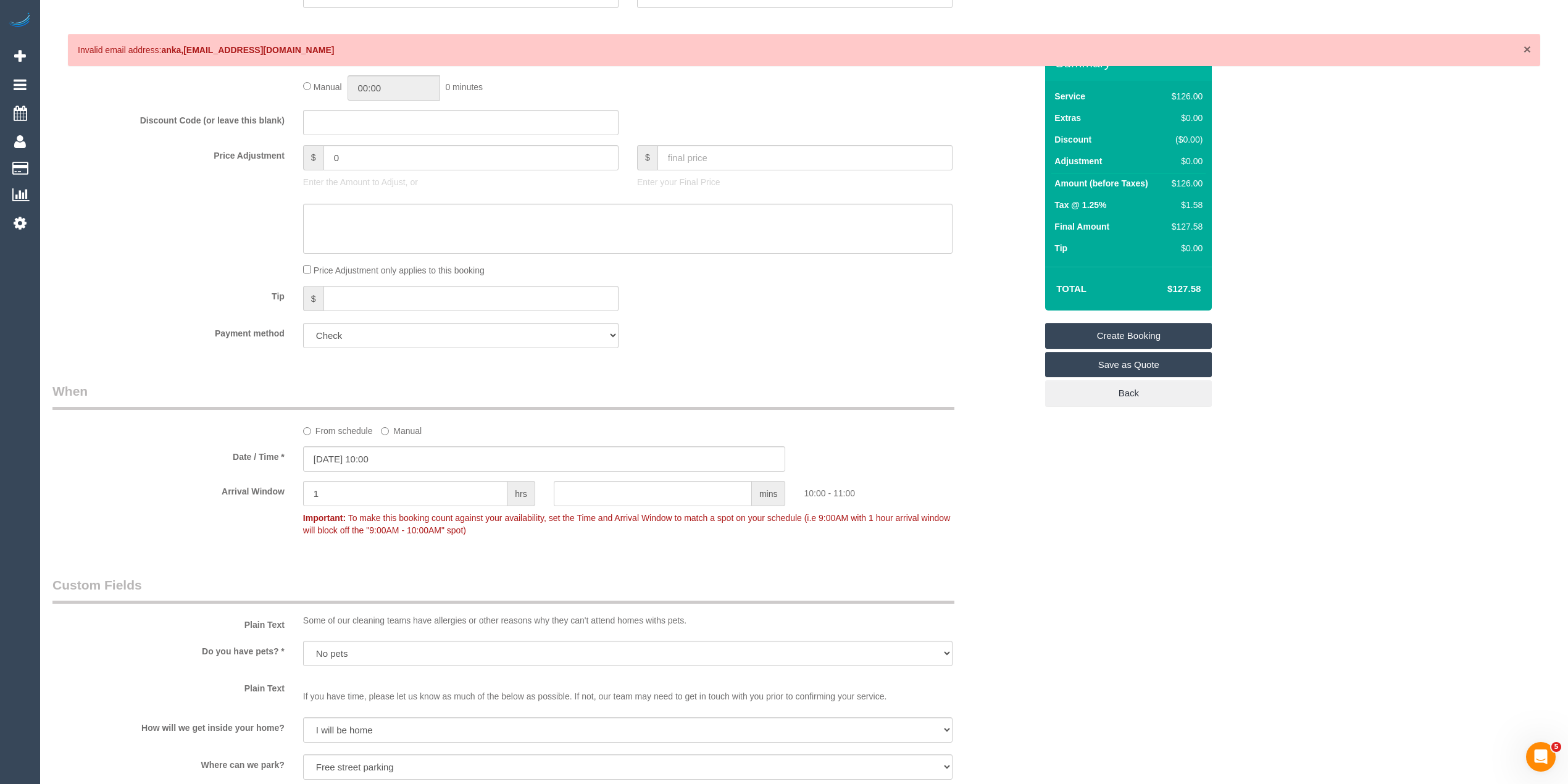
type textarea "Please ask the customer which areas they want cleaned, thank you."
click at [1523, 47] on span "×" at bounding box center [1527, 49] width 8 height 14
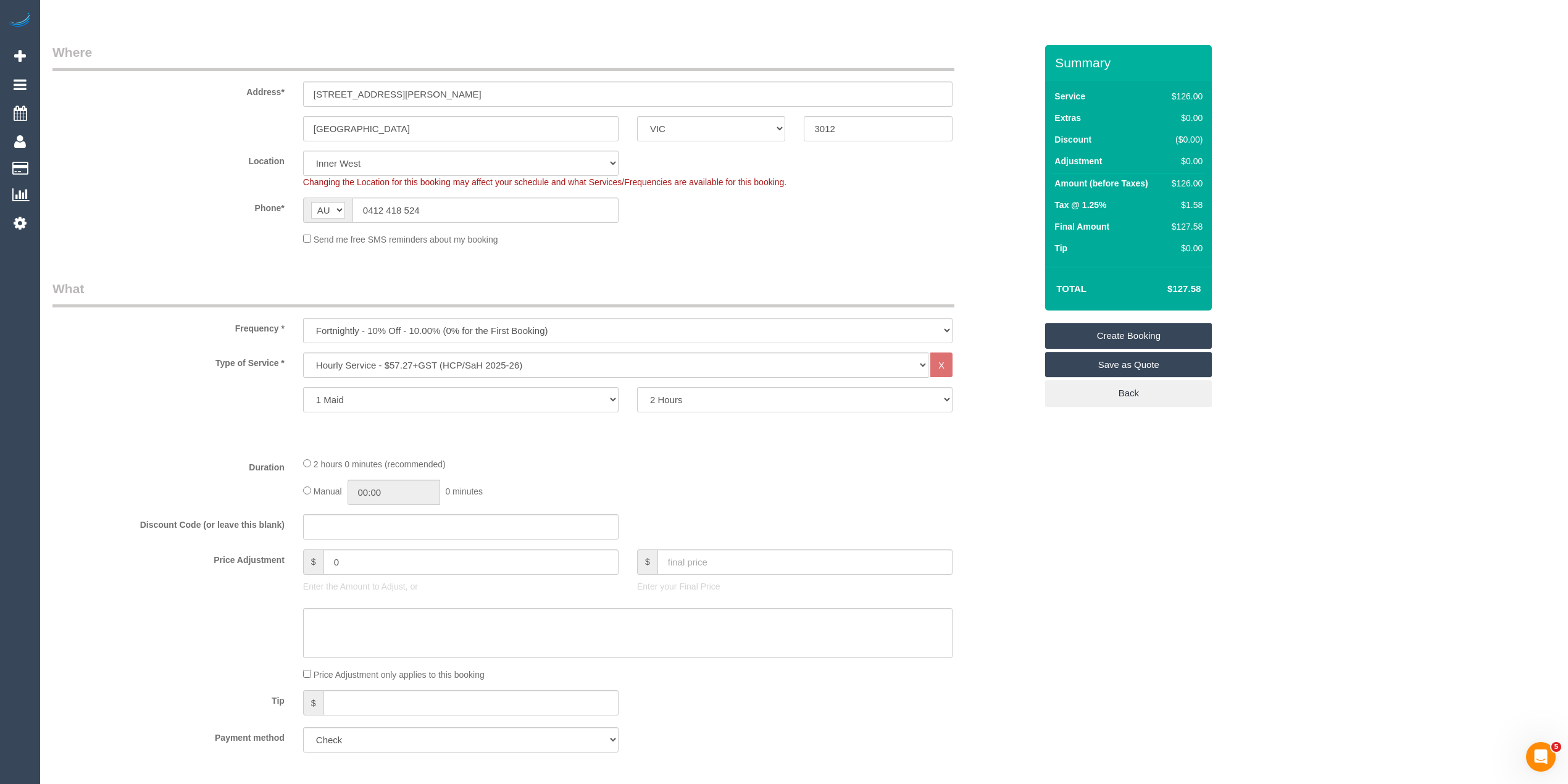
scroll to position [0, 0]
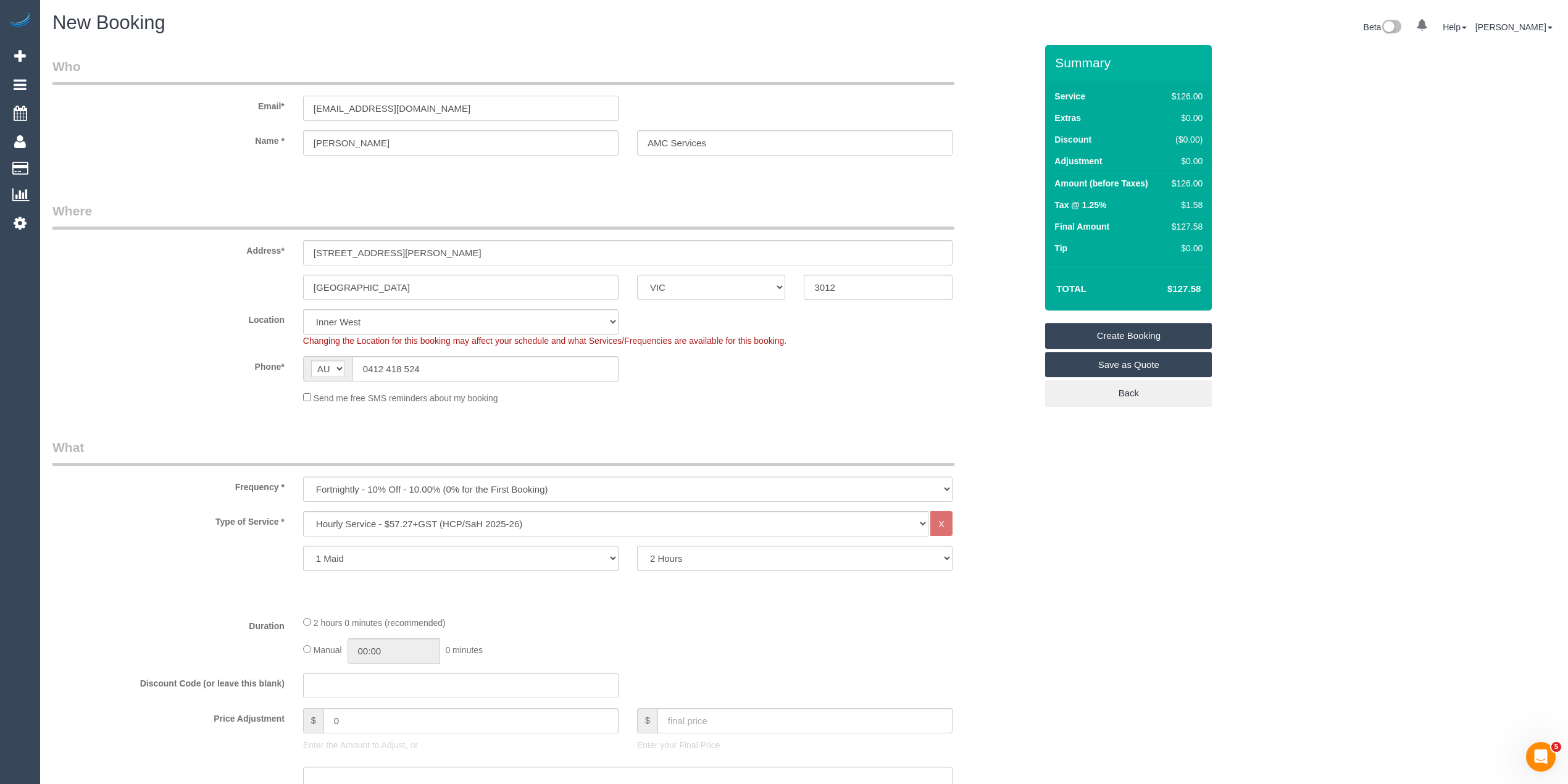
drag, startPoint x: 460, startPoint y: 109, endPoint x: 208, endPoint y: 71, distance: 254.8
click at [208, 71] on fieldset "Who Email* anka.amcservices@fake.com Name * Mrs. Anka Vranic AMC Services" at bounding box center [544, 117] width 983 height 120
click at [1124, 324] on link "Create Booking" at bounding box center [1128, 335] width 167 height 26
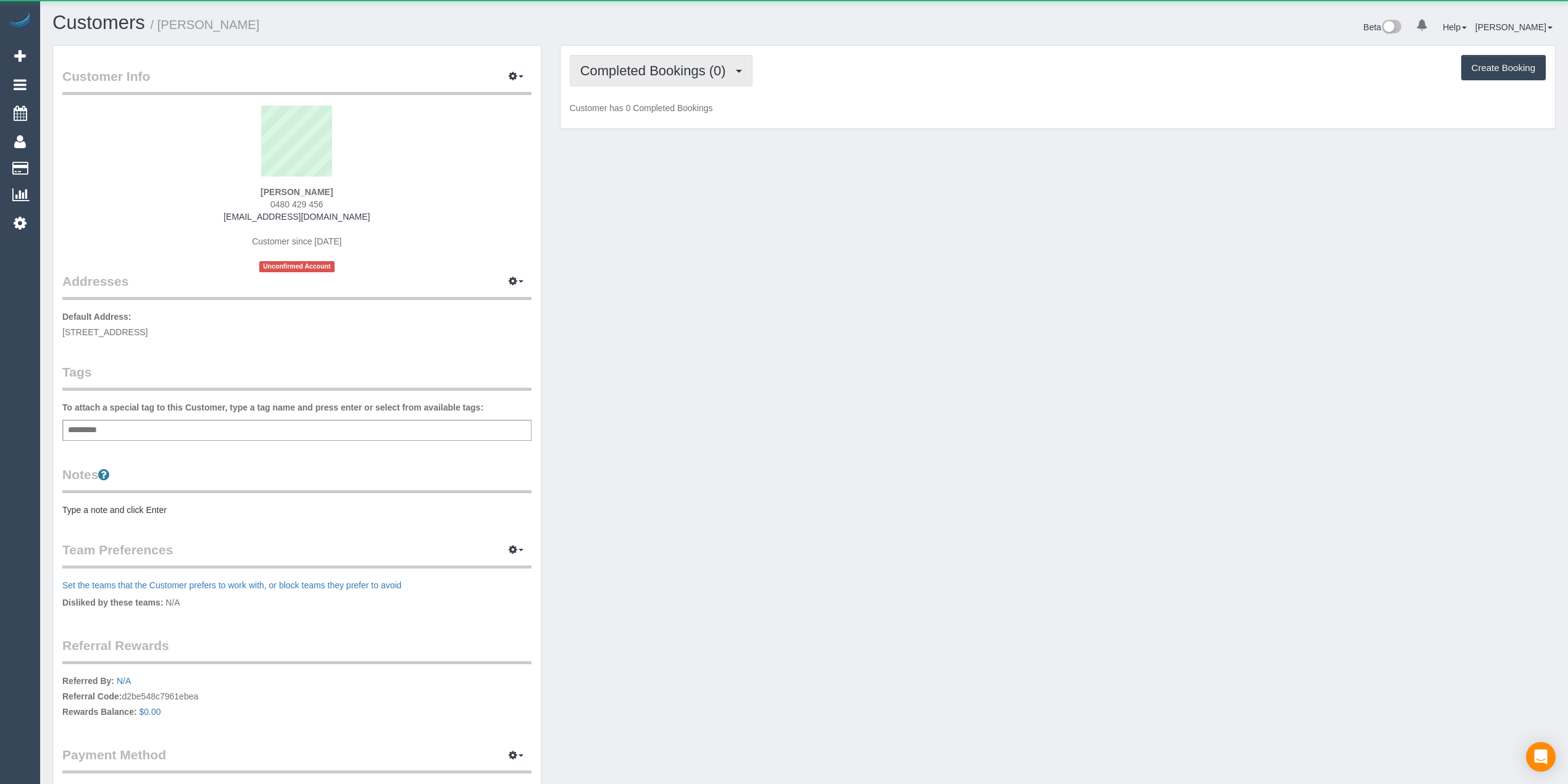
click at [637, 64] on span "Completed Bookings (0)" at bounding box center [655, 70] width 151 height 15
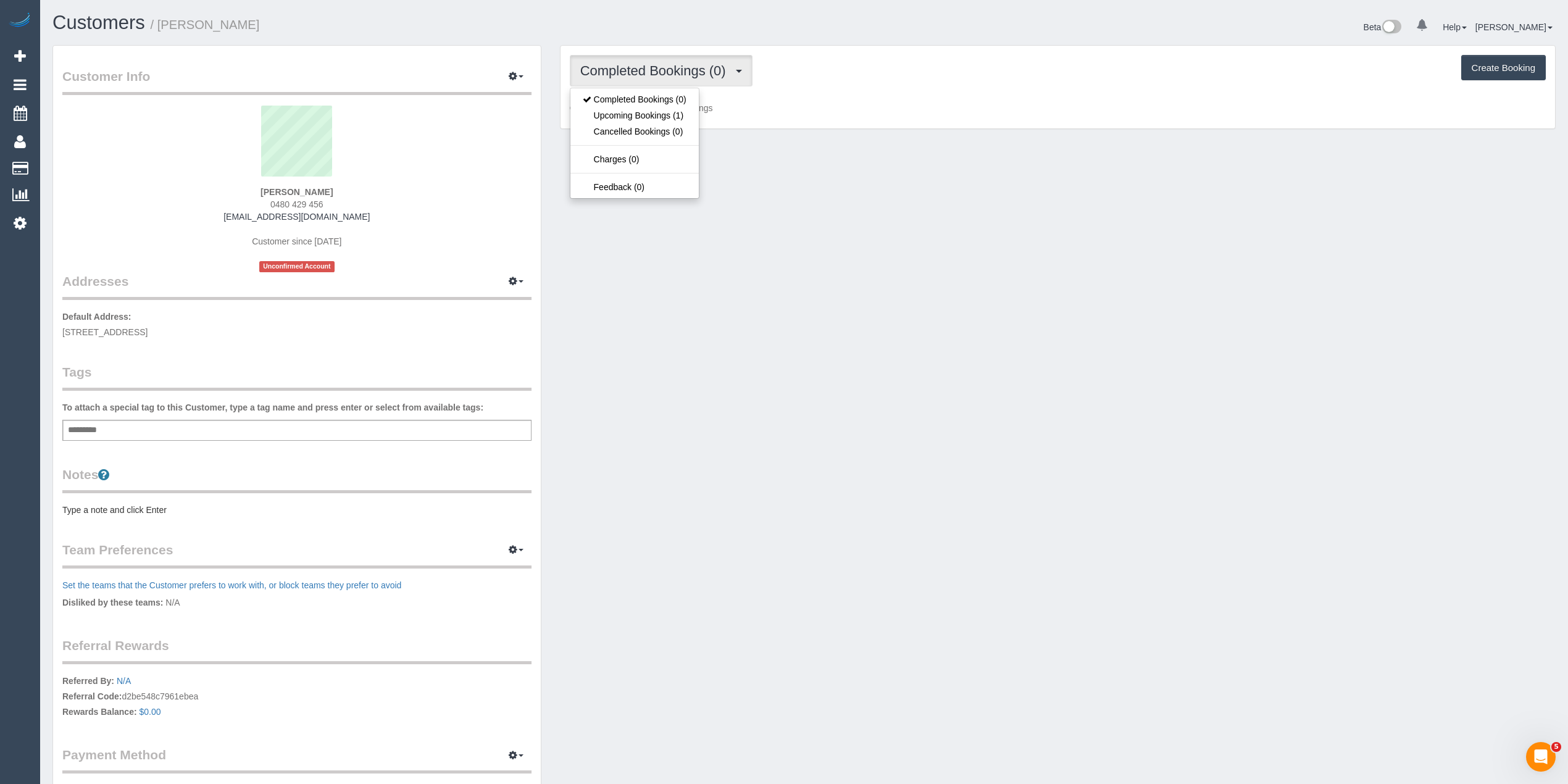
click at [179, 430] on div "Add a tag" at bounding box center [296, 431] width 469 height 21
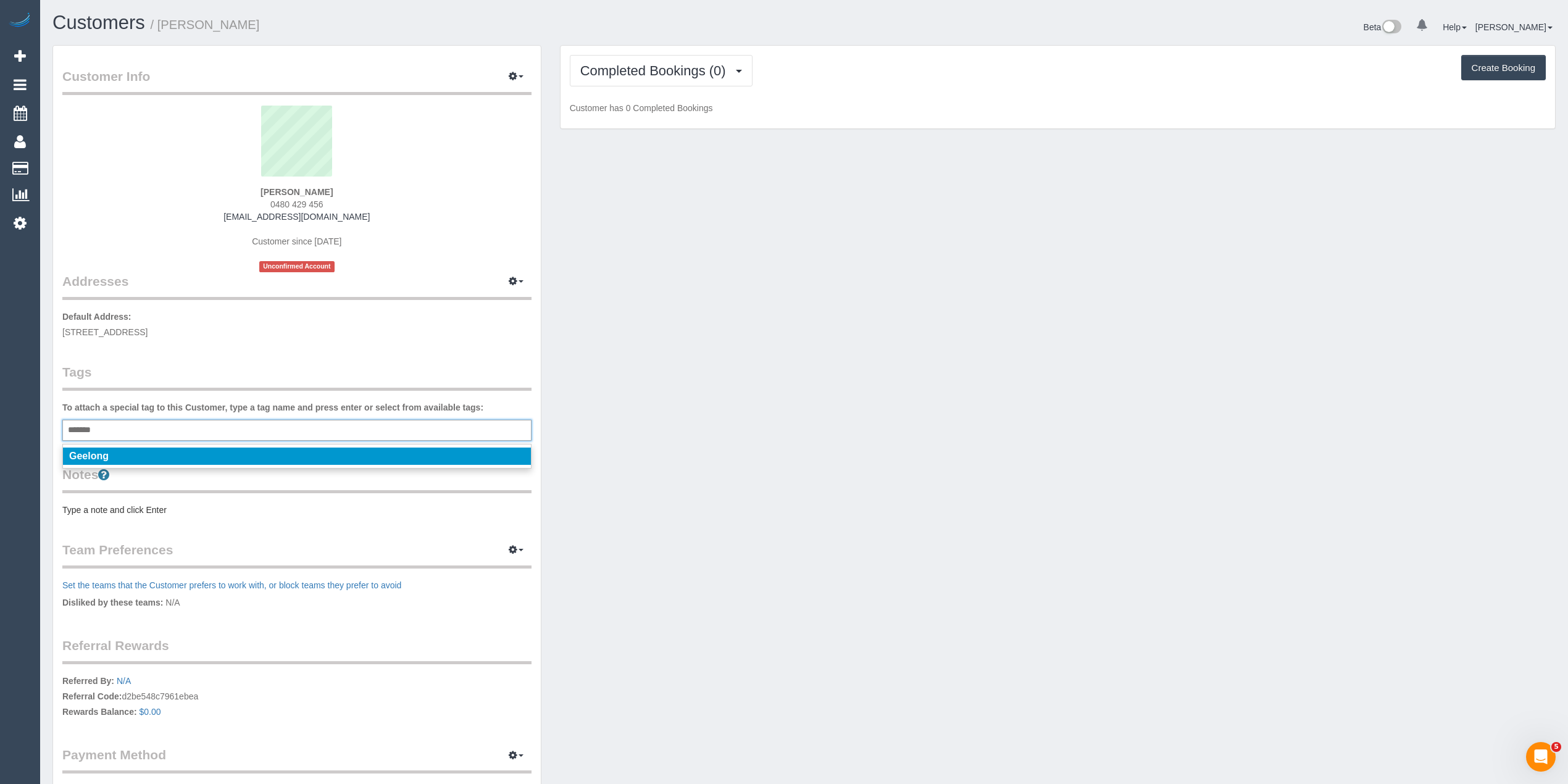
type input "*******"
click at [146, 444] on div "Geelong" at bounding box center [296, 456] width 469 height 25
click at [151, 464] on div "Geelong" at bounding box center [296, 456] width 469 height 25
click at [147, 452] on li "Geelong" at bounding box center [296, 456] width 468 height 17
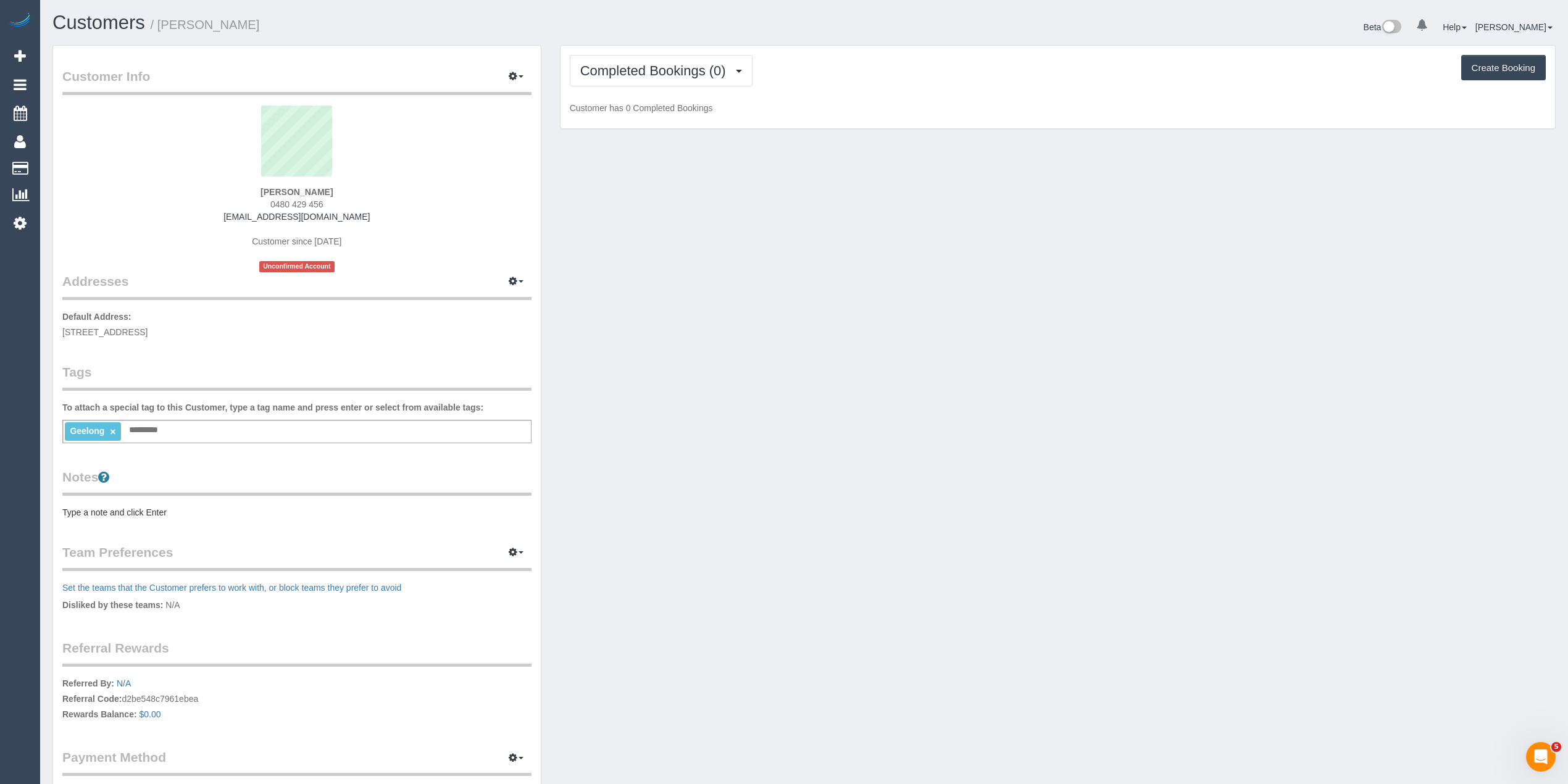
click at [111, 506] on pre "Type a note and click Enter" at bounding box center [296, 512] width 469 height 12
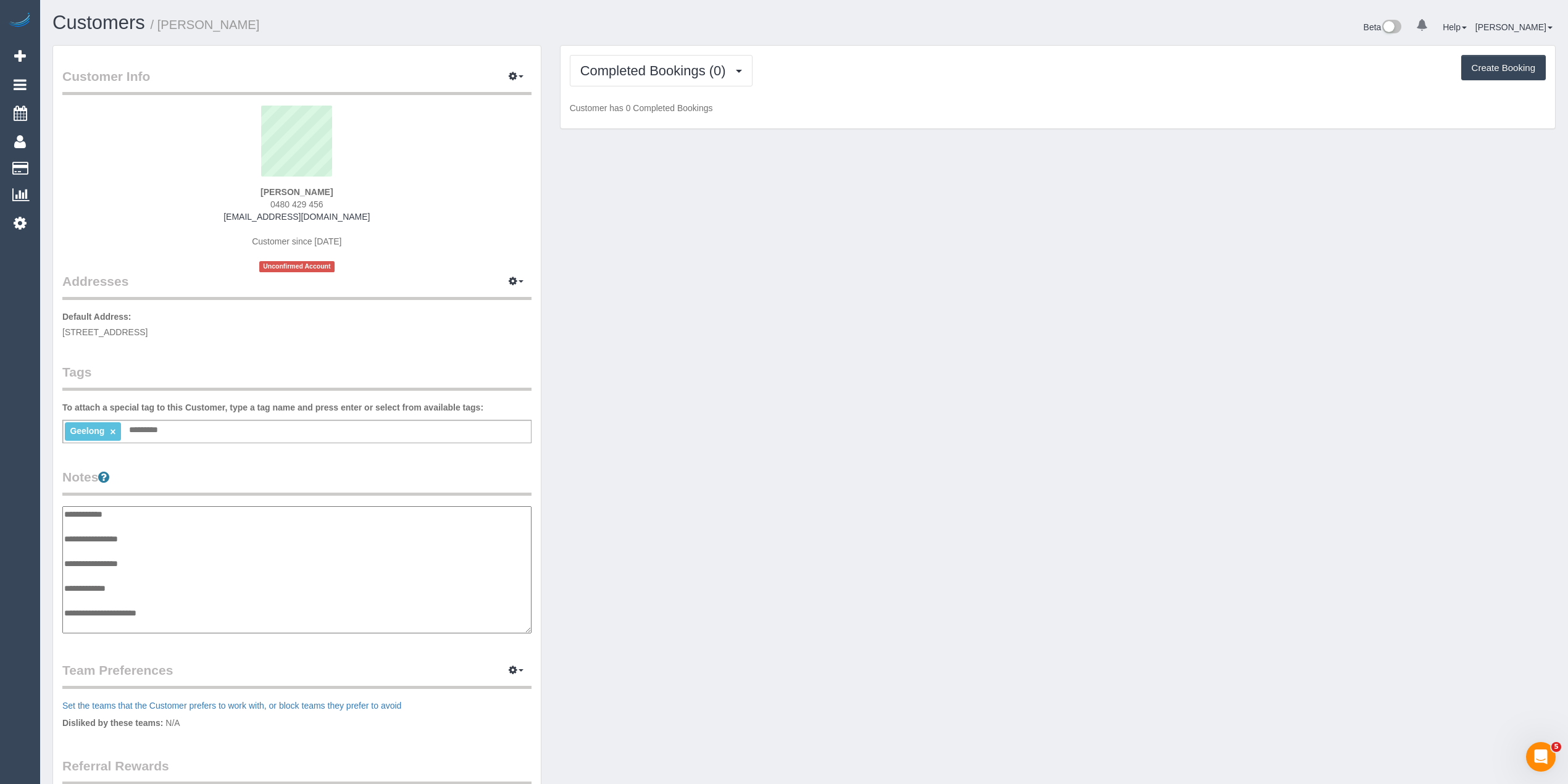
scroll to position [10, 0]
type textarea "**********"
click at [621, 66] on span "Completed Bookings (0)" at bounding box center [655, 70] width 151 height 15
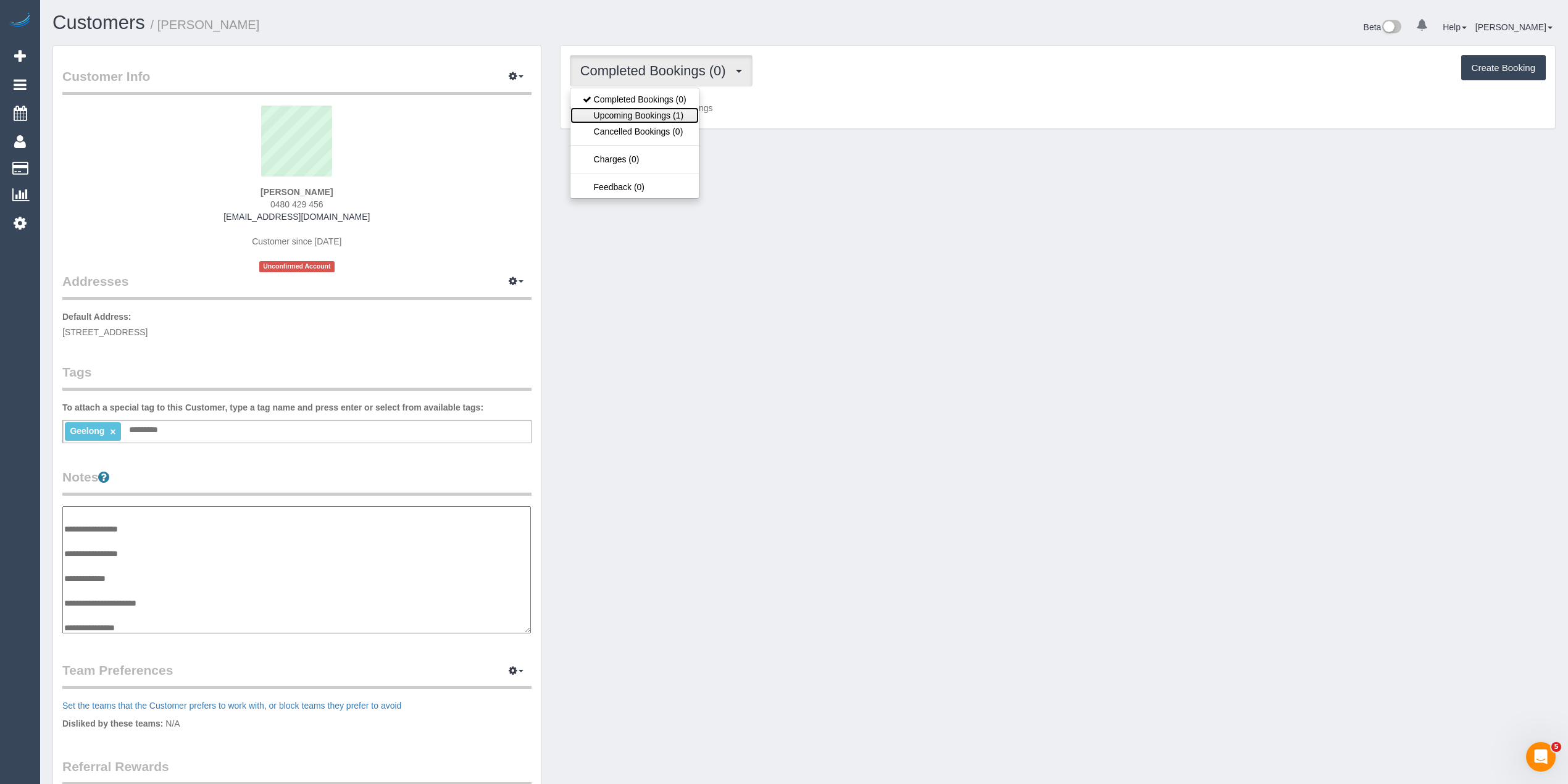
click at [643, 116] on link "Upcoming Bookings (1)" at bounding box center [634, 115] width 129 height 16
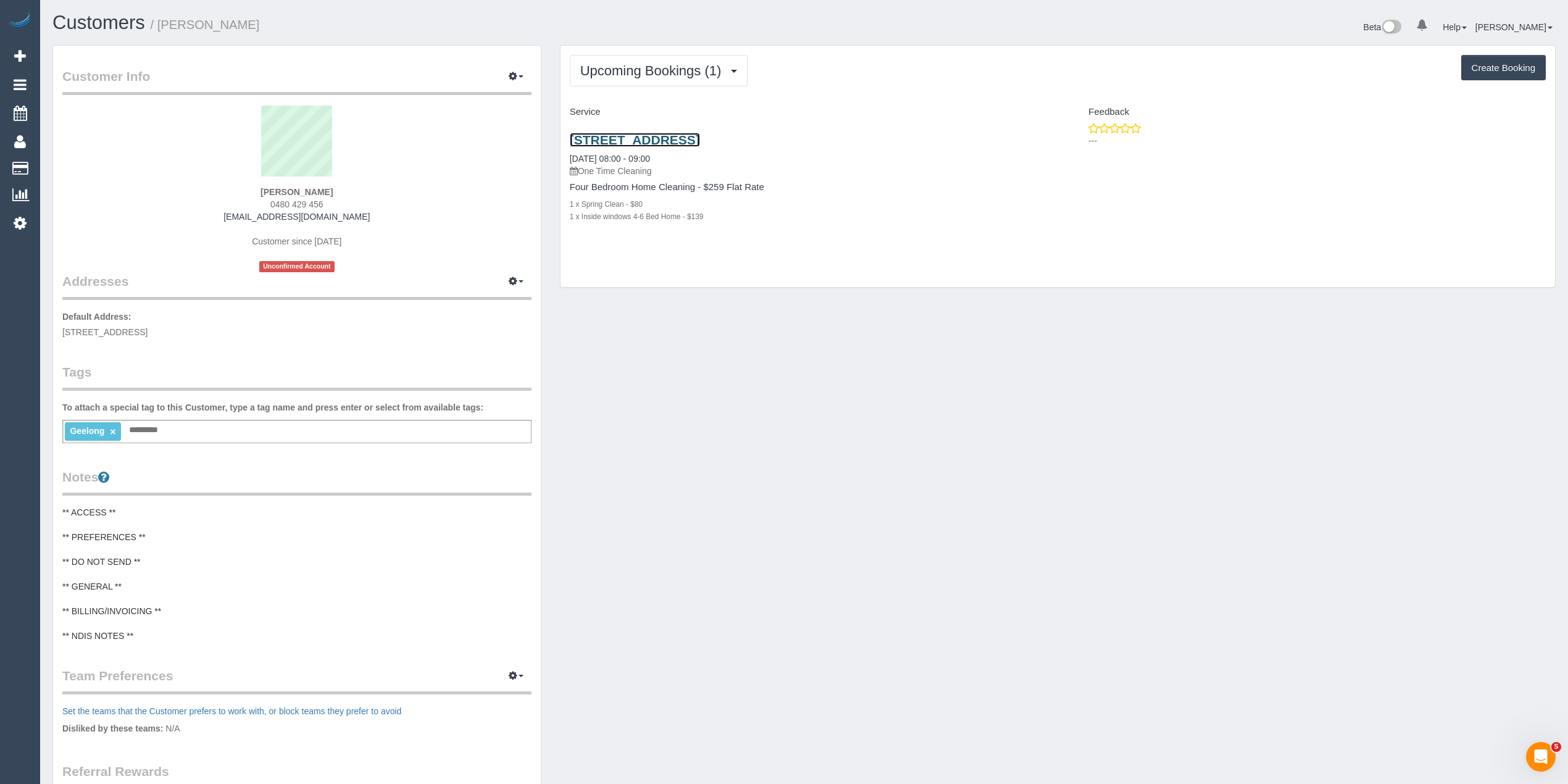
click at [689, 138] on link "6 Pinto Way, Highton, VIC 3216" at bounding box center [634, 139] width 131 height 14
click at [660, 63] on span "Upcoming Bookings (1)" at bounding box center [653, 70] width 148 height 15
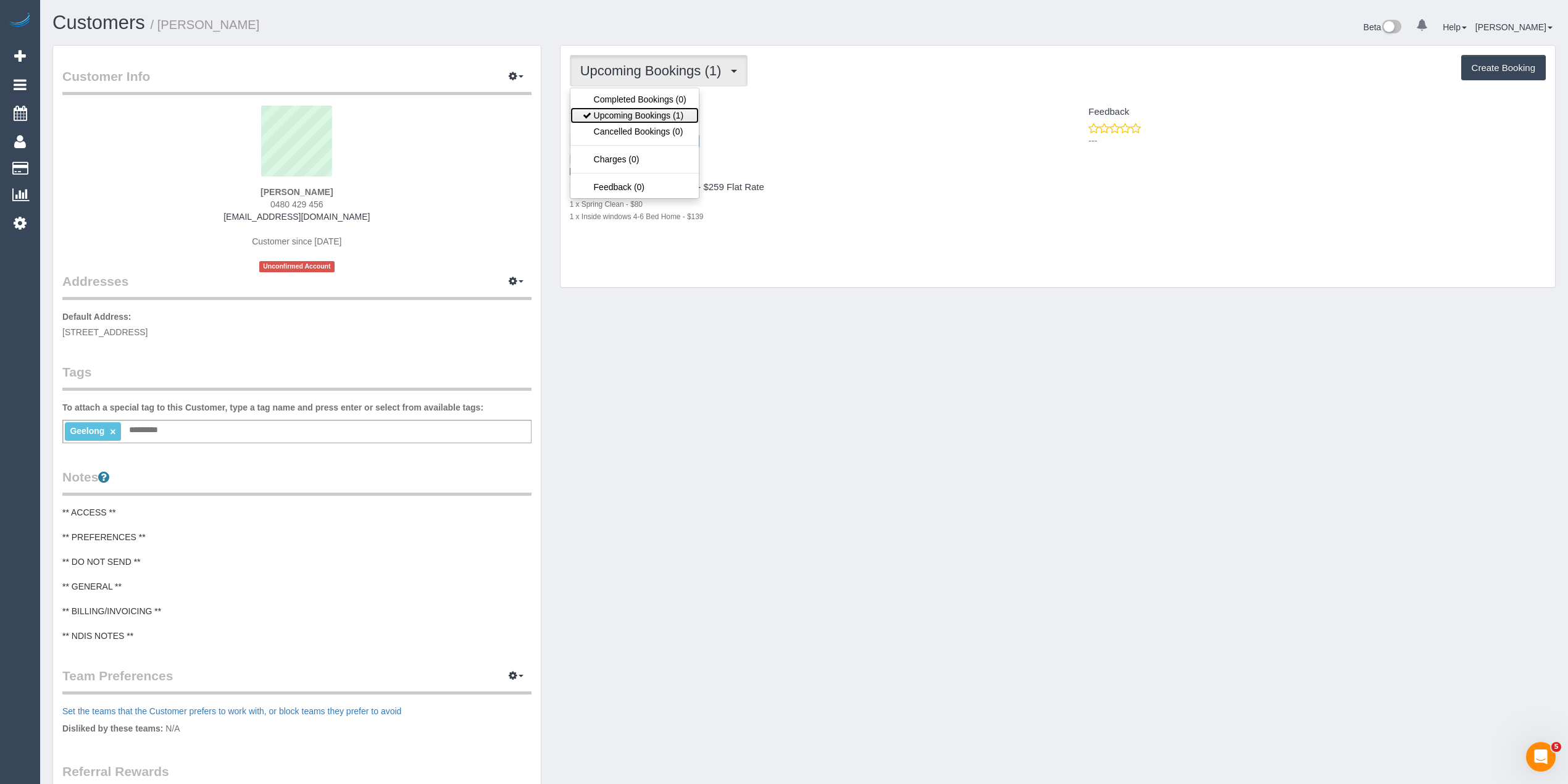
click at [677, 111] on link "Upcoming Bookings (1)" at bounding box center [634, 115] width 129 height 16
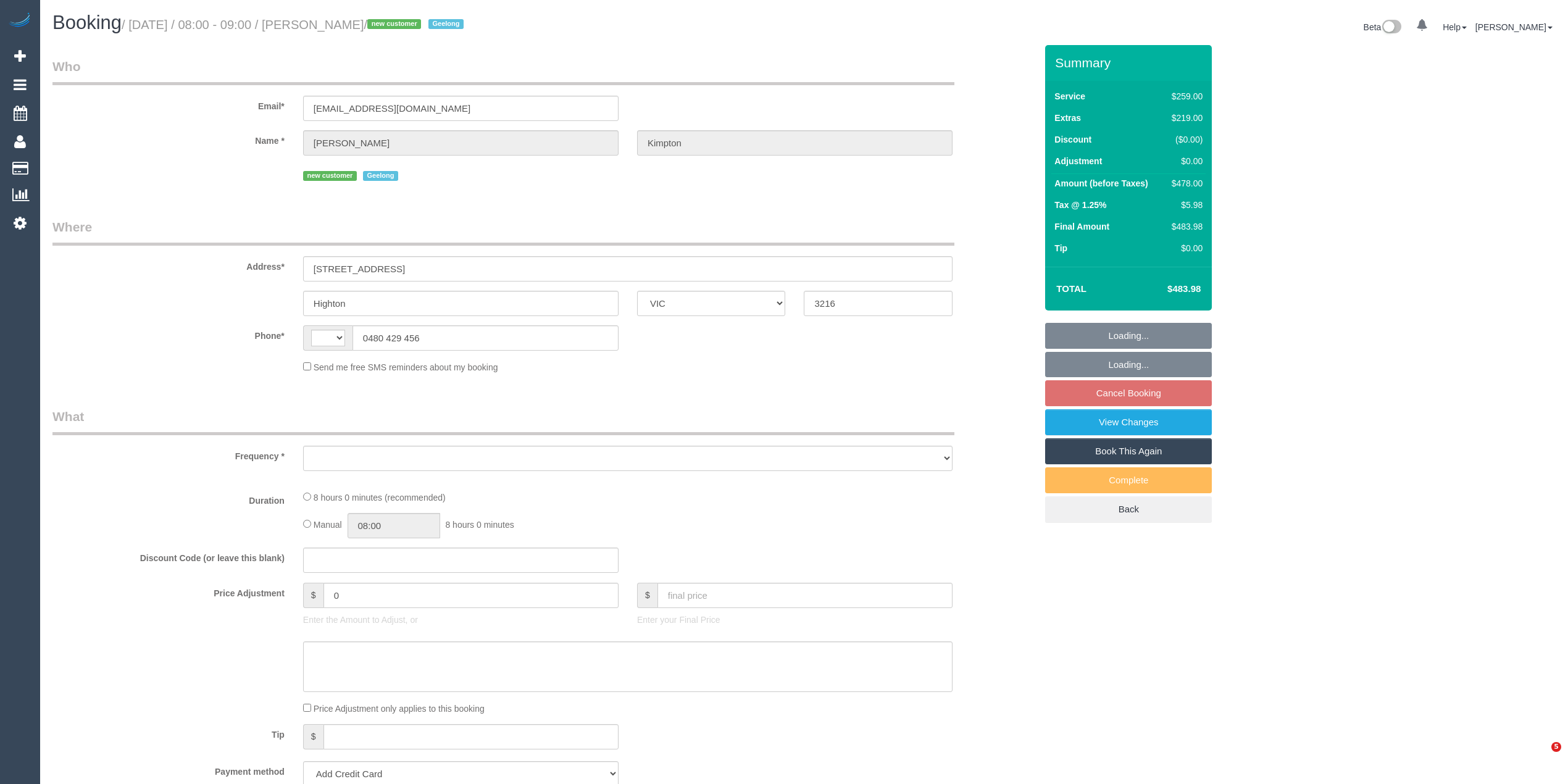
select select "VIC"
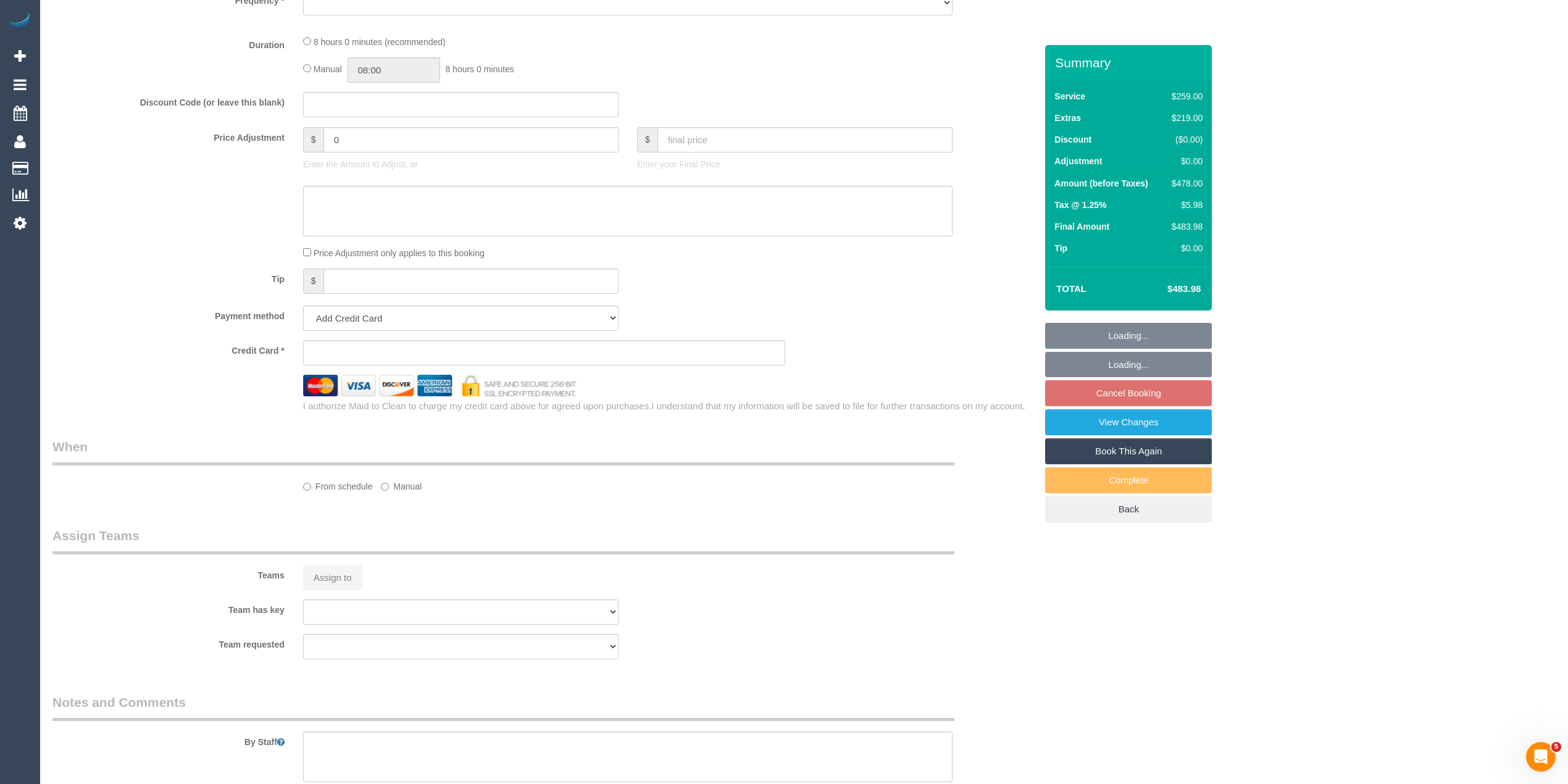
select select "object:291"
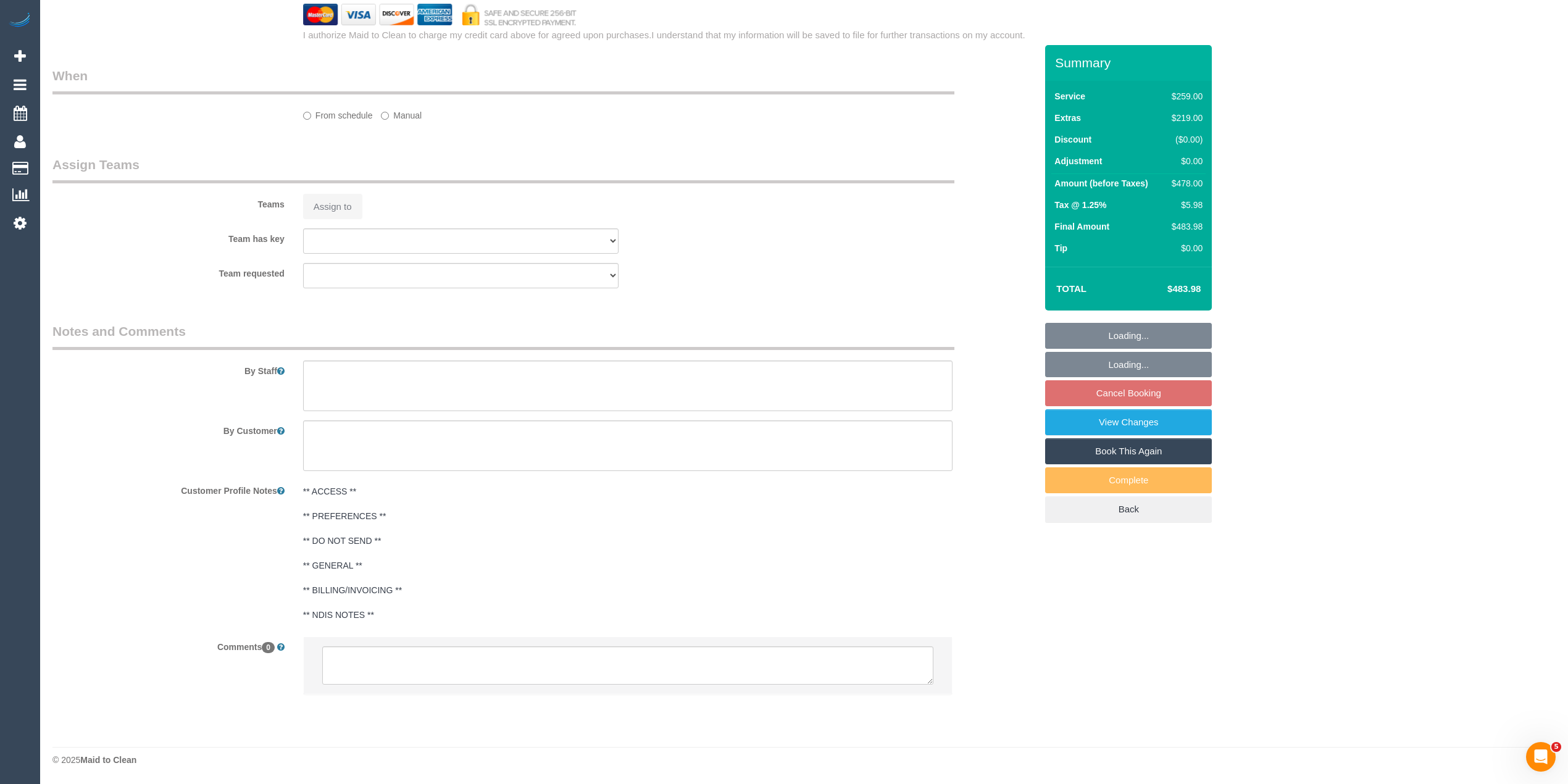
select select "number:28"
select select "number:14"
select select "number:19"
select select "number:22"
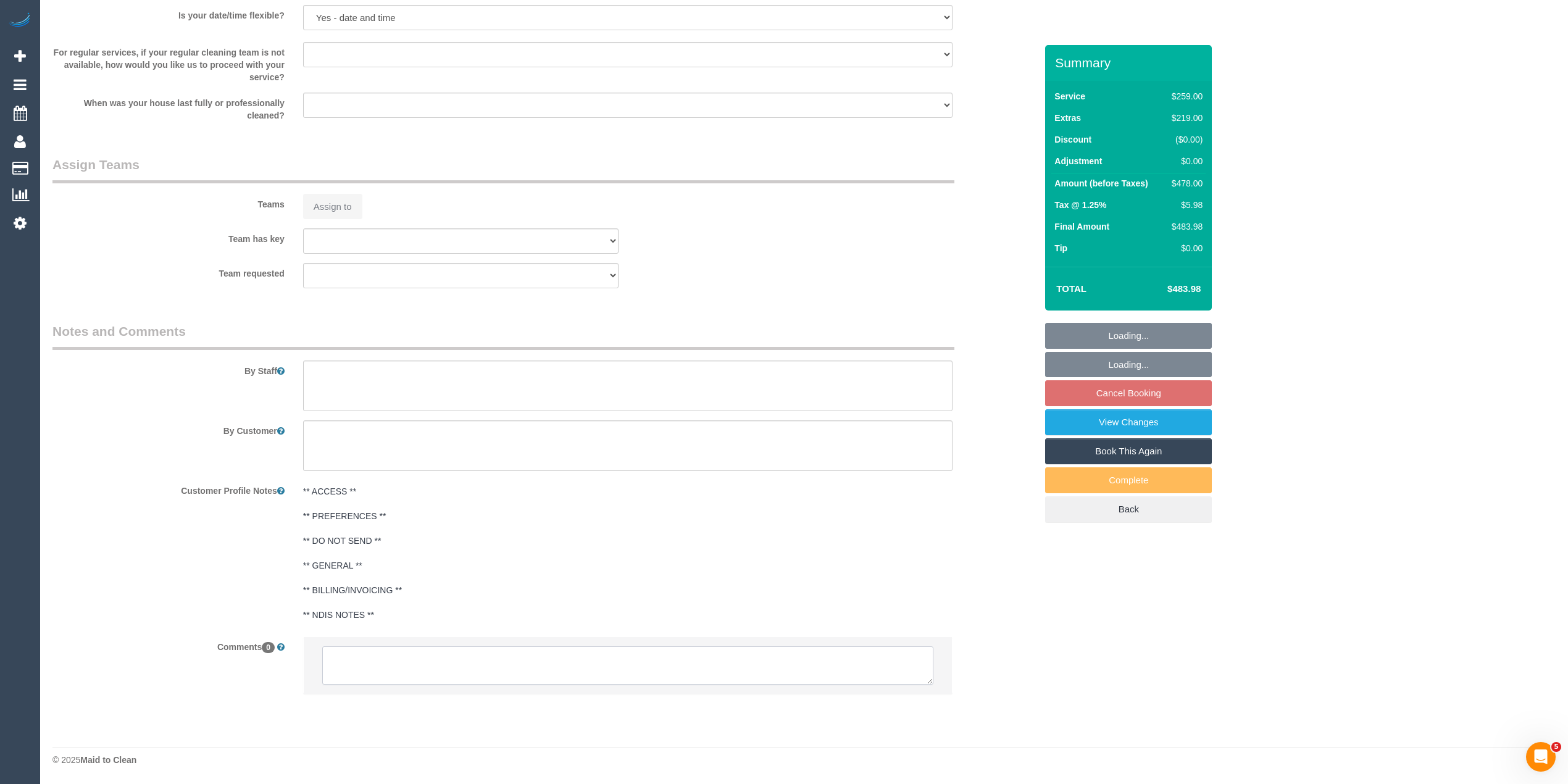
select select "object:888"
select select "string:AU"
select select "string:stripe-pm_1SINTW2GScqysDRVkoXLX4Xp"
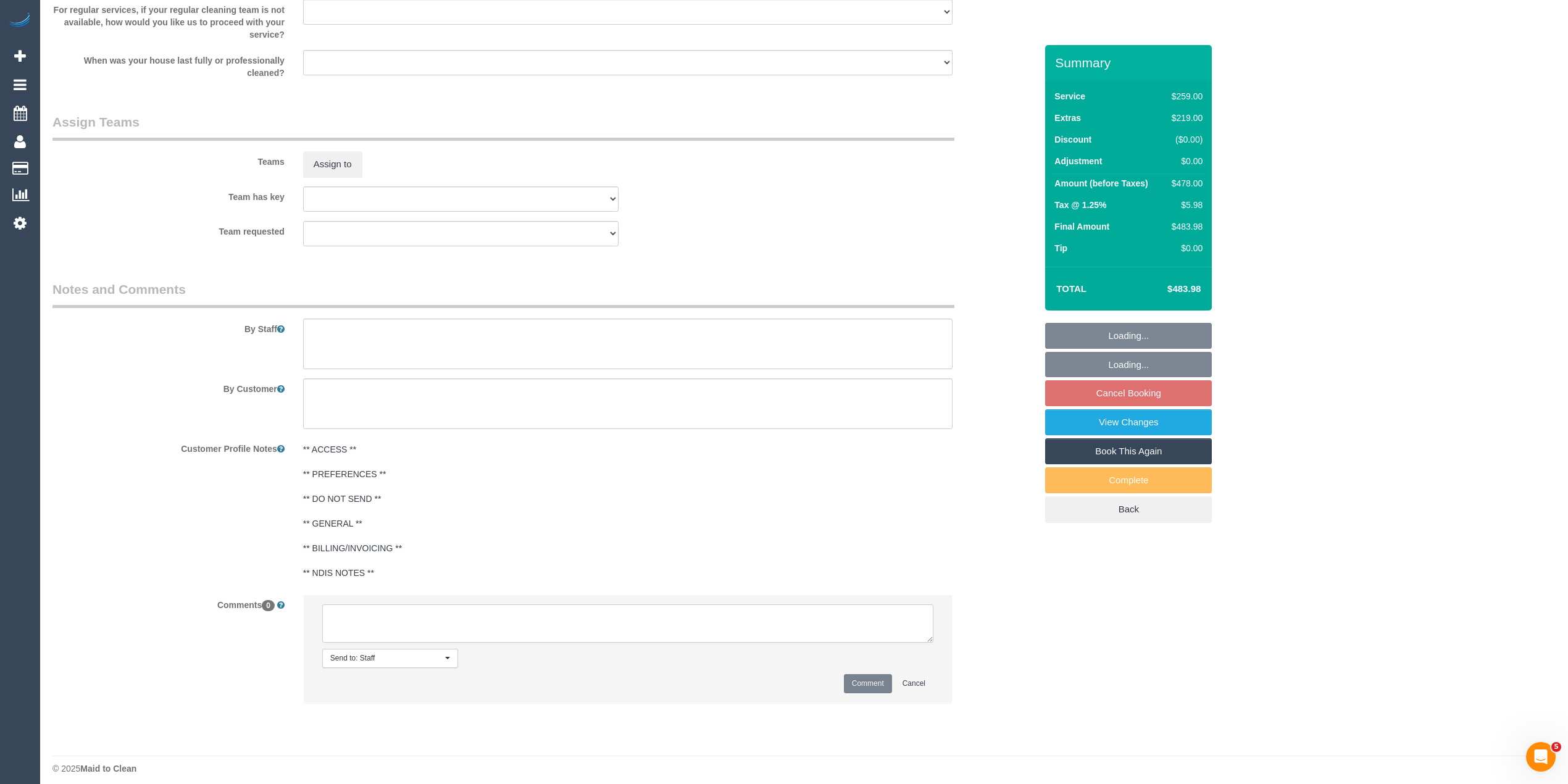
scroll to position [1844, 0]
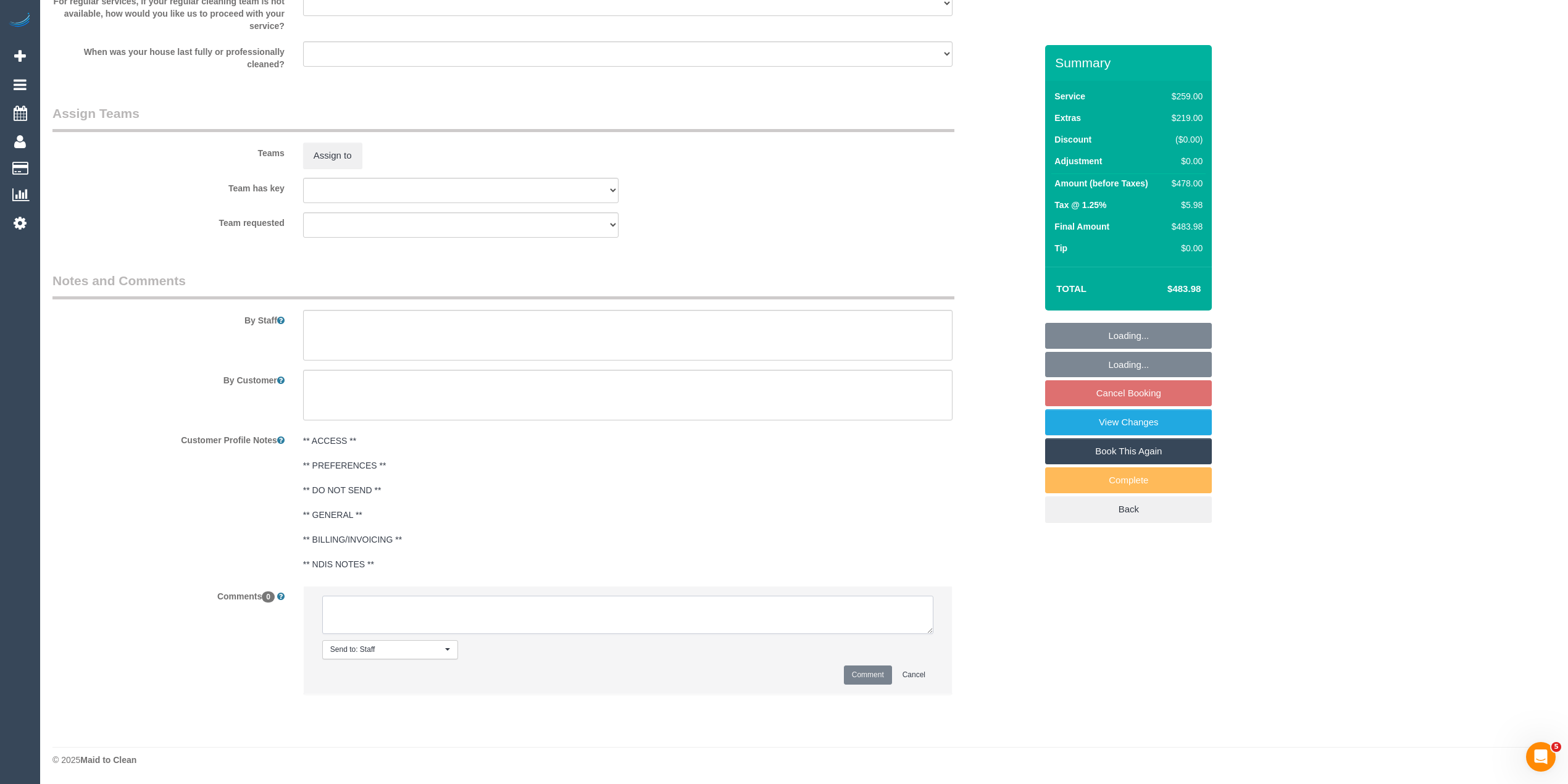
click at [401, 605] on textarea at bounding box center [627, 614] width 611 height 38
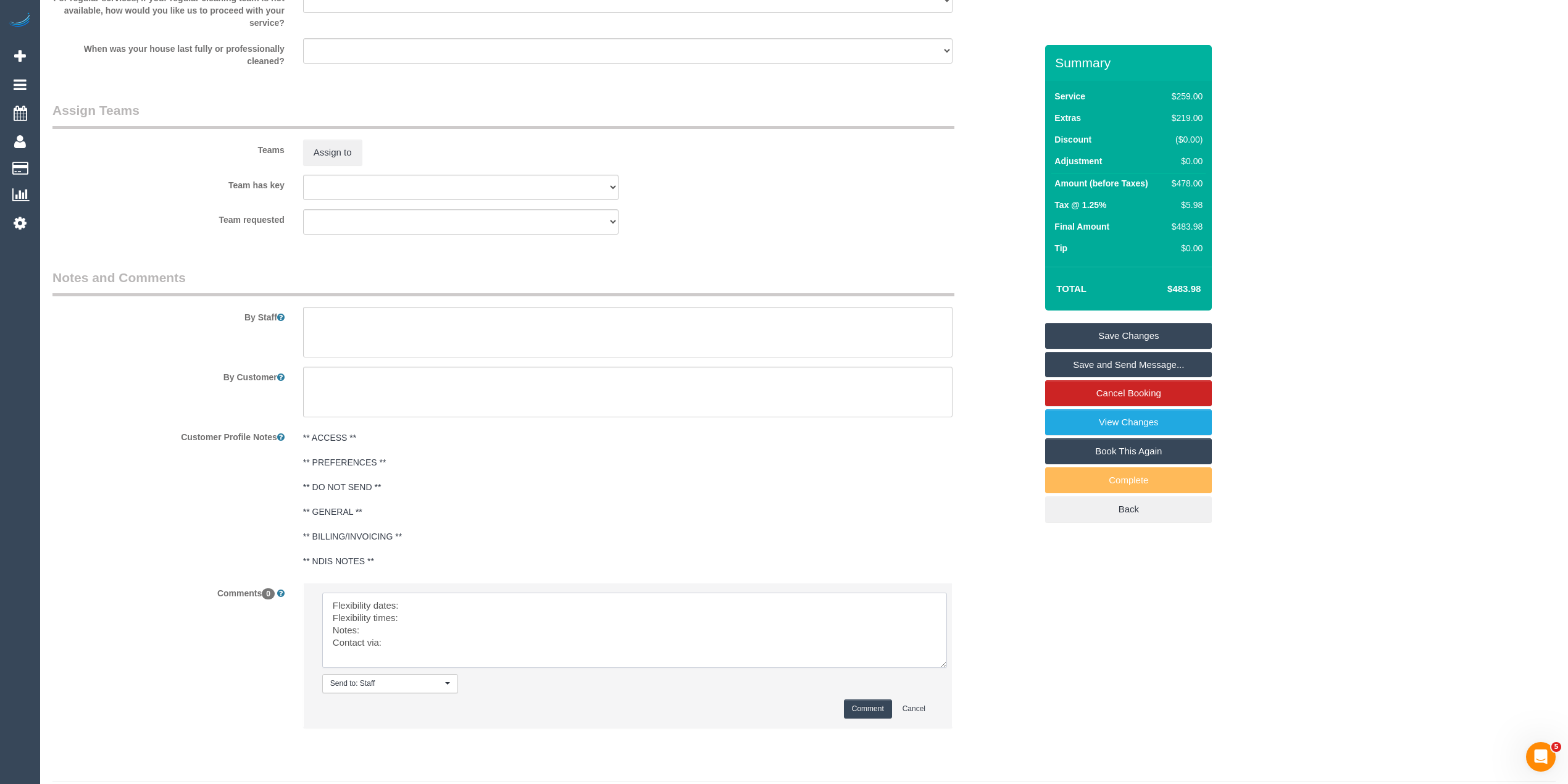
drag, startPoint x: 925, startPoint y: 623, endPoint x: 726, endPoint y: 655, distance: 201.6
click at [940, 668] on textarea at bounding box center [634, 630] width 625 height 75
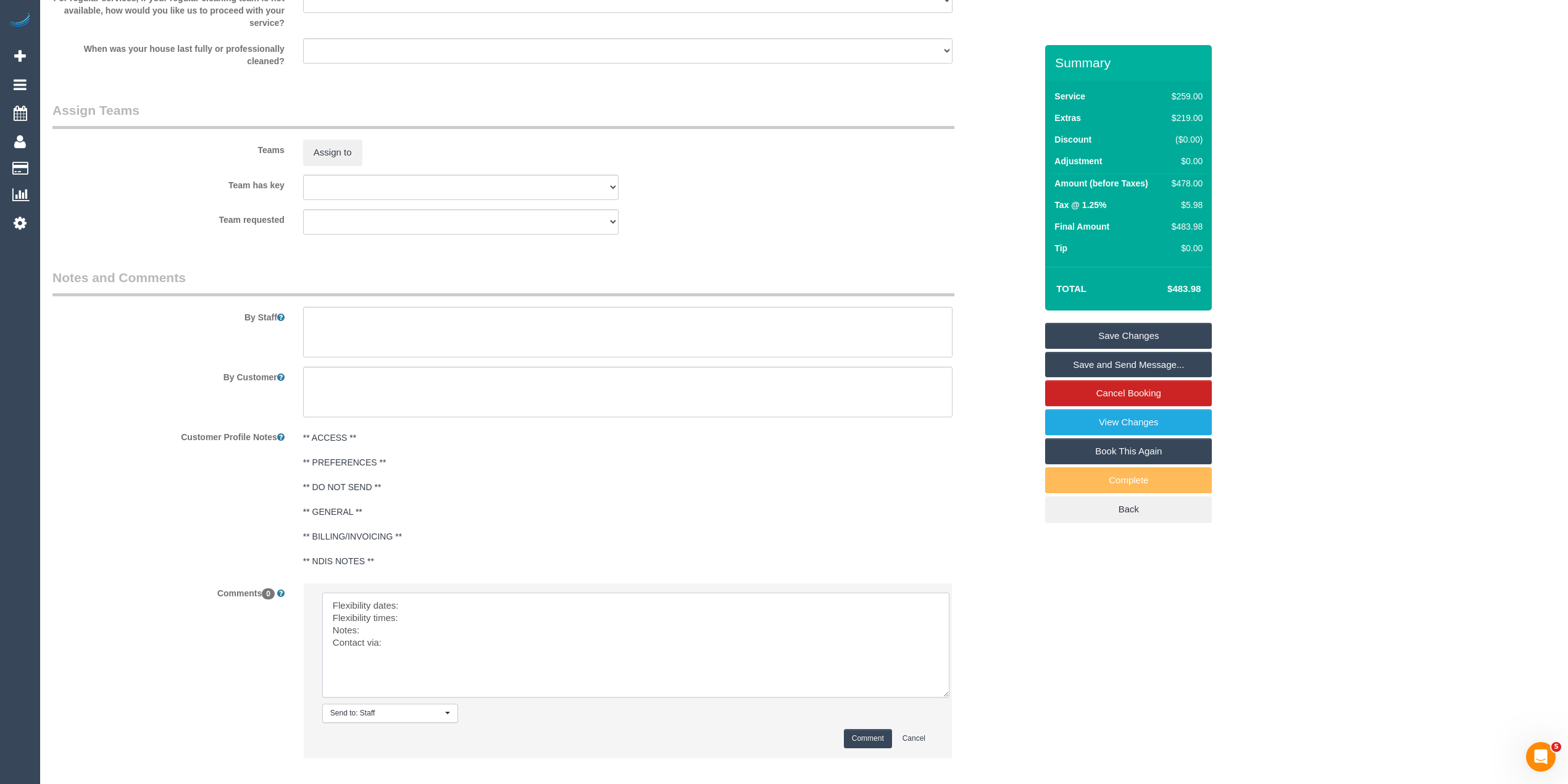
click at [451, 606] on textarea at bounding box center [635, 645] width 627 height 105
click at [426, 618] on textarea at bounding box center [635, 645] width 627 height 105
click at [416, 629] on textarea at bounding box center [635, 645] width 627 height 105
click at [417, 642] on textarea at bounding box center [635, 645] width 627 height 105
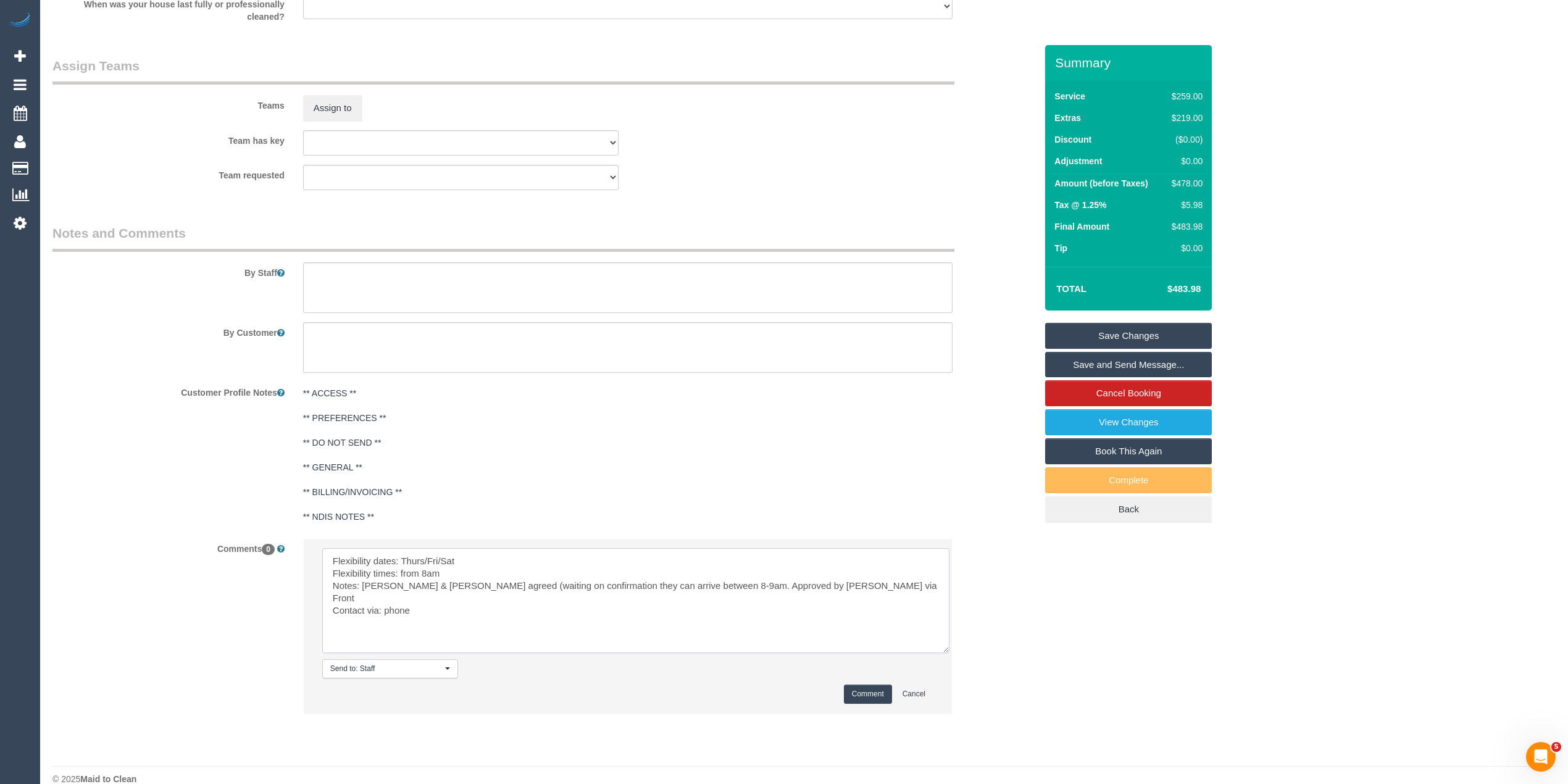
scroll to position [1910, 0]
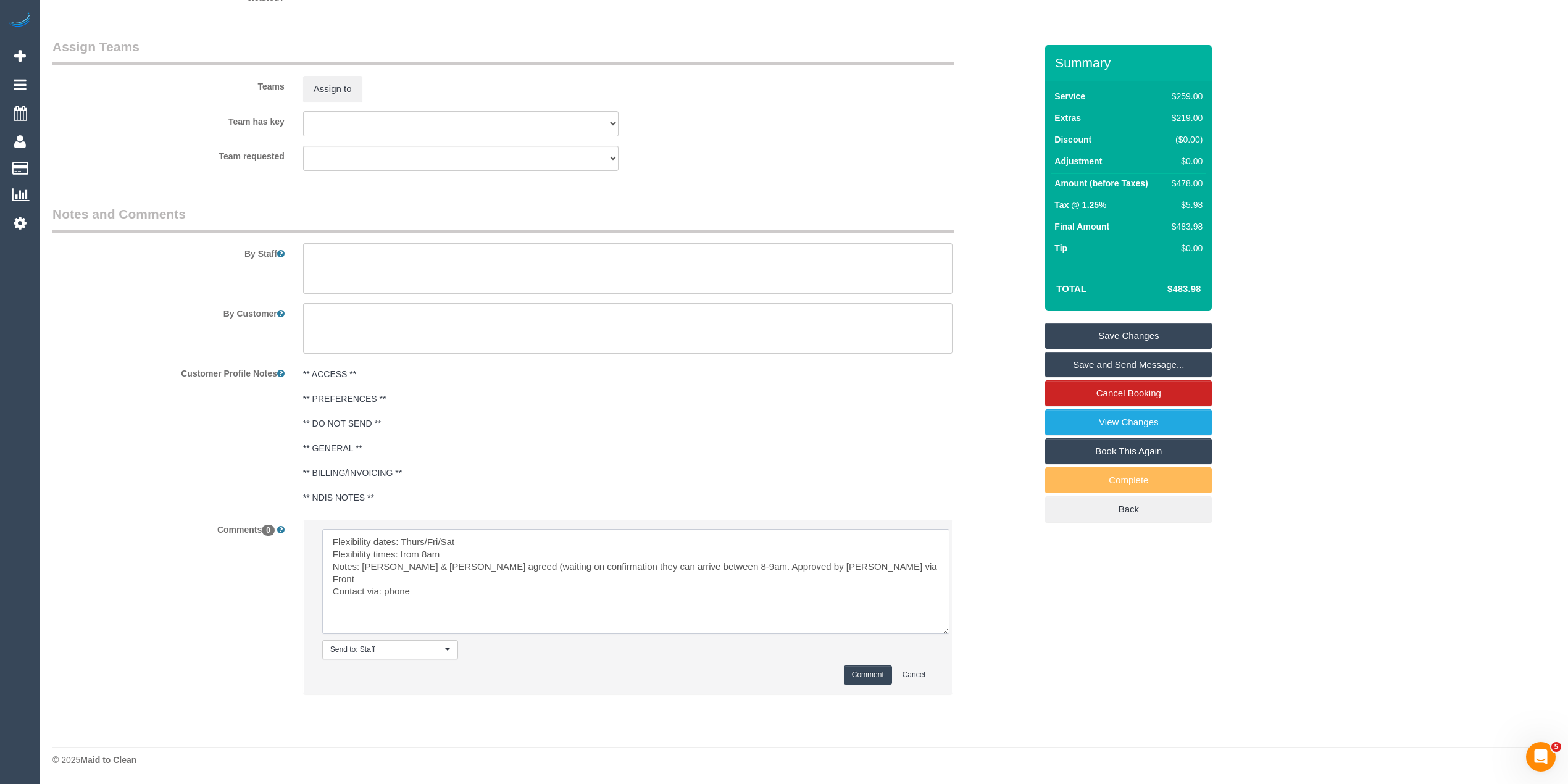
type textarea "Flexibility dates: Thurs/Fri/Sat Flexibility times: from 8am Notes: Suneeth & N…"
click at [879, 671] on button "Comment" at bounding box center [868, 674] width 49 height 19
click at [865, 674] on button "Comment" at bounding box center [868, 674] width 49 height 19
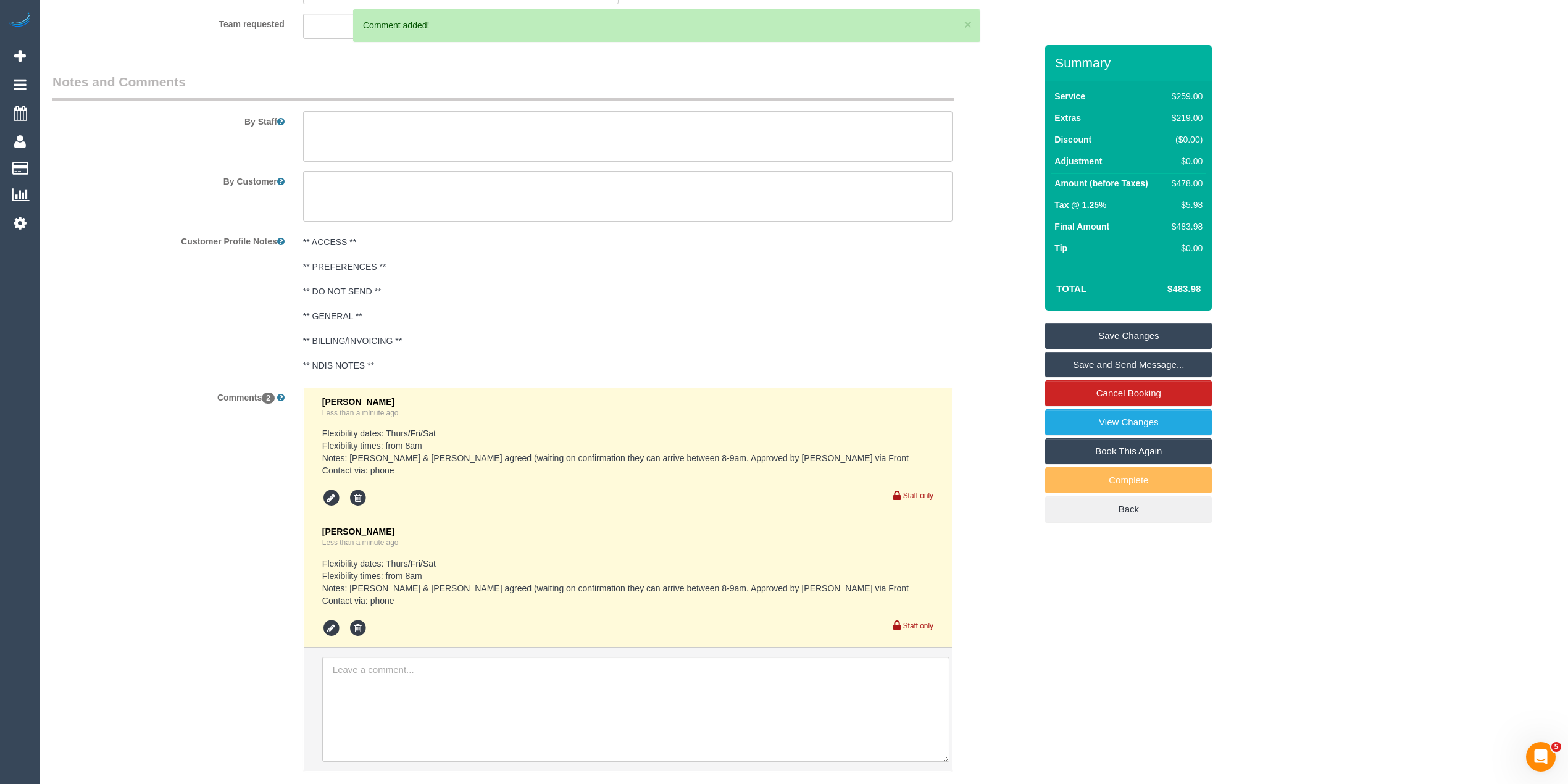
scroll to position [2119, 0]
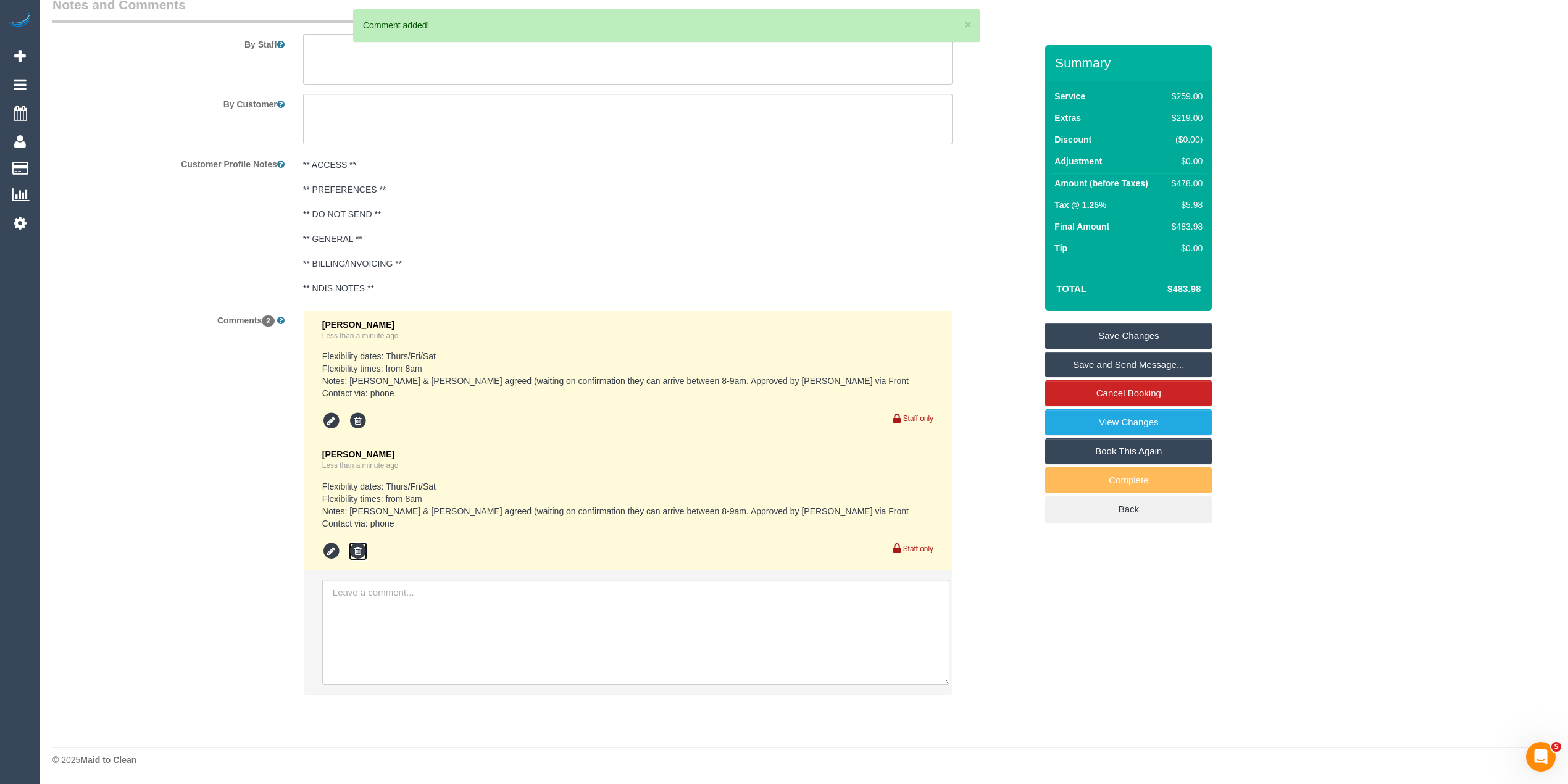
click at [355, 549] on icon at bounding box center [357, 551] width 18 height 18
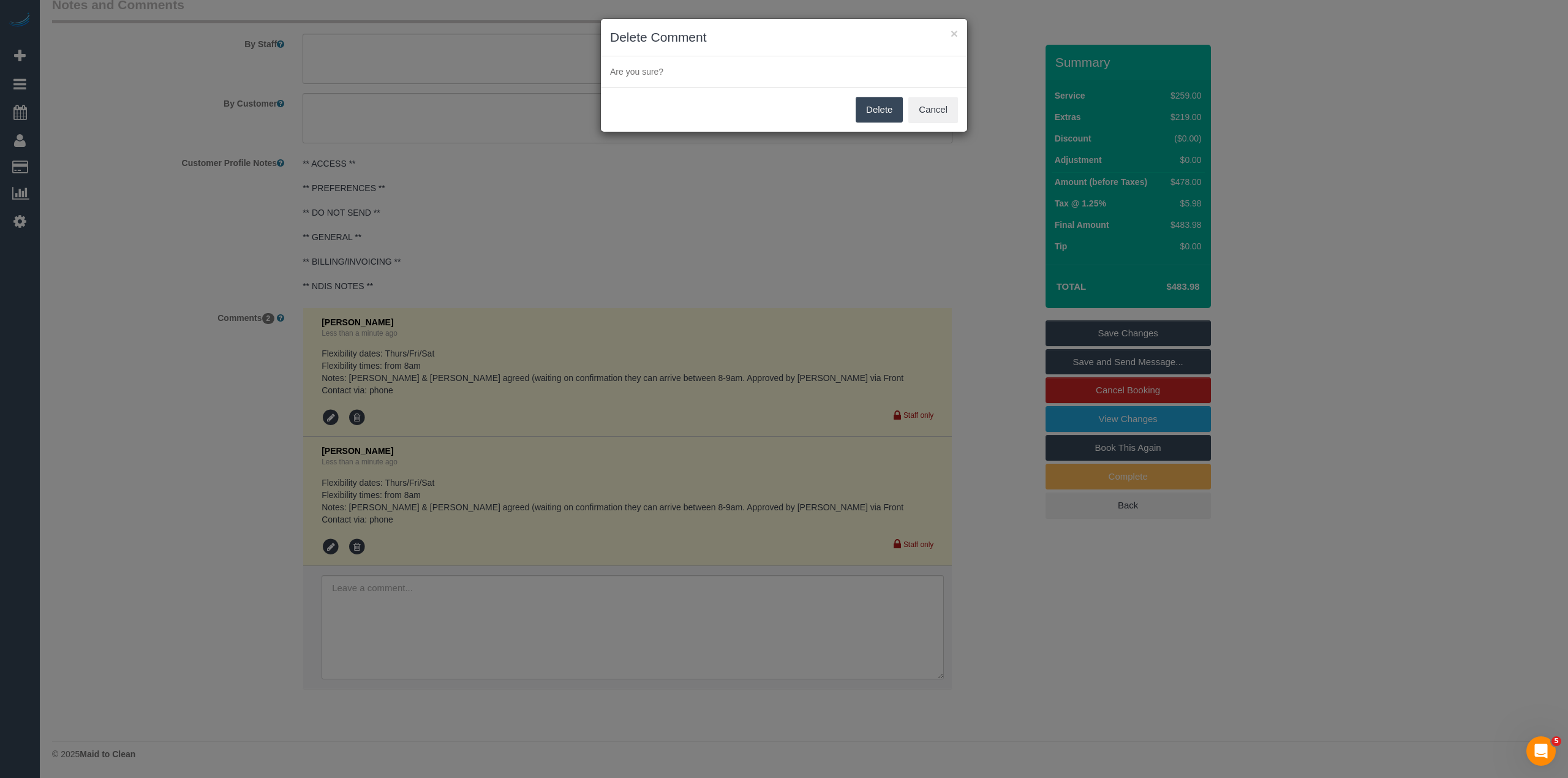
click at [873, 111] on button "Delete" at bounding box center [879, 109] width 47 height 26
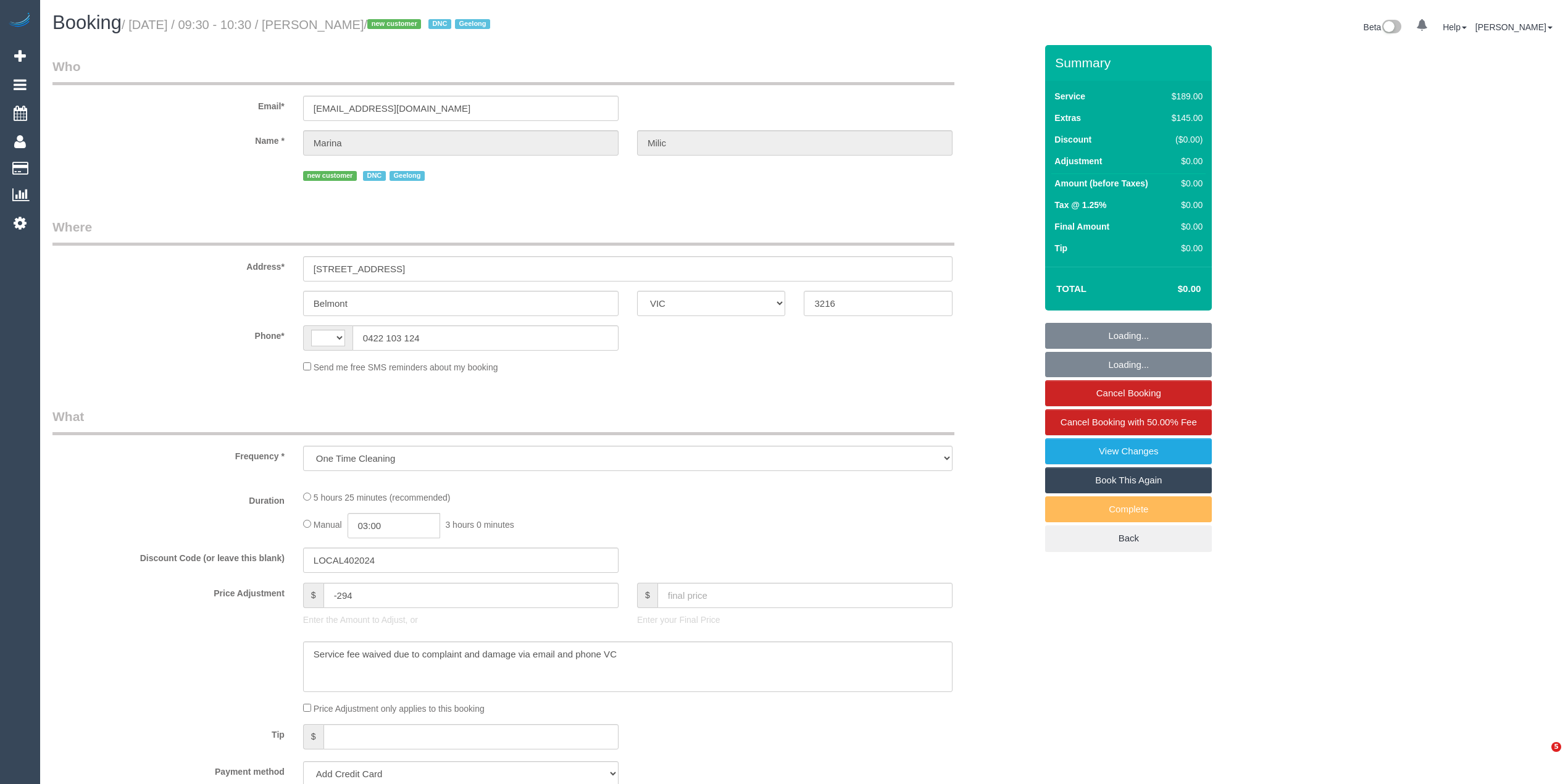
select select "VIC"
select select "string:stripe-pm_1SHuZm2GScqysDRVgr10rY26"
select select "string:AU"
select select "number:28"
select select "number:14"
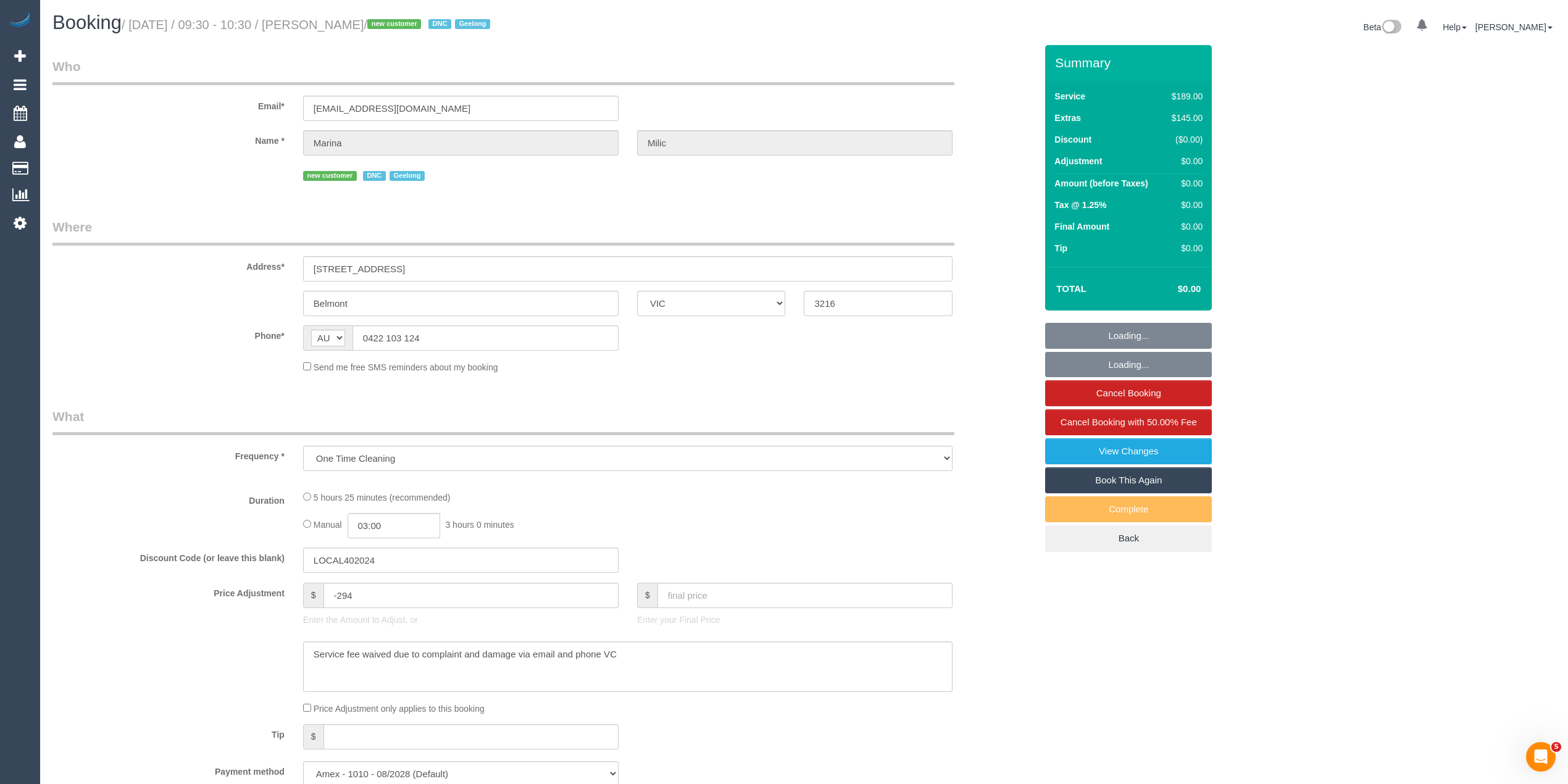
select select "number:19"
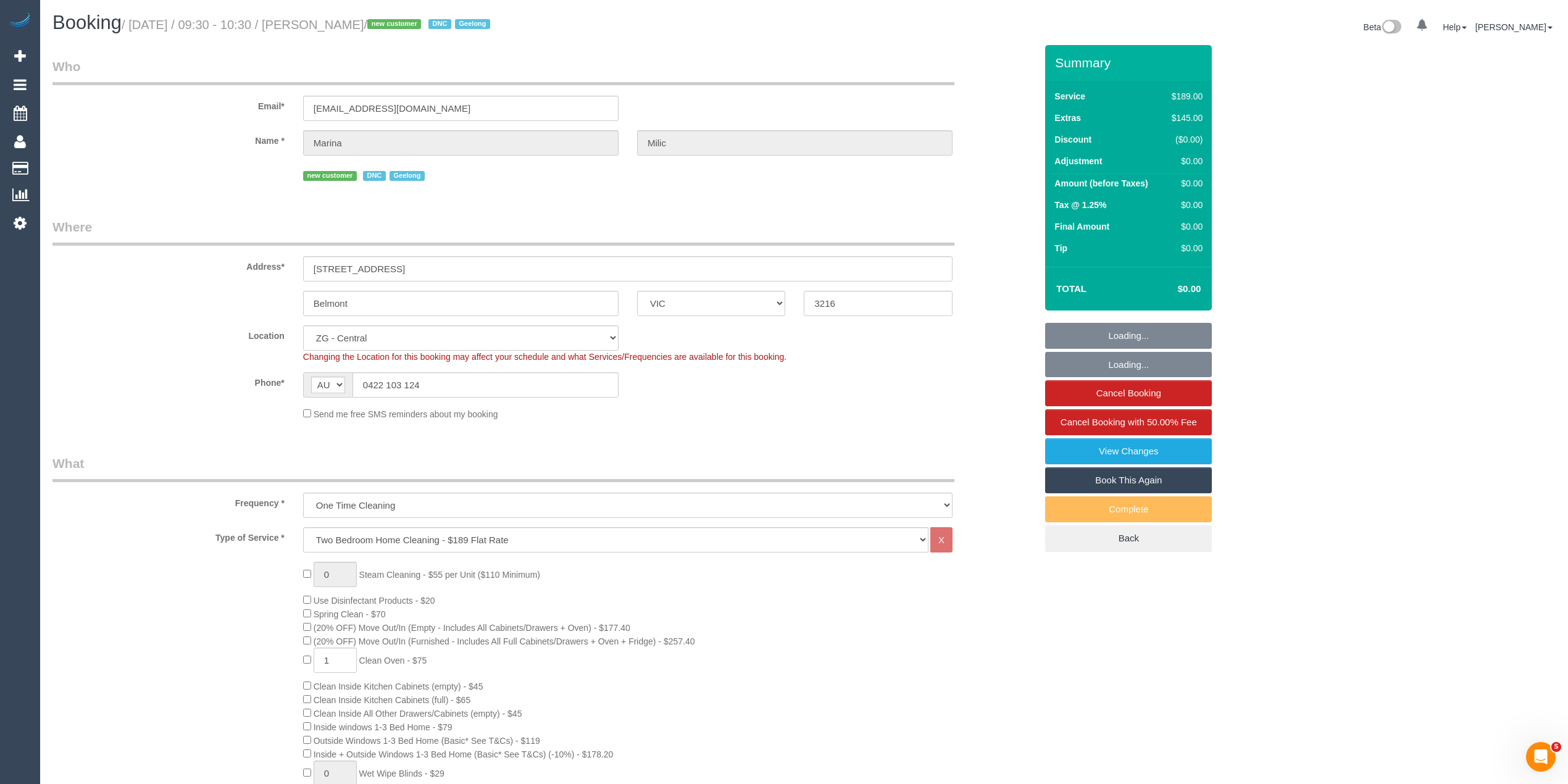
select select "object:912"
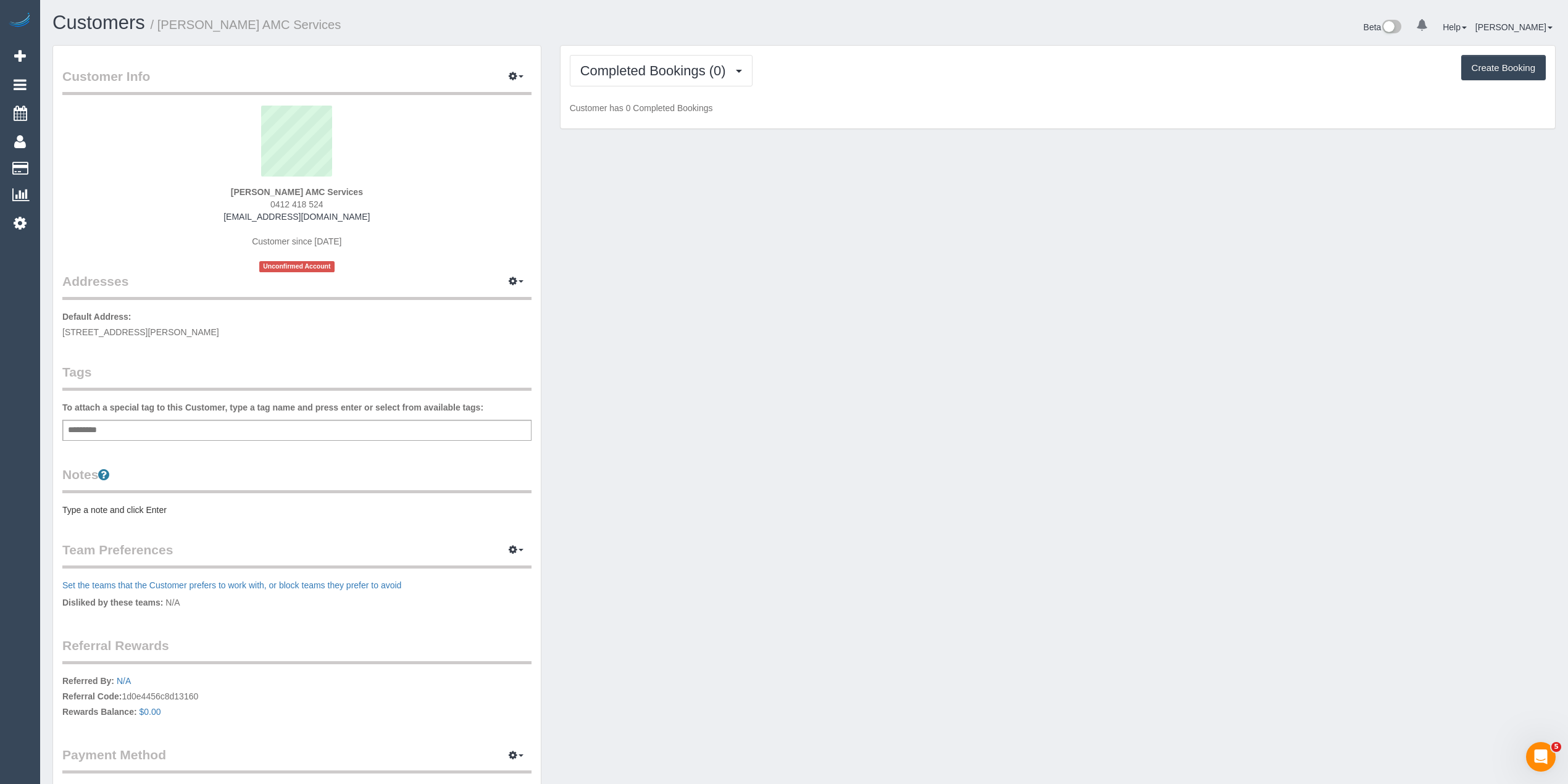
click at [197, 432] on div "Add a tag" at bounding box center [296, 431] width 469 height 21
type input "***"
type input "****"
type input "*******"
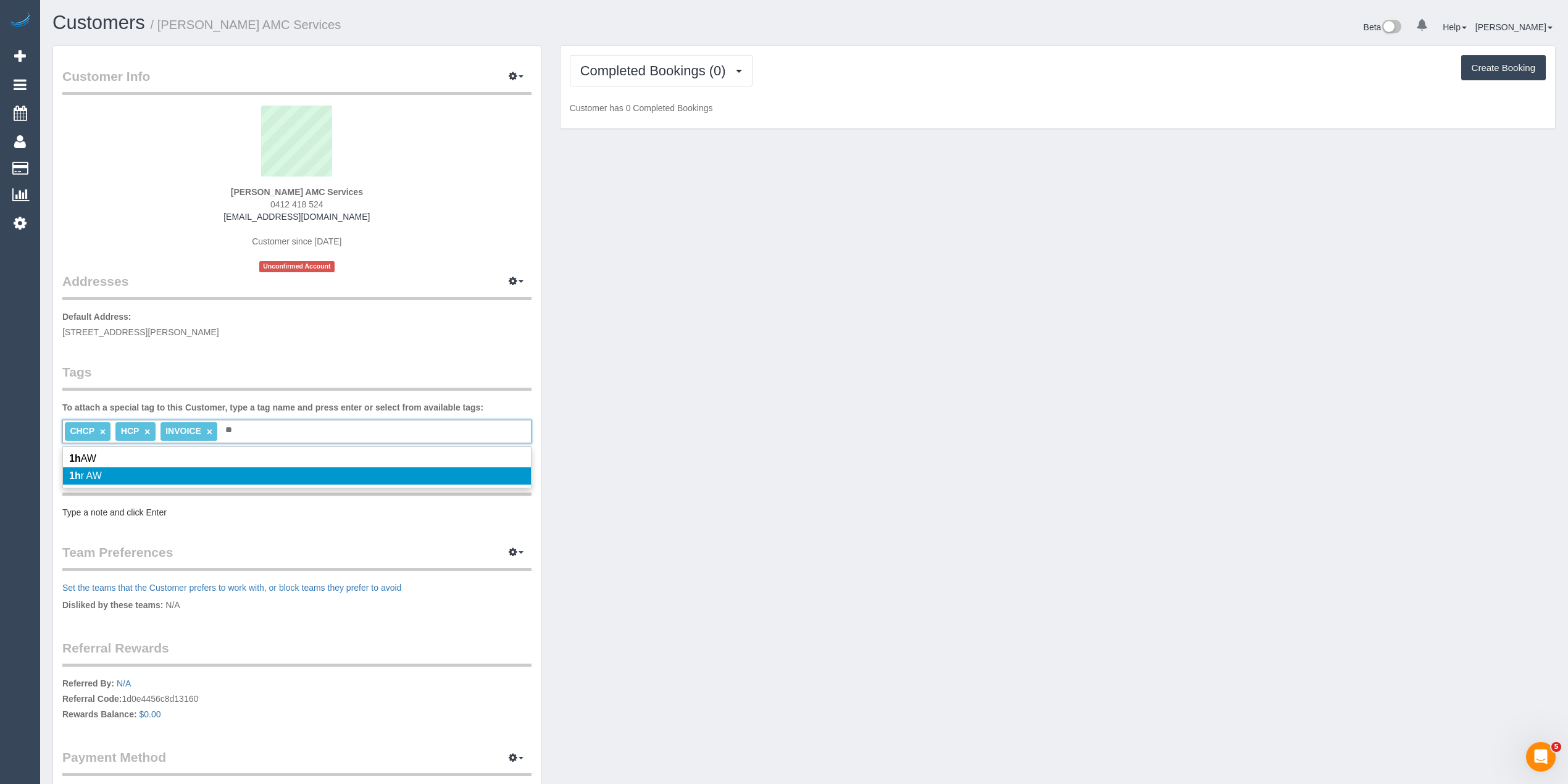
type input "**"
click at [127, 474] on li "1h r AW" at bounding box center [296, 475] width 468 height 17
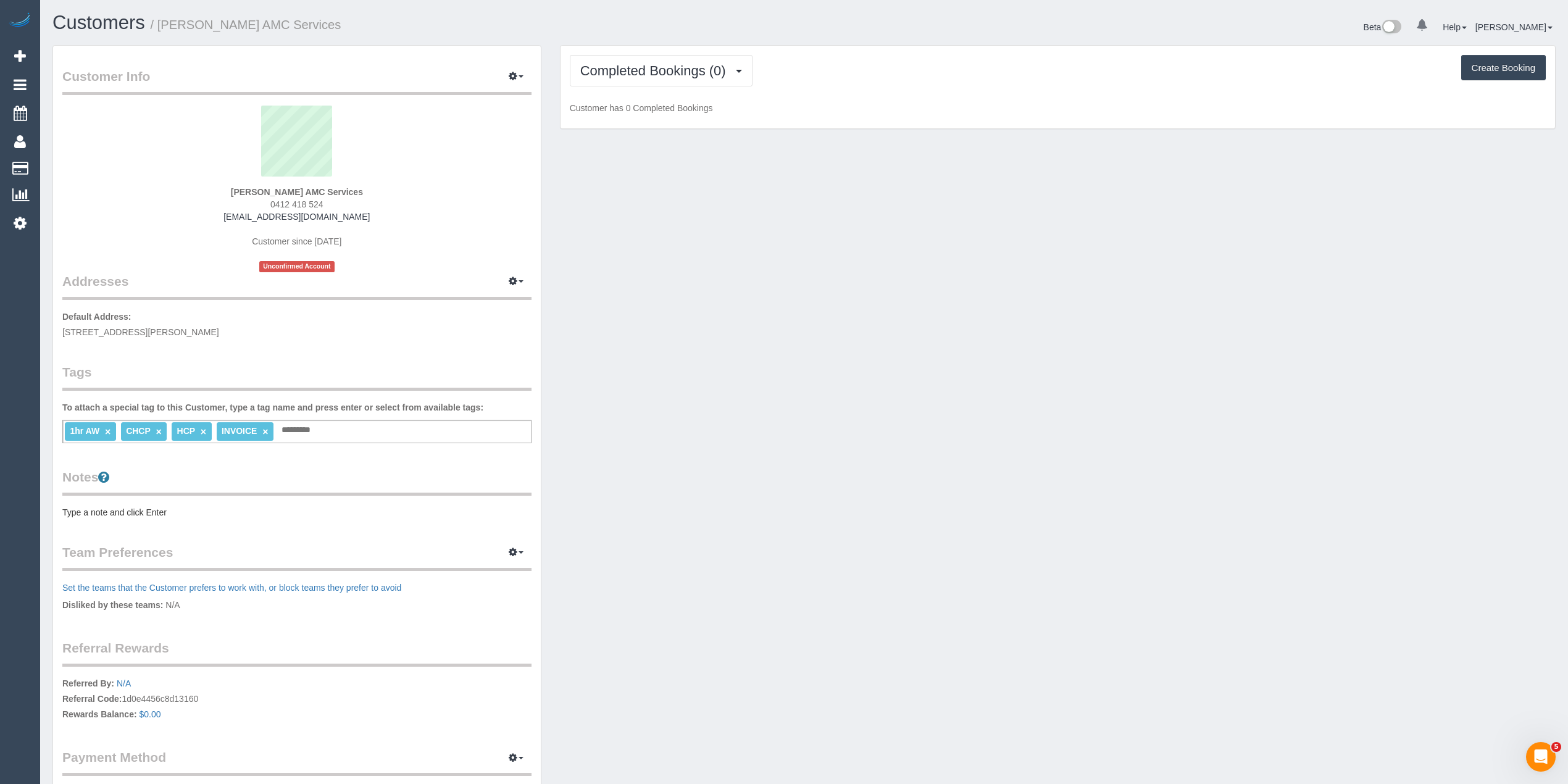
click at [94, 511] on pre "Type a note and click Enter" at bounding box center [296, 512] width 469 height 12
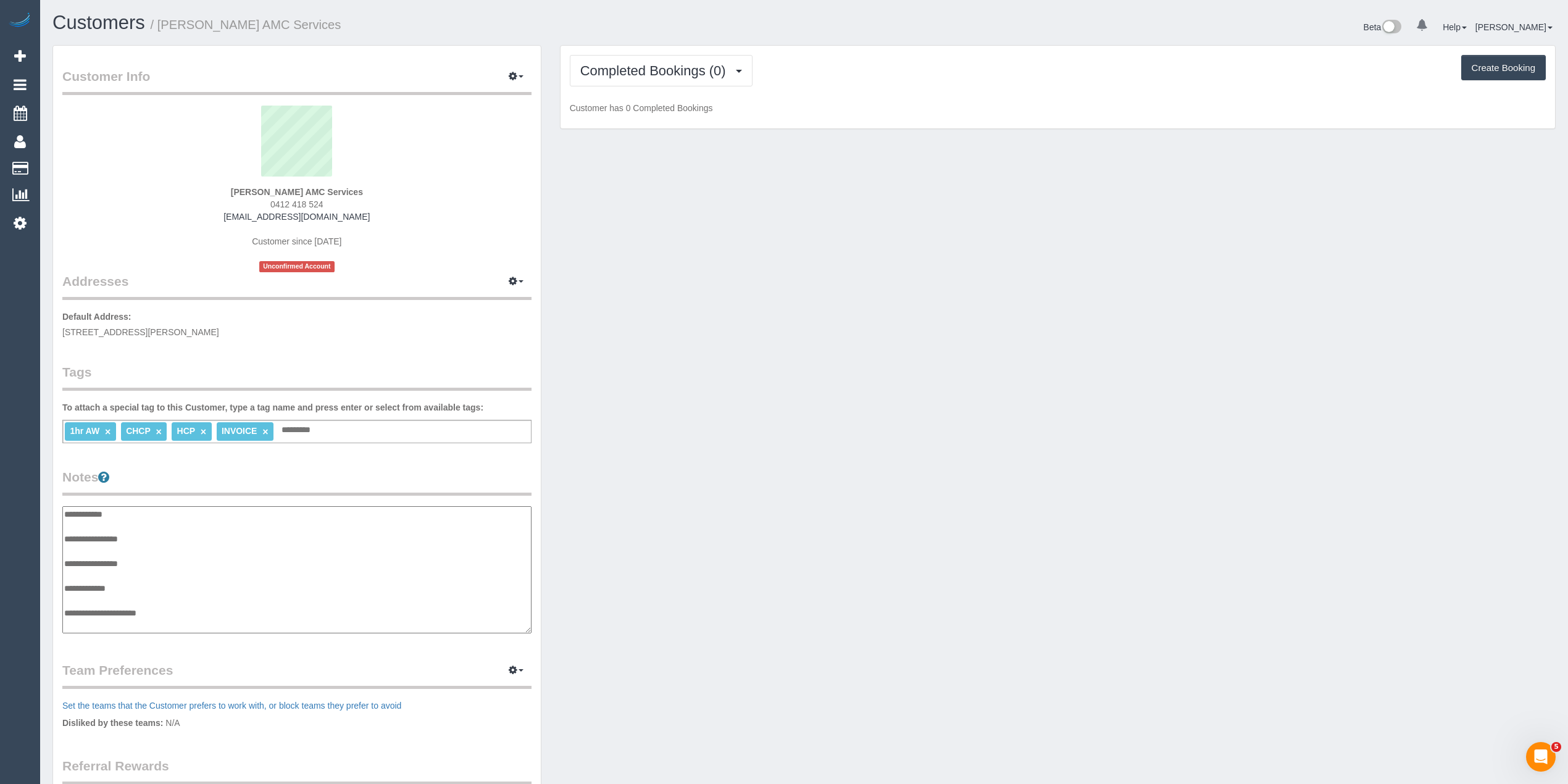
scroll to position [10, 0]
click at [158, 527] on textarea "**********" at bounding box center [296, 570] width 469 height 128
click at [188, 610] on textarea "**********" at bounding box center [296, 570] width 469 height 128
paste textarea "**********"
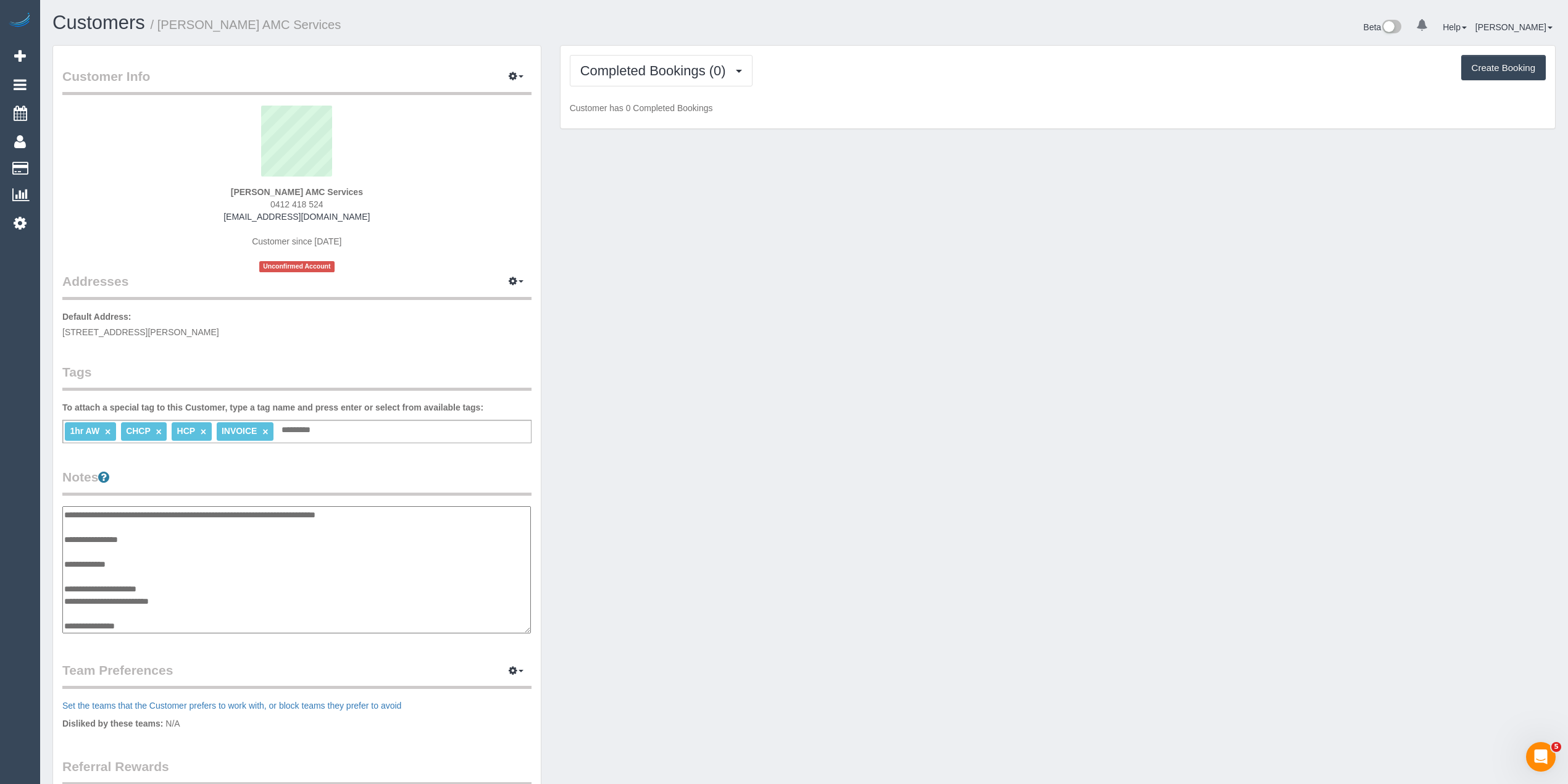
click at [147, 618] on textarea "**********" at bounding box center [296, 570] width 469 height 128
paste textarea "**********"
type textarea "**********"
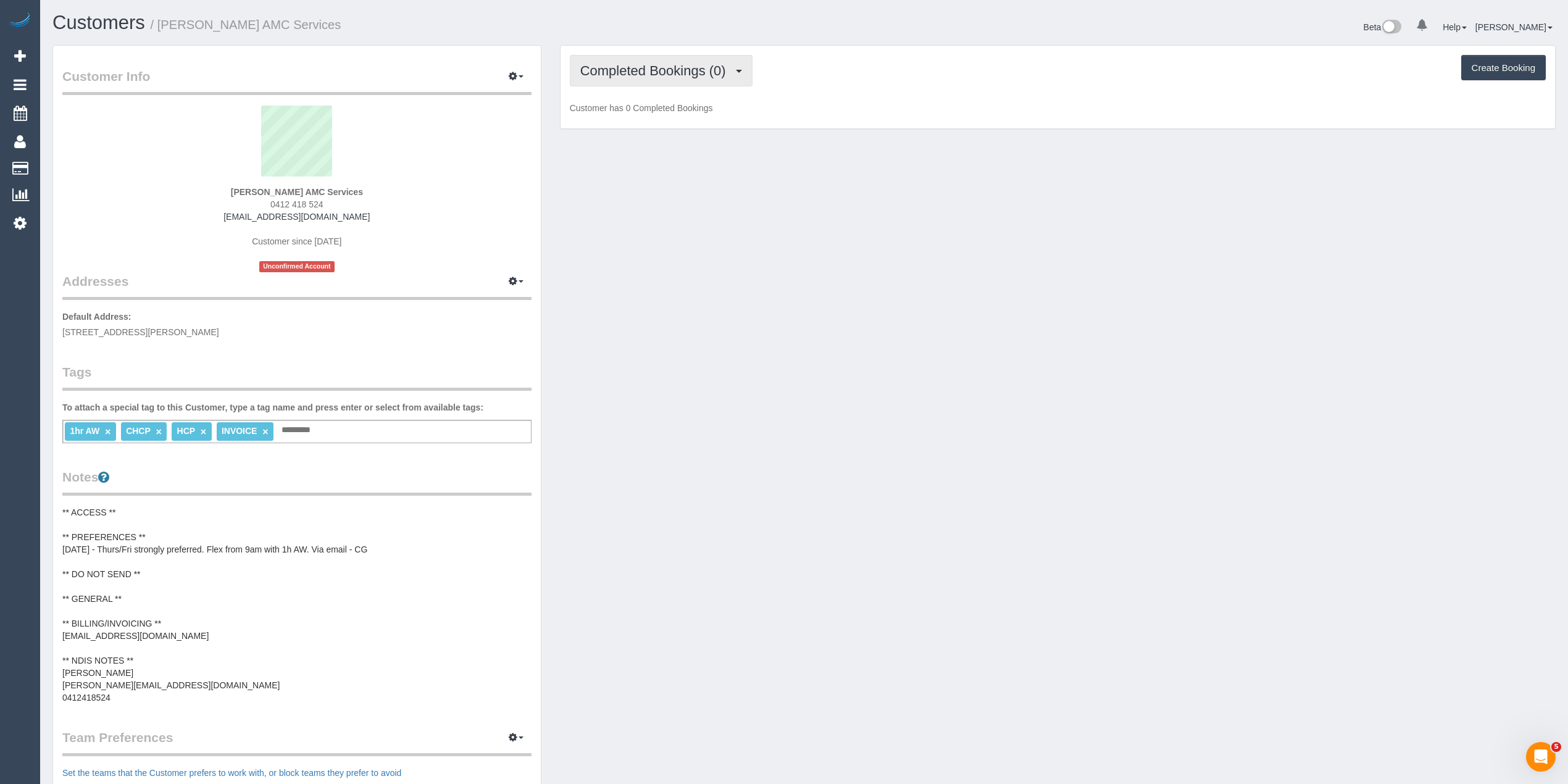
click at [629, 60] on button "Completed Bookings (0)" at bounding box center [661, 70] width 183 height 31
click at [667, 110] on link "Upcoming Bookings (11)" at bounding box center [635, 115] width 131 height 16
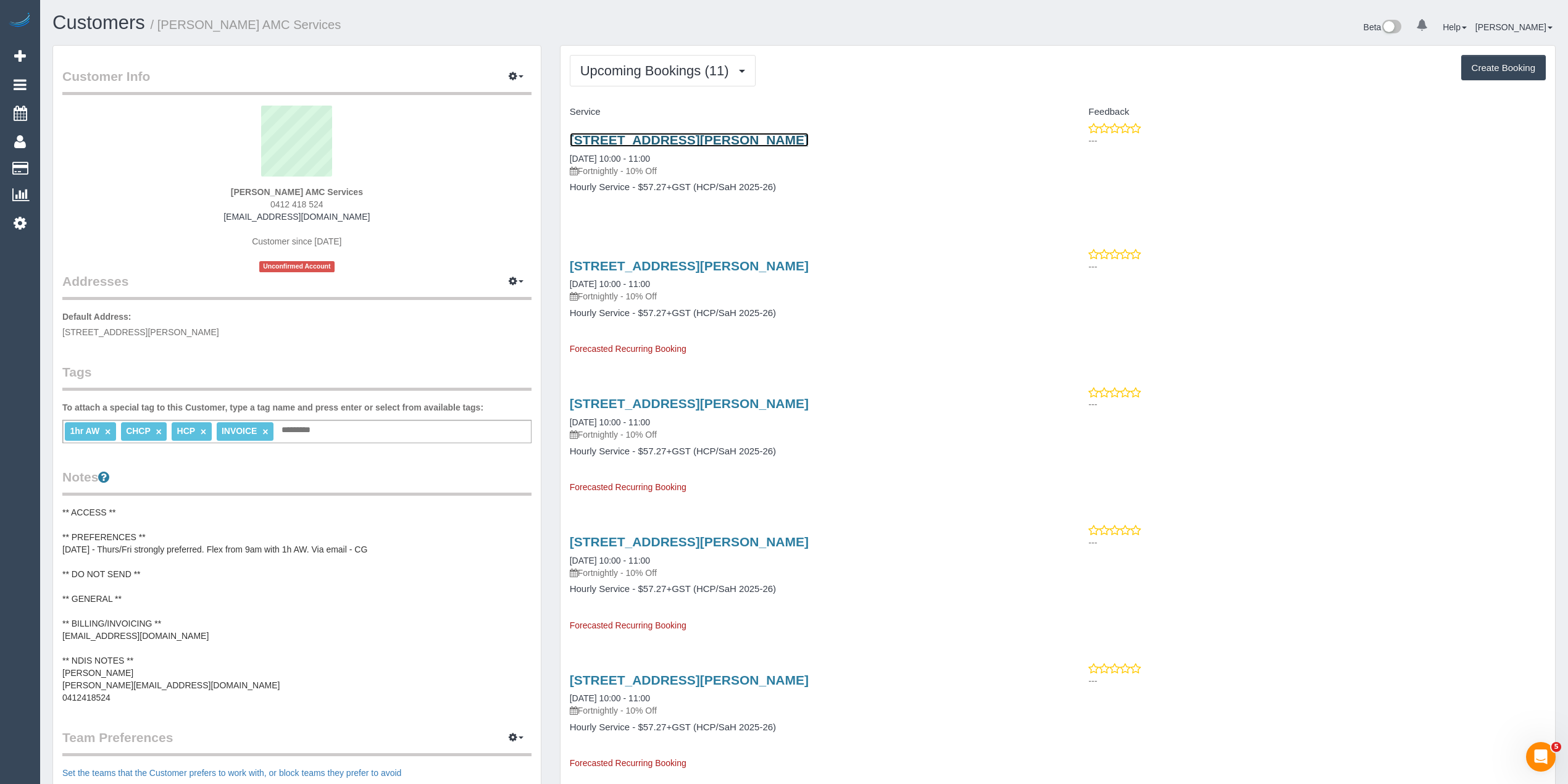
click at [687, 138] on link "[STREET_ADDRESS][PERSON_NAME]" at bounding box center [689, 139] width 239 height 14
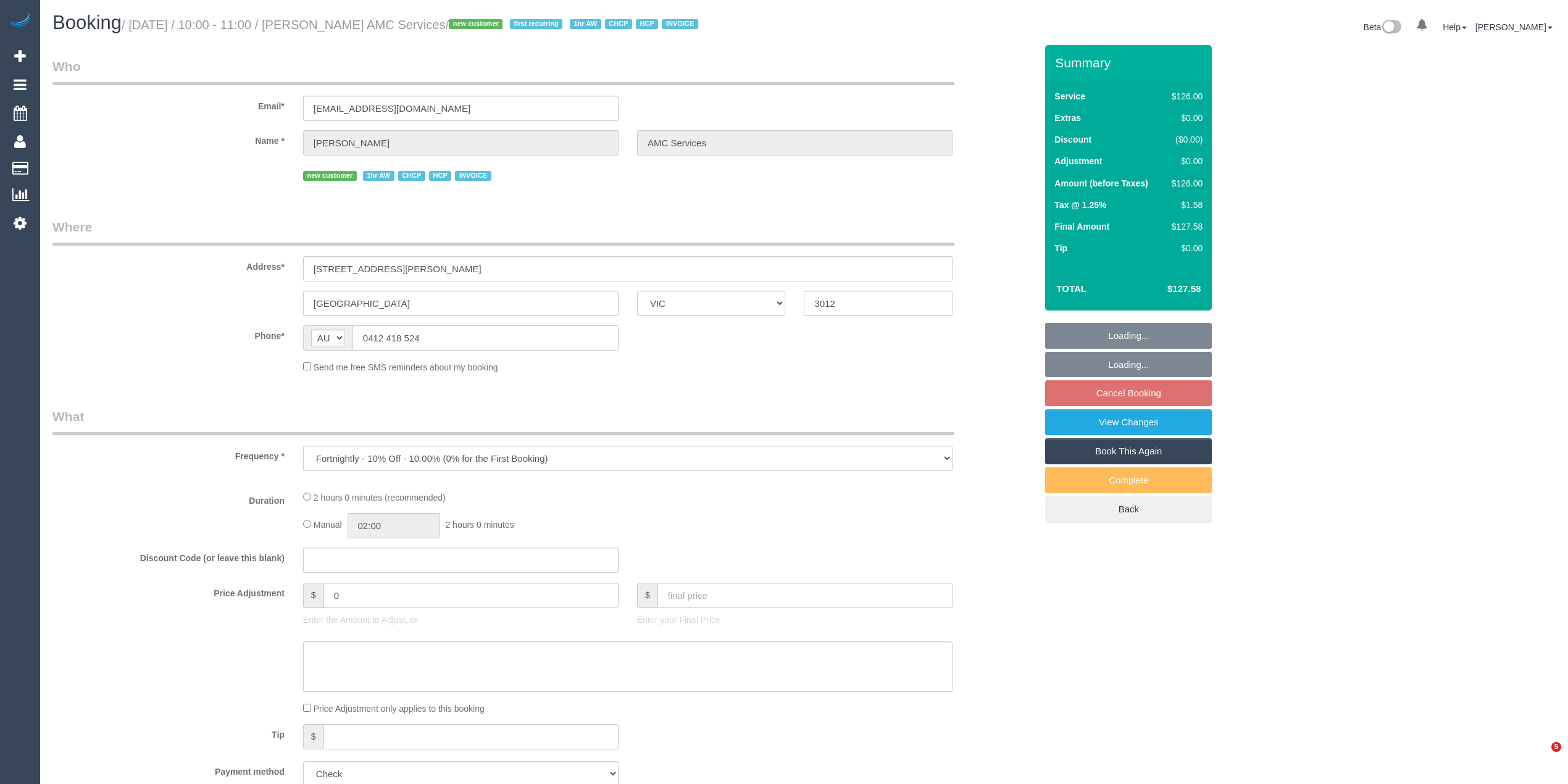
select select "VIC"
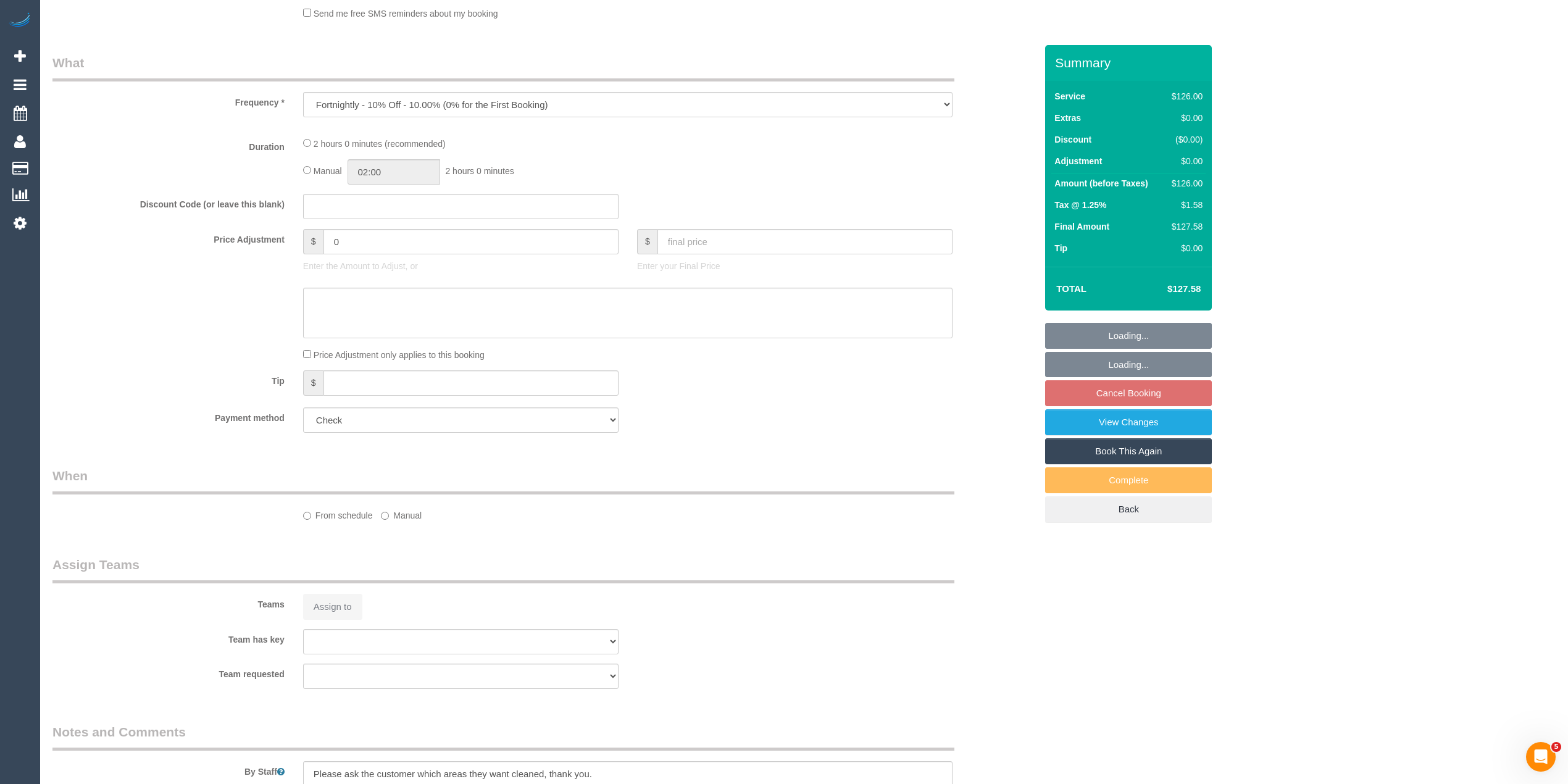
select select "number:28"
select select "number:14"
select select "number:19"
select select "number:25"
select select "number:35"
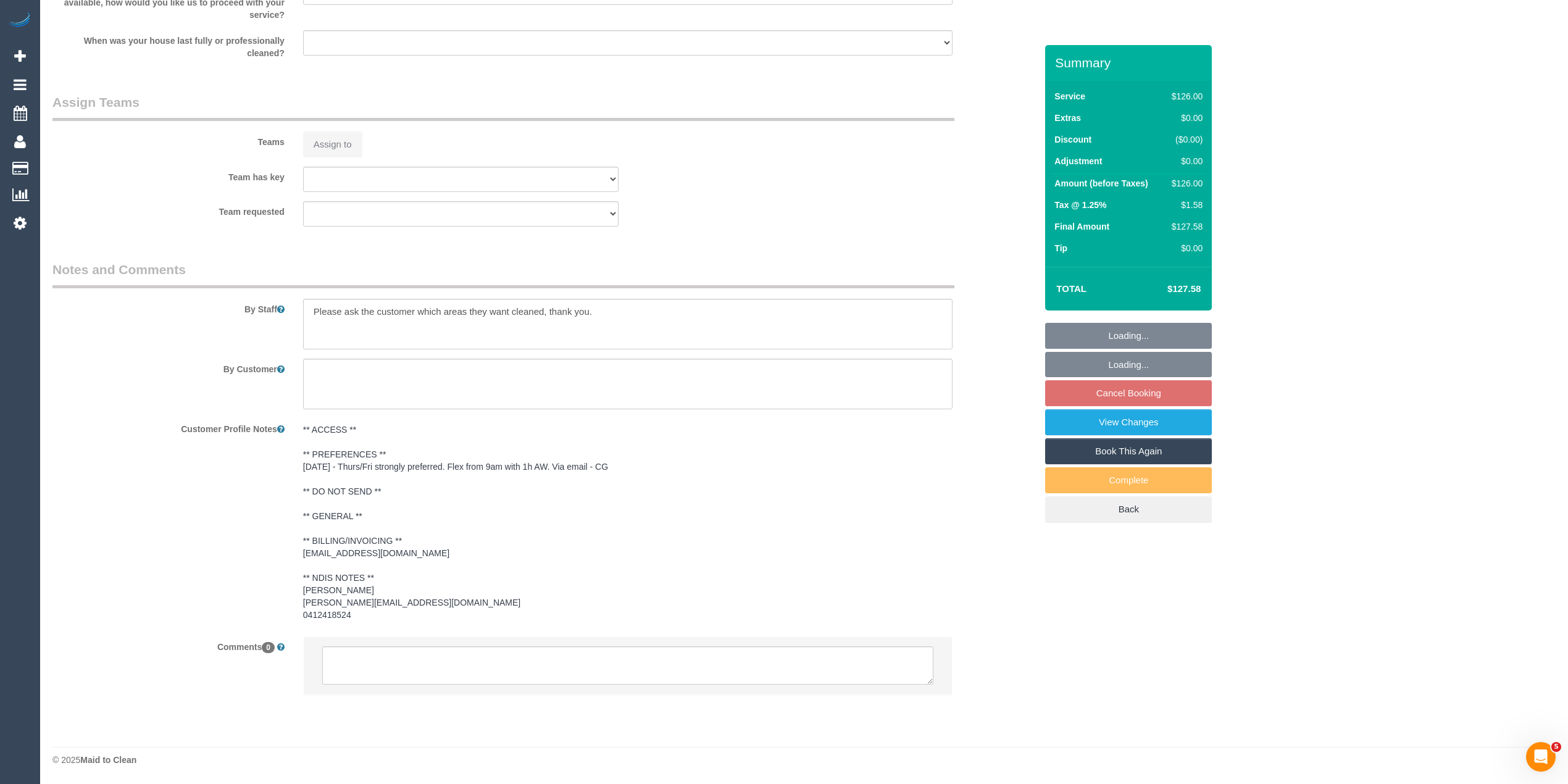
select select "120"
select select "object:1409"
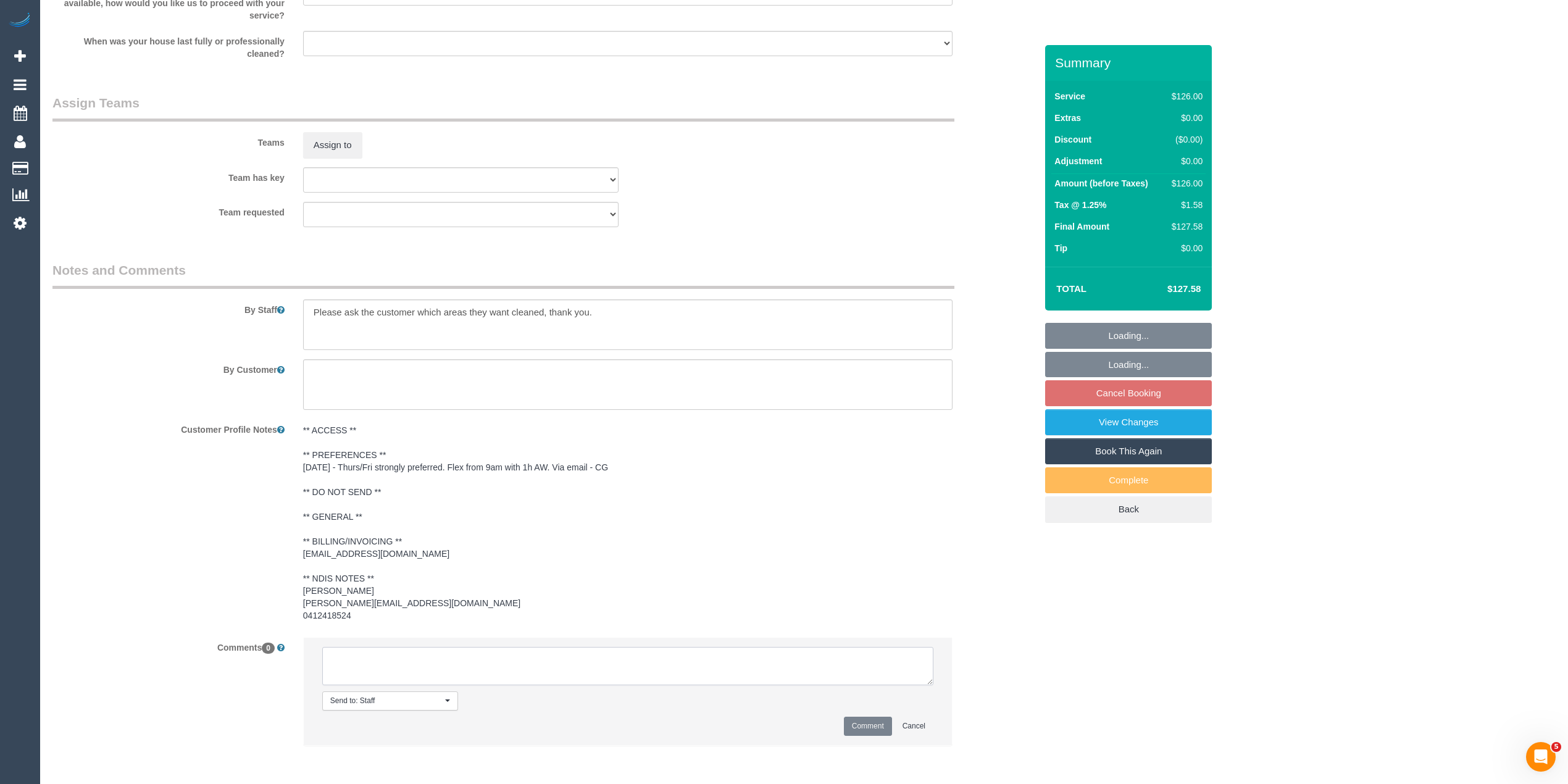
click at [497, 676] on textarea at bounding box center [627, 666] width 611 height 38
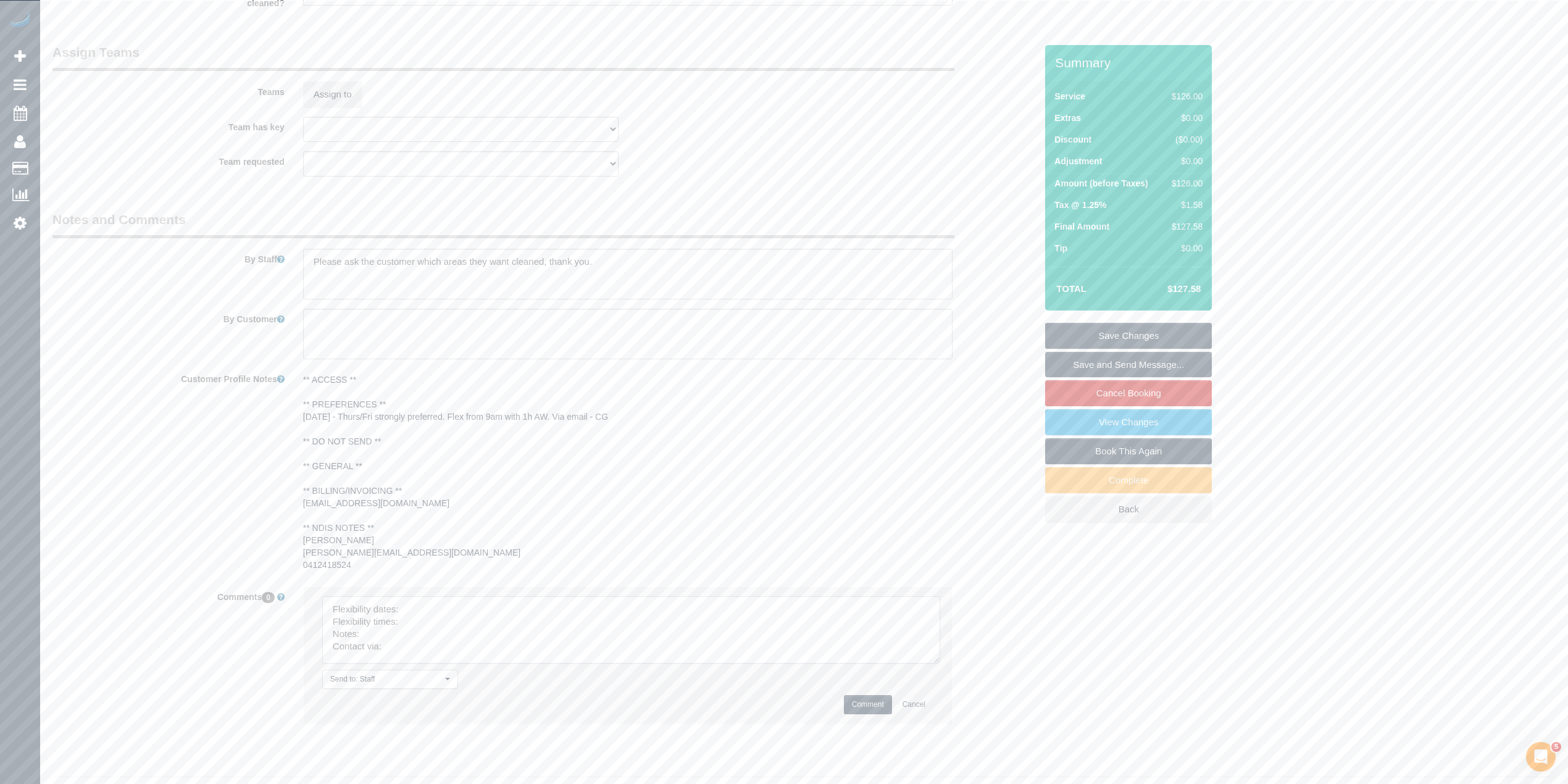
drag, startPoint x: 925, startPoint y: 627, endPoint x: 934, endPoint y: 663, distance: 37.1
click at [934, 663] on textarea at bounding box center [631, 630] width 618 height 68
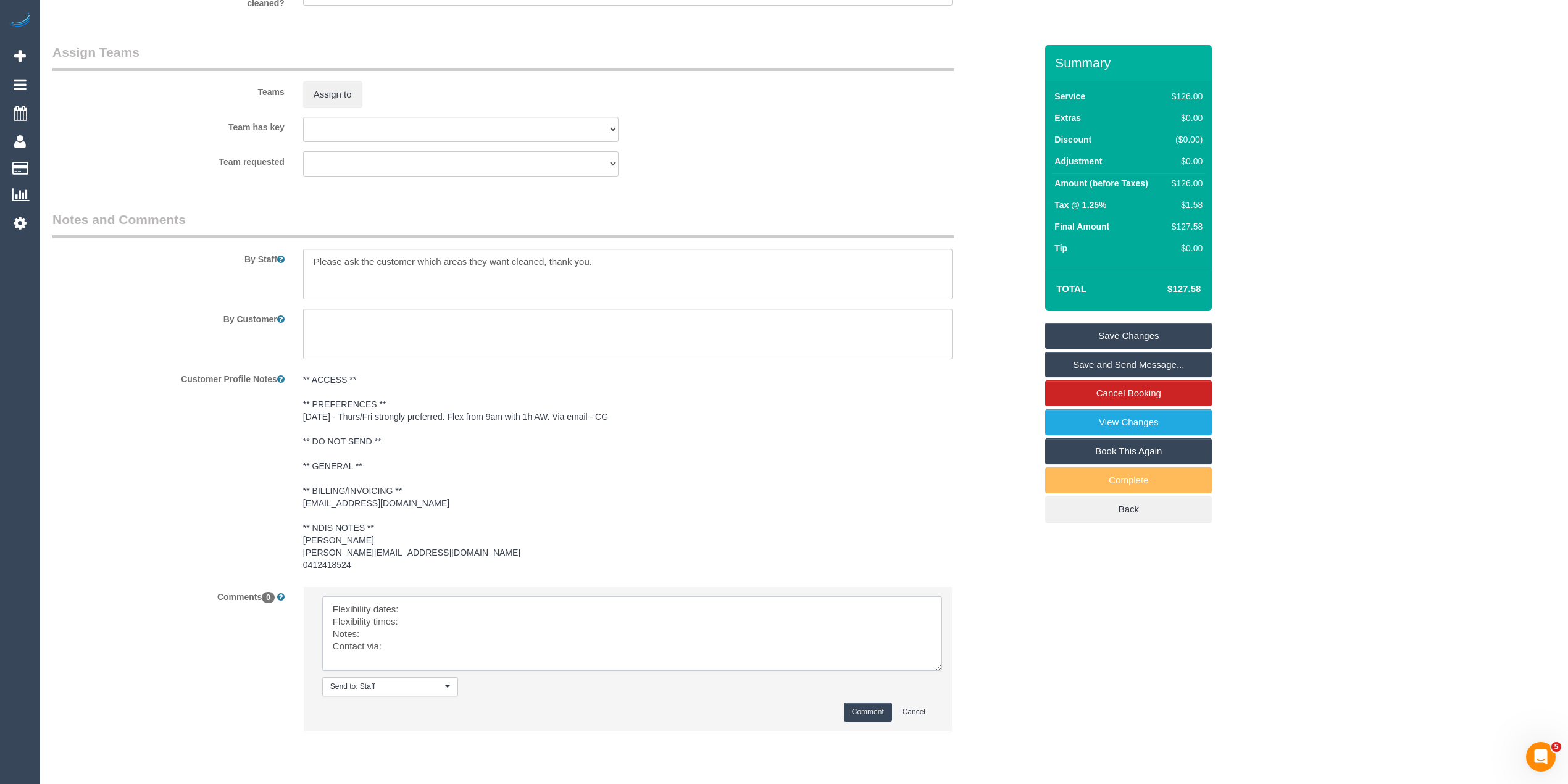
click at [433, 614] on textarea at bounding box center [632, 633] width 619 height 74
click at [428, 601] on textarea at bounding box center [632, 633] width 619 height 74
click at [421, 620] on textarea at bounding box center [632, 633] width 619 height 74
click at [405, 632] on textarea at bounding box center [632, 633] width 619 height 74
click at [413, 638] on textarea at bounding box center [632, 633] width 619 height 74
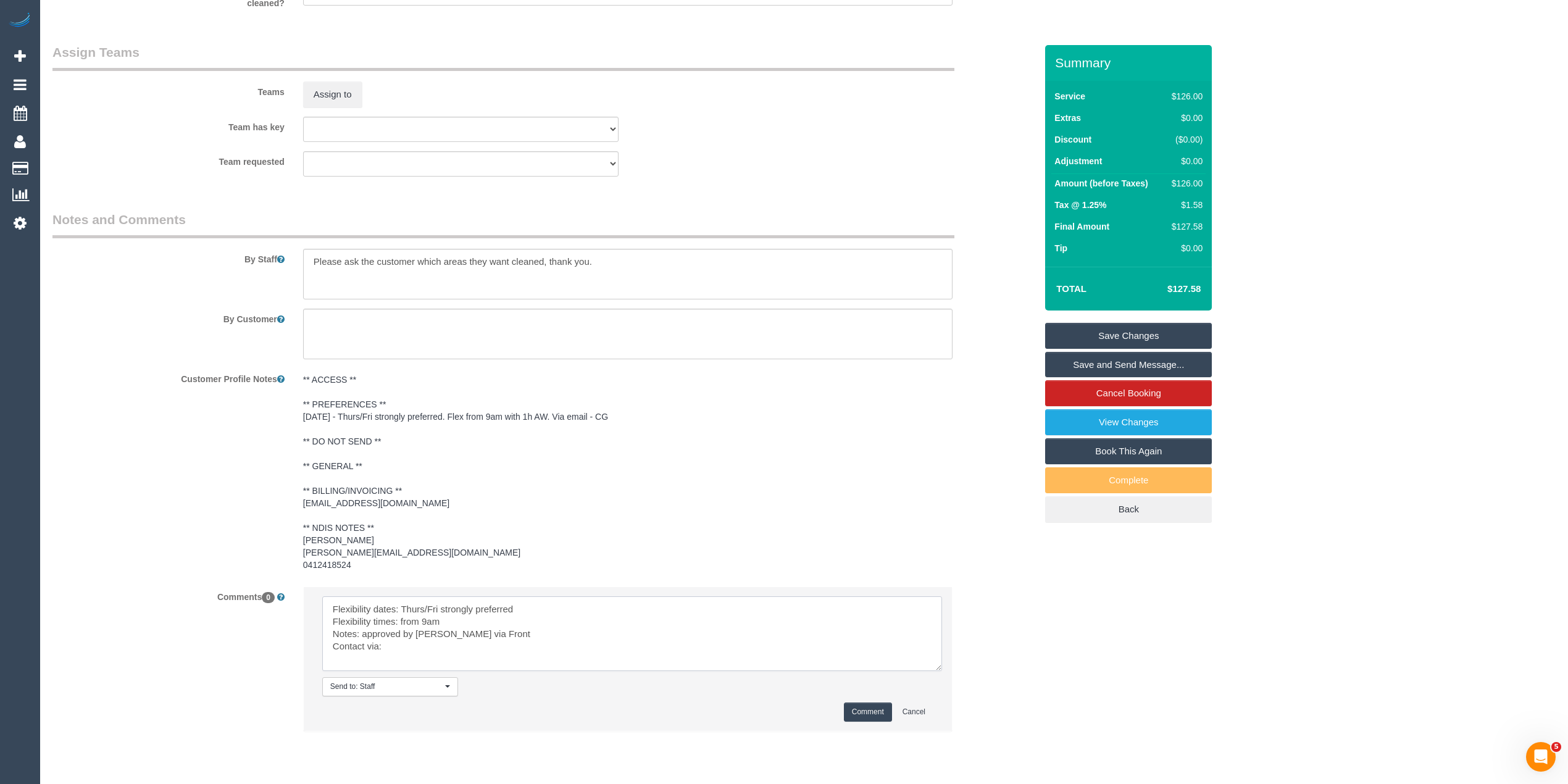
click at [402, 646] on textarea at bounding box center [632, 633] width 619 height 74
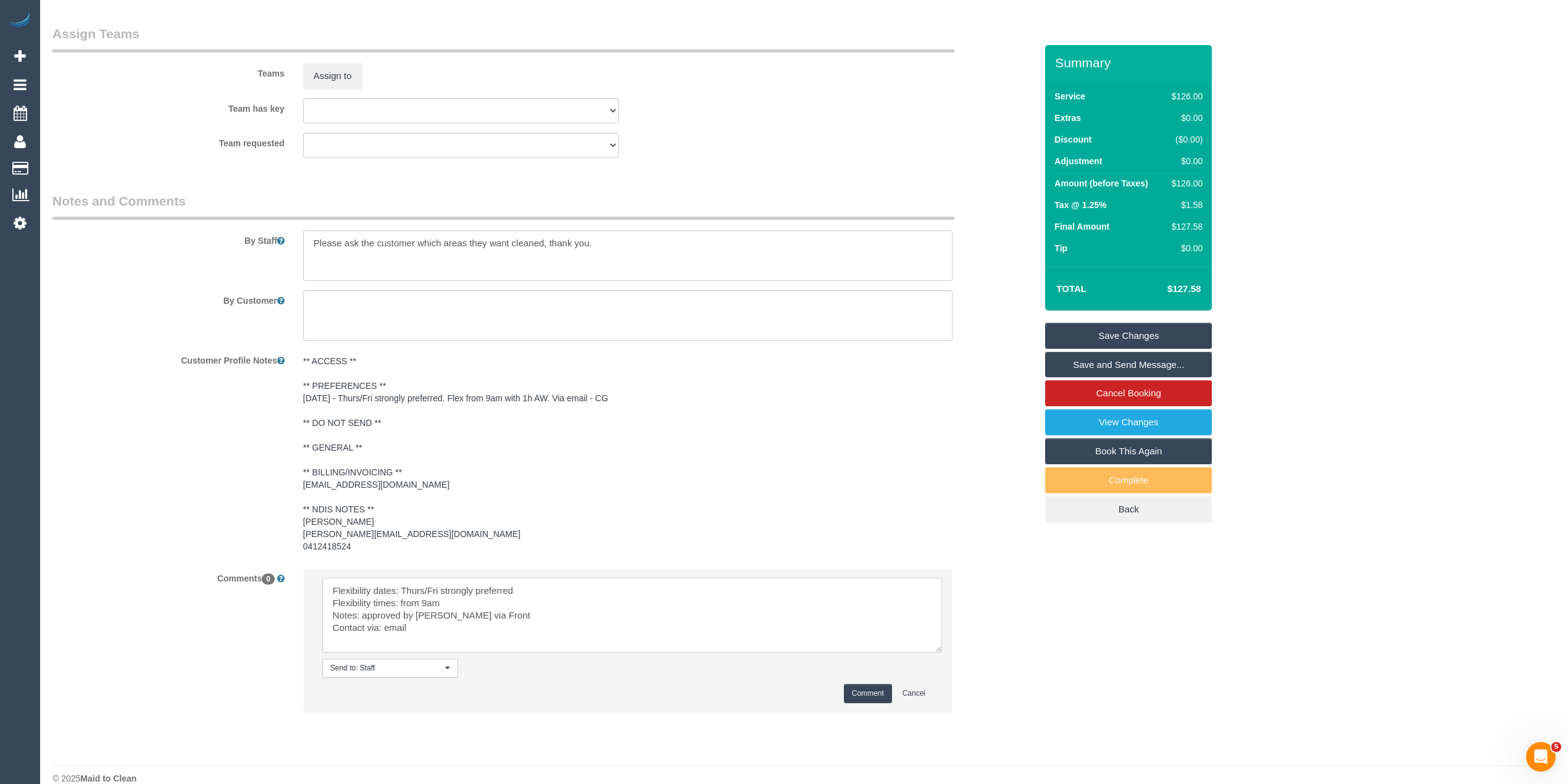
scroll to position [1514, 0]
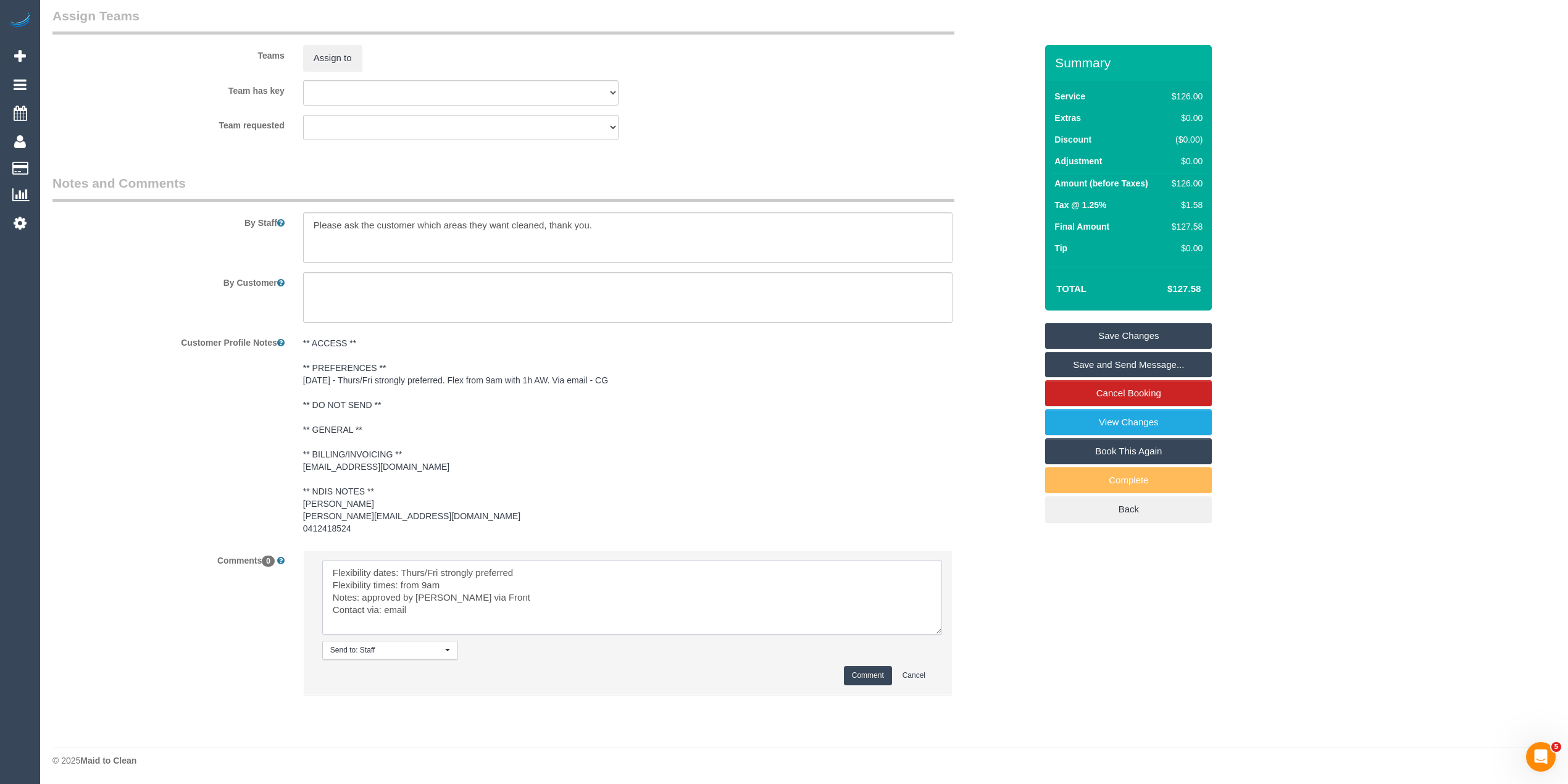
type textarea "Flexibility dates: Thurs/Fri strongly preferred Flexibility times: from 9am Not…"
click at [873, 667] on button "Comment" at bounding box center [868, 675] width 49 height 19
